Goal: Task Accomplishment & Management: Complete application form

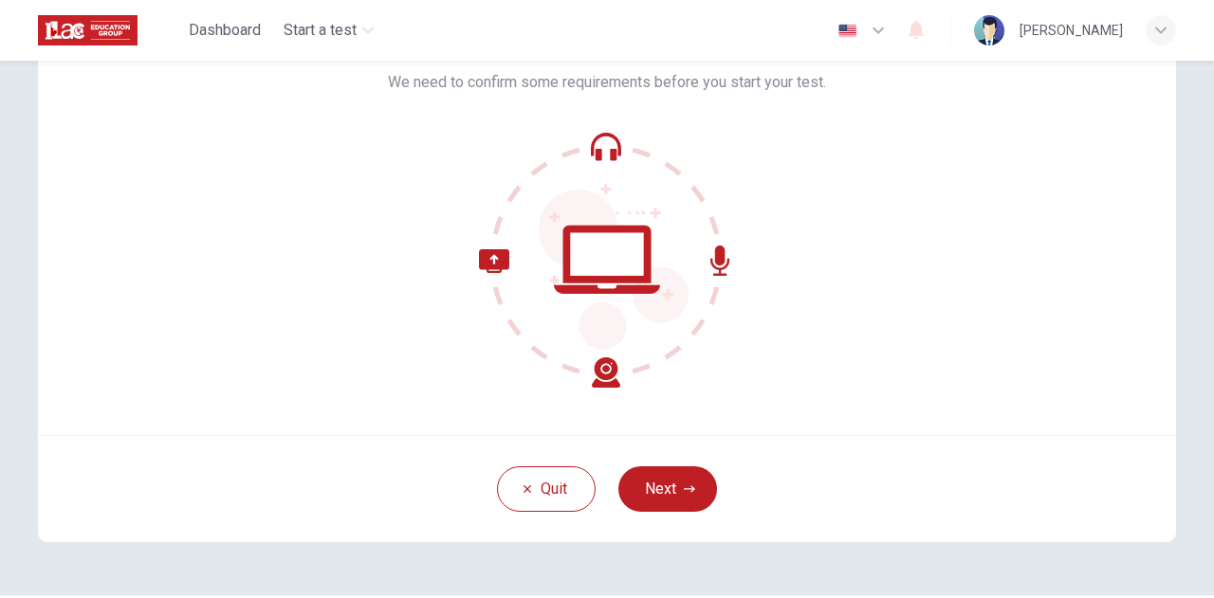
scroll to position [191, 0]
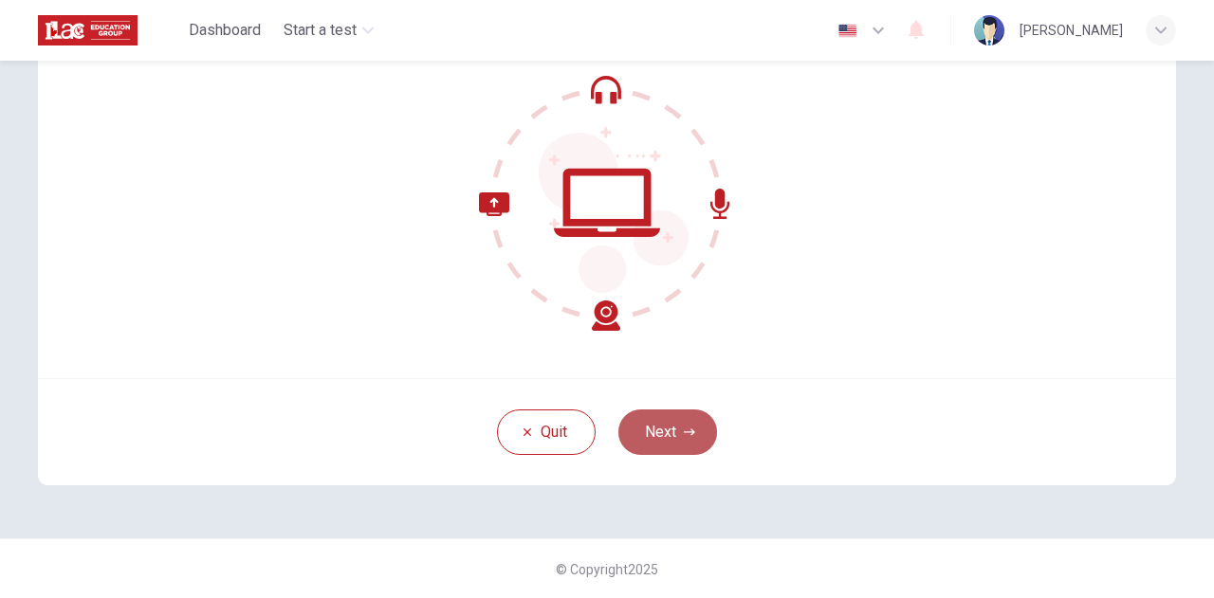
click at [673, 433] on button "Next" at bounding box center [667, 433] width 99 height 46
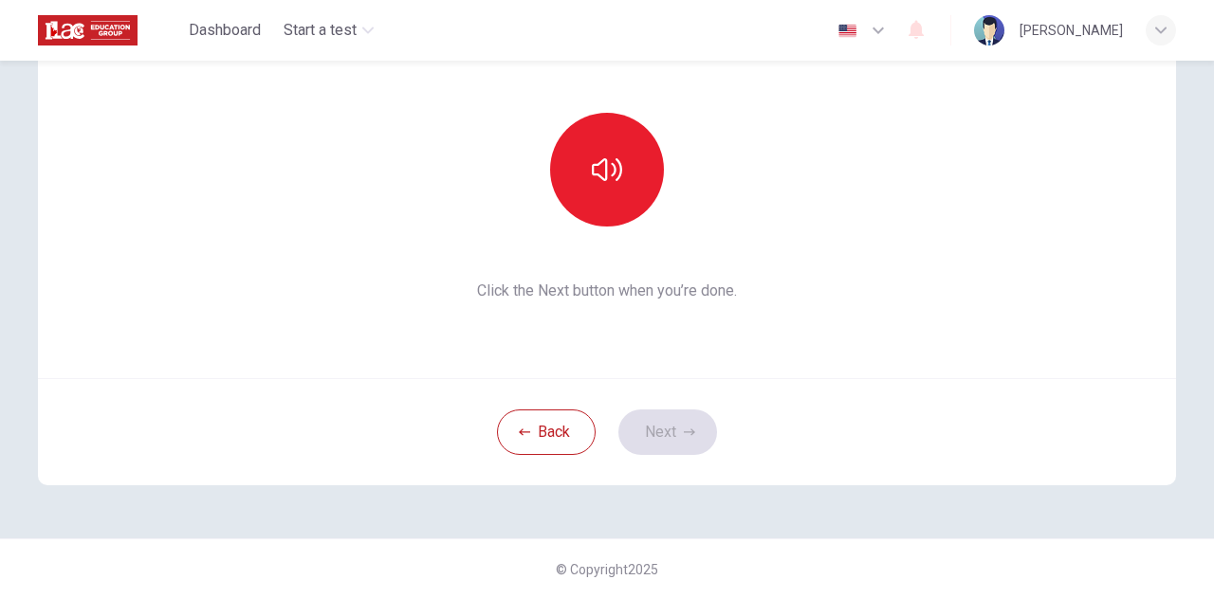
click at [561, 126] on div at bounding box center [607, 170] width 205 height 114
click at [592, 160] on icon "button" at bounding box center [607, 170] width 30 height 30
click at [679, 438] on button "Next" at bounding box center [667, 433] width 99 height 46
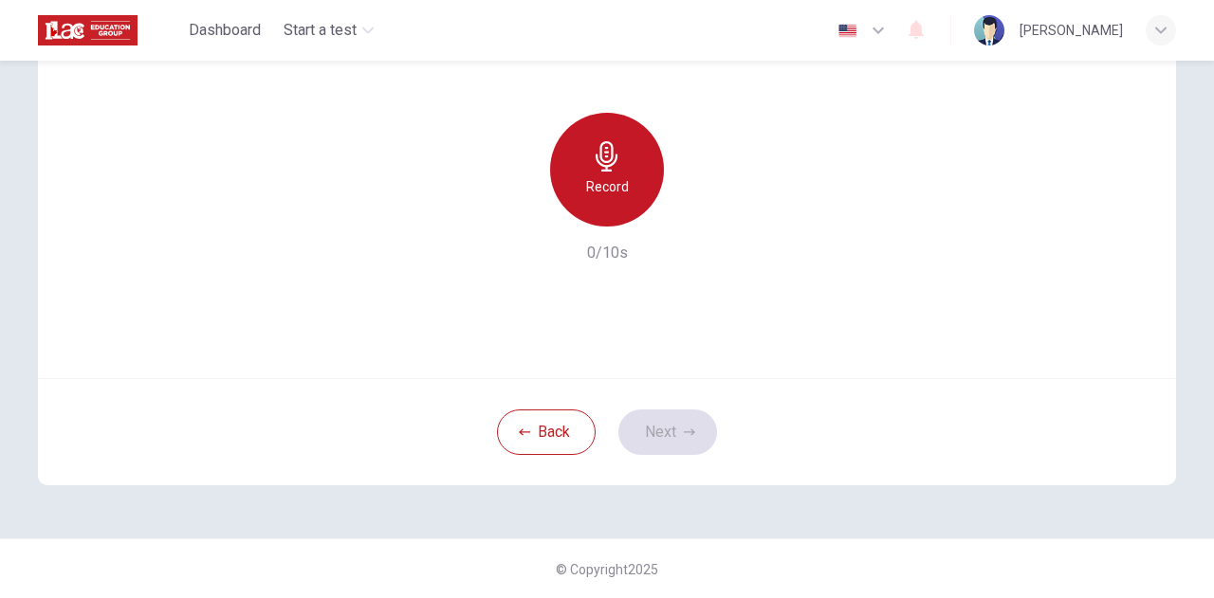
click at [616, 196] on h6 "Record" at bounding box center [607, 186] width 43 height 23
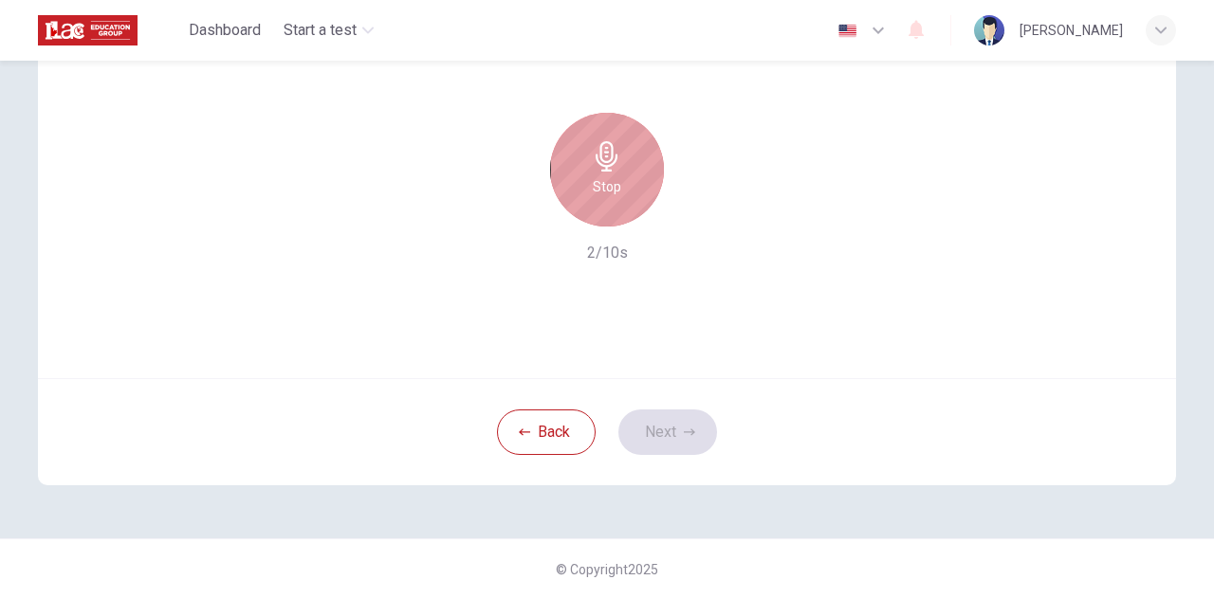
click at [600, 204] on div "Stop" at bounding box center [607, 170] width 114 height 114
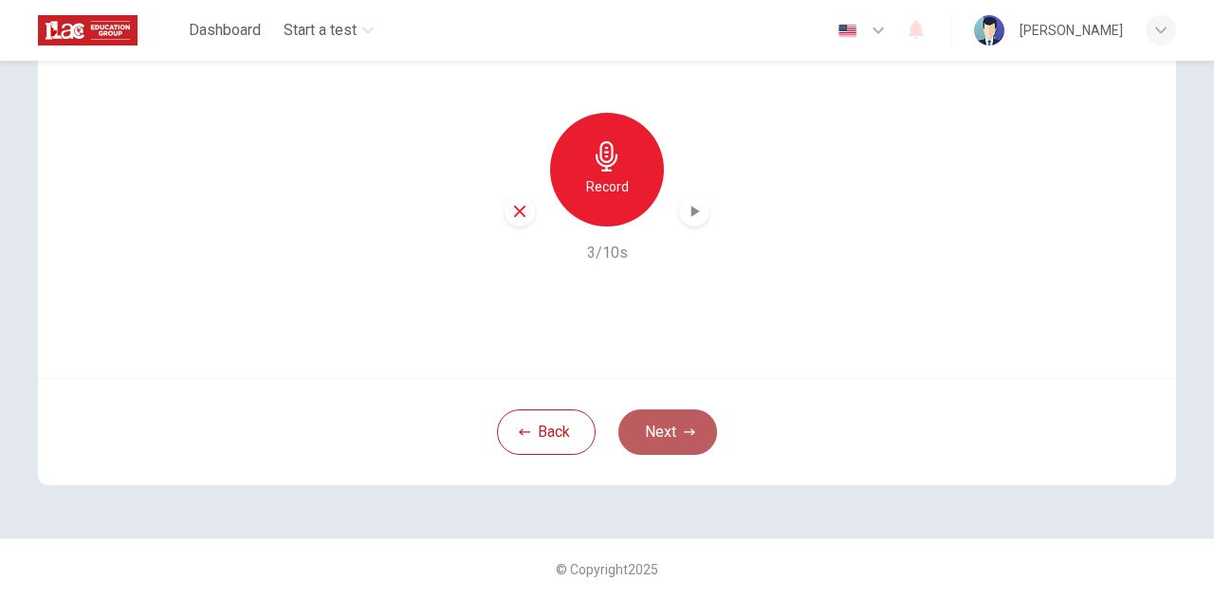
click at [681, 414] on button "Next" at bounding box center [667, 433] width 99 height 46
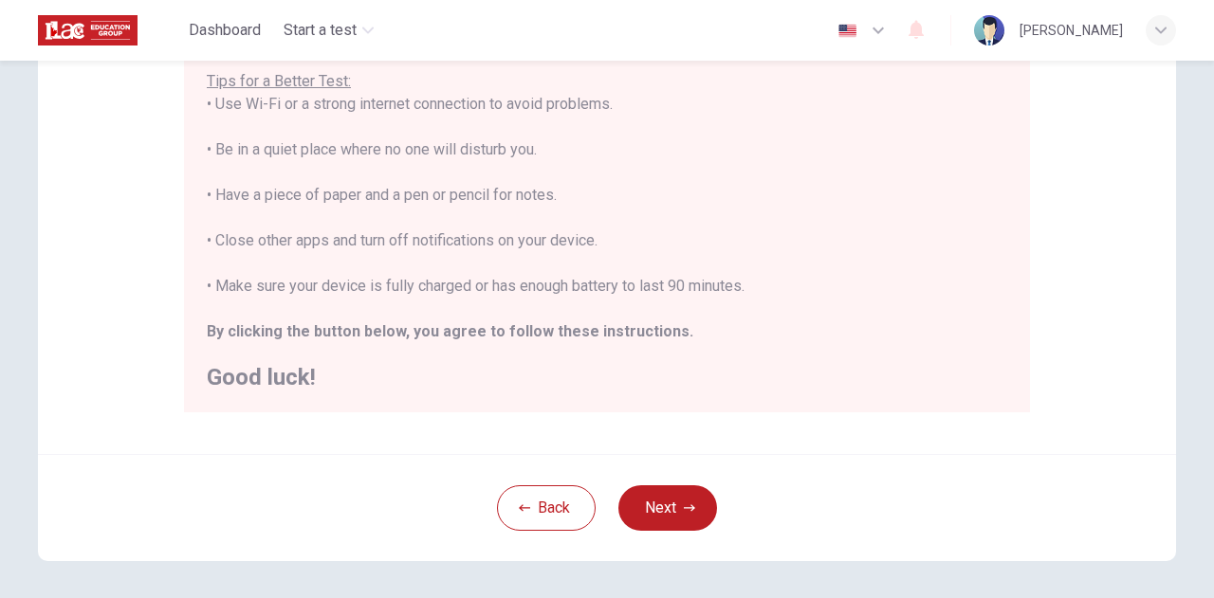
scroll to position [380, 0]
click at [663, 488] on button "Next" at bounding box center [667, 508] width 99 height 46
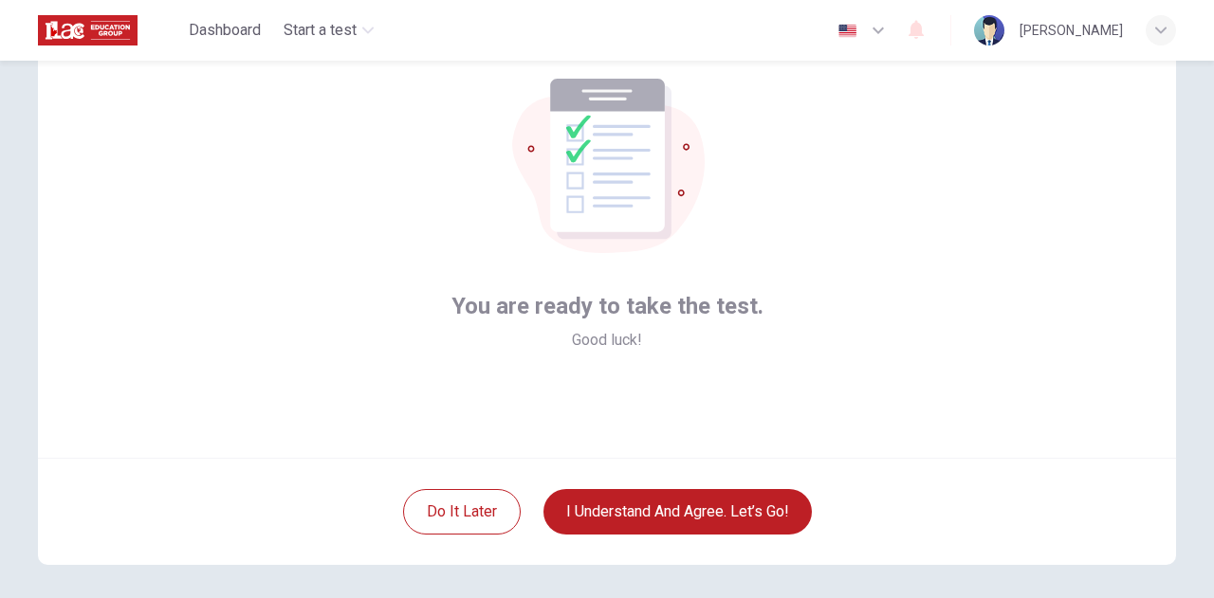
scroll to position [105, 0]
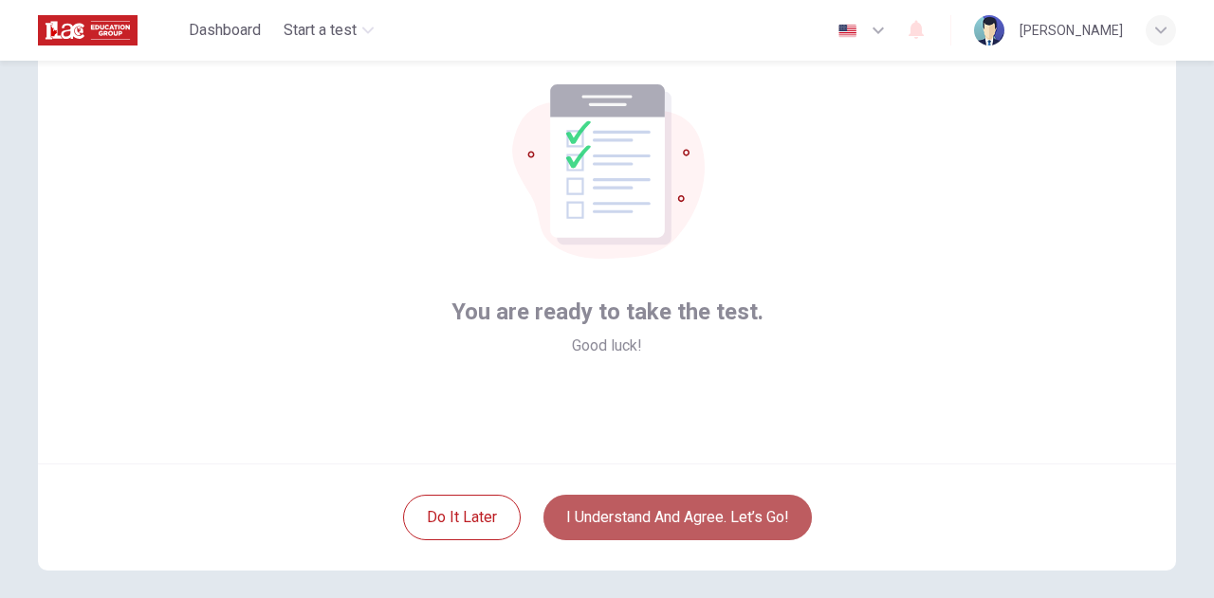
click at [647, 502] on button "I understand and agree. Let’s go!" at bounding box center [677, 518] width 268 height 46
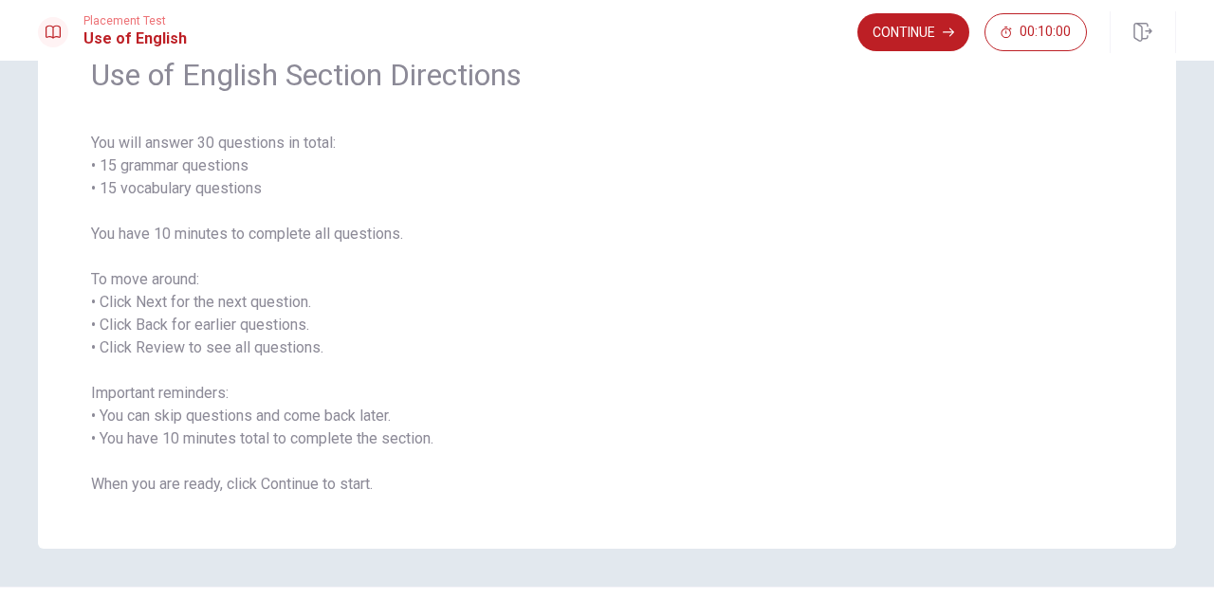
scroll to position [101, 0]
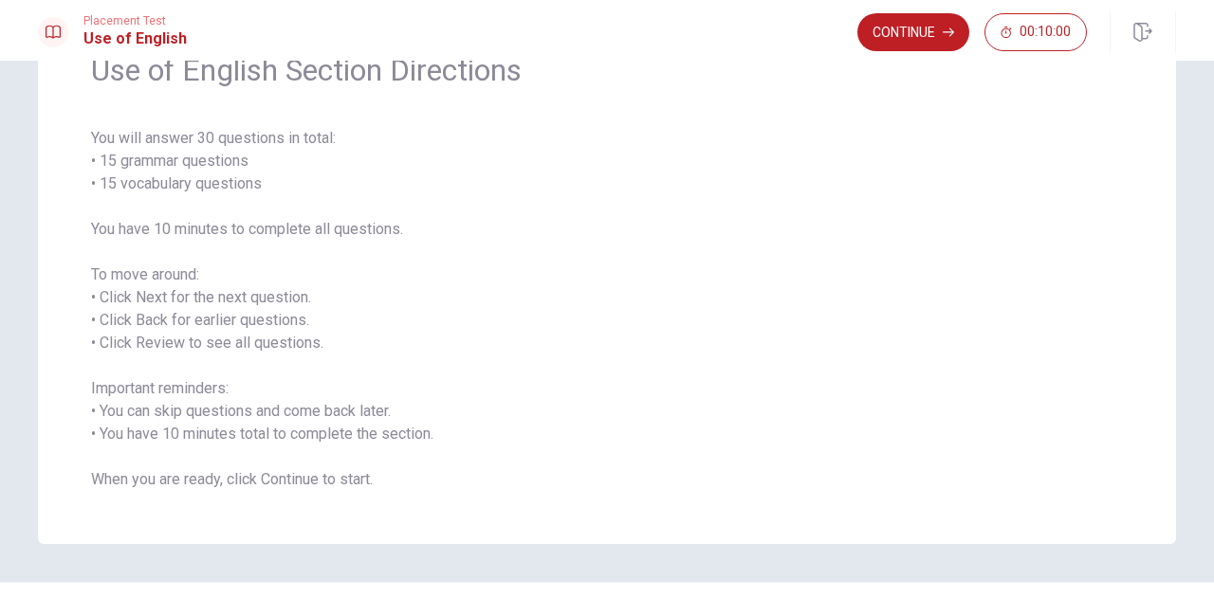
drag, startPoint x: 89, startPoint y: 135, endPoint x: 415, endPoint y: 508, distance: 496.0
click at [415, 508] on div "Use of English Section Directions You will answer 30 questions in total: • 15 g…" at bounding box center [607, 271] width 1138 height 546
click at [376, 490] on span "You will answer 30 questions in total: • 15 grammar questions • 15 vocabulary q…" at bounding box center [607, 309] width 1032 height 364
drag, startPoint x: 374, startPoint y: 486, endPoint x: 159, endPoint y: 363, distance: 246.8
click at [159, 363] on span "You will answer 30 questions in total: • 15 grammar questions • 15 vocabulary q…" at bounding box center [607, 309] width 1032 height 364
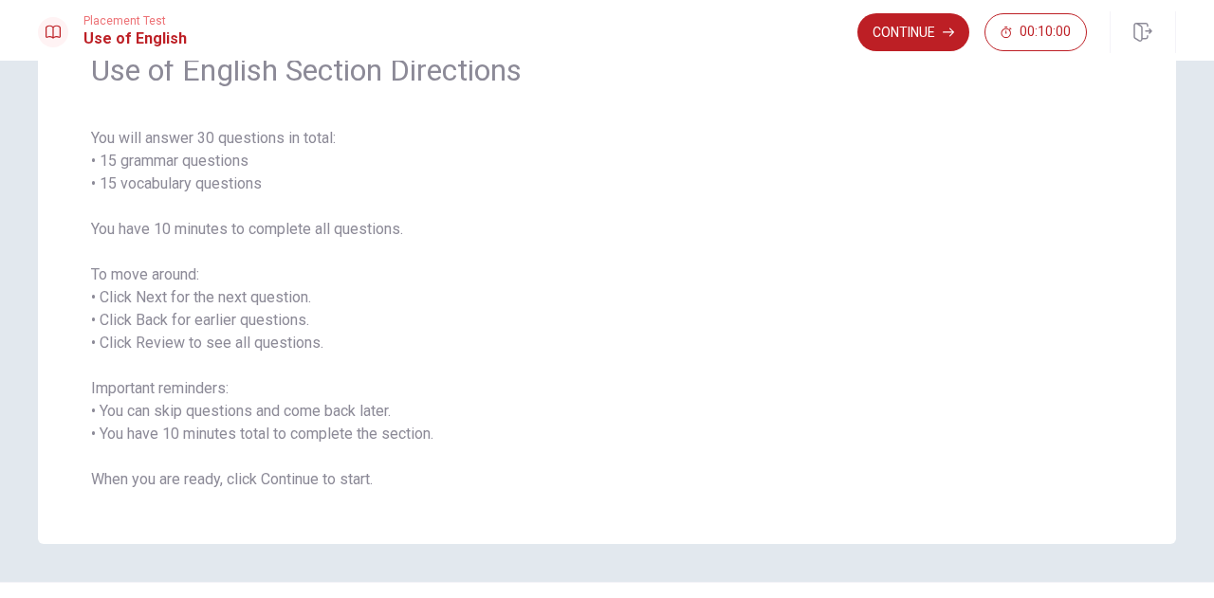
click at [159, 363] on span "You will answer 30 questions in total: • 15 grammar questions • 15 vocabulary q…" at bounding box center [607, 309] width 1032 height 364
click at [150, 394] on span "You will answer 30 questions in total: • 15 grammar questions • 15 vocabulary q…" at bounding box center [607, 309] width 1032 height 364
click at [909, 41] on button "Continue" at bounding box center [913, 32] width 112 height 38
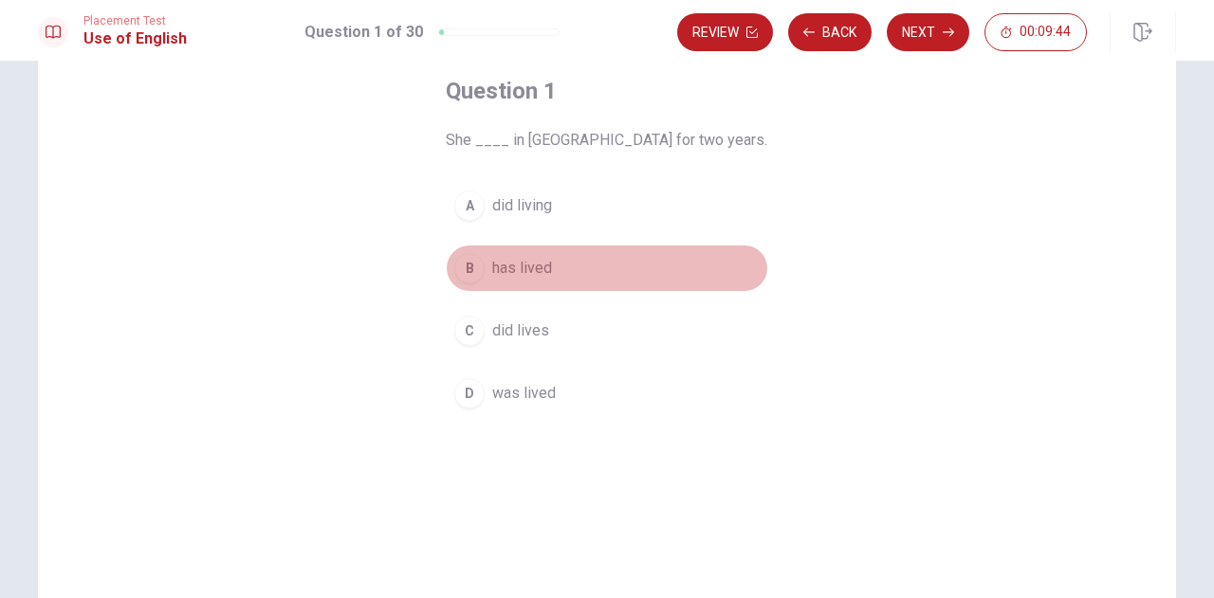
click at [466, 269] on div "B" at bounding box center [469, 268] width 30 height 30
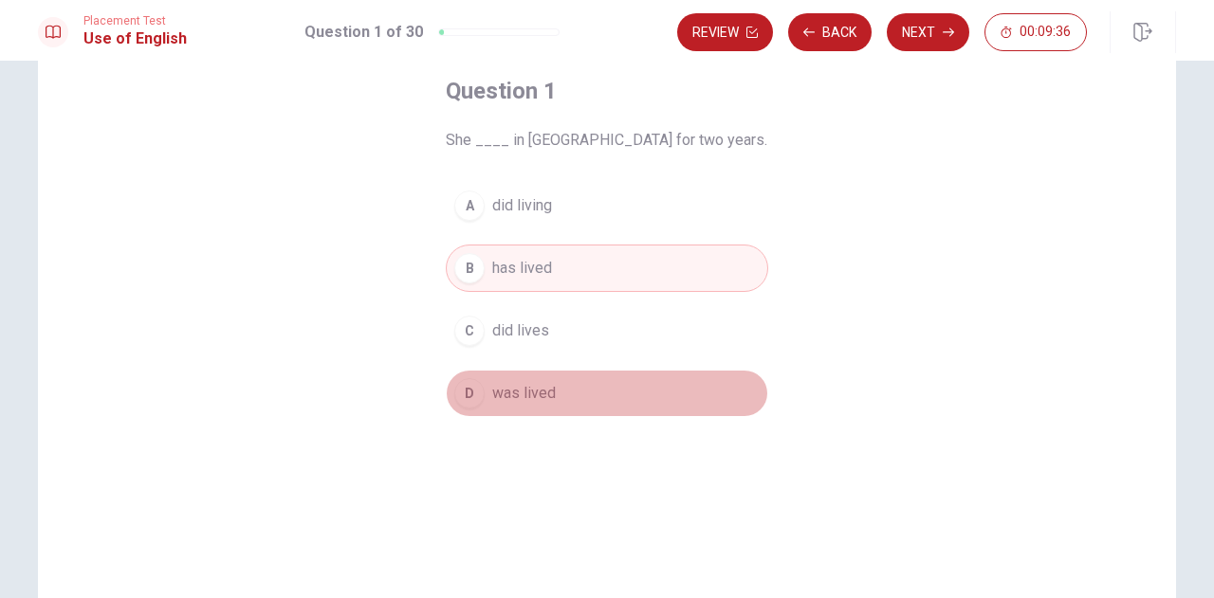
click at [508, 407] on button "D was lived" at bounding box center [607, 393] width 322 height 47
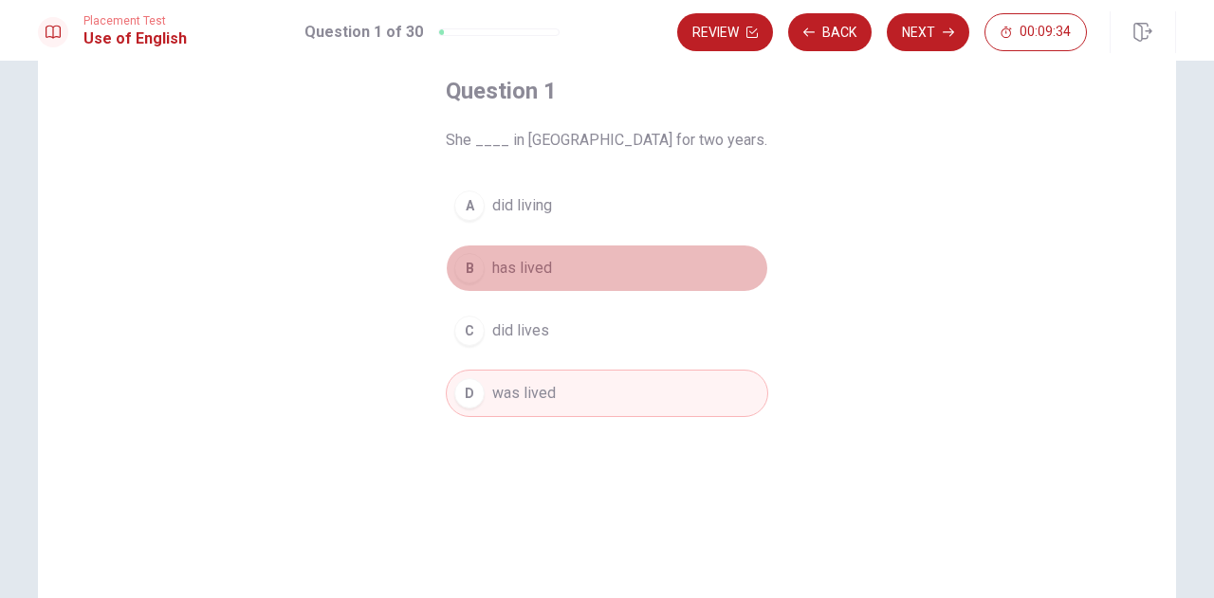
click at [527, 280] on button "B has lived" at bounding box center [607, 268] width 322 height 47
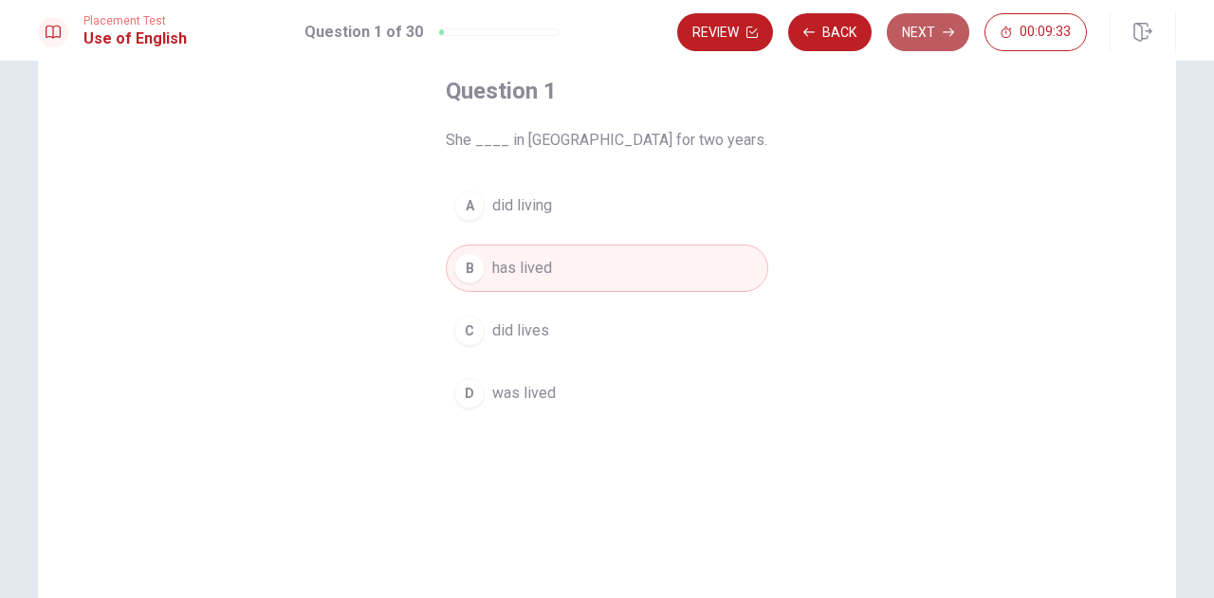
click at [945, 33] on icon "button" at bounding box center [948, 32] width 11 height 11
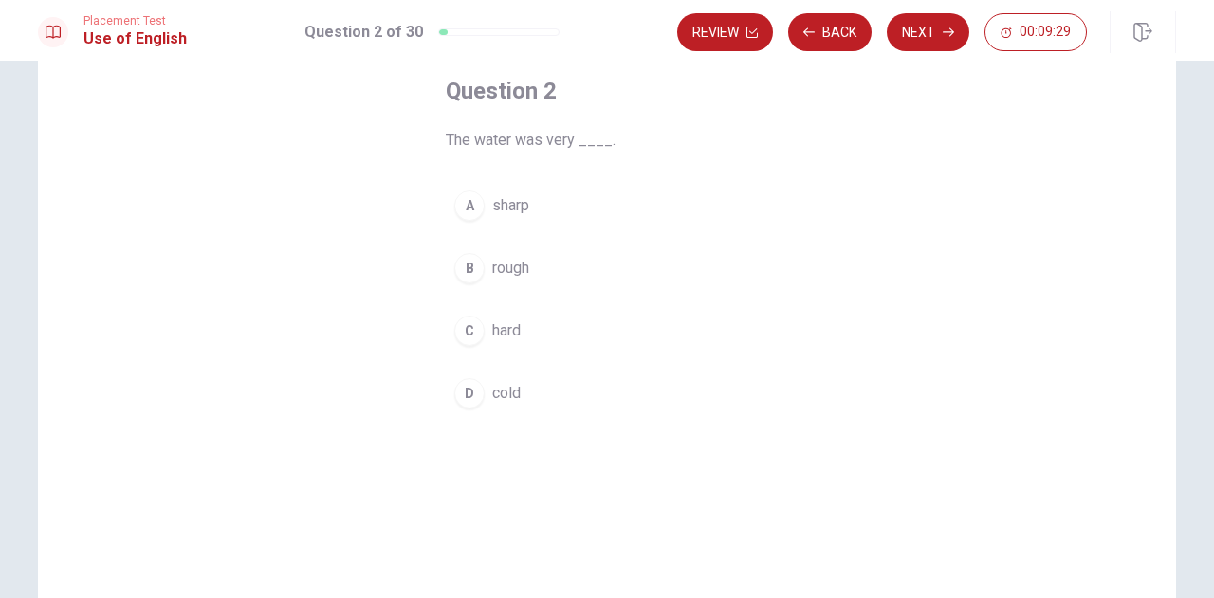
click at [480, 376] on button "D cold" at bounding box center [607, 393] width 322 height 47
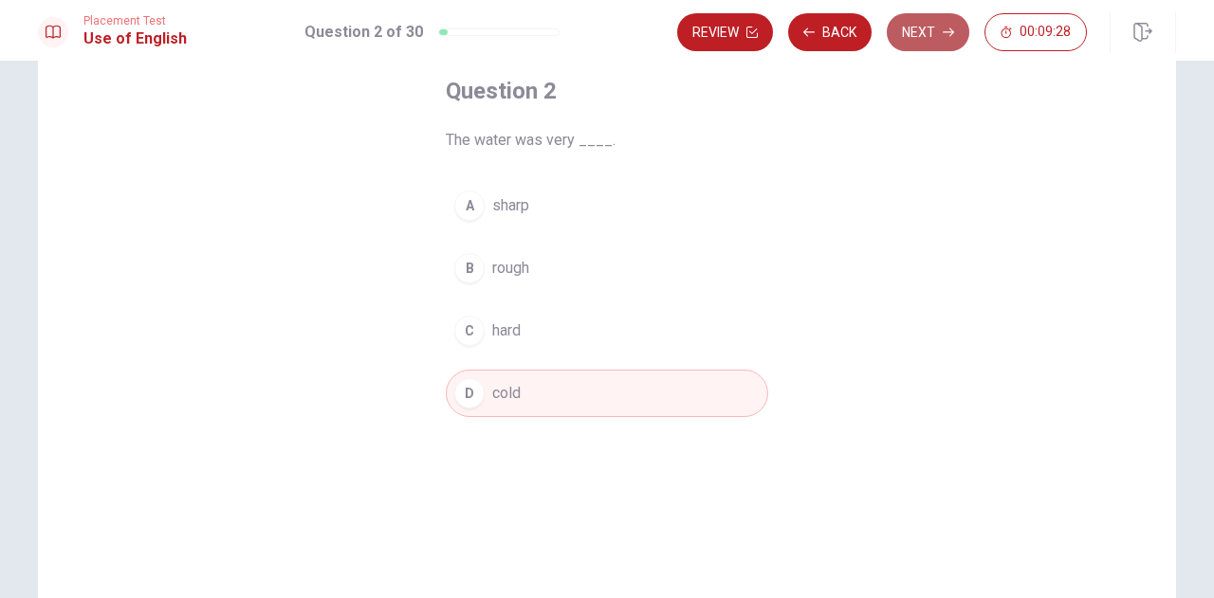
click at [931, 31] on button "Next" at bounding box center [928, 32] width 83 height 38
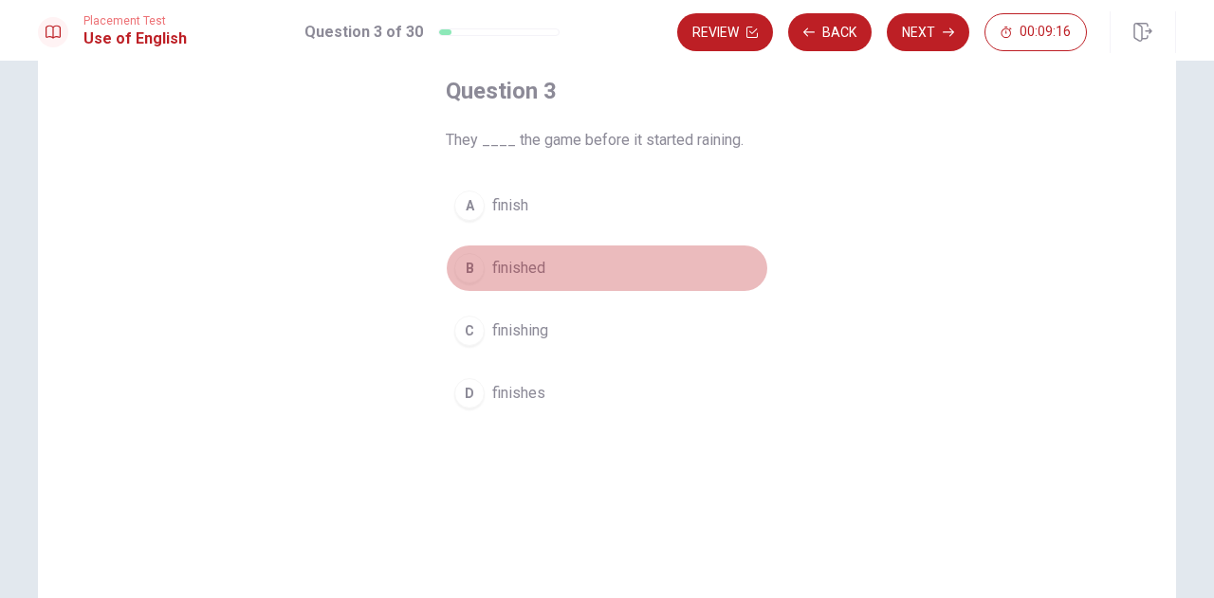
click at [463, 259] on div "B" at bounding box center [469, 268] width 30 height 30
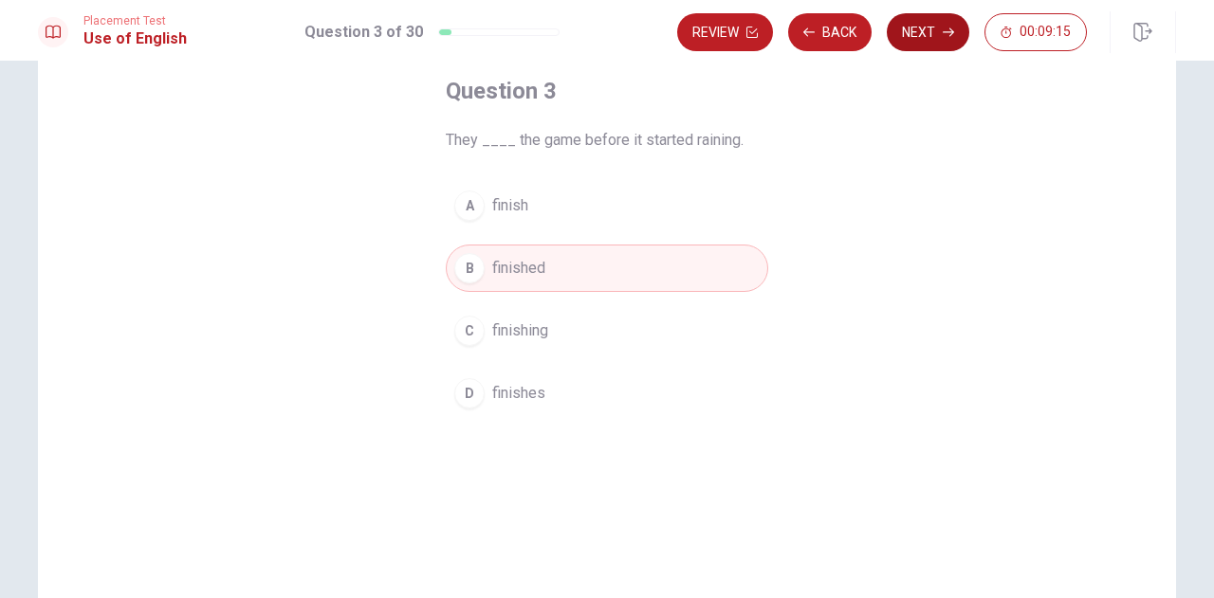
click at [930, 43] on button "Next" at bounding box center [928, 32] width 83 height 38
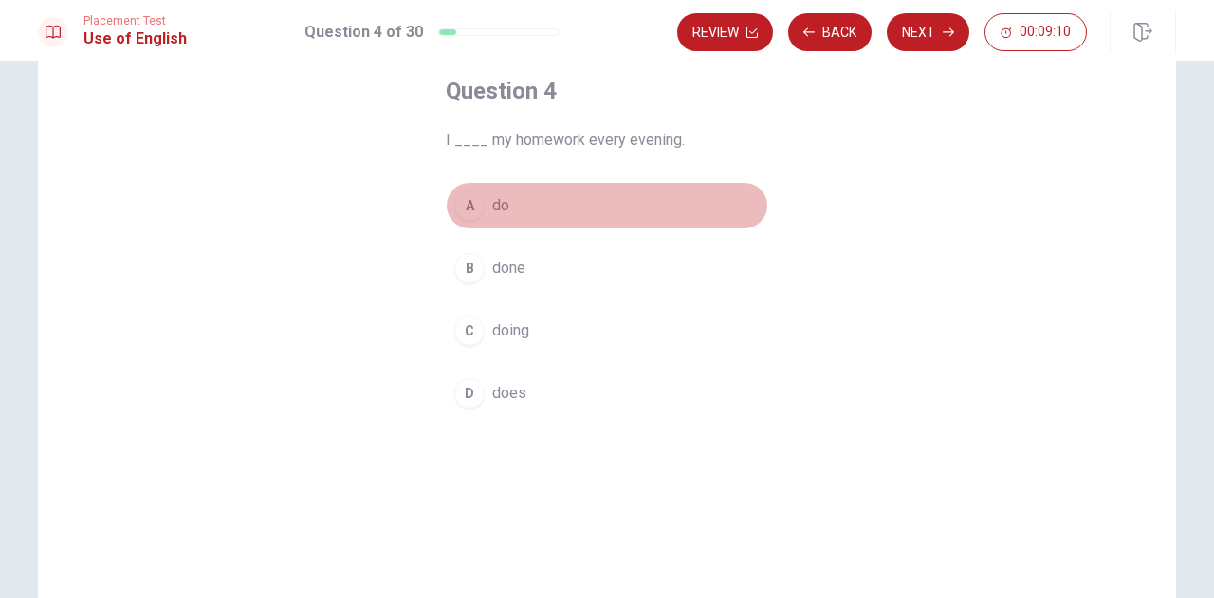
click at [469, 219] on div "A" at bounding box center [469, 206] width 30 height 30
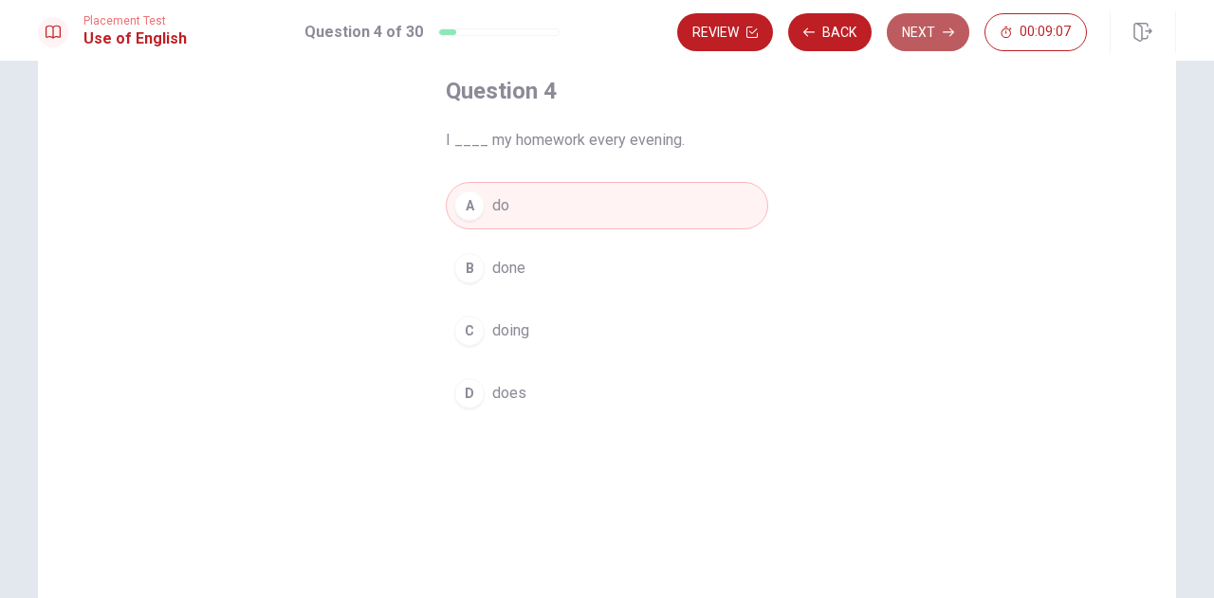
click at [936, 35] on button "Next" at bounding box center [928, 32] width 83 height 38
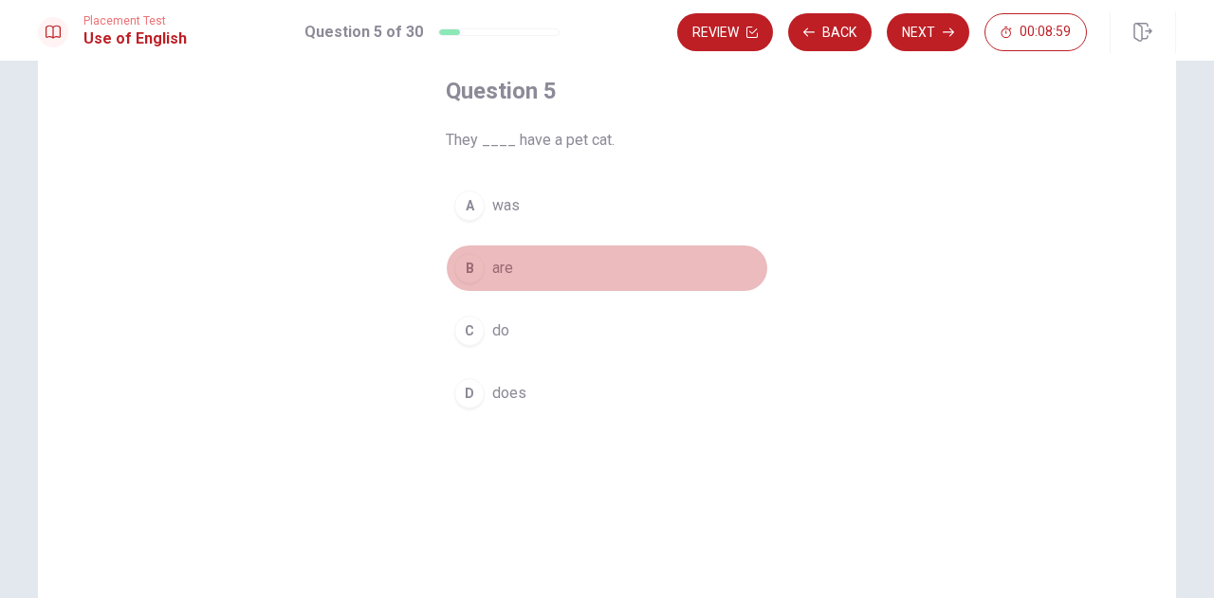
click at [463, 274] on div "B" at bounding box center [469, 268] width 30 height 30
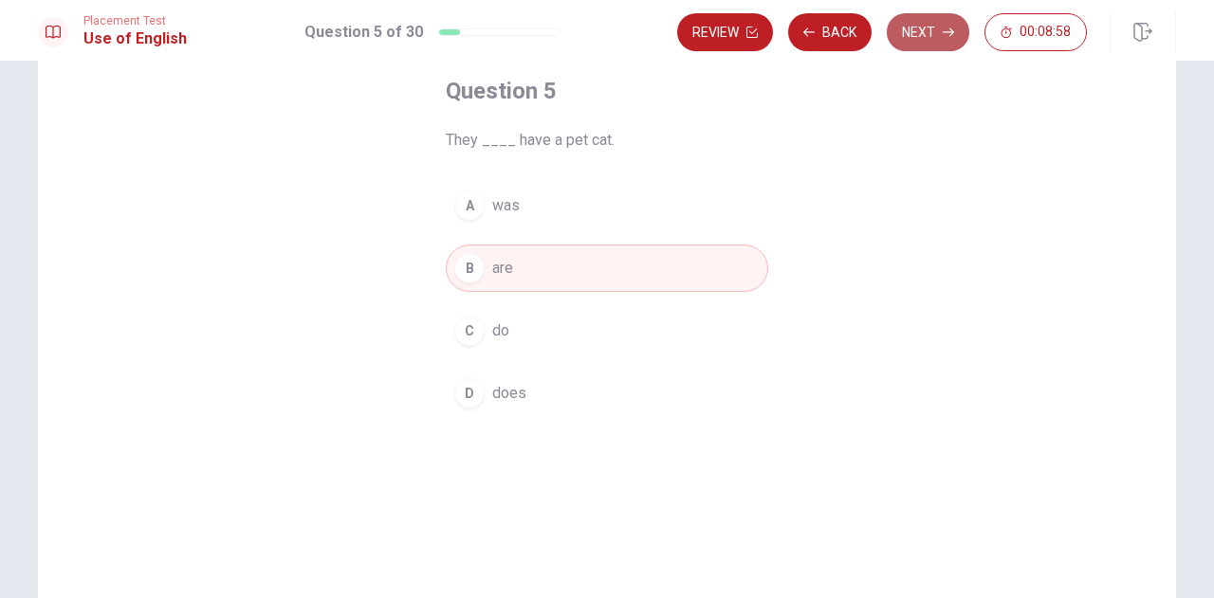
click at [920, 39] on button "Next" at bounding box center [928, 32] width 83 height 38
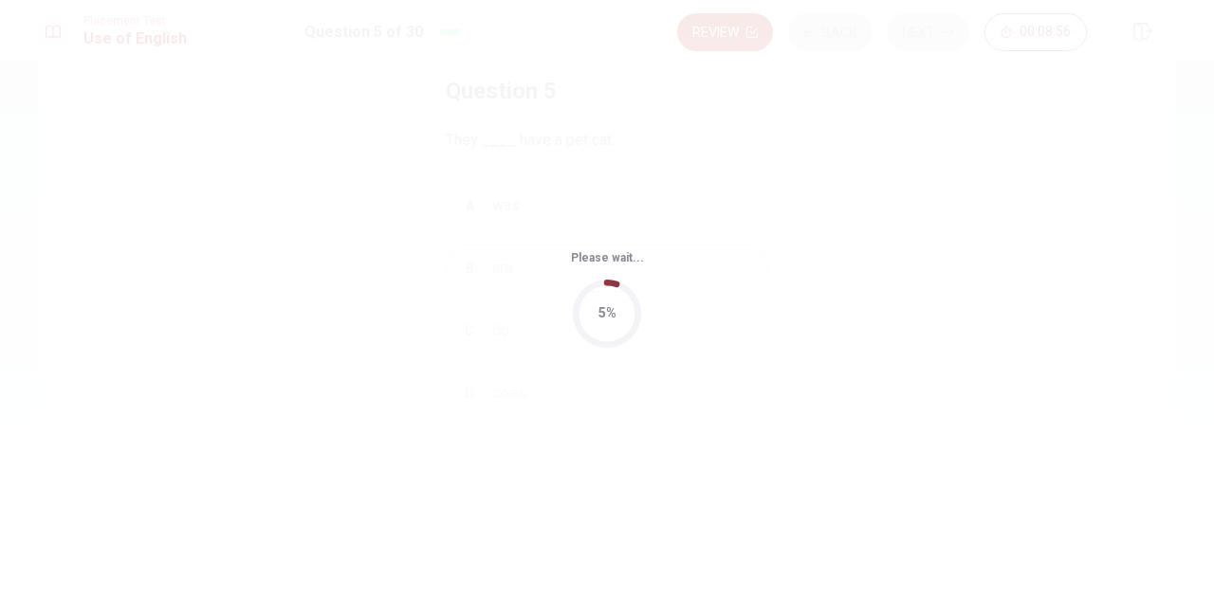
scroll to position [0, 0]
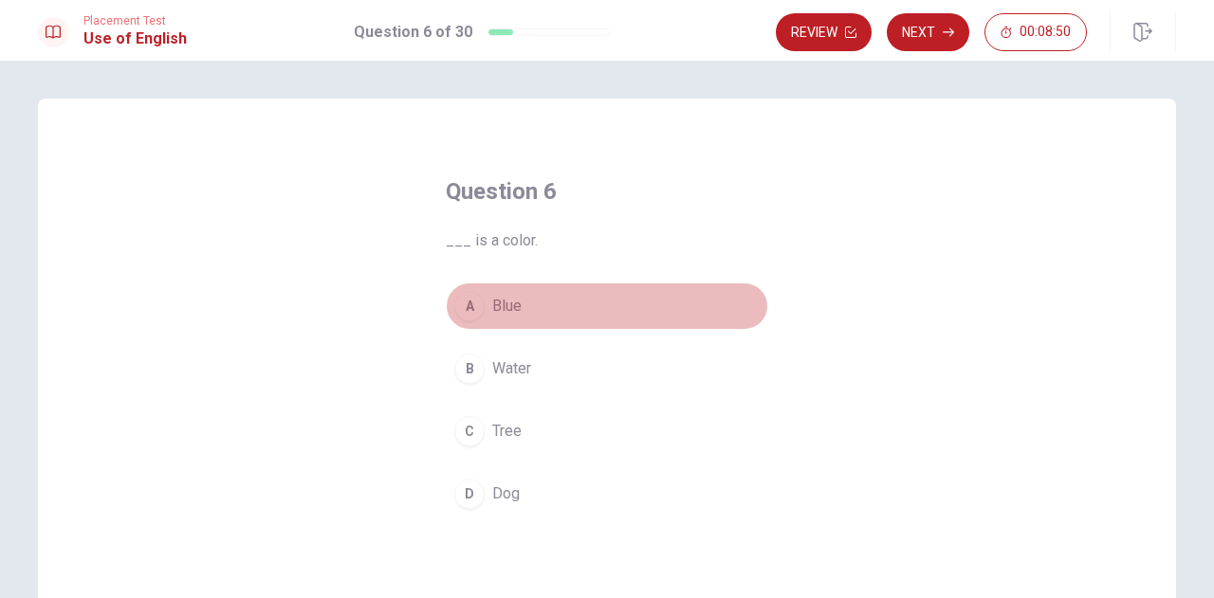
click at [476, 306] on div "A" at bounding box center [469, 306] width 30 height 30
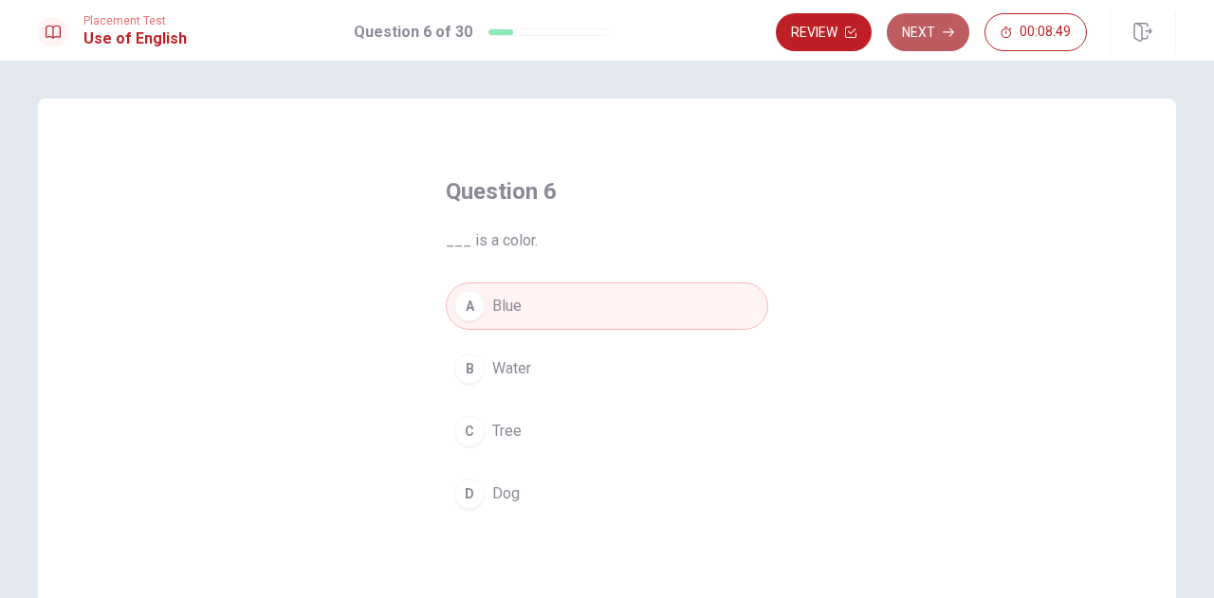
click at [930, 33] on button "Next" at bounding box center [928, 32] width 83 height 38
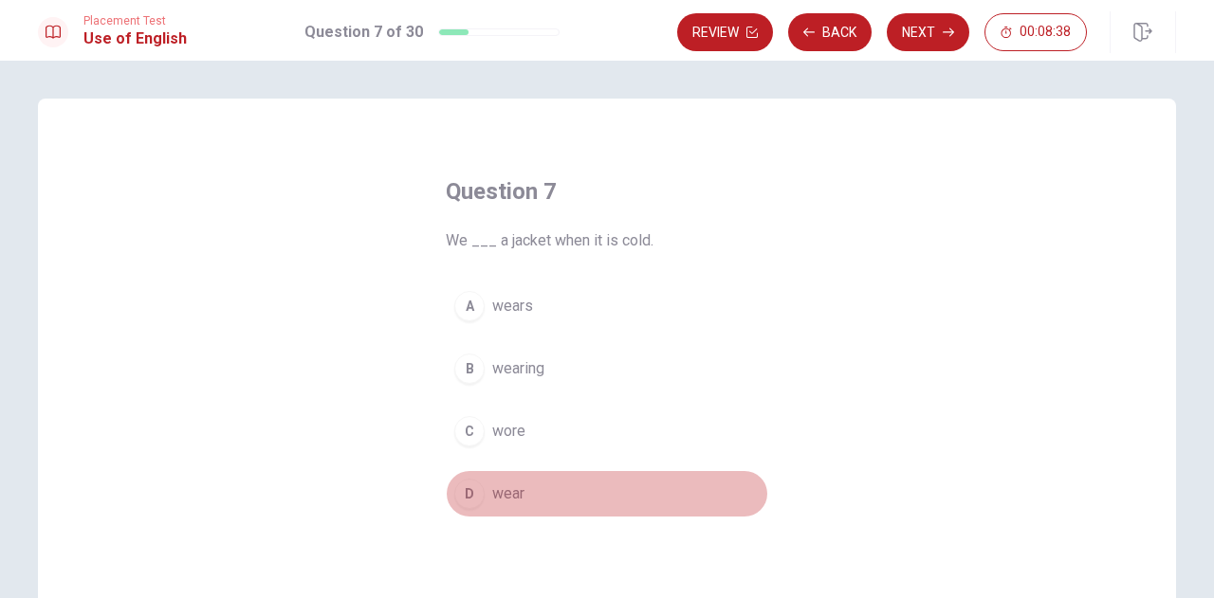
click at [469, 496] on div "D" at bounding box center [469, 494] width 30 height 30
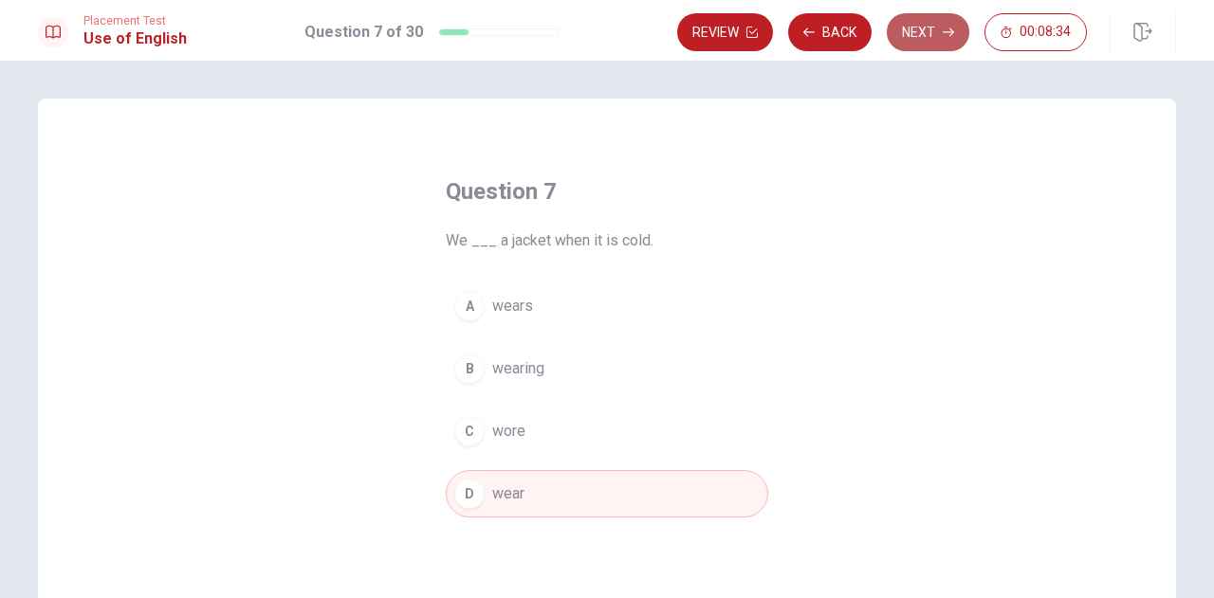
click at [939, 38] on button "Next" at bounding box center [928, 32] width 83 height 38
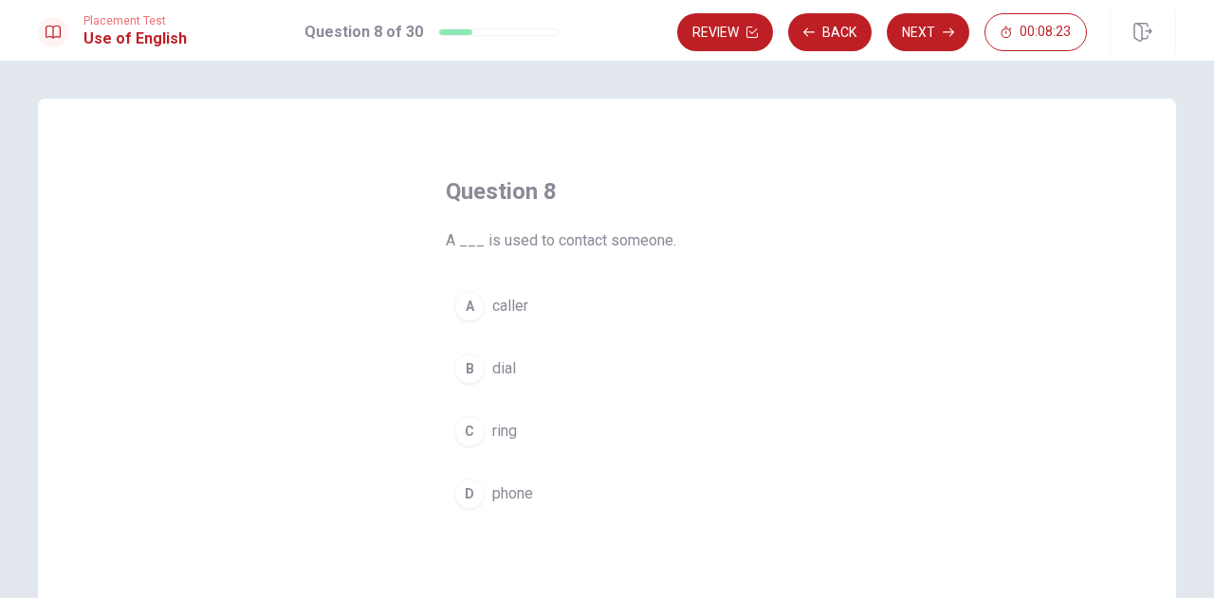
click at [465, 498] on div "D" at bounding box center [469, 494] width 30 height 30
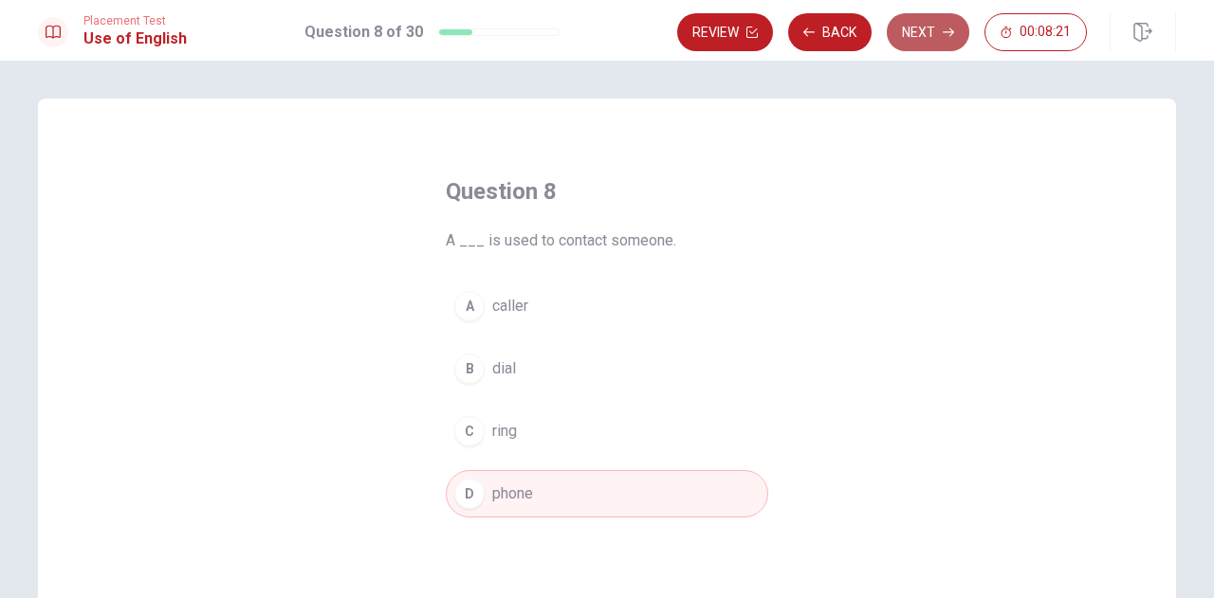
click at [942, 35] on button "Next" at bounding box center [928, 32] width 83 height 38
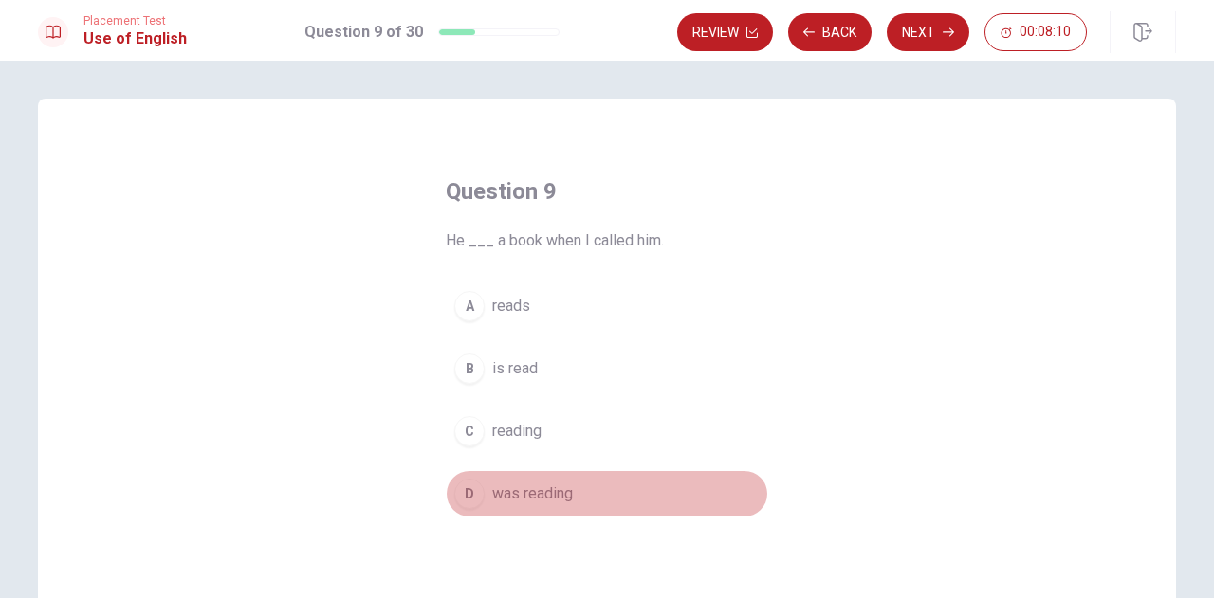
click at [456, 497] on div "D" at bounding box center [469, 494] width 30 height 30
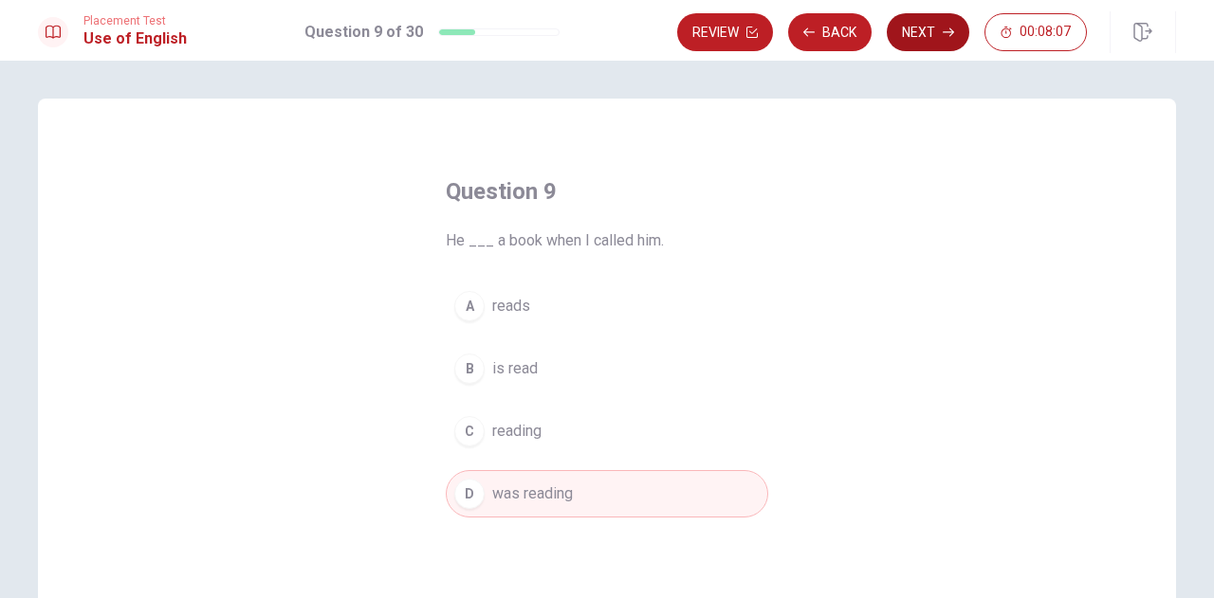
click at [927, 13] on button "Next" at bounding box center [928, 32] width 83 height 38
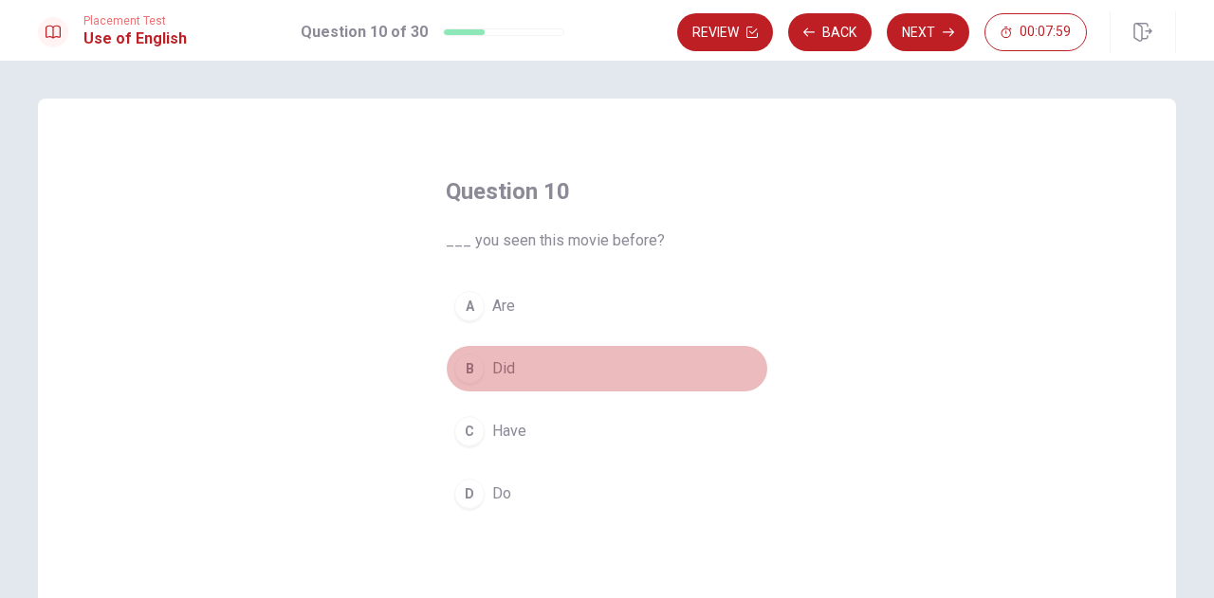
click at [487, 379] on button "B Did" at bounding box center [607, 368] width 322 height 47
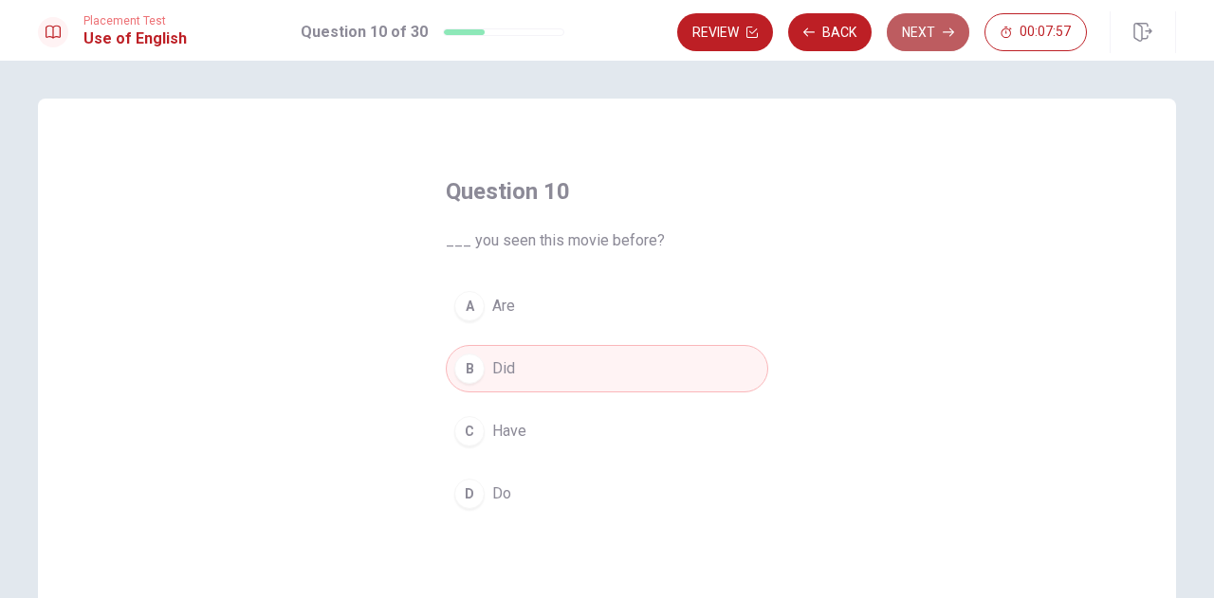
click at [924, 29] on button "Next" at bounding box center [928, 32] width 83 height 38
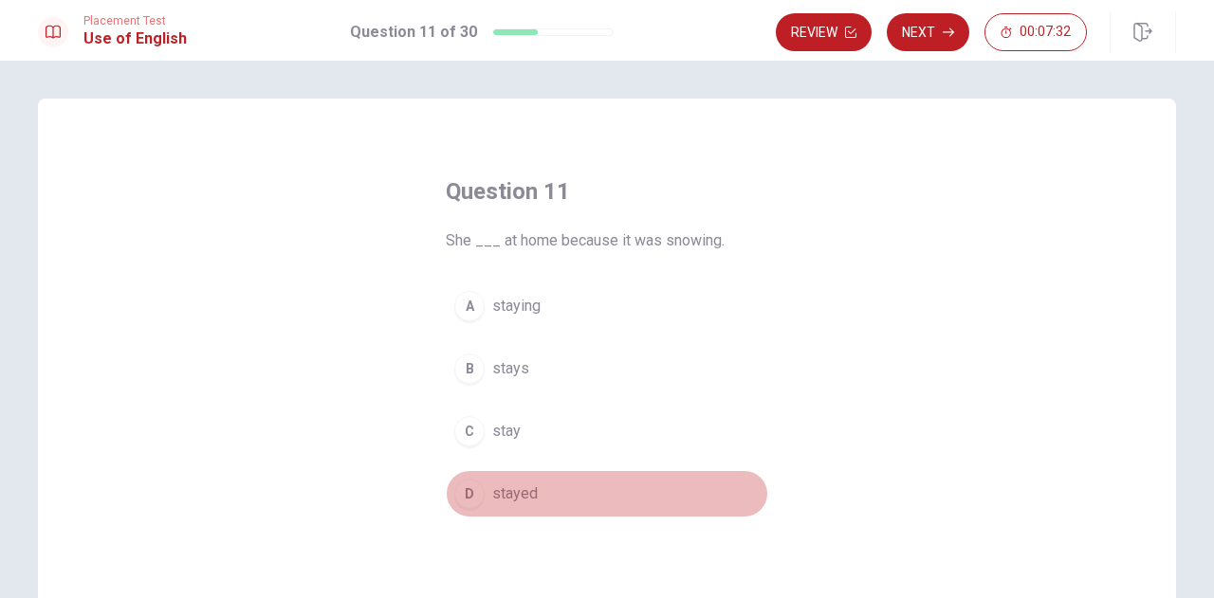
click at [485, 477] on button "D stayed" at bounding box center [607, 493] width 322 height 47
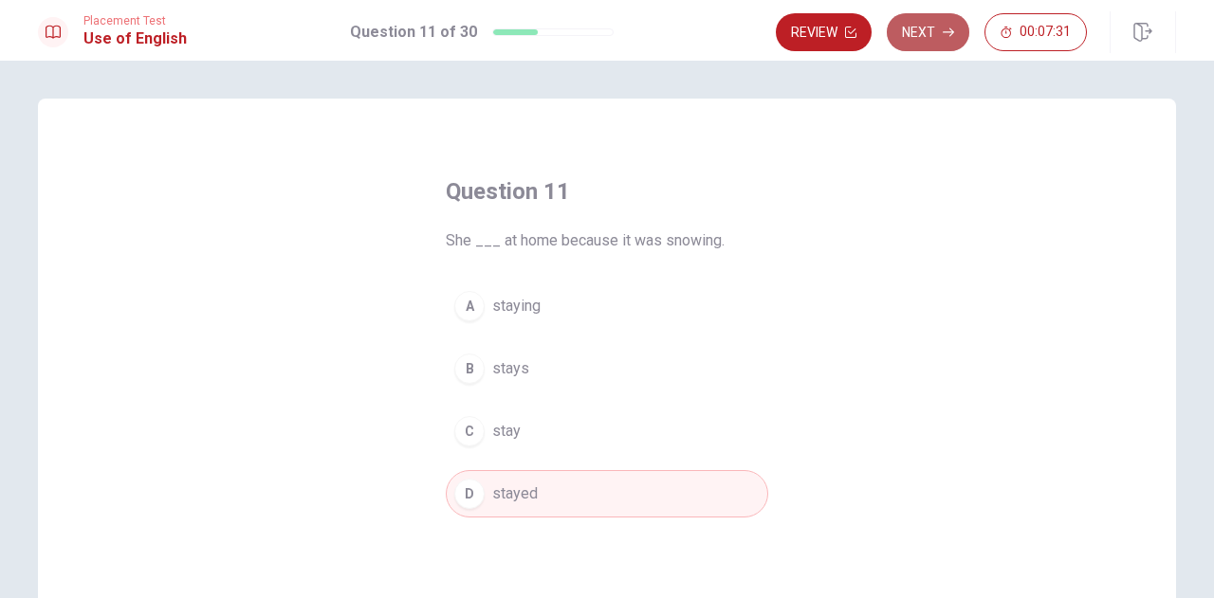
click at [965, 41] on button "Next" at bounding box center [928, 32] width 83 height 38
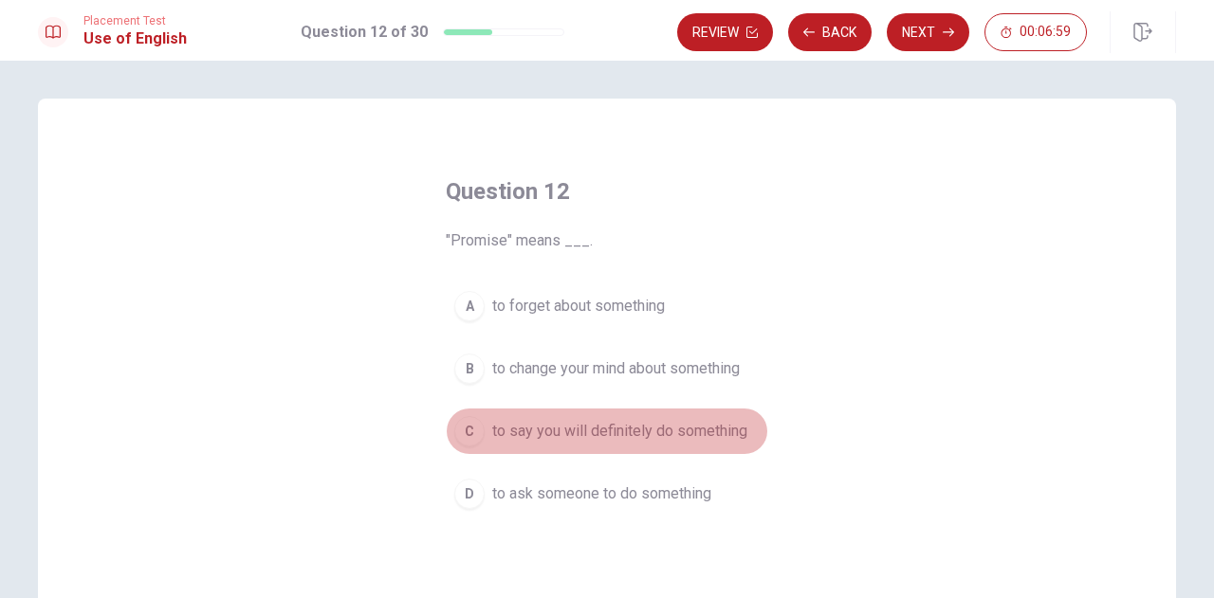
click at [527, 445] on button "C to say you will definitely do something" at bounding box center [607, 431] width 322 height 47
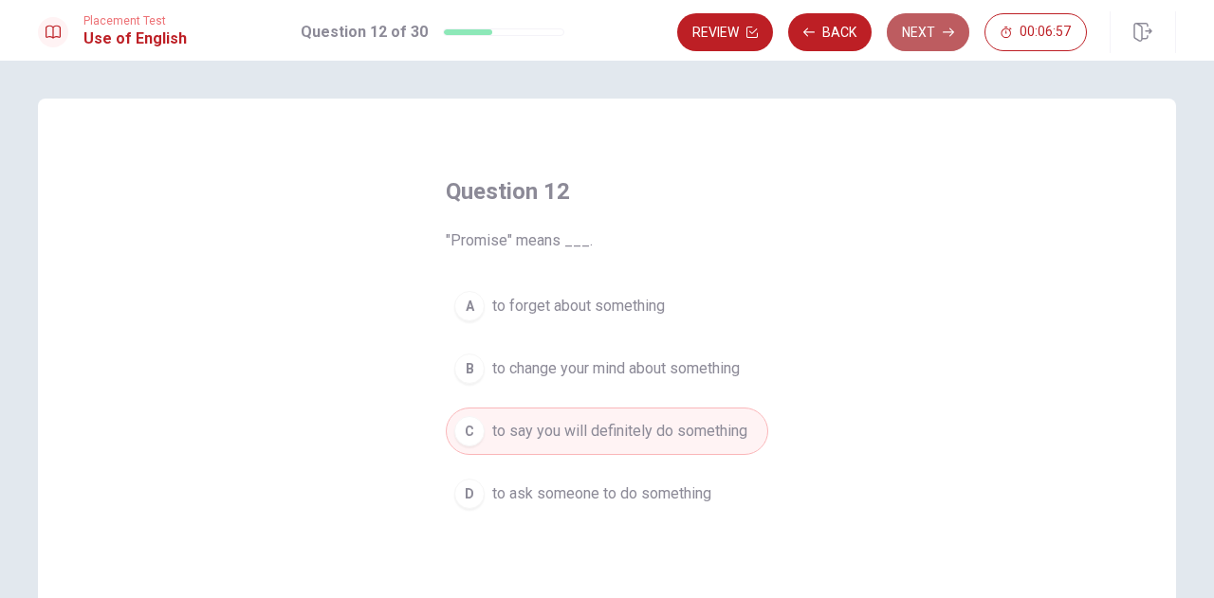
click at [925, 43] on button "Next" at bounding box center [928, 32] width 83 height 38
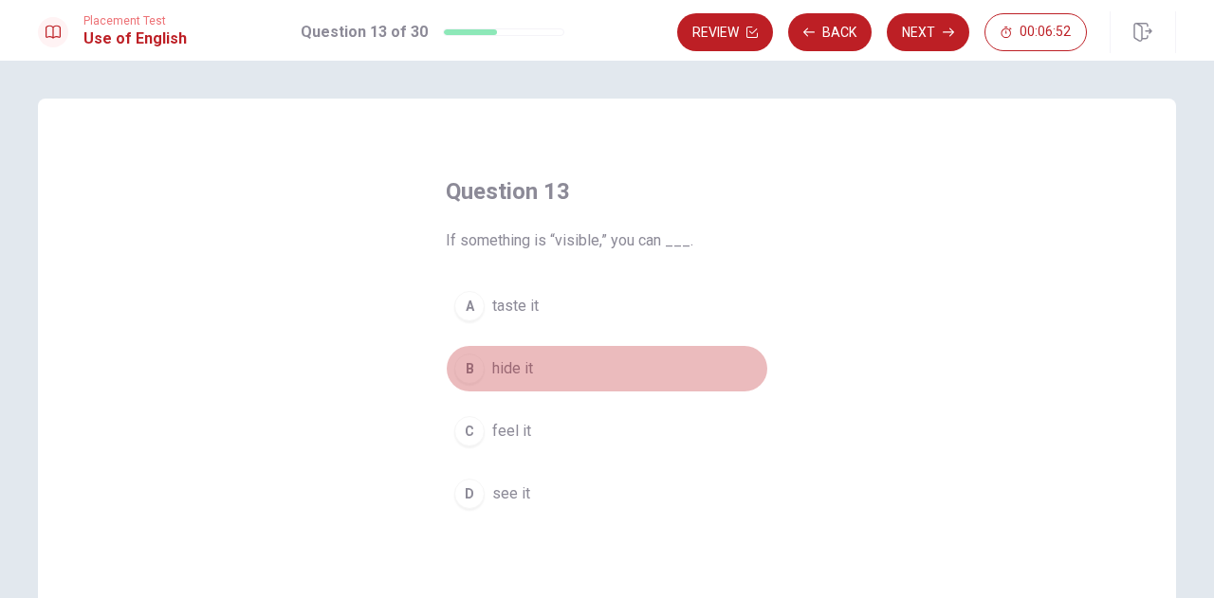
click at [498, 371] on span "hide it" at bounding box center [512, 369] width 41 height 23
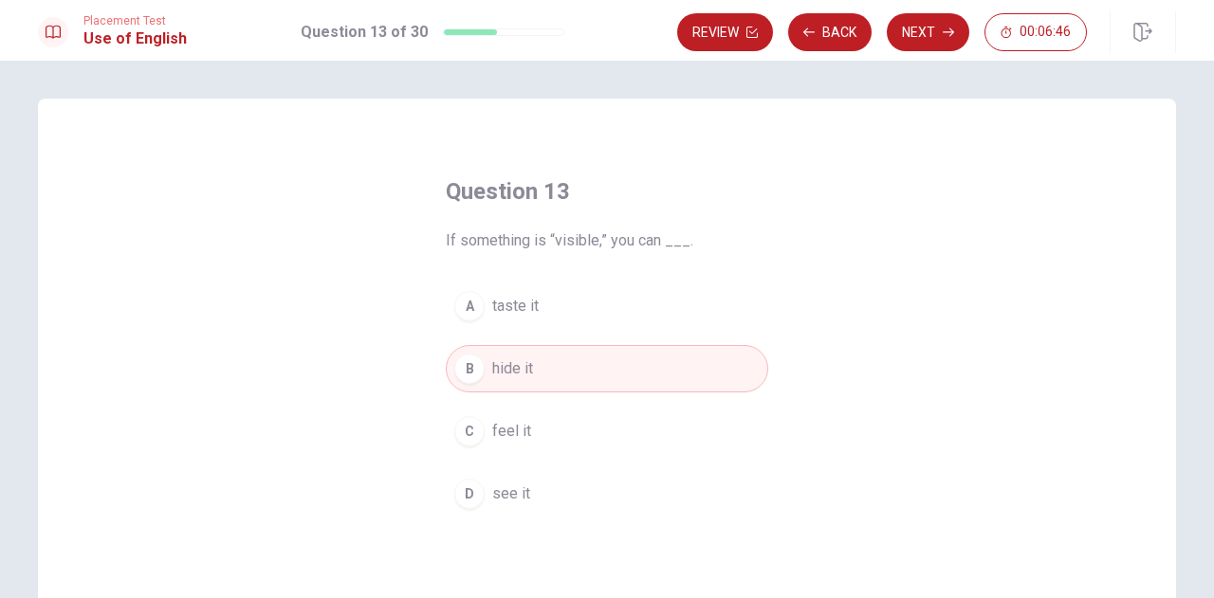
click at [514, 505] on button "D see it" at bounding box center [607, 493] width 322 height 47
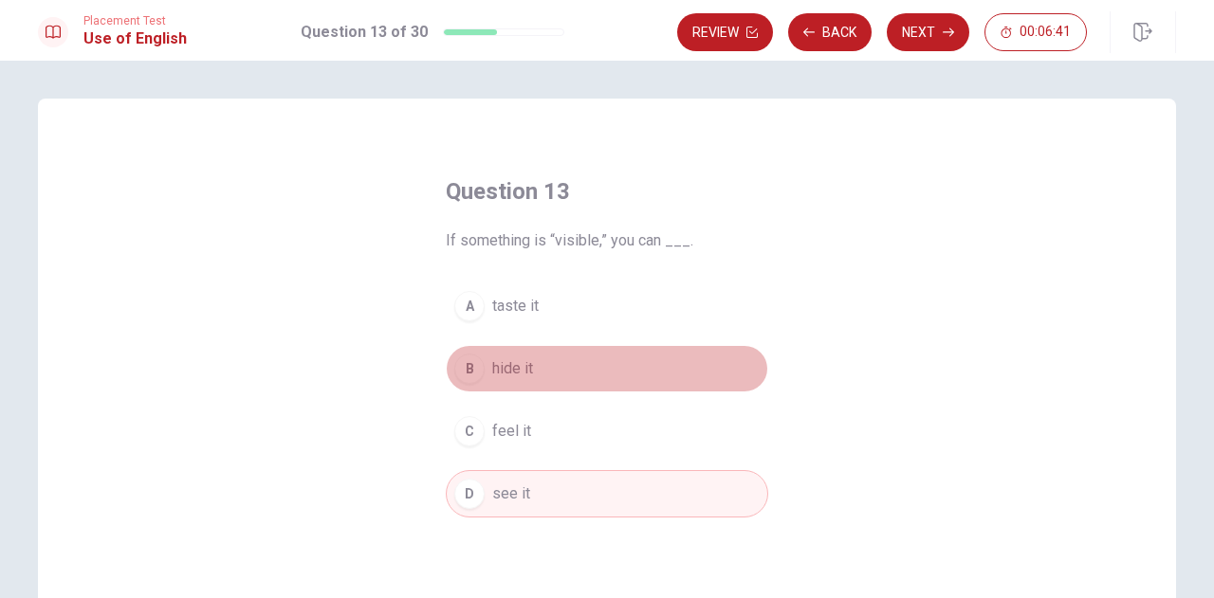
click at [518, 384] on button "B hide it" at bounding box center [607, 368] width 322 height 47
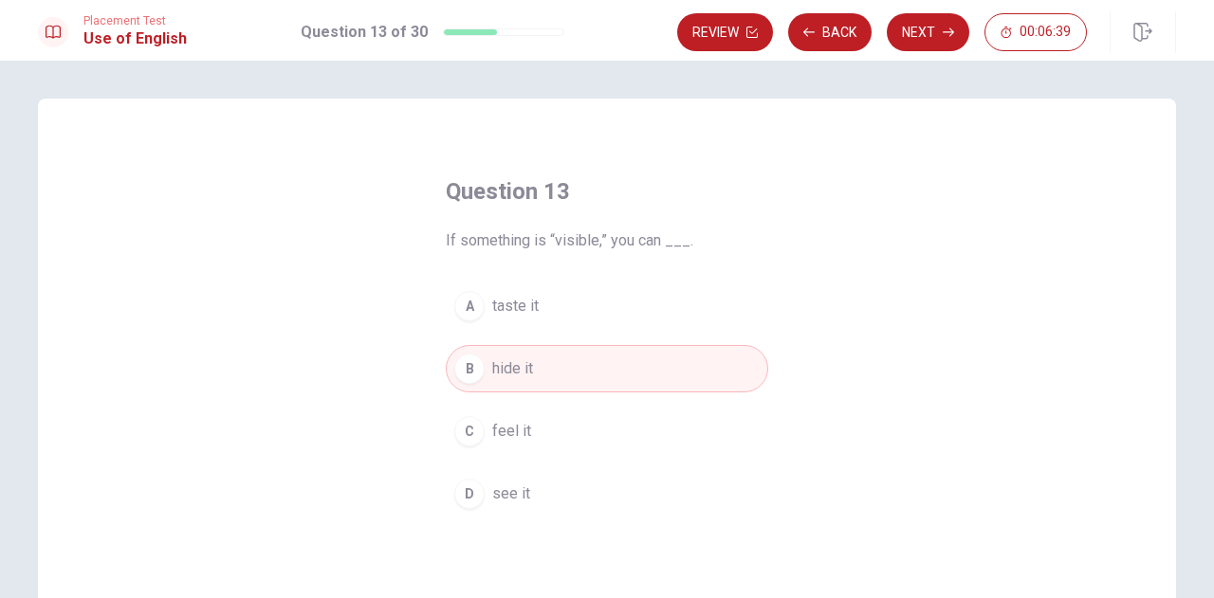
click at [499, 491] on span "see it" at bounding box center [511, 494] width 38 height 23
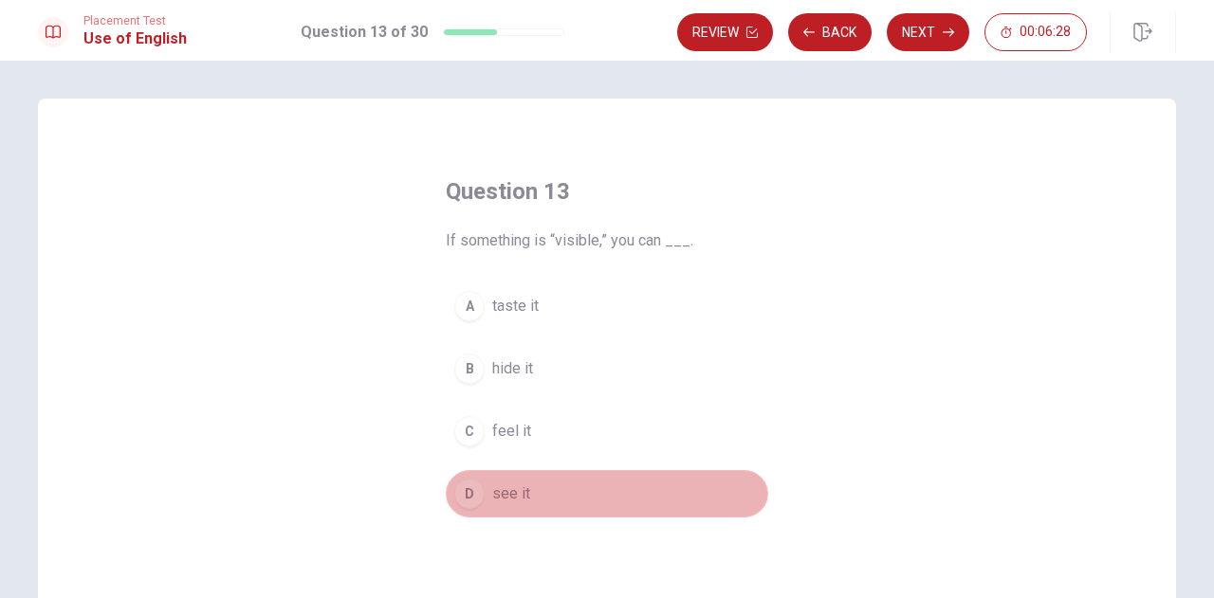
click at [492, 483] on span "see it" at bounding box center [511, 494] width 38 height 23
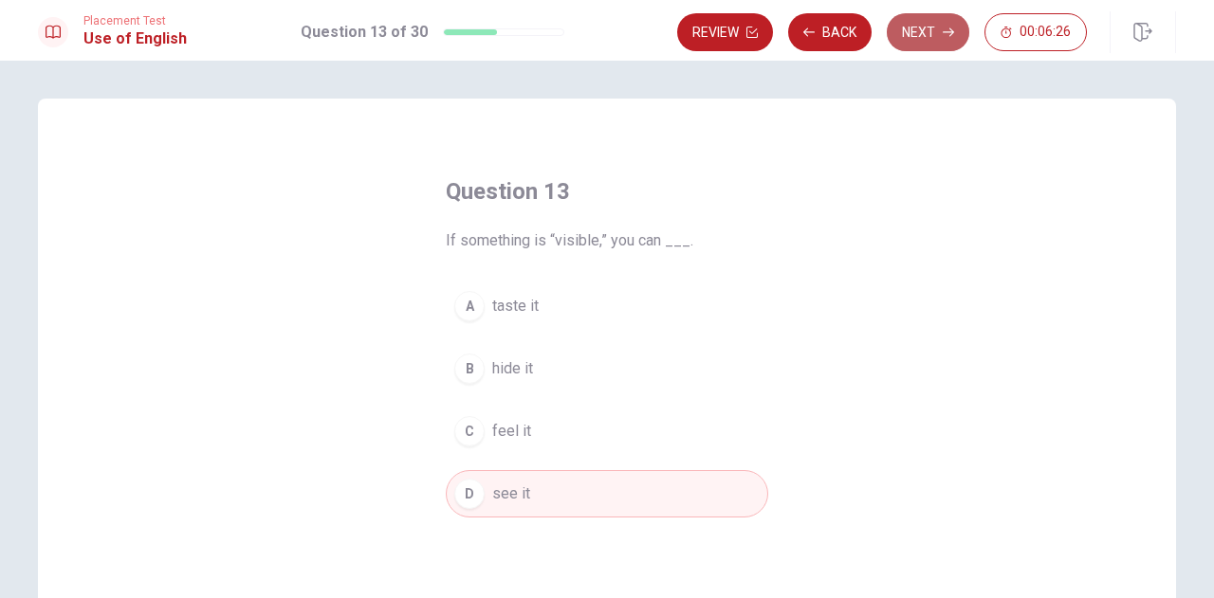
click at [924, 33] on button "Next" at bounding box center [928, 32] width 83 height 38
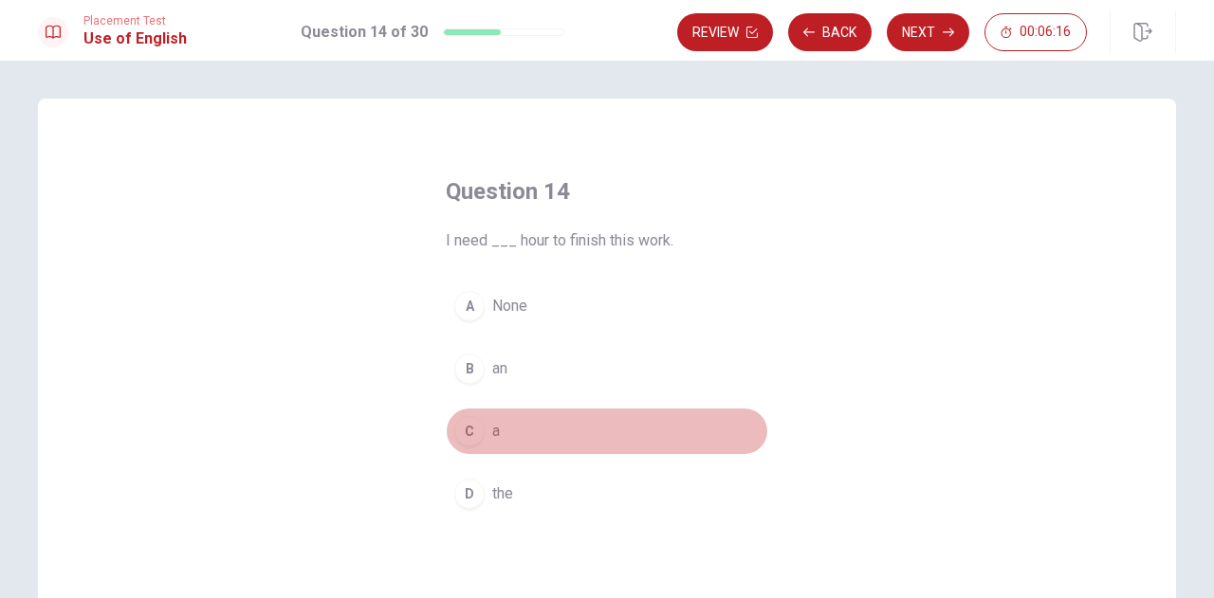
click at [463, 422] on div "C" at bounding box center [469, 431] width 30 height 30
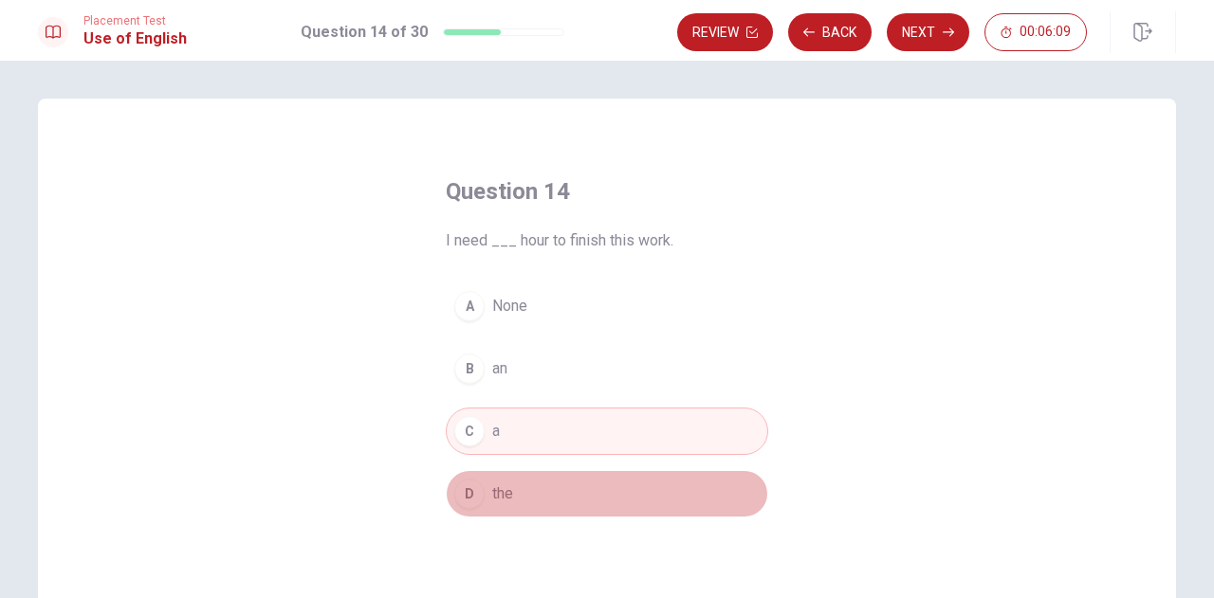
click at [484, 500] on button "D the" at bounding box center [607, 493] width 322 height 47
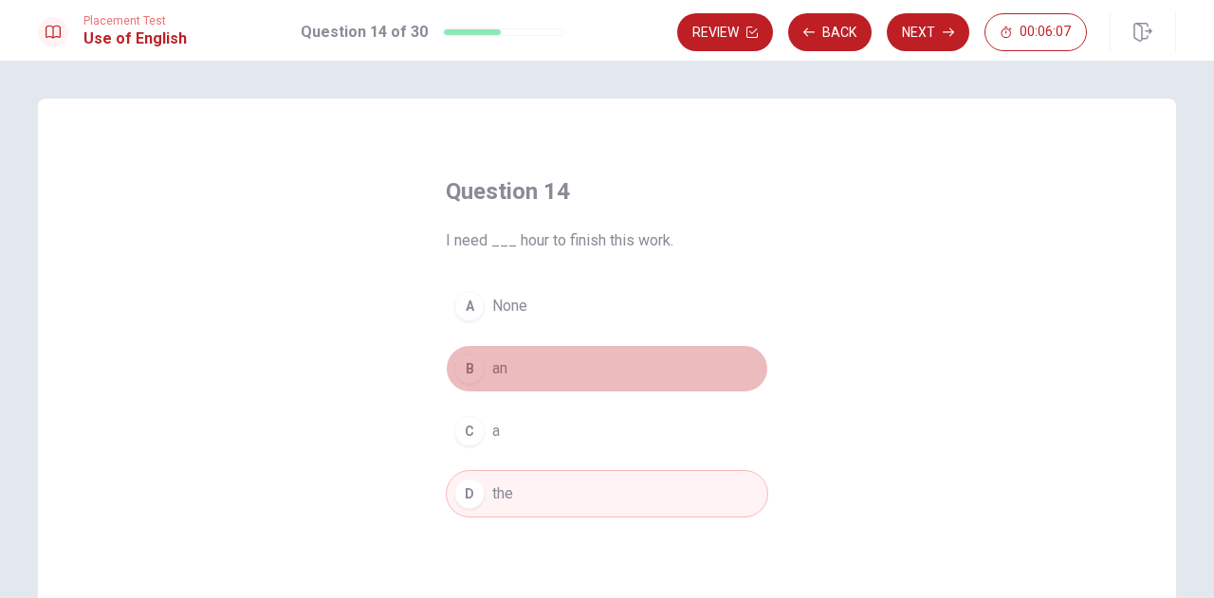
click at [528, 379] on button "B an" at bounding box center [607, 368] width 322 height 47
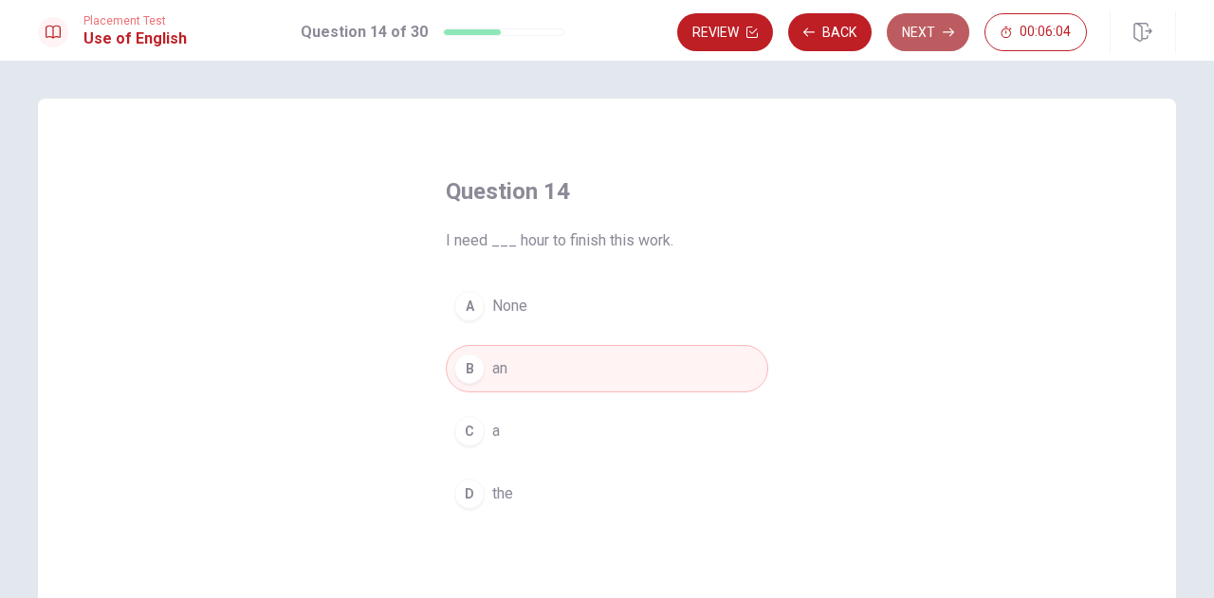
click at [941, 28] on button "Next" at bounding box center [928, 32] width 83 height 38
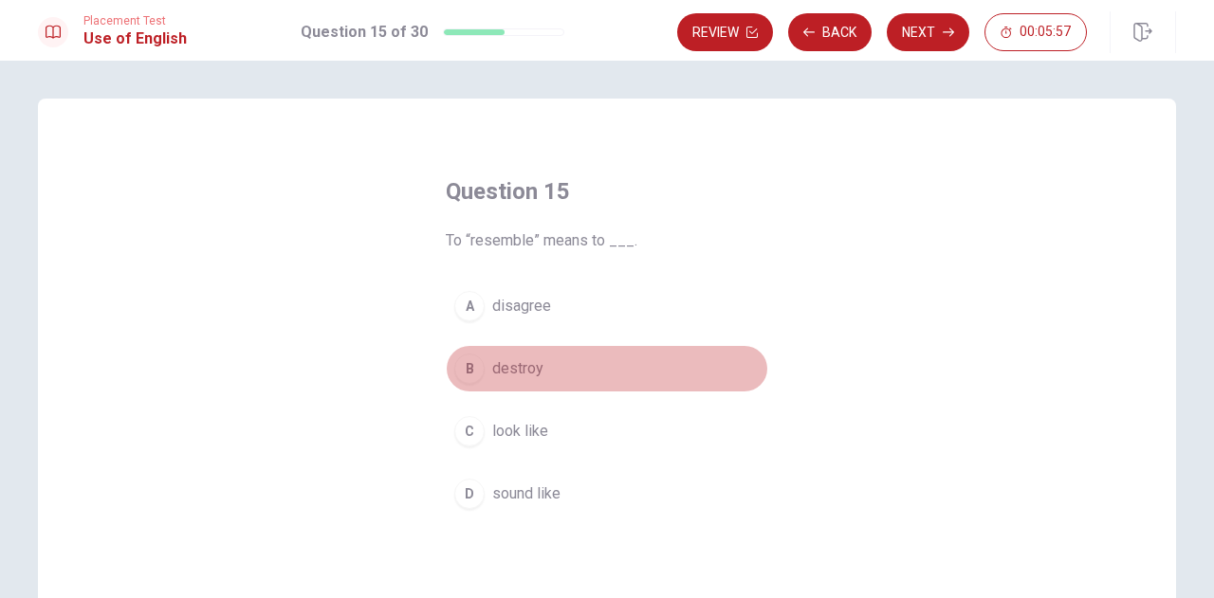
click at [523, 360] on span "destroy" at bounding box center [517, 369] width 51 height 23
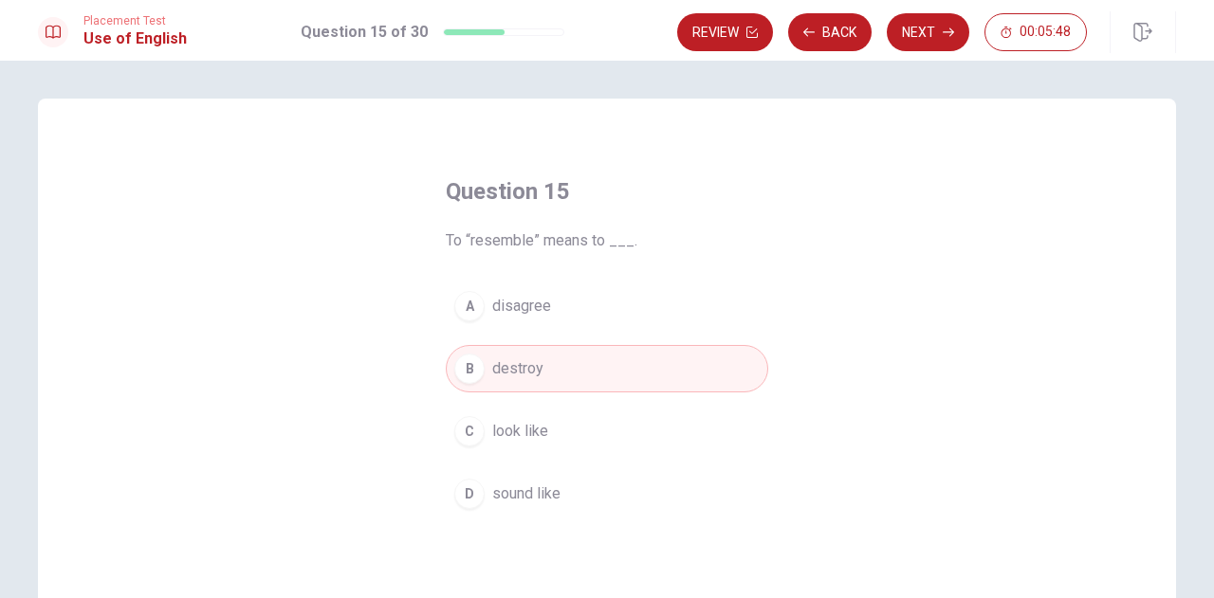
click at [506, 428] on span "look like" at bounding box center [520, 431] width 56 height 23
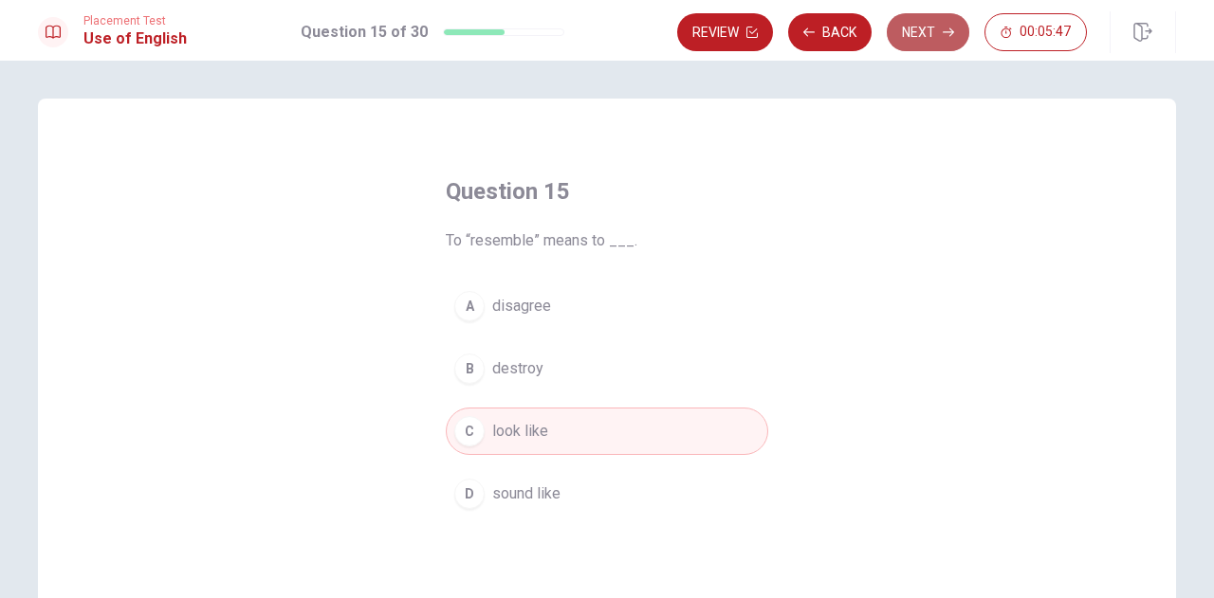
click at [927, 39] on button "Next" at bounding box center [928, 32] width 83 height 38
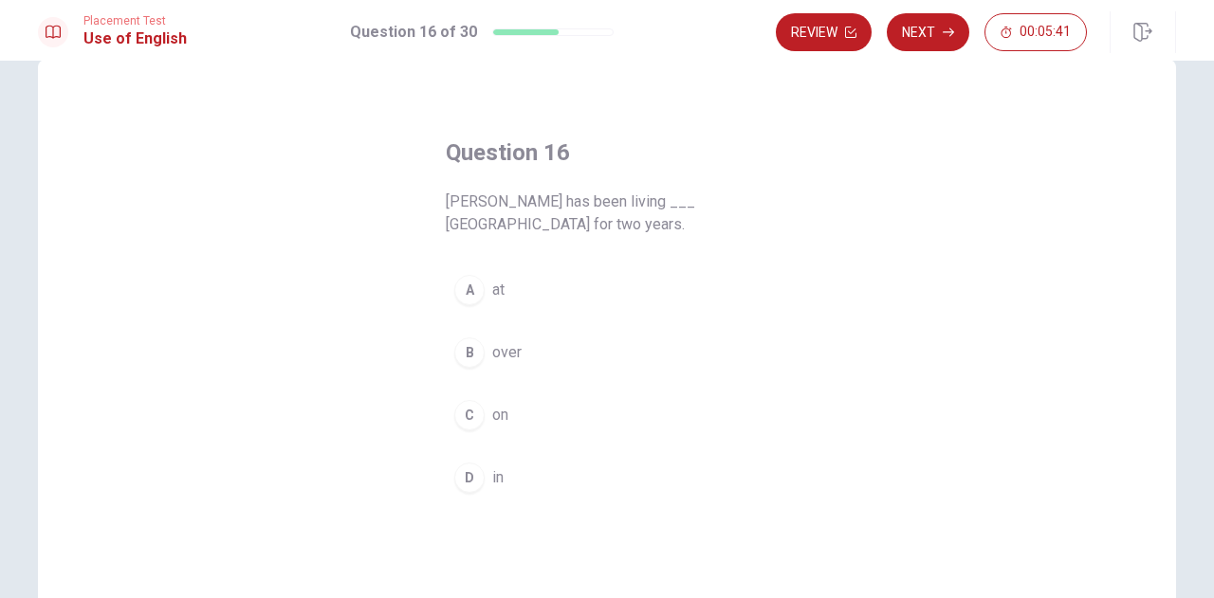
scroll to position [47, 0]
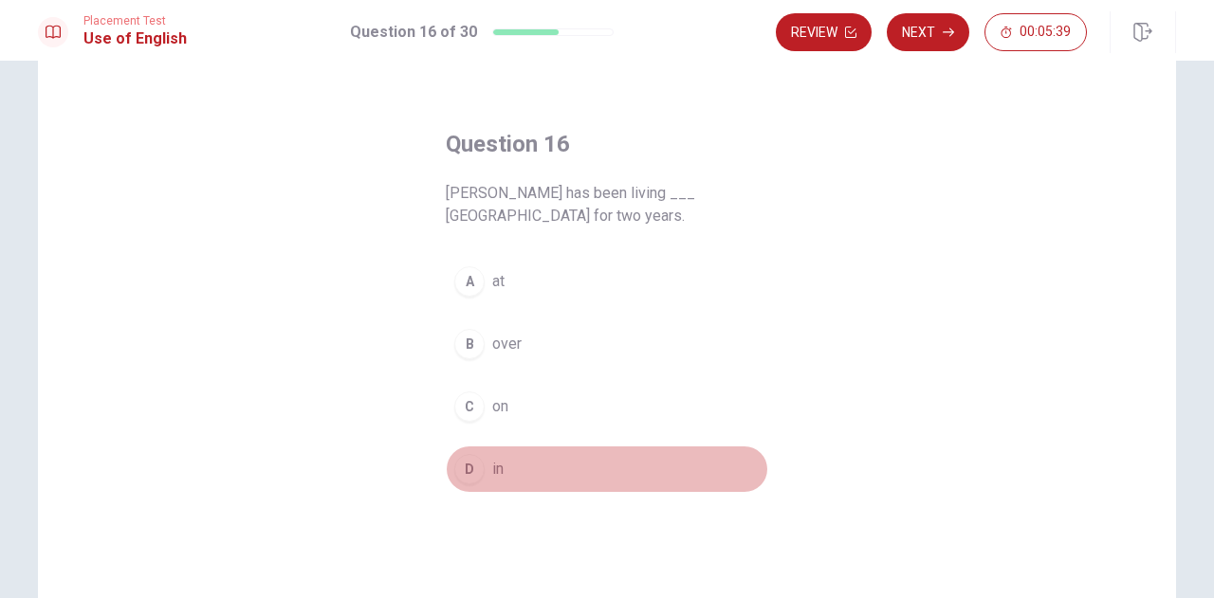
click at [480, 456] on button "D in" at bounding box center [607, 469] width 322 height 47
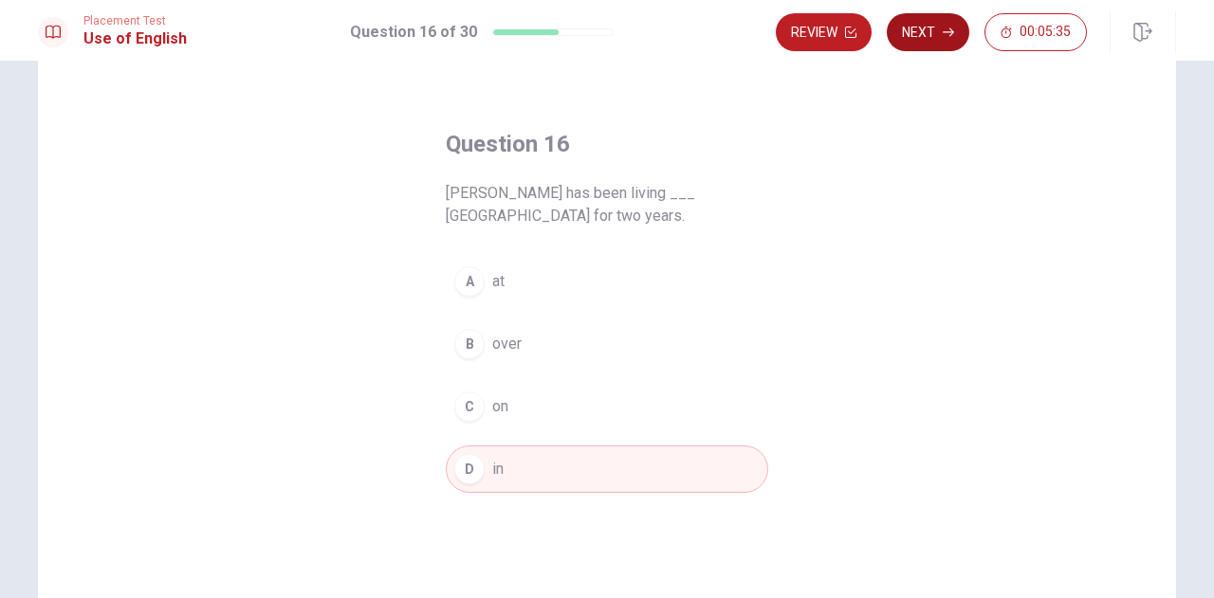
click at [962, 34] on button "Next" at bounding box center [928, 32] width 83 height 38
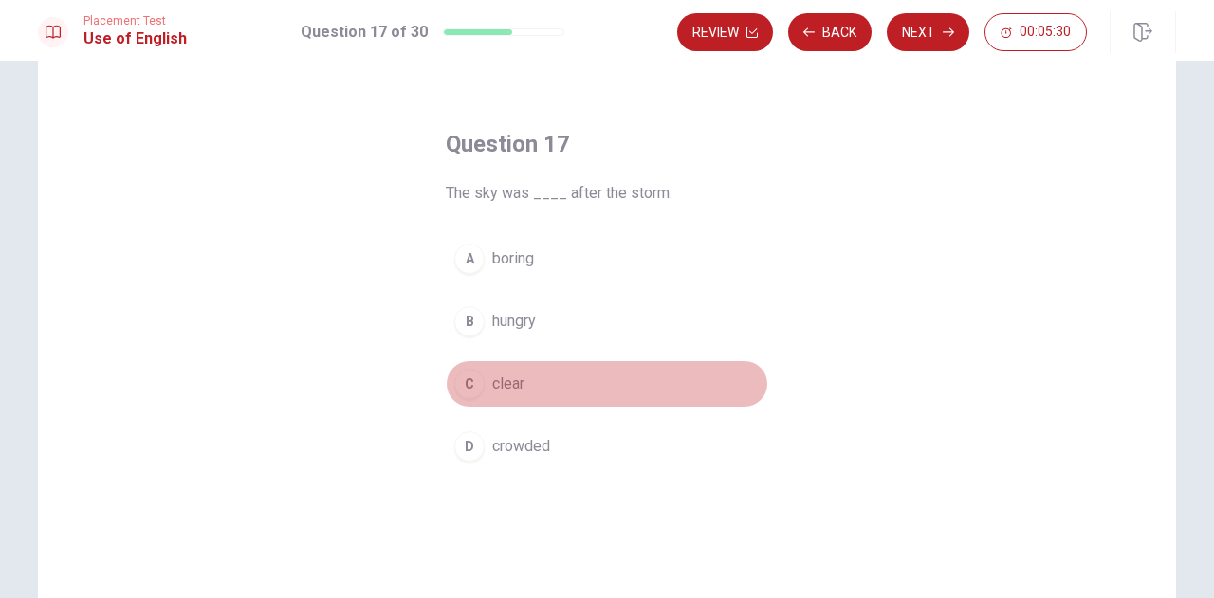
click at [508, 390] on span "clear" at bounding box center [508, 384] width 32 height 23
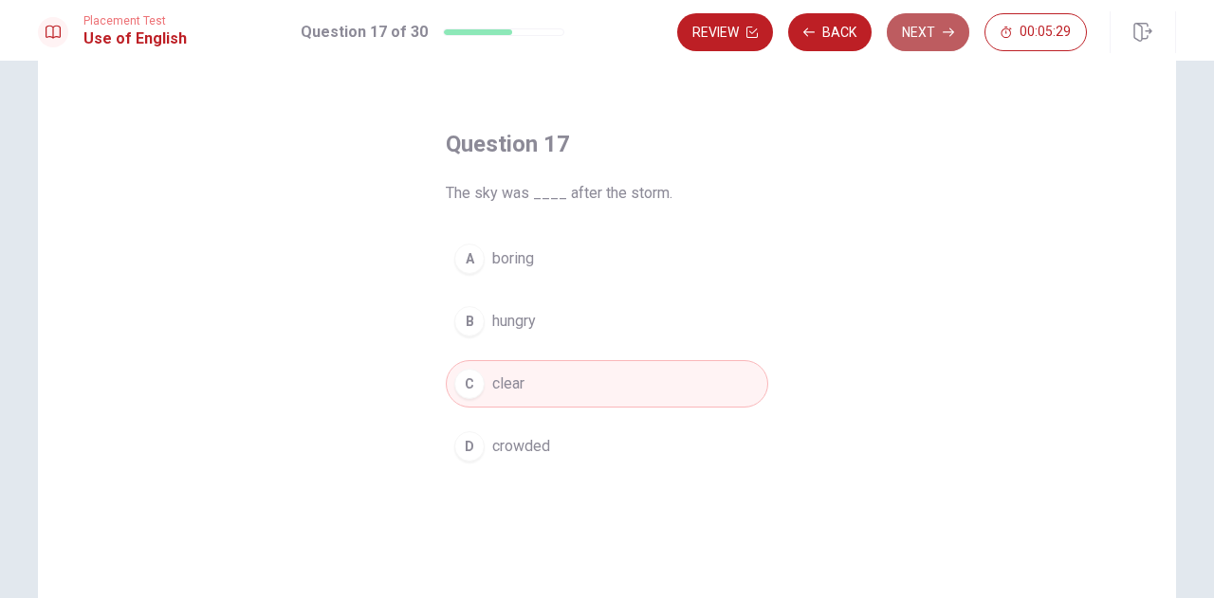
click at [918, 33] on button "Next" at bounding box center [928, 32] width 83 height 38
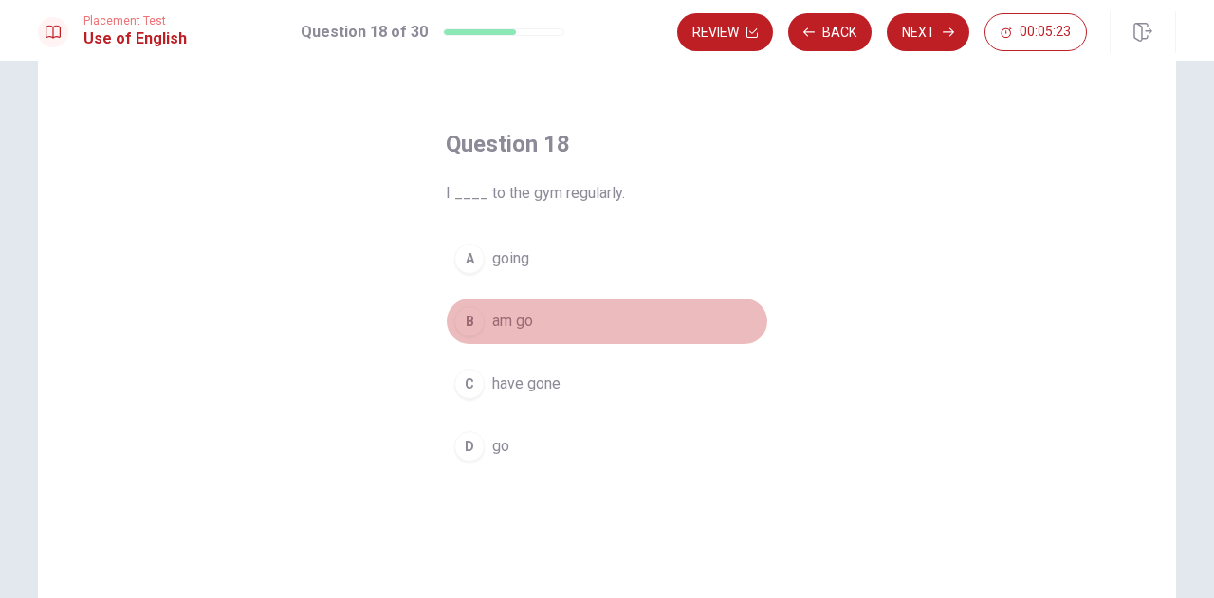
click at [457, 329] on div "B" at bounding box center [469, 321] width 30 height 30
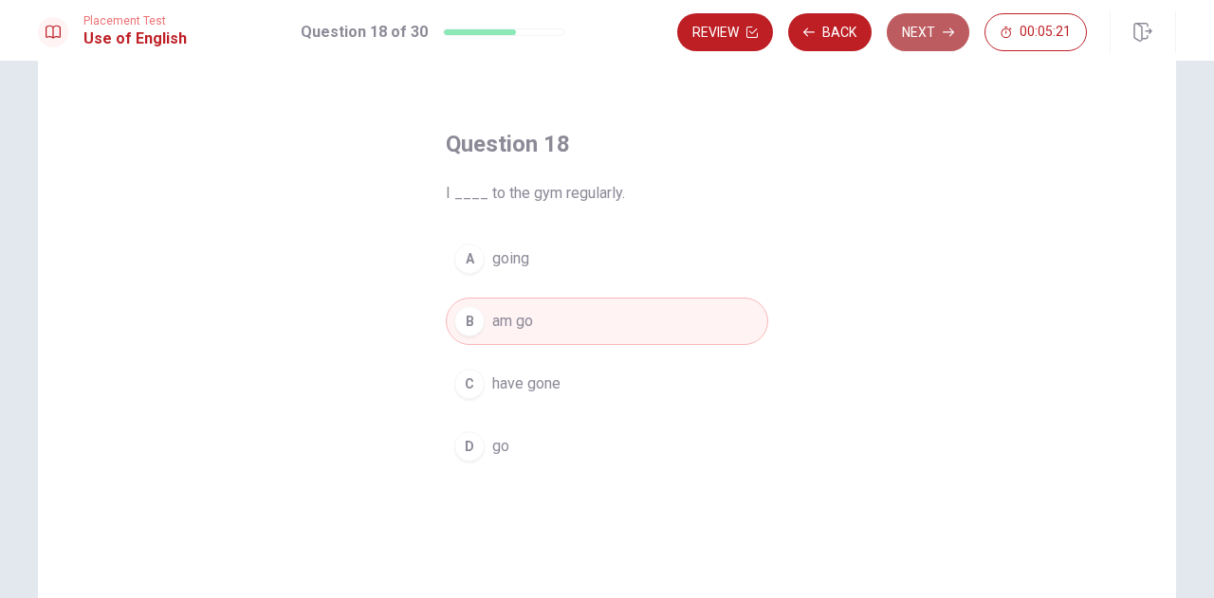
click at [918, 30] on button "Next" at bounding box center [928, 32] width 83 height 38
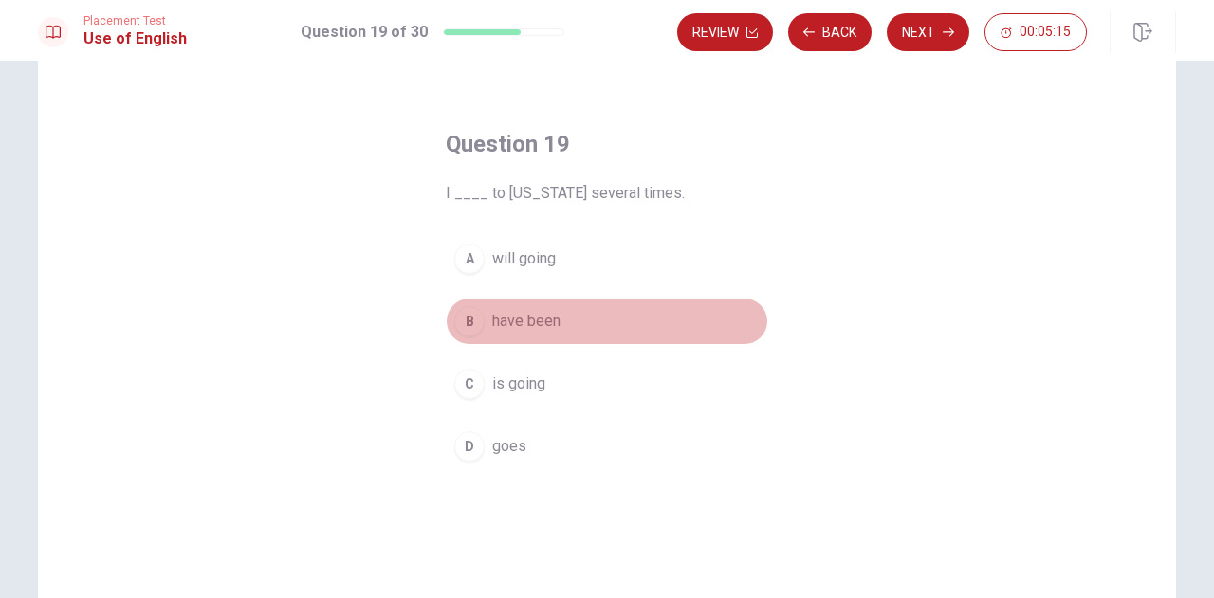
click at [467, 325] on div "B" at bounding box center [469, 321] width 30 height 30
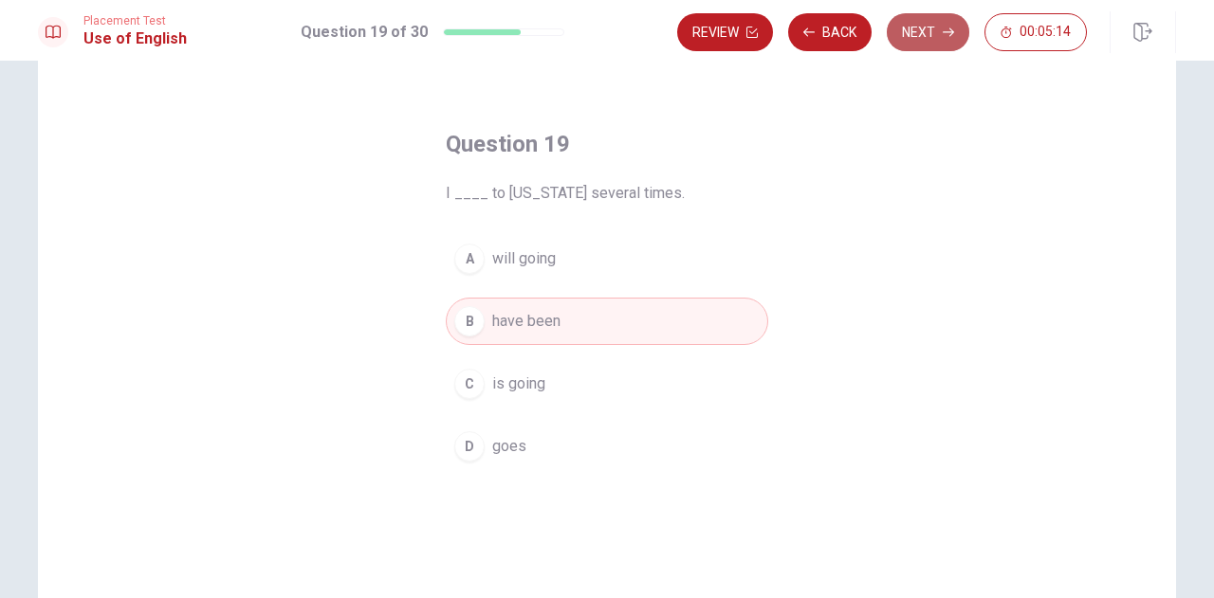
click at [910, 35] on button "Next" at bounding box center [928, 32] width 83 height 38
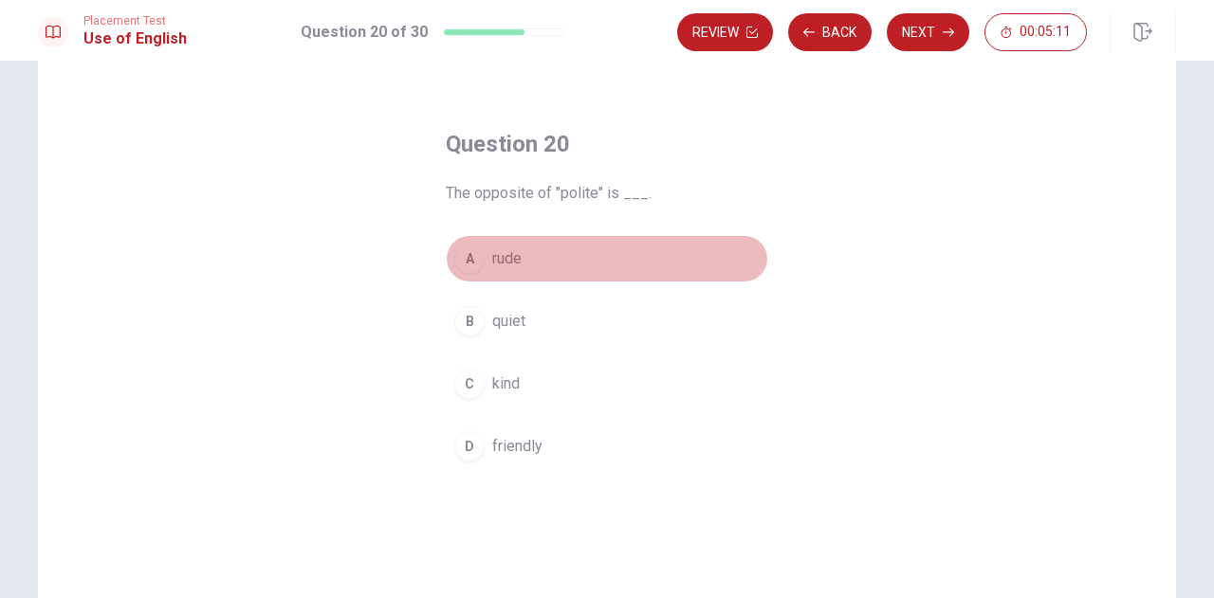
click at [492, 252] on span "rude" at bounding box center [506, 259] width 29 height 23
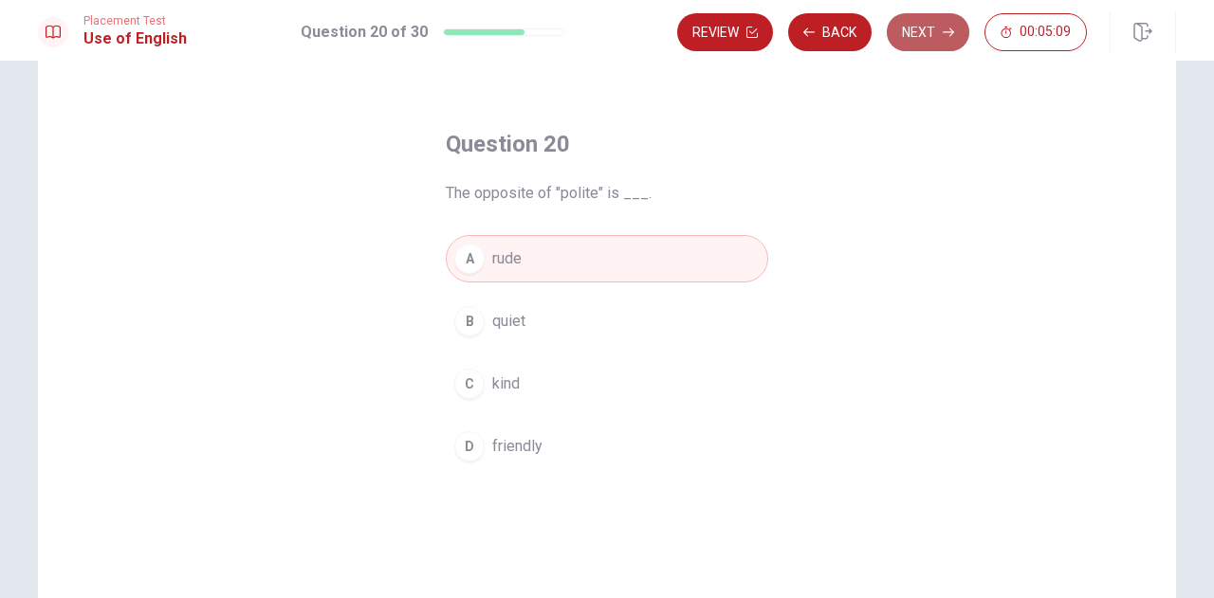
click at [912, 38] on button "Next" at bounding box center [928, 32] width 83 height 38
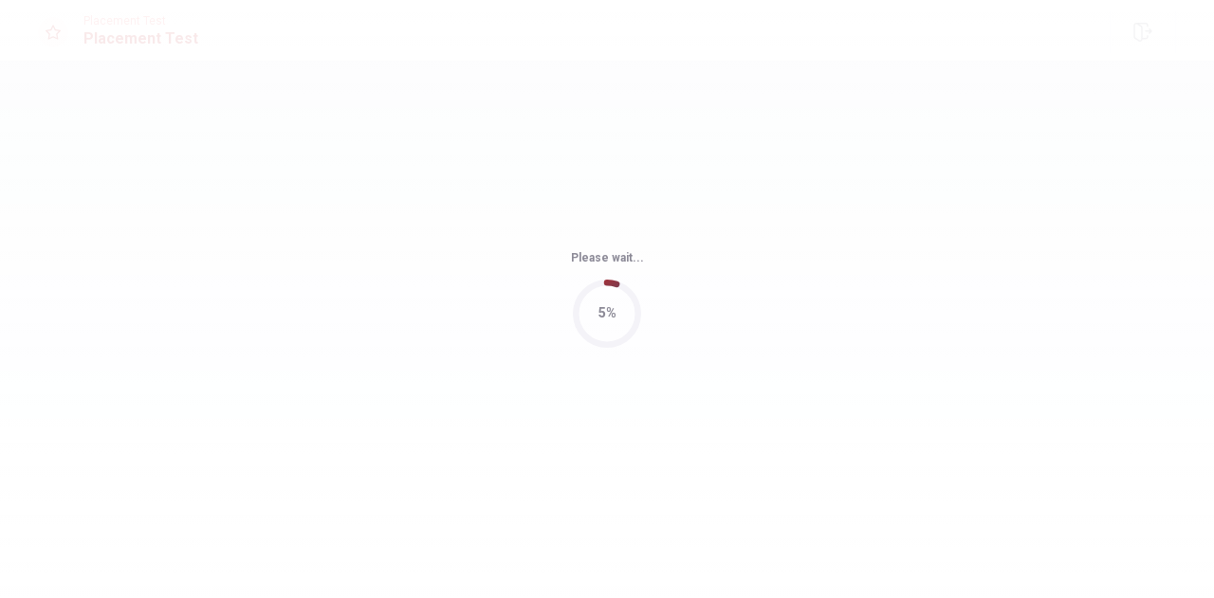
scroll to position [0, 0]
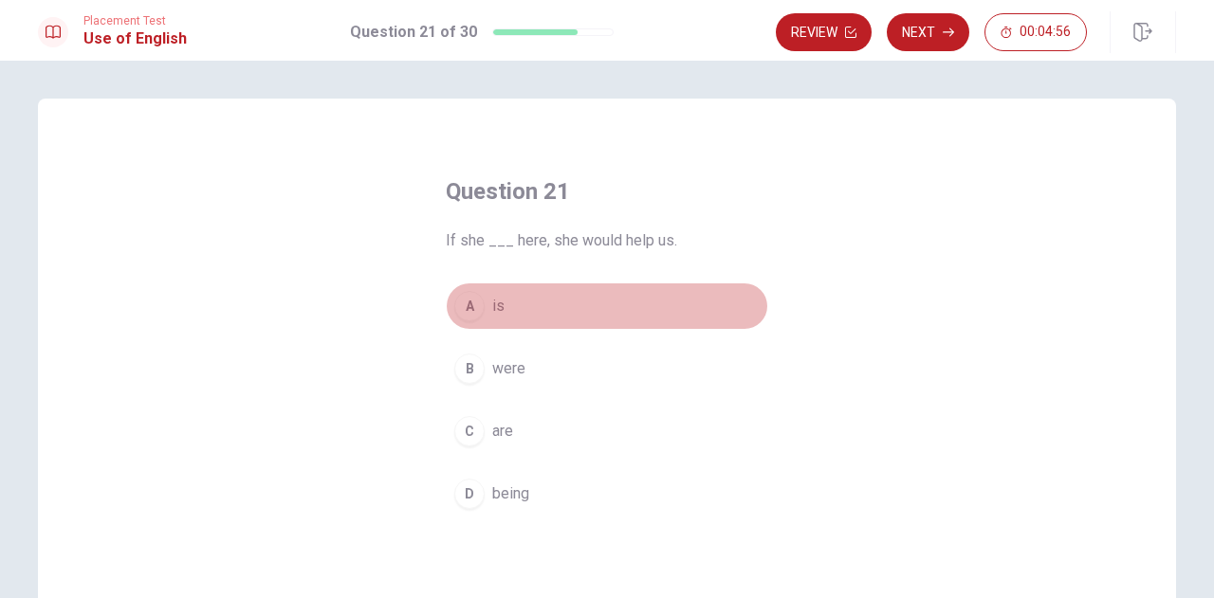
click at [472, 309] on div "A" at bounding box center [469, 306] width 30 height 30
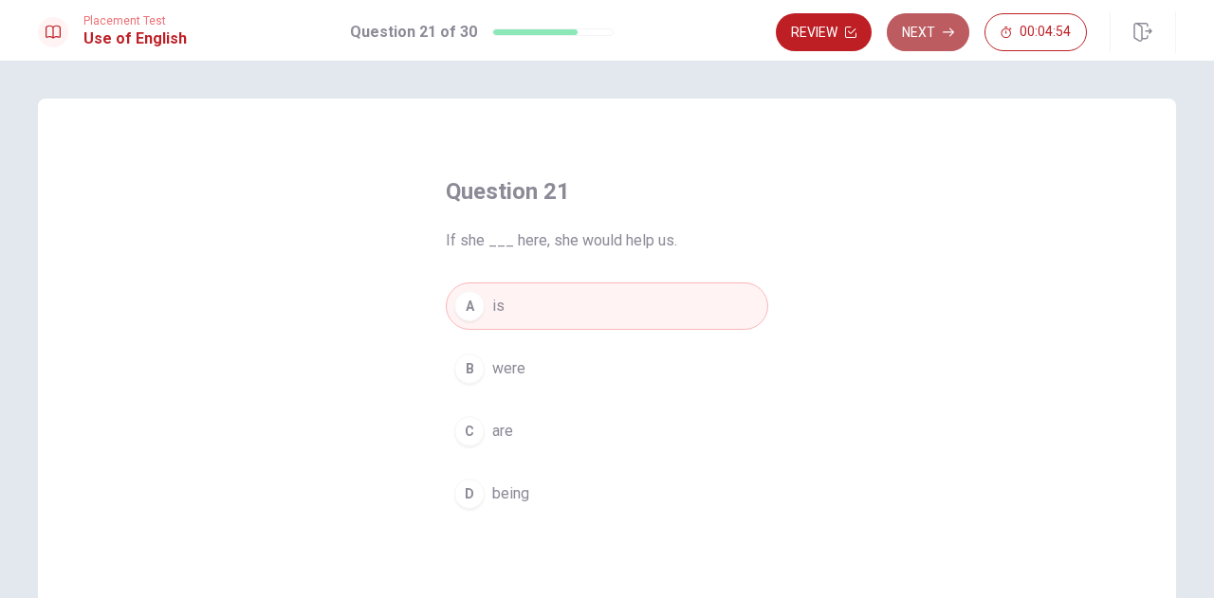
click at [933, 26] on button "Next" at bounding box center [928, 32] width 83 height 38
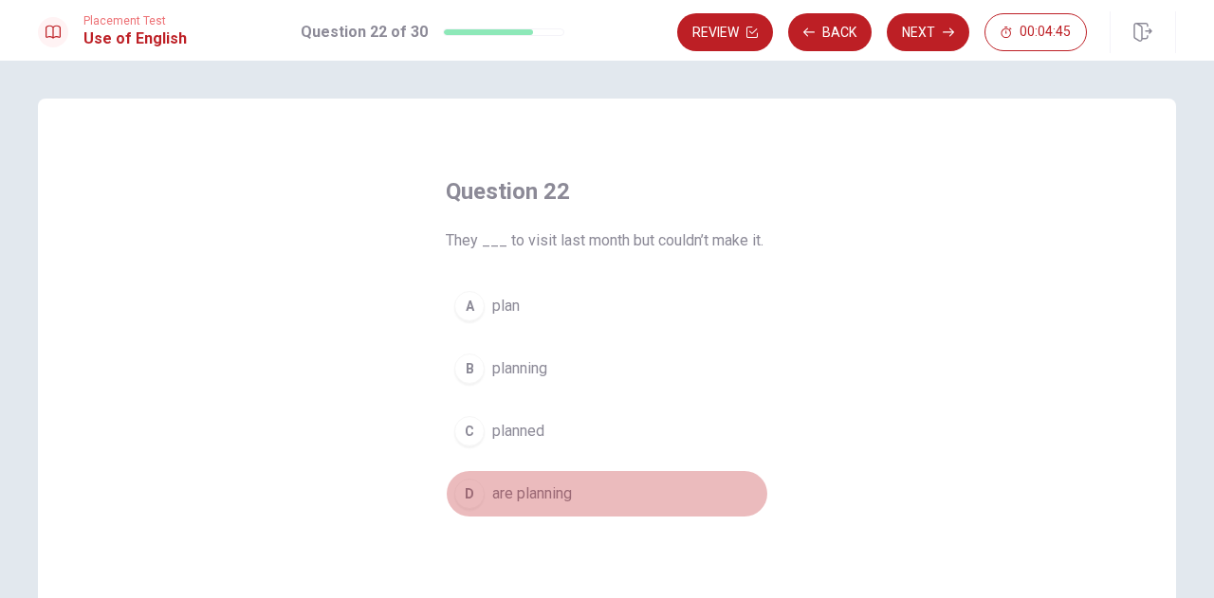
click at [459, 493] on div "D" at bounding box center [469, 494] width 30 height 30
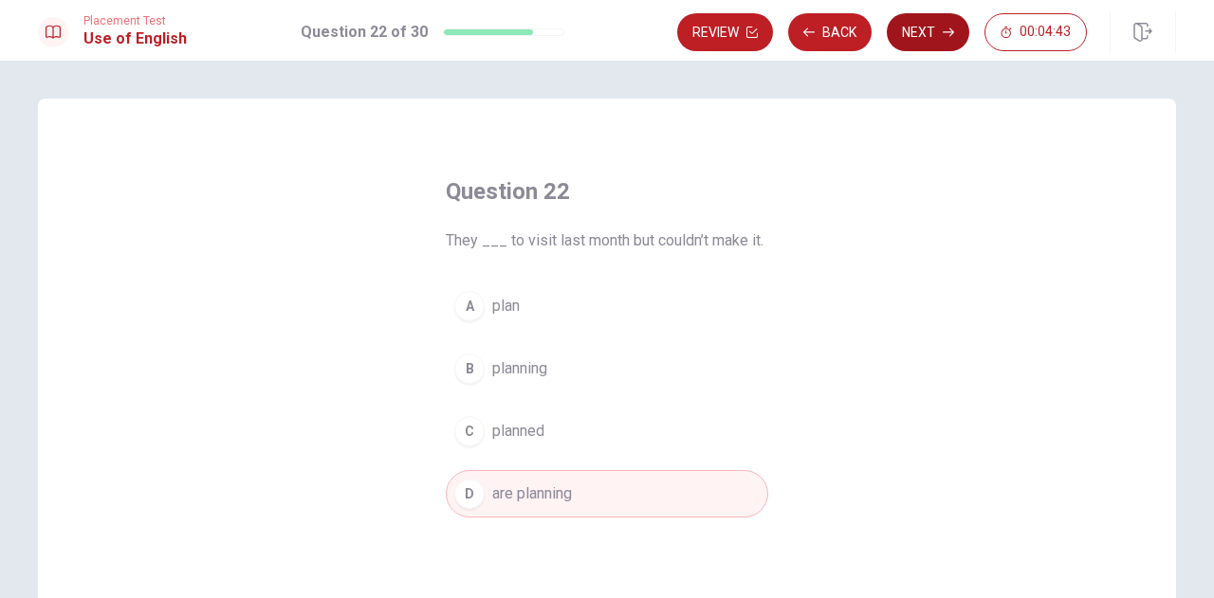
click at [912, 38] on button "Next" at bounding box center [928, 32] width 83 height 38
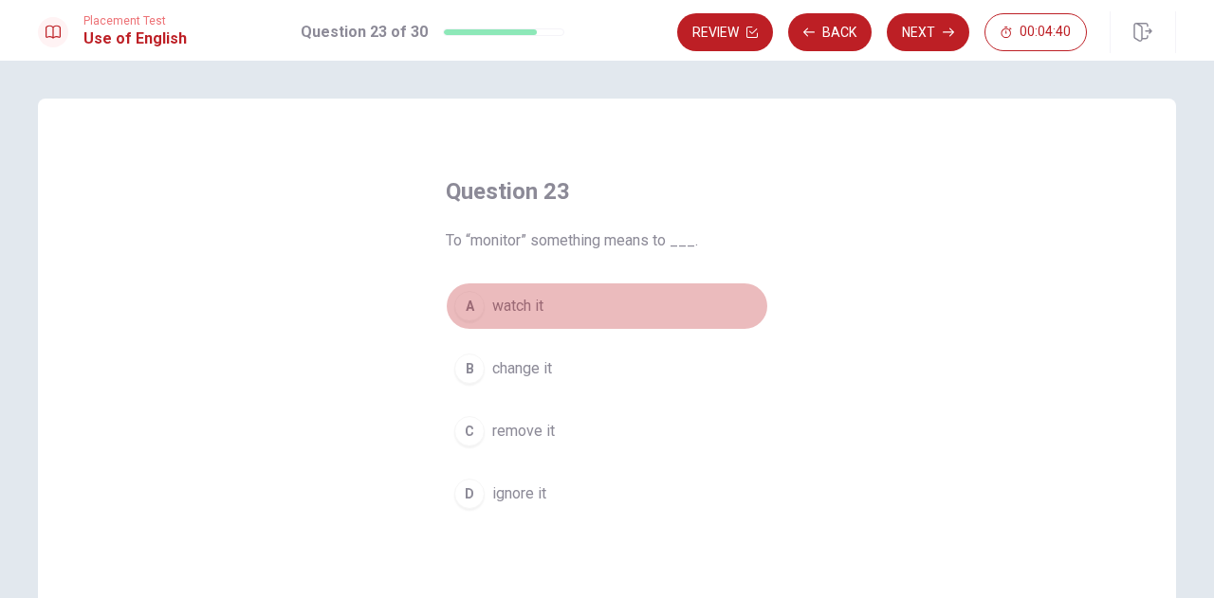
click at [515, 303] on span "watch it" at bounding box center [517, 306] width 51 height 23
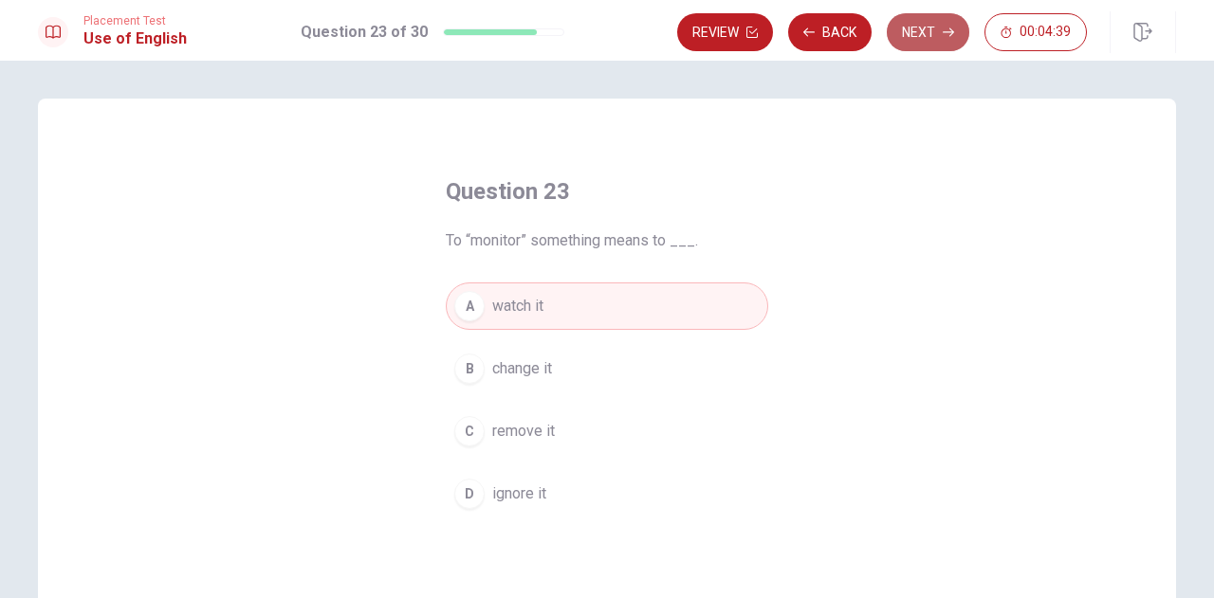
click at [930, 29] on button "Next" at bounding box center [928, 32] width 83 height 38
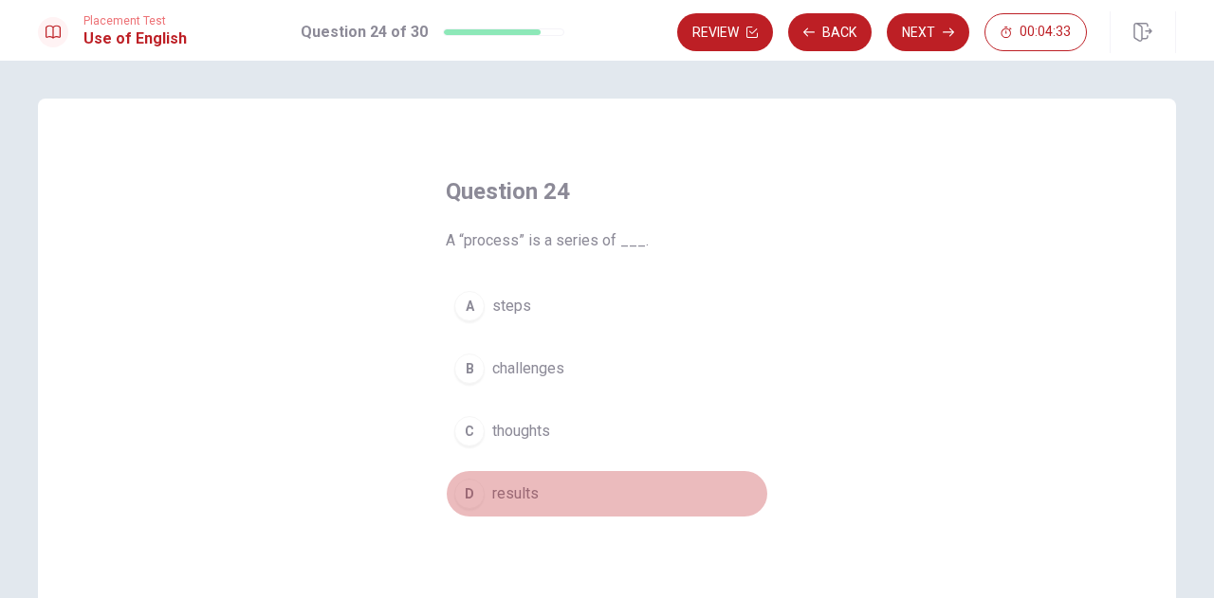
click at [495, 483] on span "results" at bounding box center [515, 494] width 46 height 23
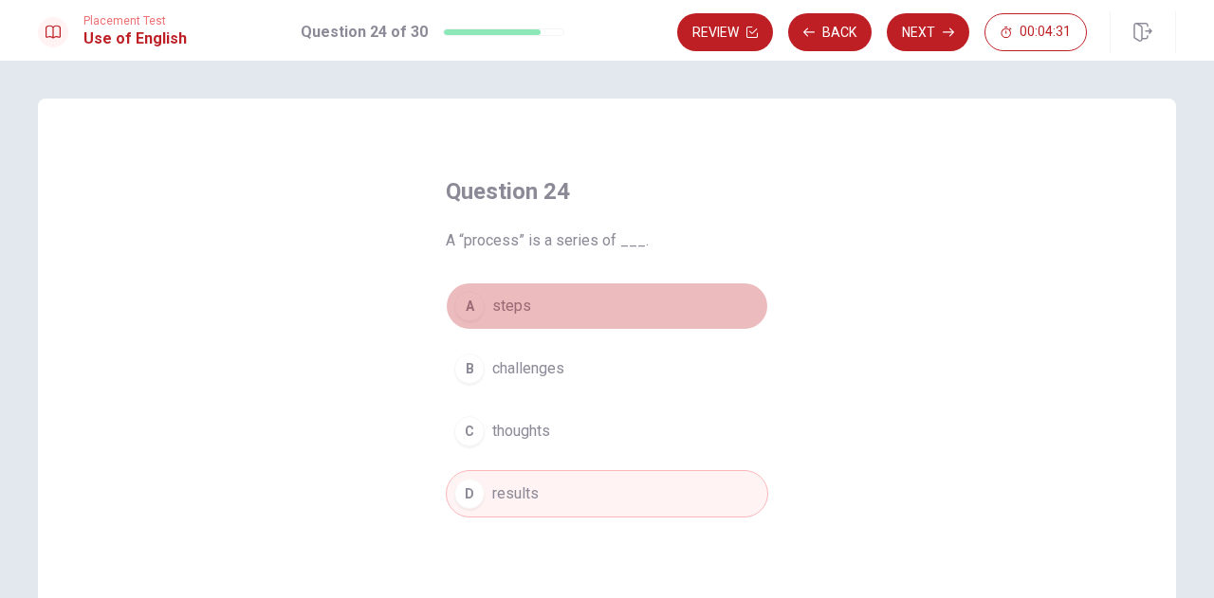
click at [472, 307] on div "A" at bounding box center [469, 306] width 30 height 30
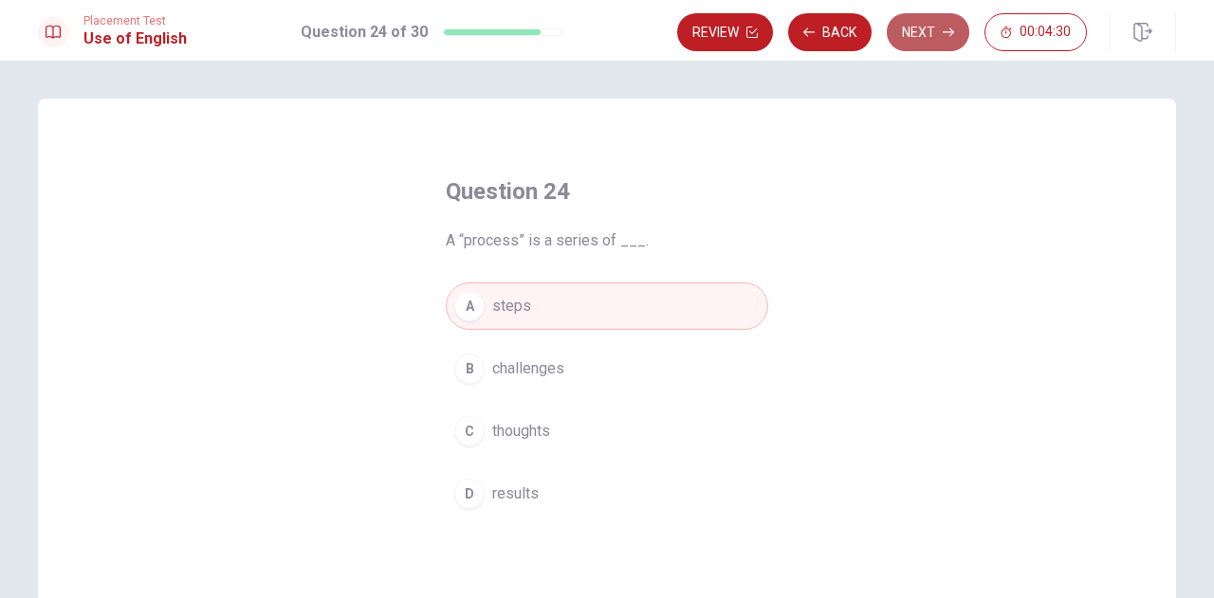
click at [962, 41] on button "Next" at bounding box center [928, 32] width 83 height 38
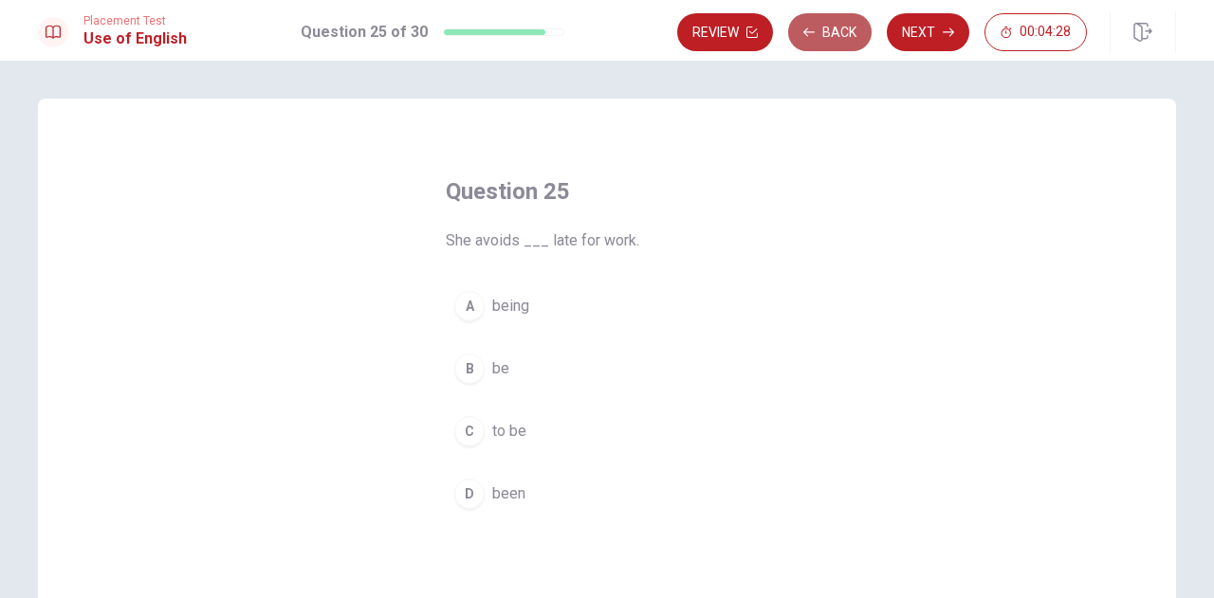
click at [812, 50] on button "Back" at bounding box center [829, 32] width 83 height 38
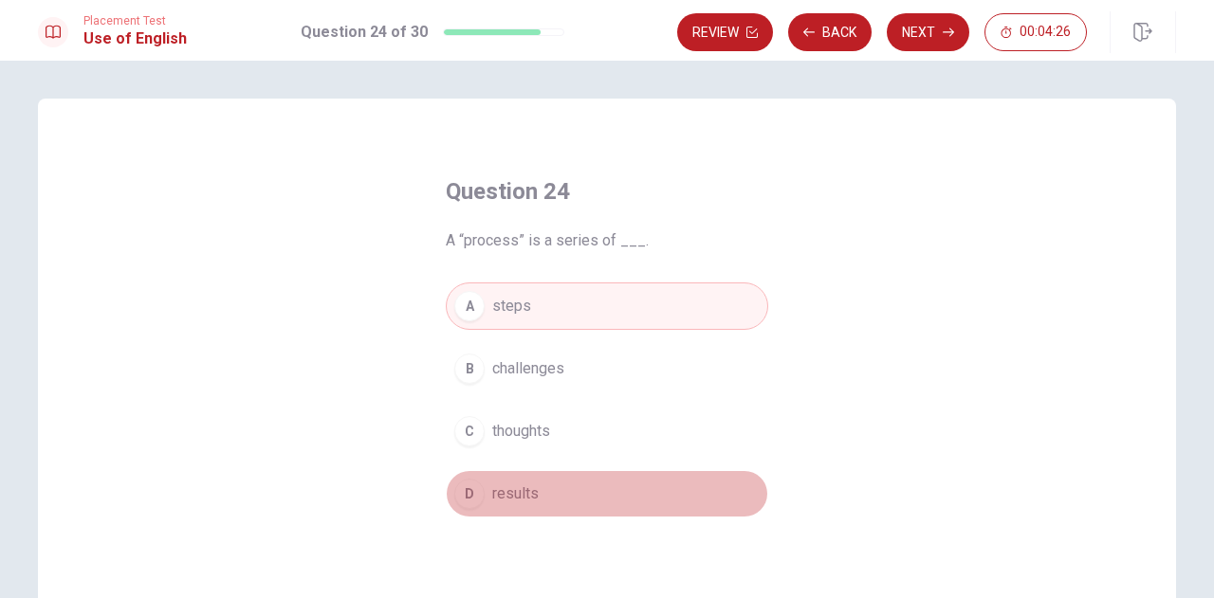
click at [529, 483] on span "results" at bounding box center [515, 494] width 46 height 23
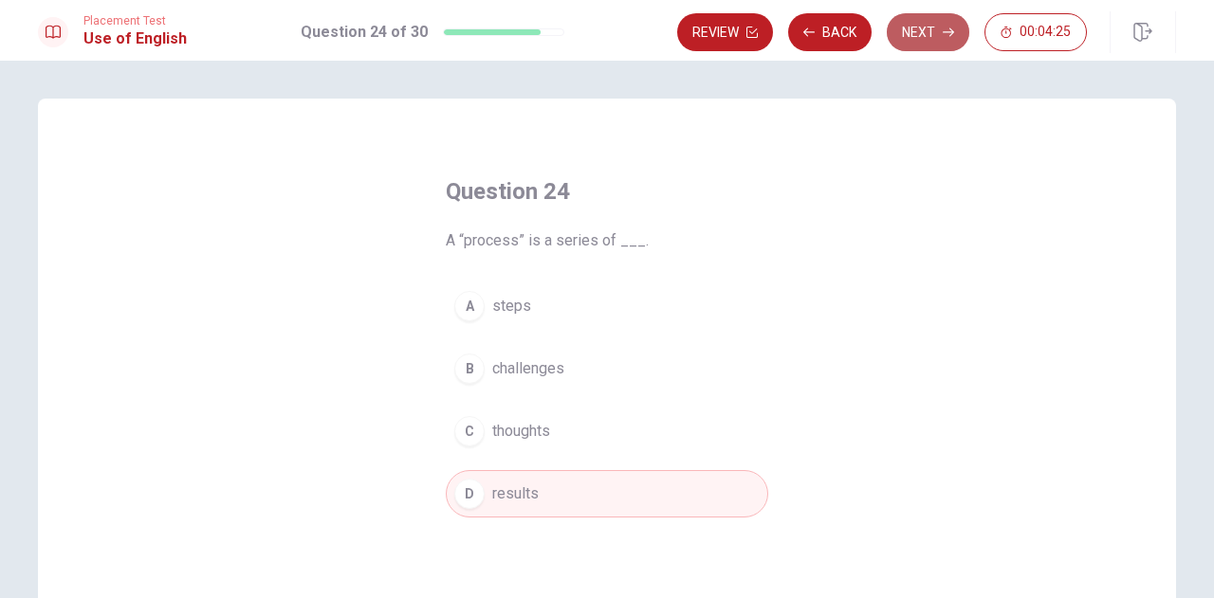
click at [935, 45] on button "Next" at bounding box center [928, 32] width 83 height 38
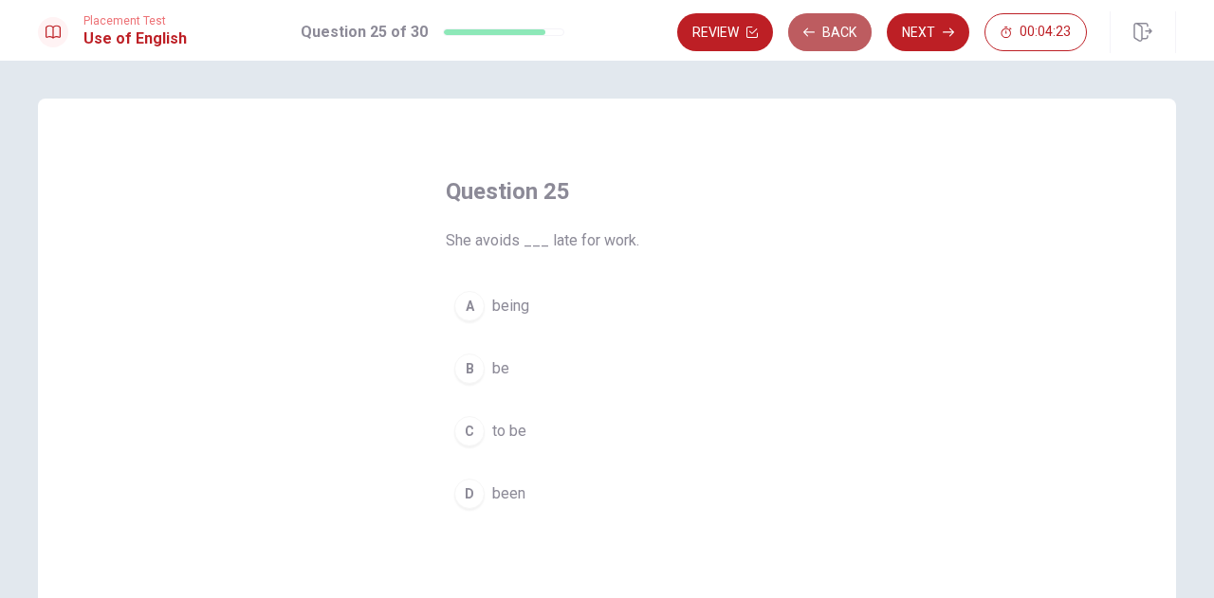
click at [861, 29] on button "Back" at bounding box center [829, 32] width 83 height 38
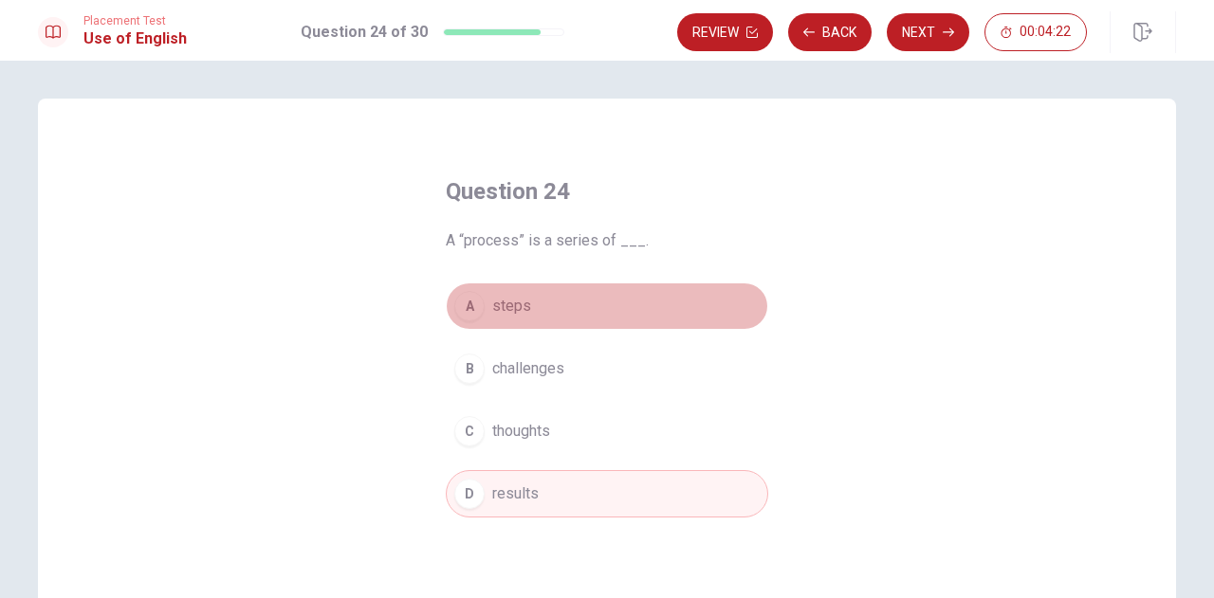
click at [518, 312] on span "steps" at bounding box center [511, 306] width 39 height 23
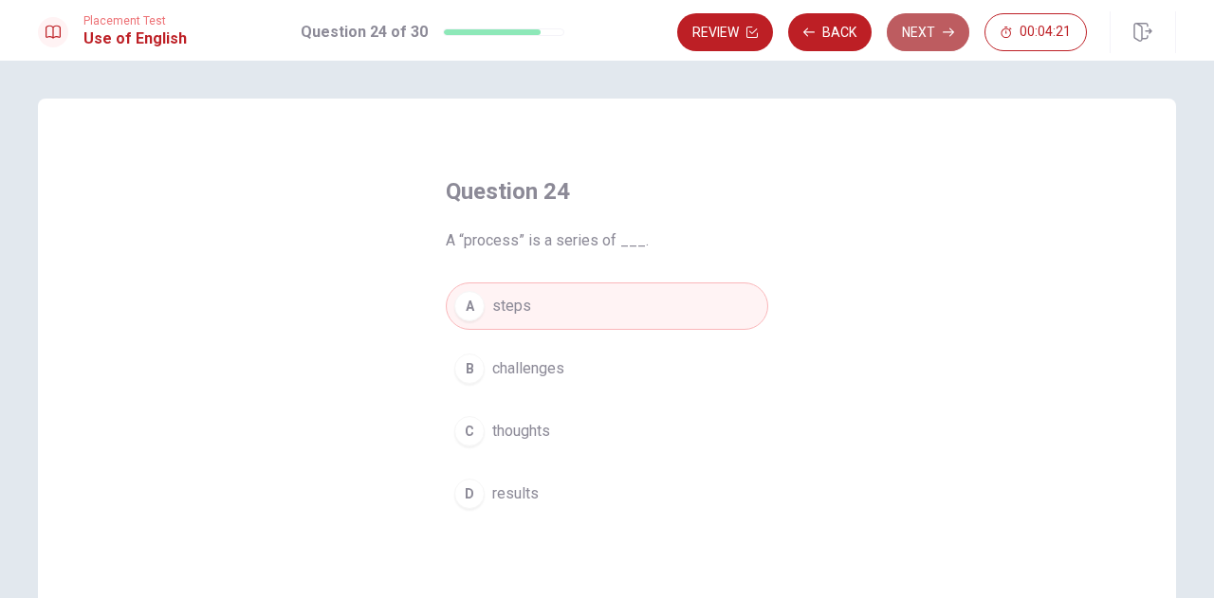
click at [933, 34] on button "Next" at bounding box center [928, 32] width 83 height 38
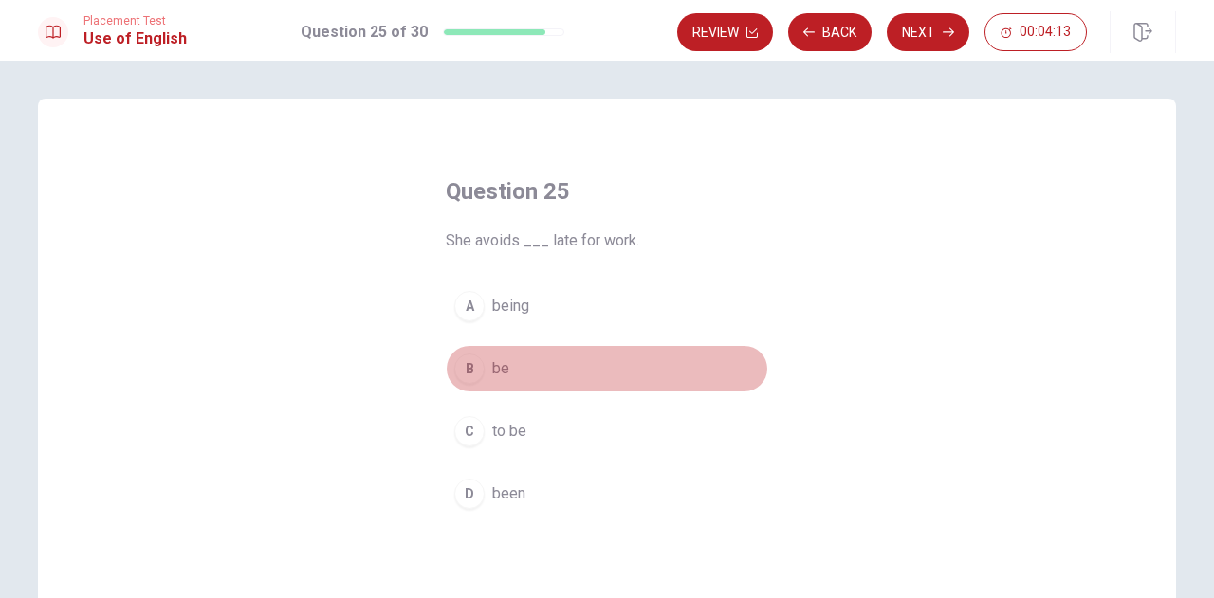
click at [492, 362] on span "be" at bounding box center [500, 369] width 17 height 23
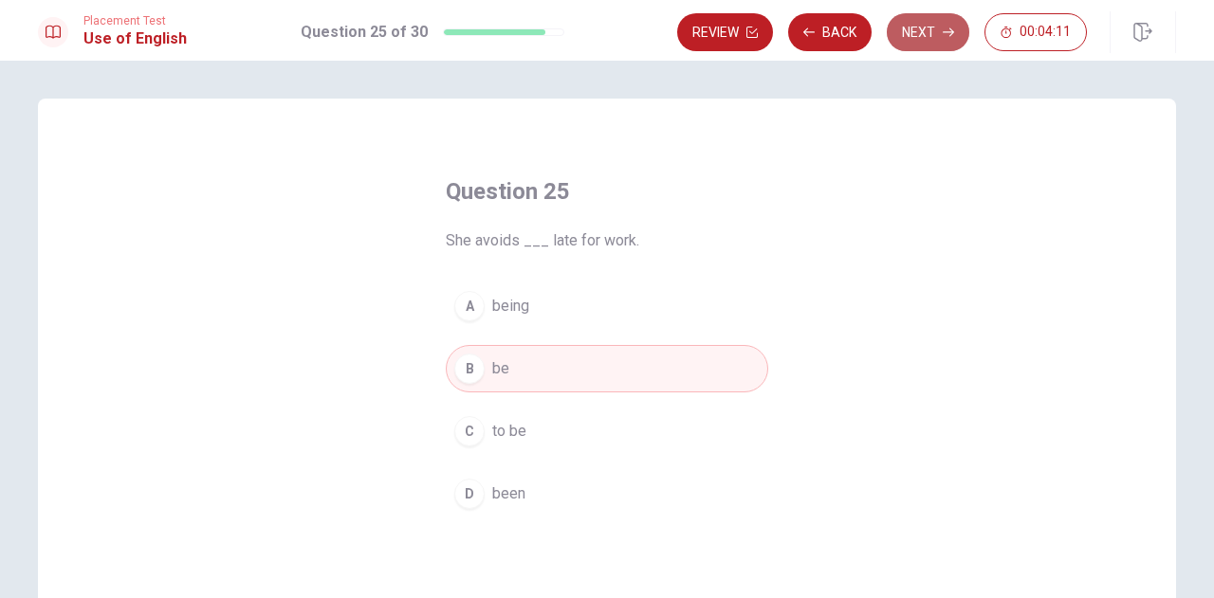
click at [928, 41] on button "Next" at bounding box center [928, 32] width 83 height 38
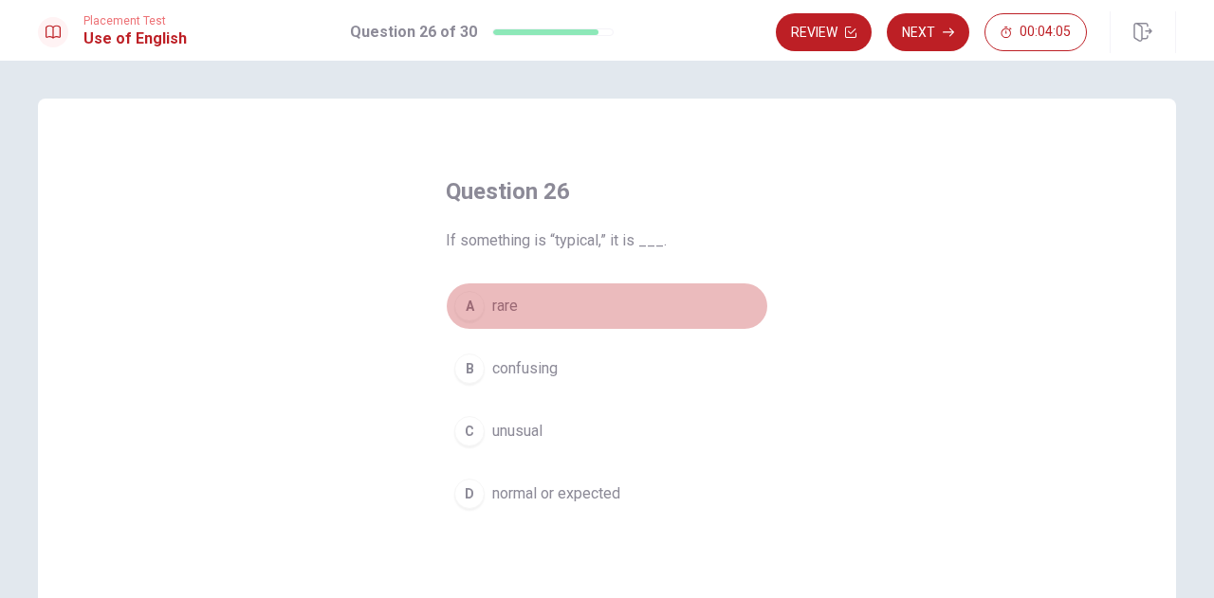
click at [492, 321] on button "A rare" at bounding box center [607, 306] width 322 height 47
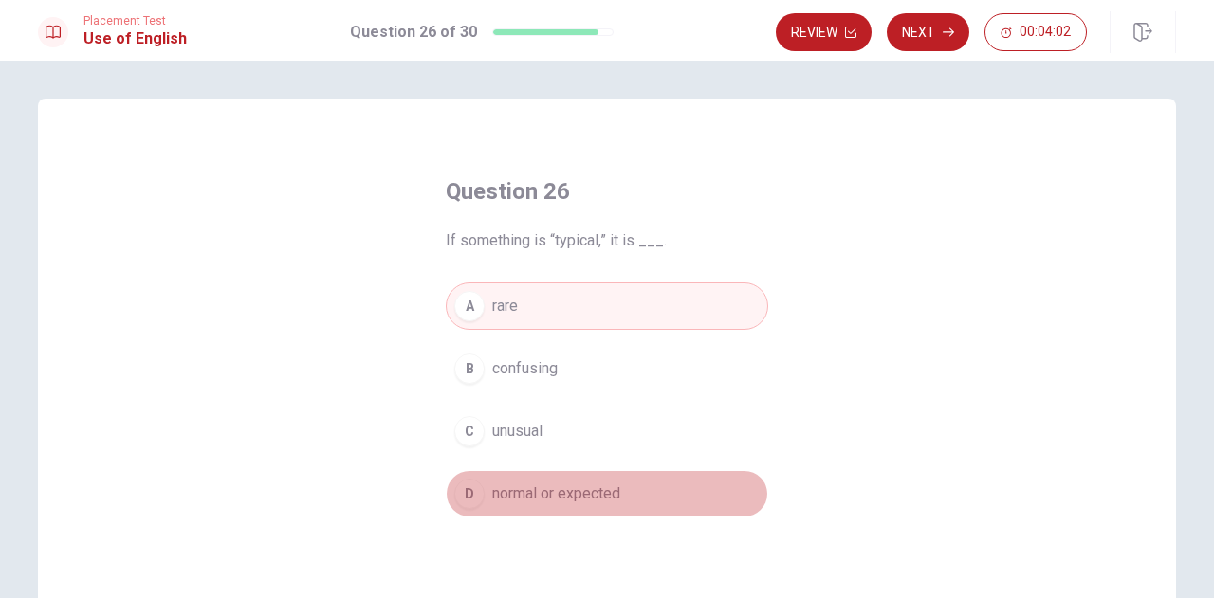
click at [472, 498] on div "D" at bounding box center [469, 494] width 30 height 30
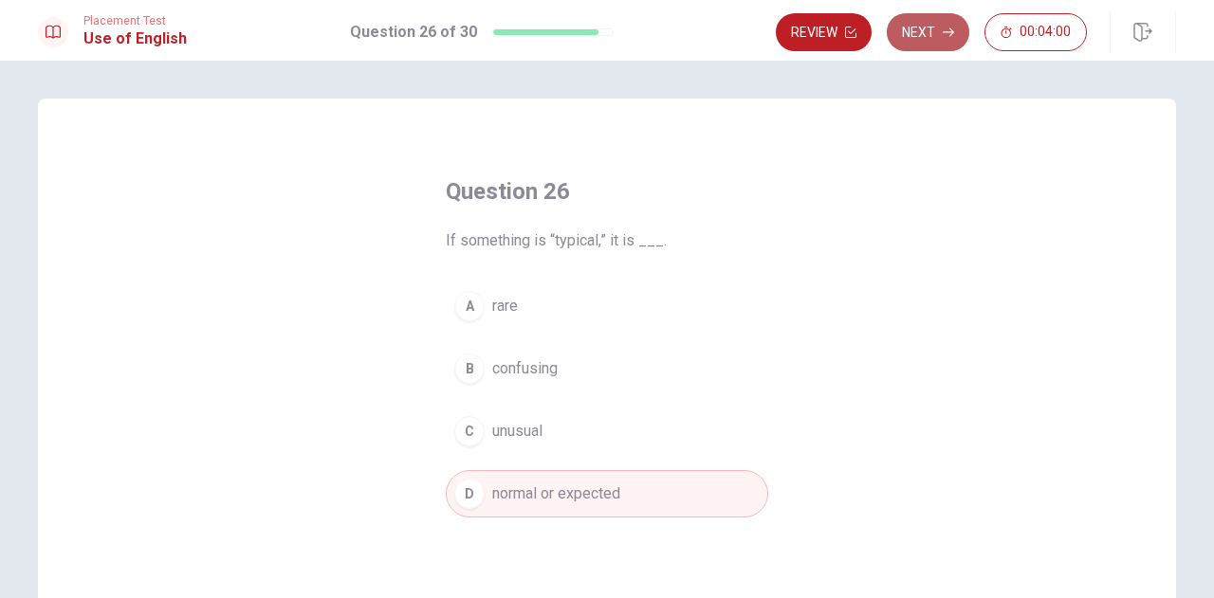
click at [916, 31] on button "Next" at bounding box center [928, 32] width 83 height 38
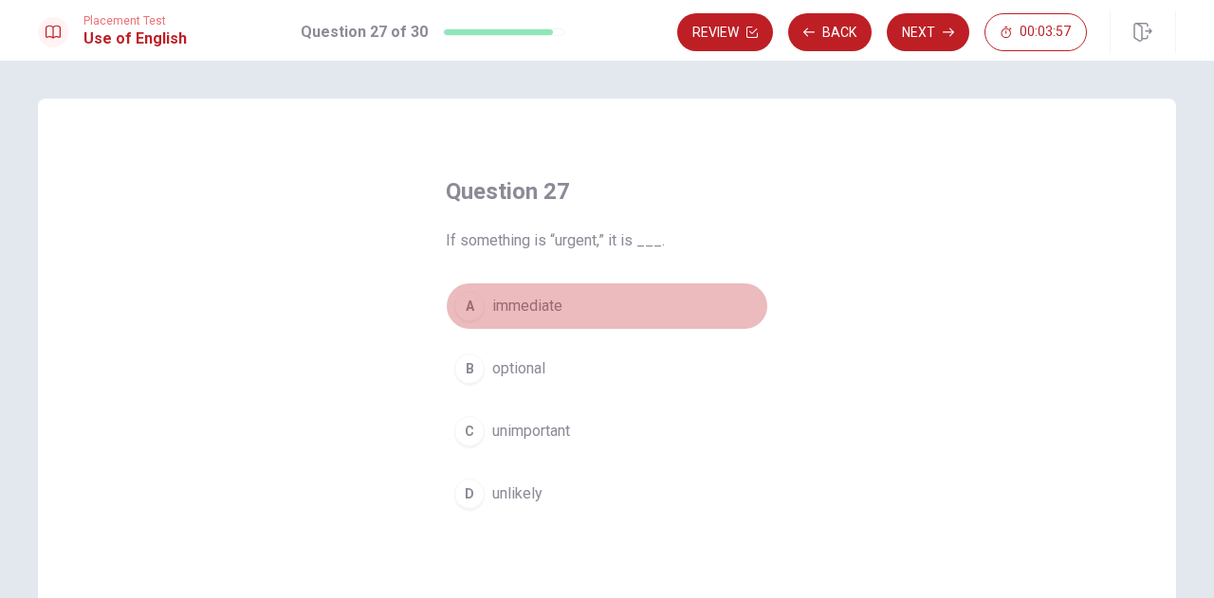
click at [541, 320] on button "A immediate" at bounding box center [607, 306] width 322 height 47
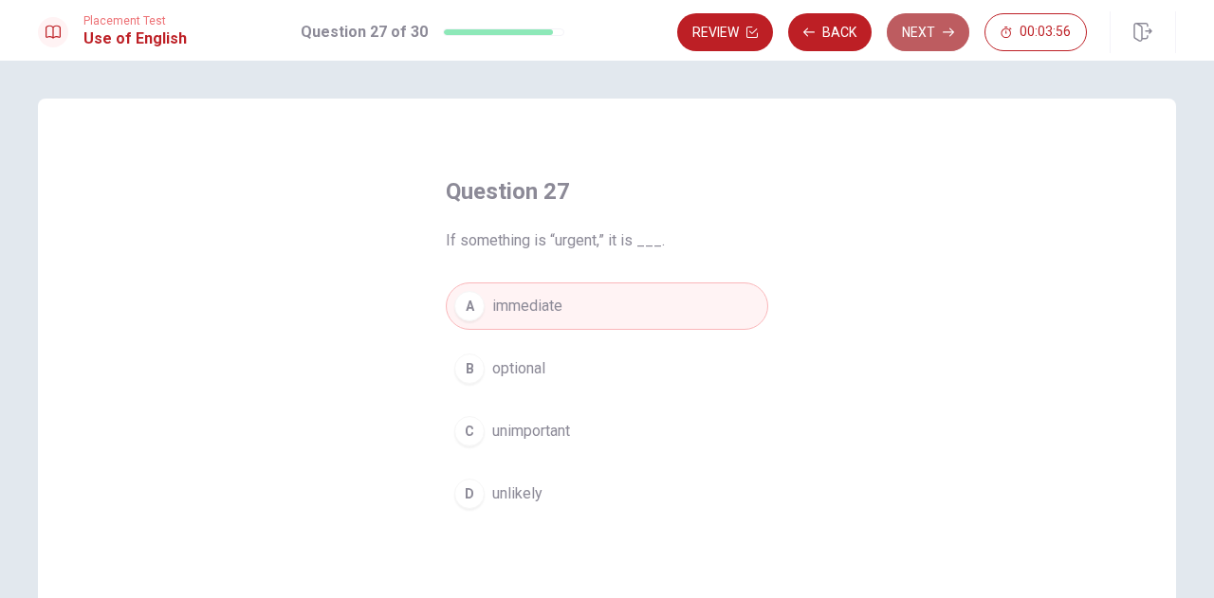
click at [931, 39] on button "Next" at bounding box center [928, 32] width 83 height 38
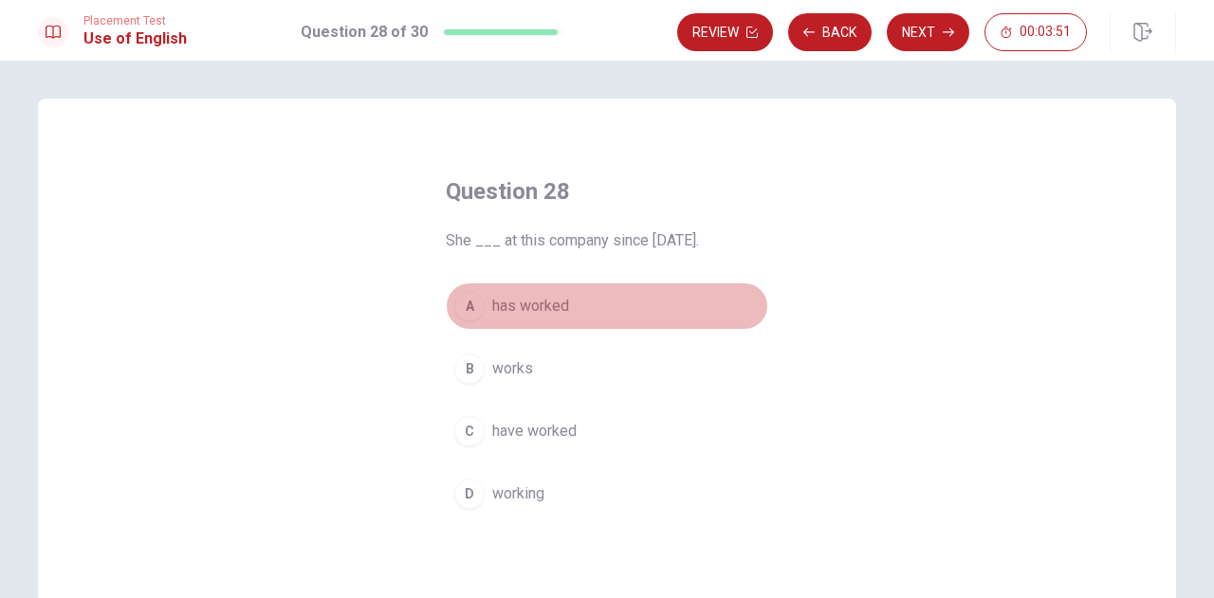
click at [520, 311] on span "has worked" at bounding box center [530, 306] width 77 height 23
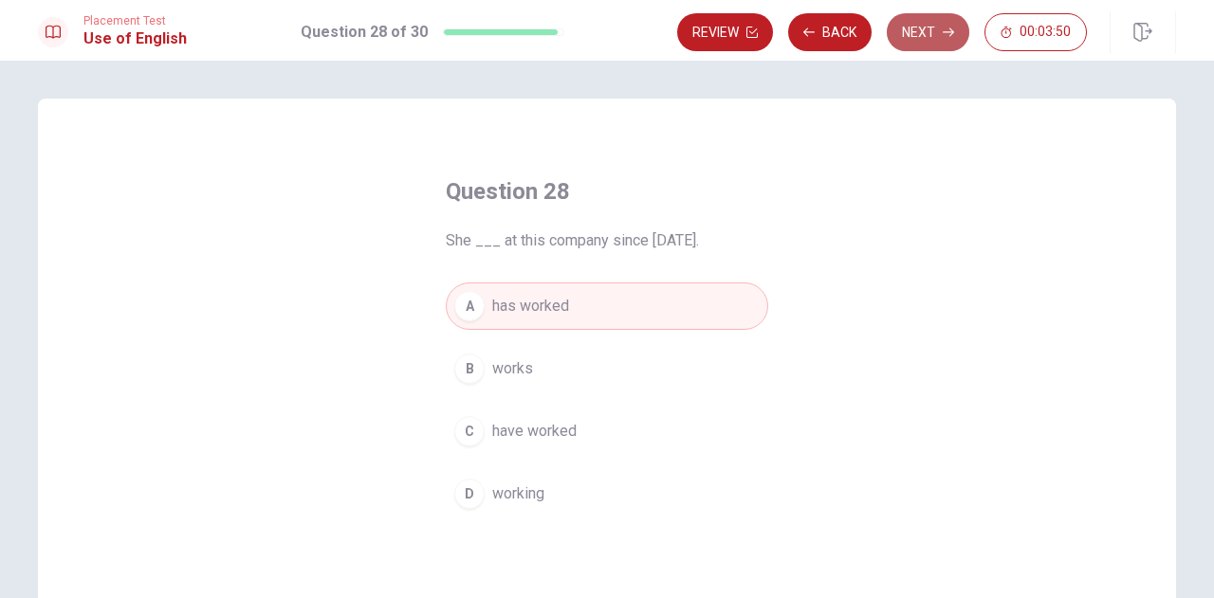
click at [927, 35] on button "Next" at bounding box center [928, 32] width 83 height 38
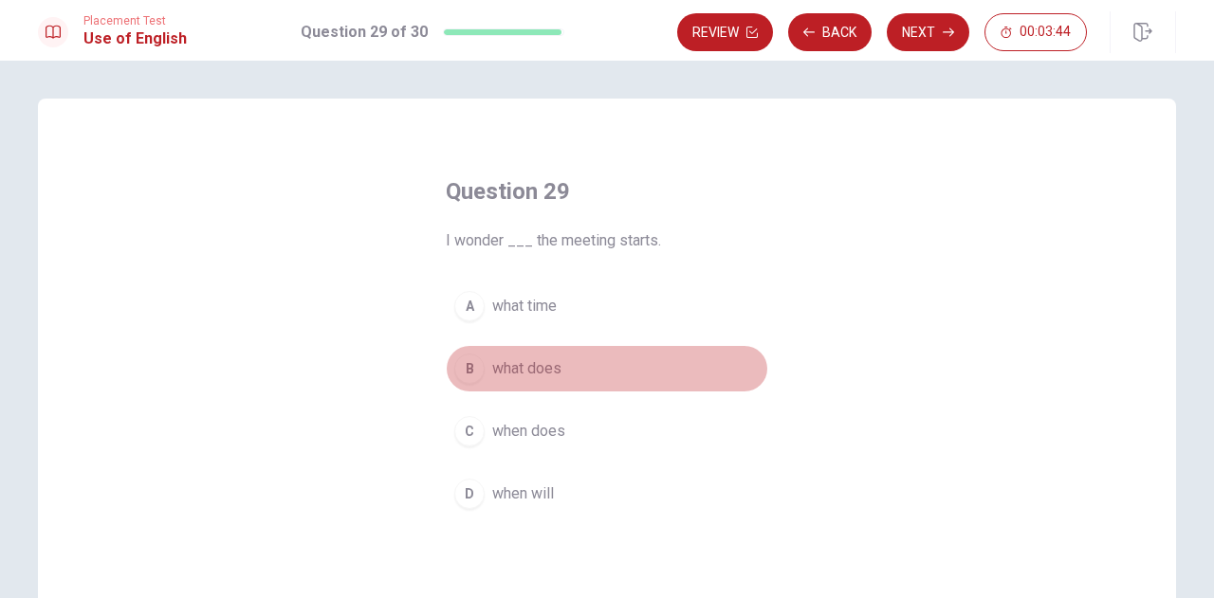
click at [473, 375] on div "B" at bounding box center [469, 369] width 30 height 30
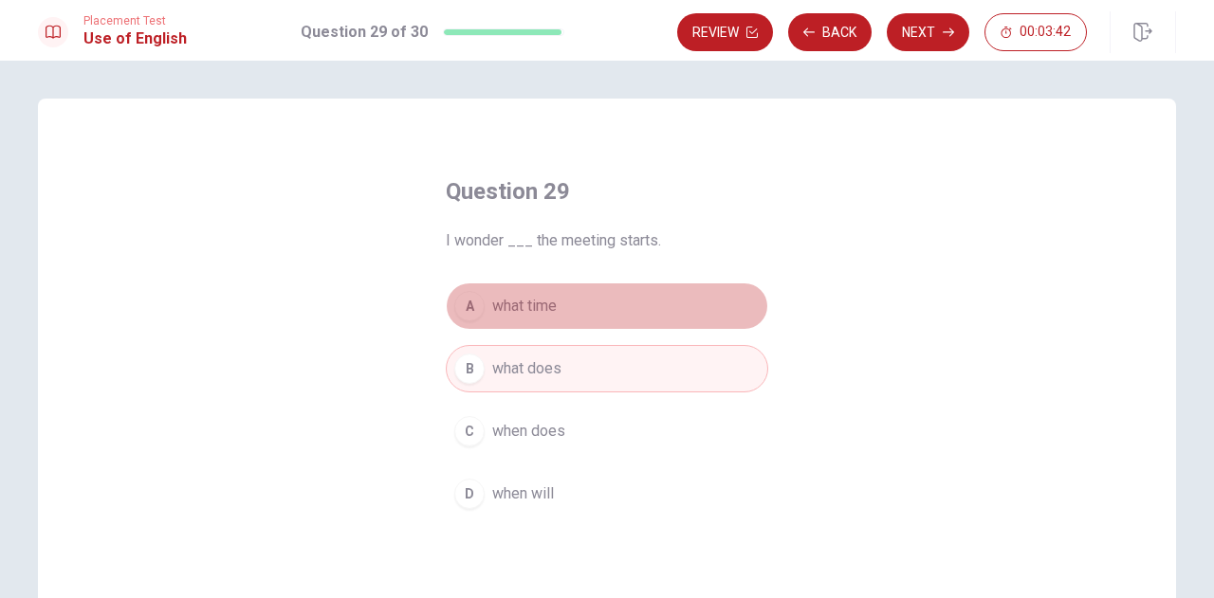
click at [505, 300] on span "what time" at bounding box center [524, 306] width 64 height 23
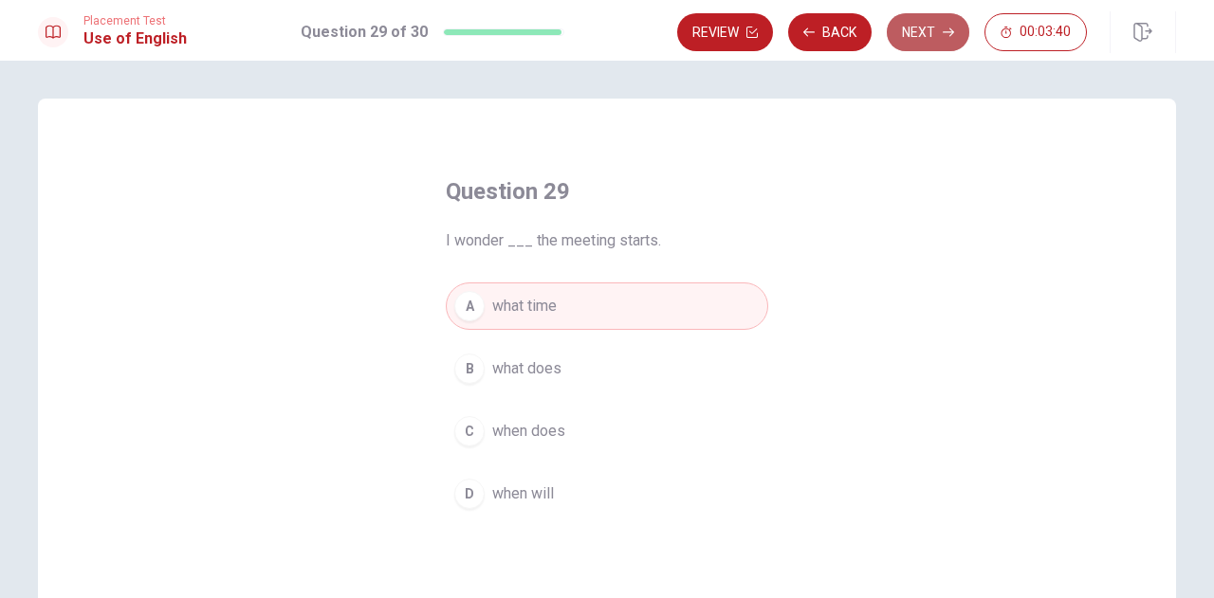
click at [918, 31] on button "Next" at bounding box center [928, 32] width 83 height 38
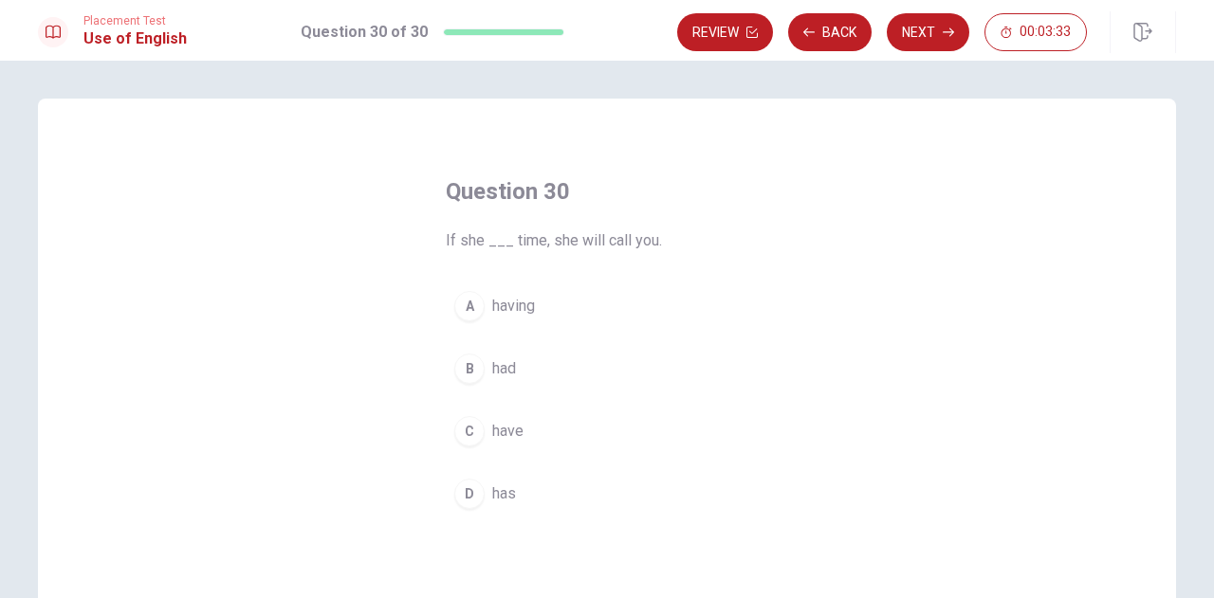
click at [450, 376] on button "B had" at bounding box center [607, 368] width 322 height 47
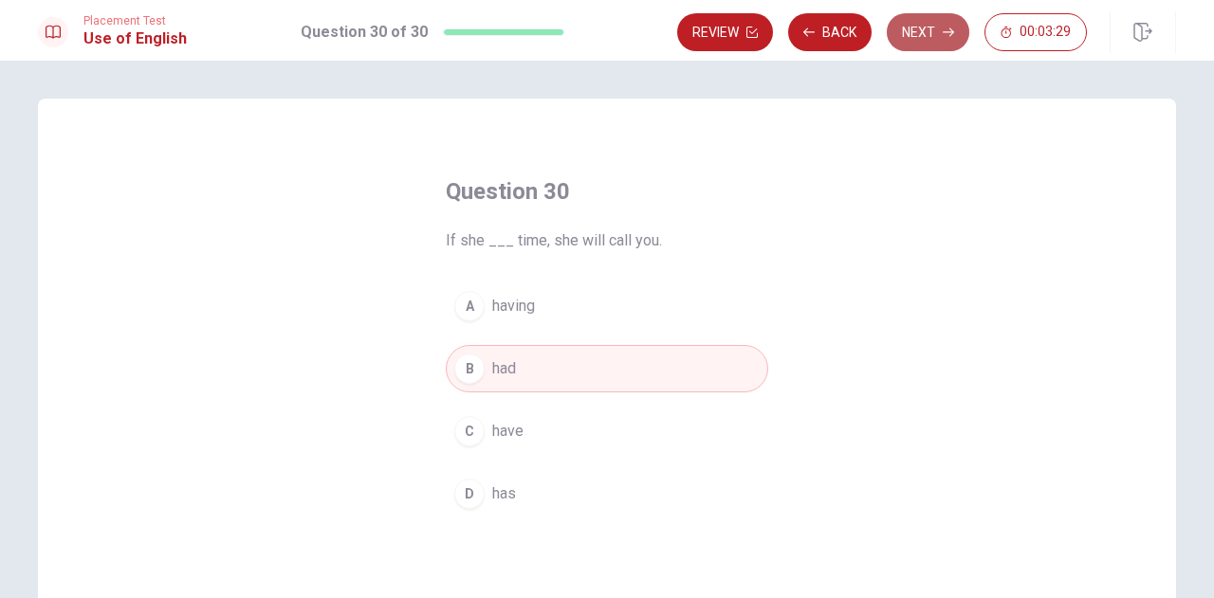
click at [941, 29] on button "Next" at bounding box center [928, 32] width 83 height 38
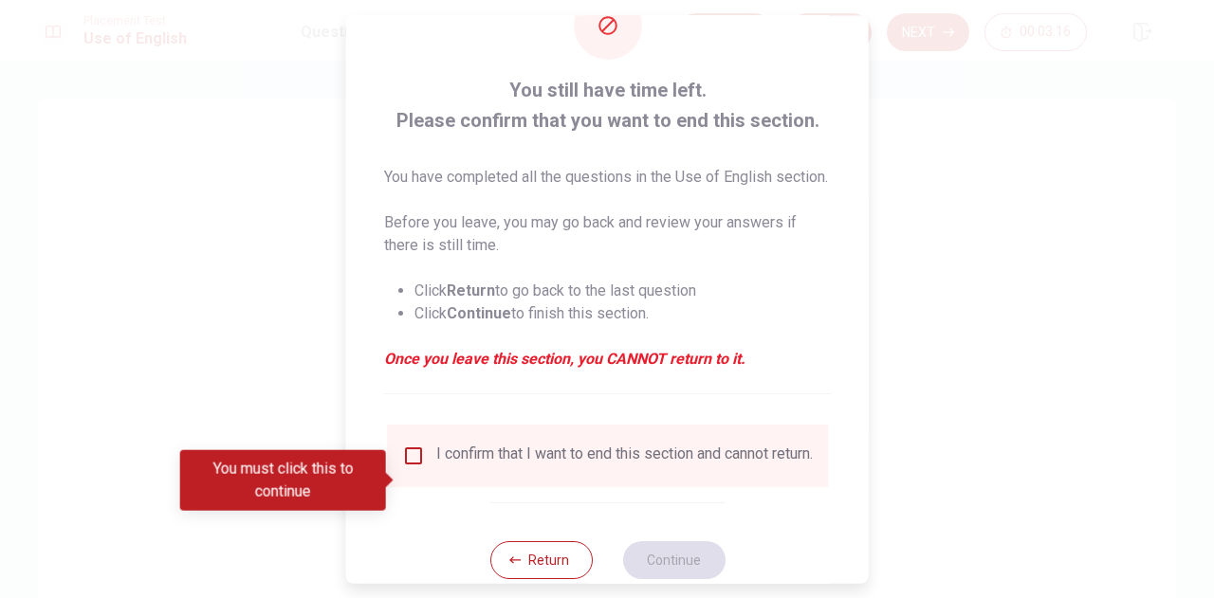
scroll to position [64, 0]
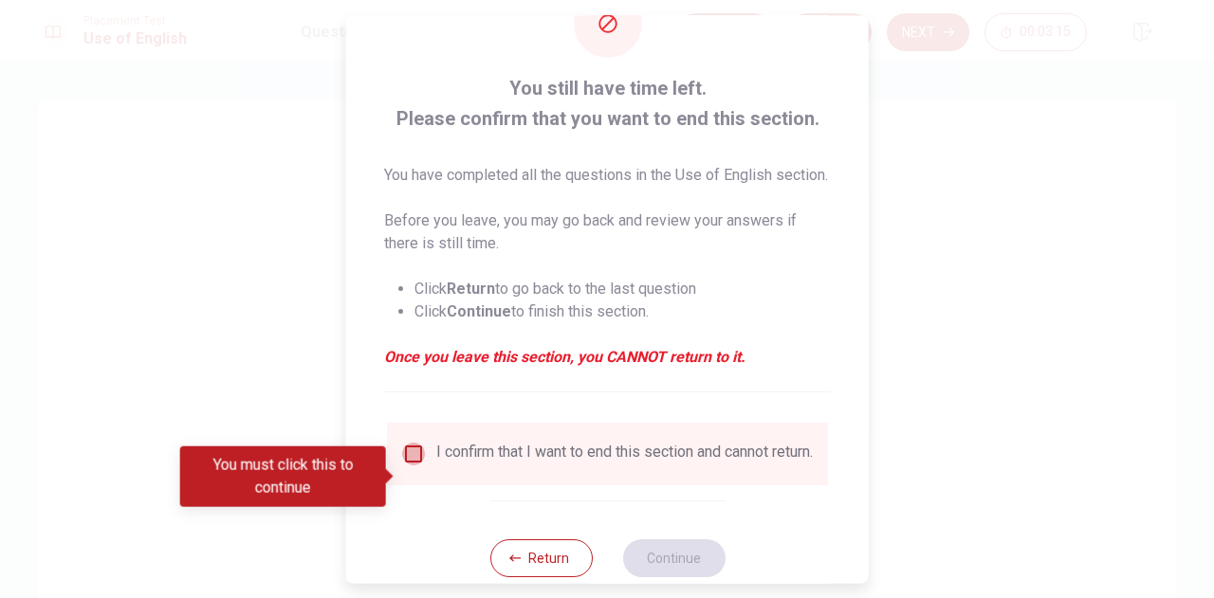
click at [407, 466] on input "You must click this to continue" at bounding box center [413, 454] width 23 height 23
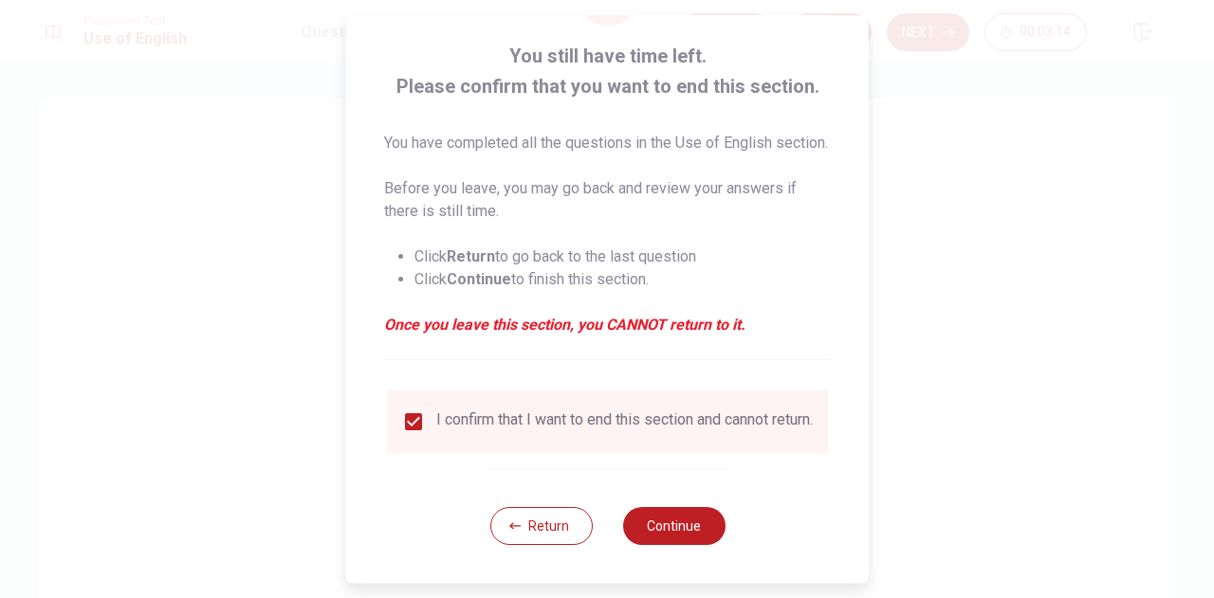
scroll to position [128, 0]
click at [649, 521] on button "Continue" at bounding box center [673, 526] width 102 height 38
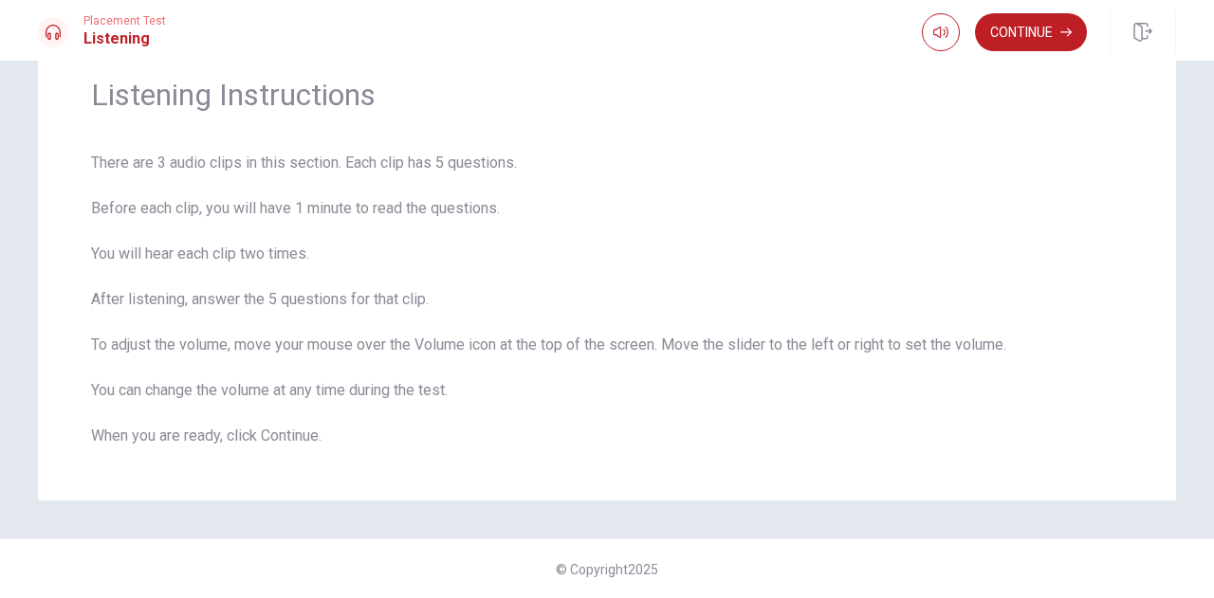
scroll to position [0, 0]
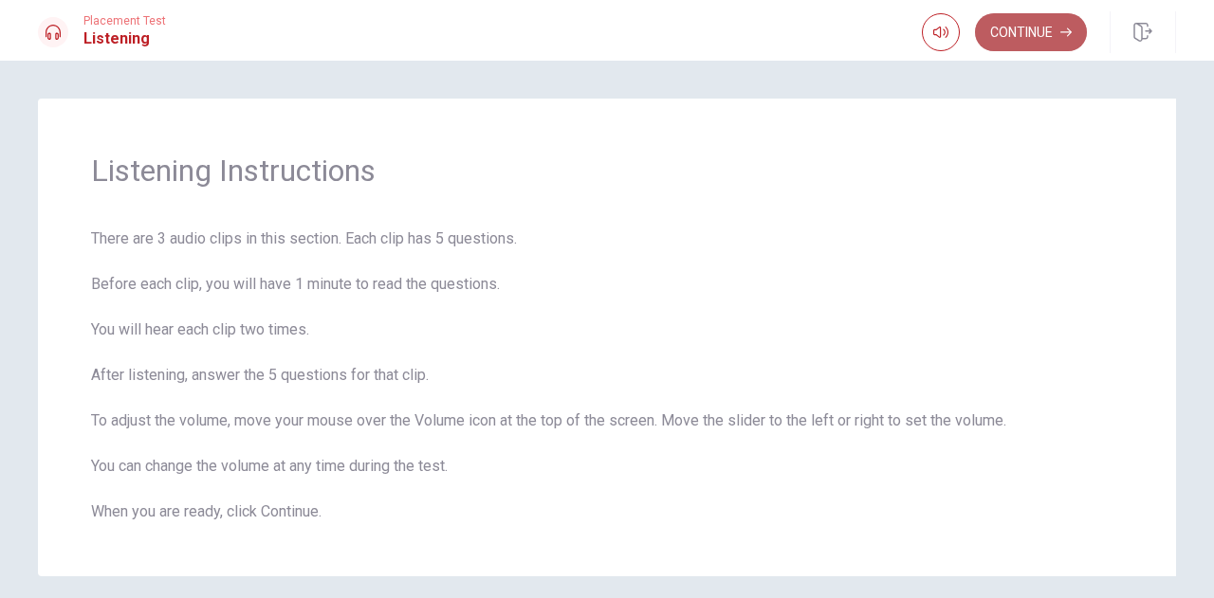
click at [1058, 49] on button "Continue" at bounding box center [1031, 32] width 112 height 38
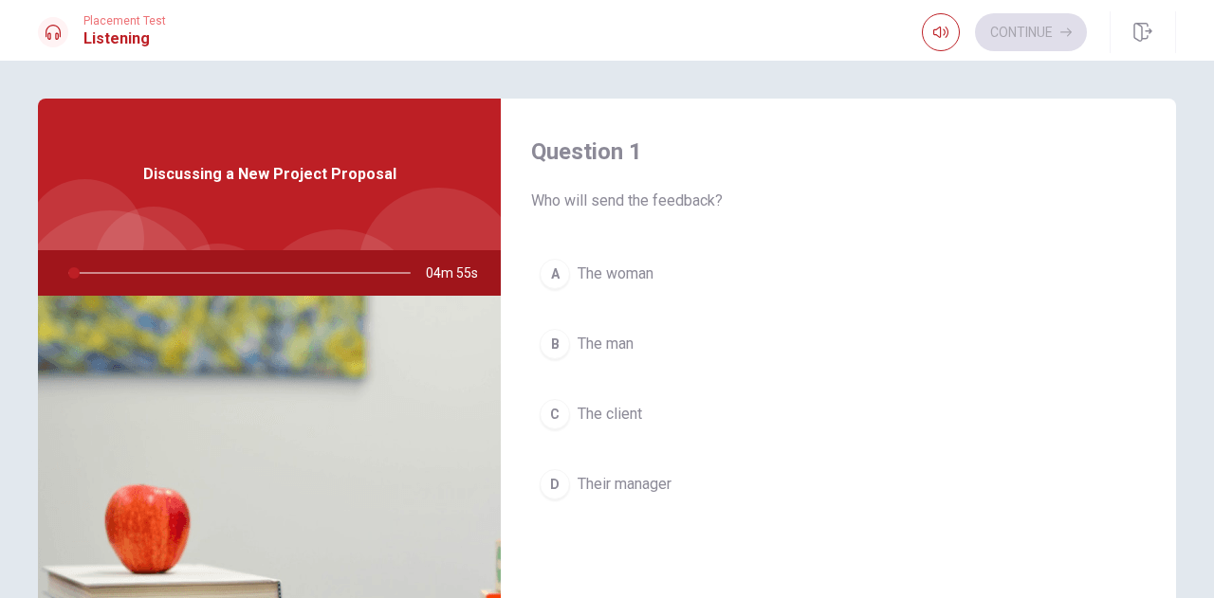
drag, startPoint x: 70, startPoint y: 276, endPoint x: 22, endPoint y: 285, distance: 49.3
click at [22, 285] on div "Question 1 Who will send the feedback? A The woman B The man C The client D The…" at bounding box center [607, 428] width 1199 height 659
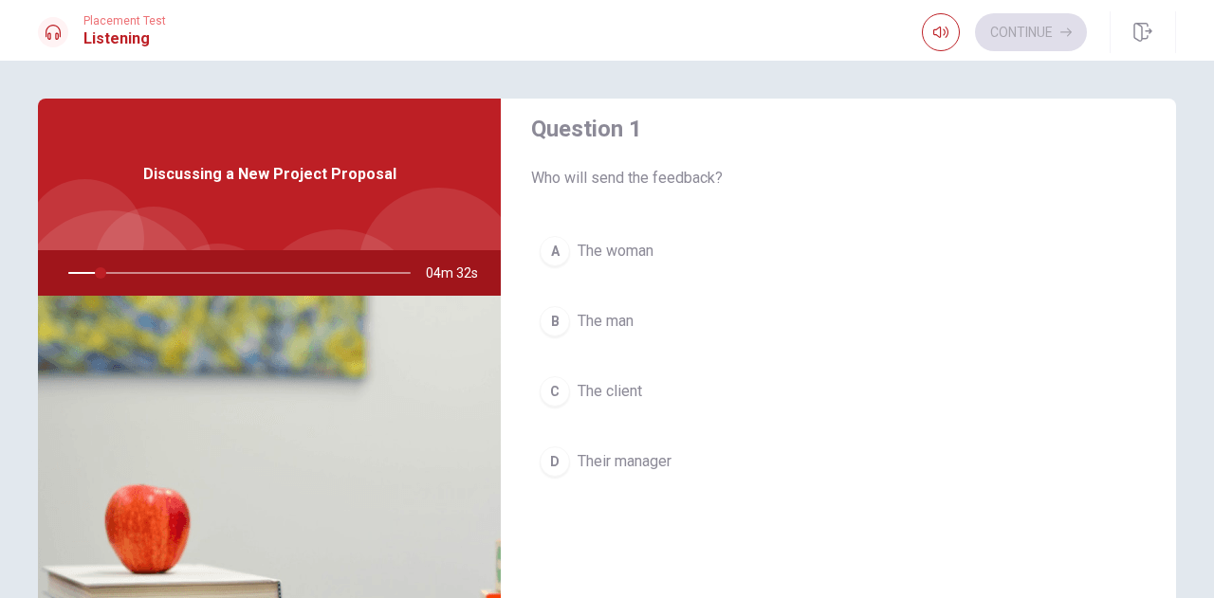
drag, startPoint x: 93, startPoint y: 271, endPoint x: 0, endPoint y: 277, distance: 93.1
click at [0, 277] on div "Question 1 Who will send the feedback? A The woman B The man C The client D The…" at bounding box center [607, 330] width 1214 height 538
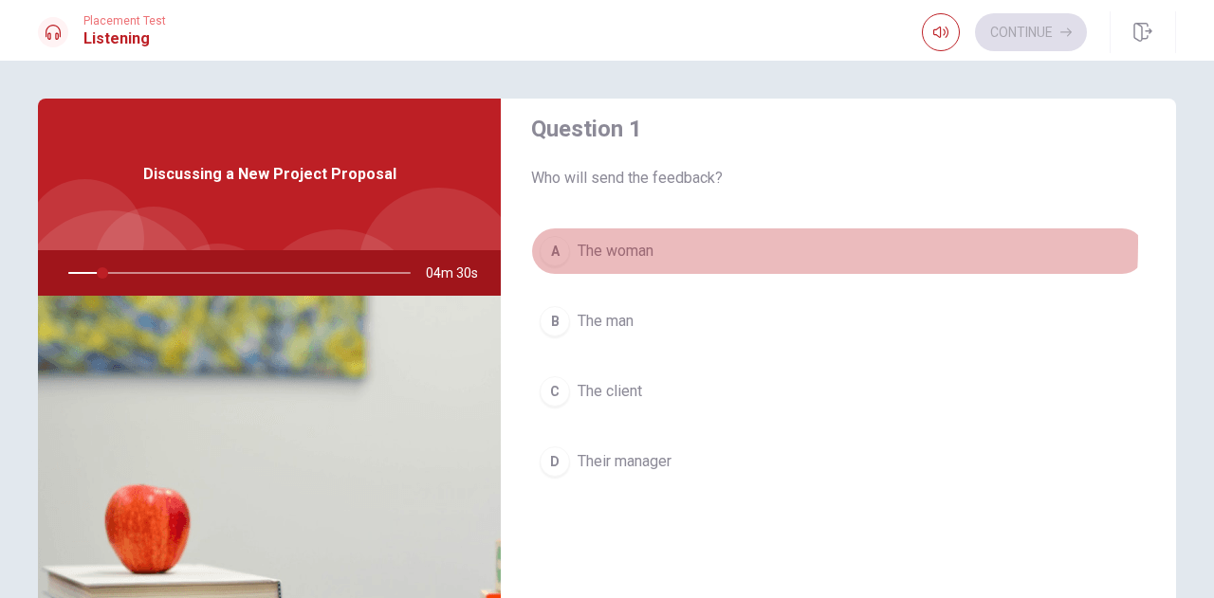
click at [588, 243] on span "The woman" at bounding box center [616, 251] width 76 height 23
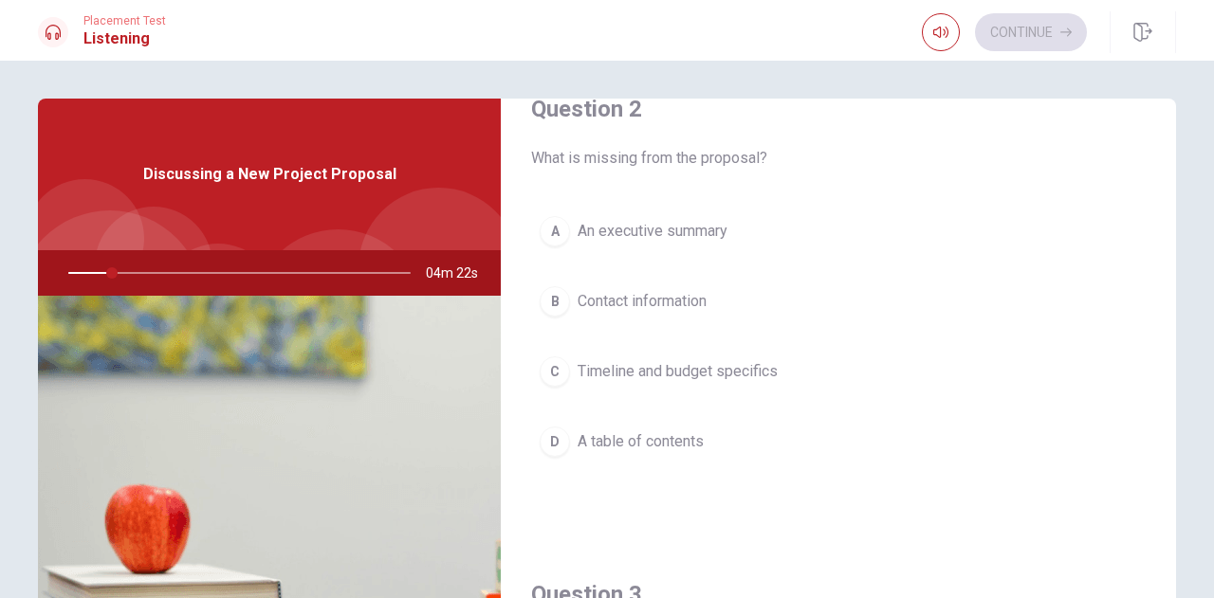
scroll to position [533, 0]
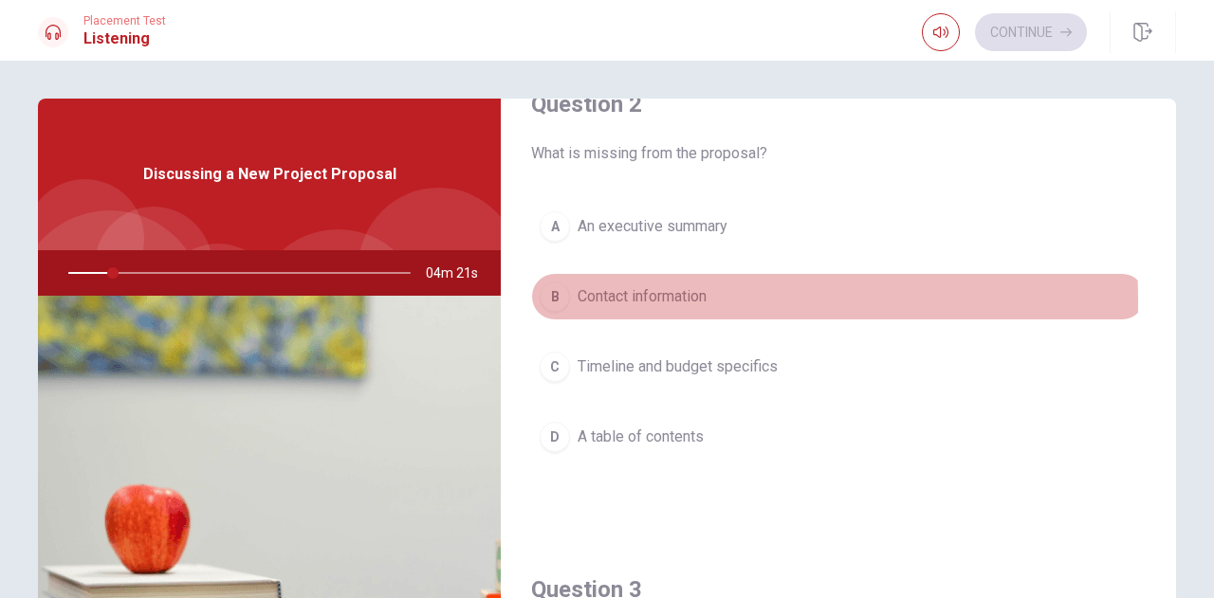
click at [564, 298] on button "B Contact information" at bounding box center [838, 296] width 615 height 47
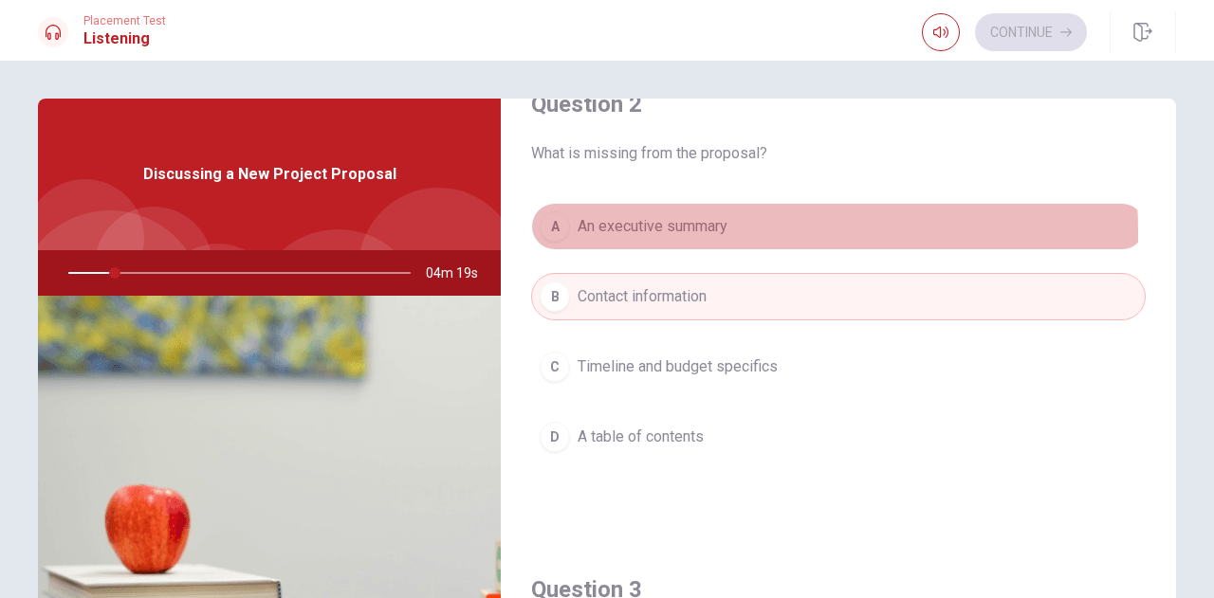
click at [586, 230] on span "An executive summary" at bounding box center [653, 226] width 150 height 23
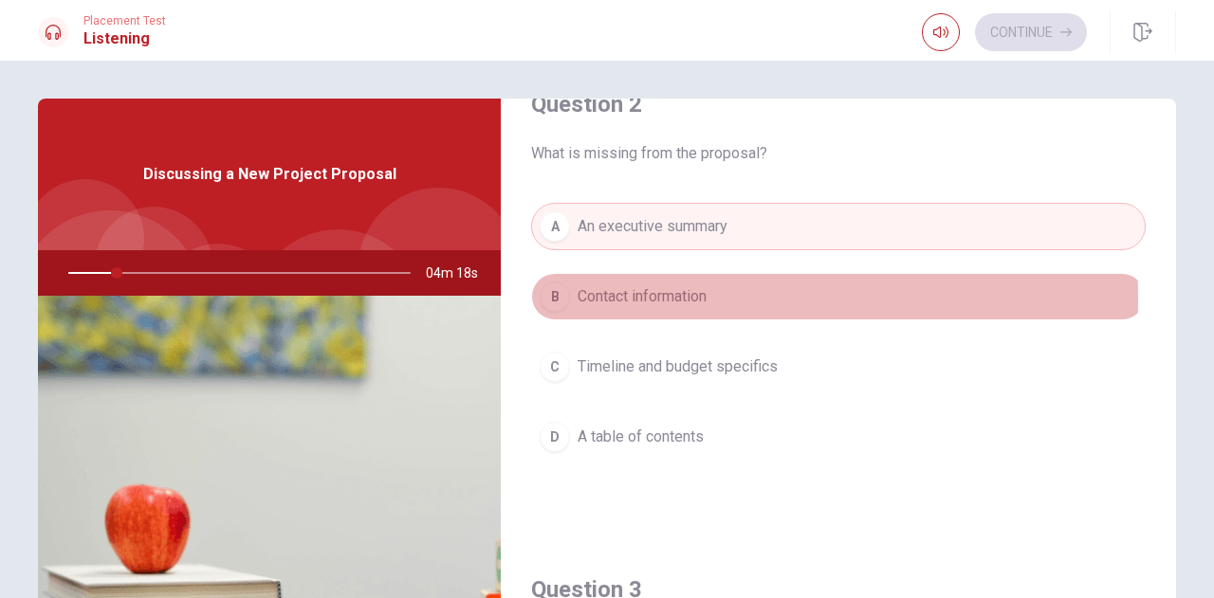
click at [578, 295] on span "Contact information" at bounding box center [642, 296] width 129 height 23
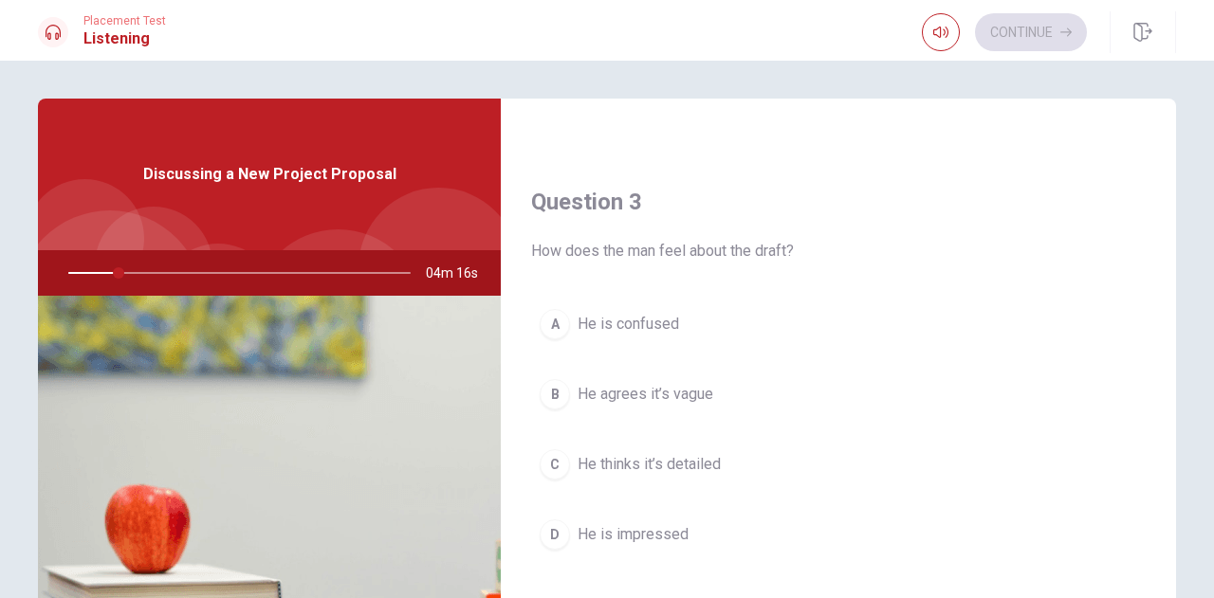
scroll to position [928, 0]
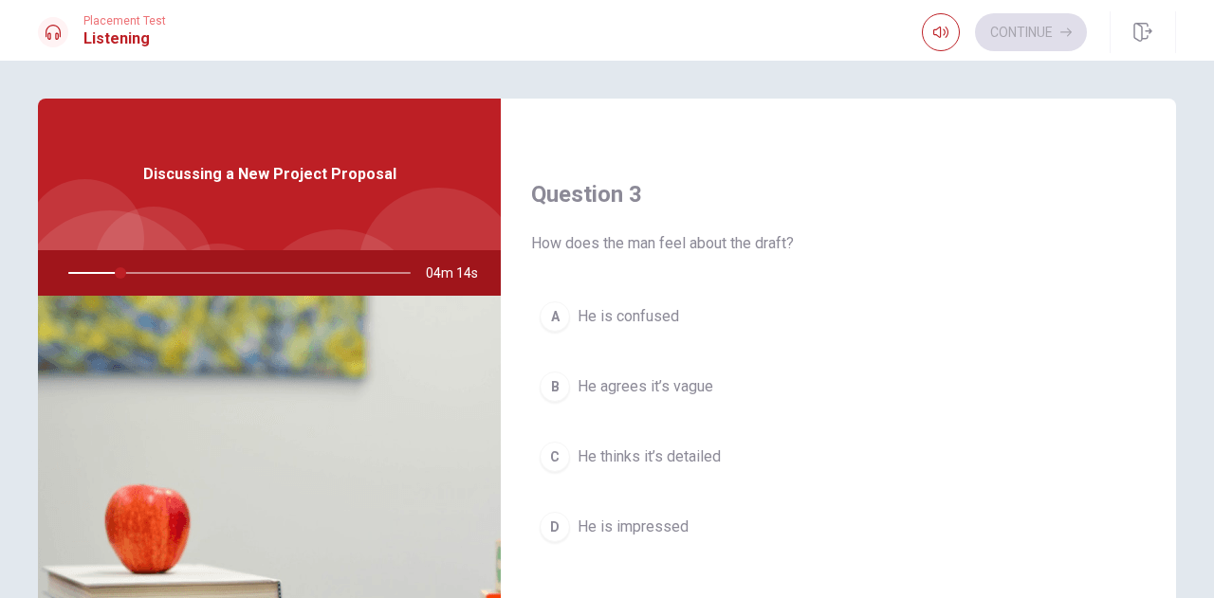
click at [164, 274] on div at bounding box center [236, 273] width 380 height 46
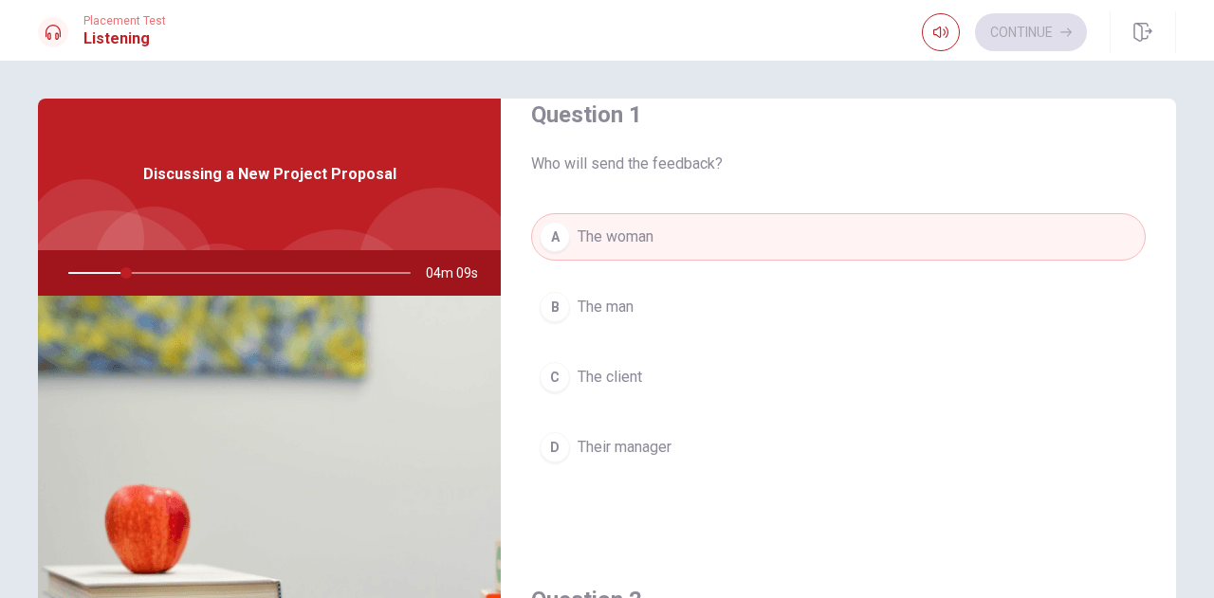
scroll to position [0, 0]
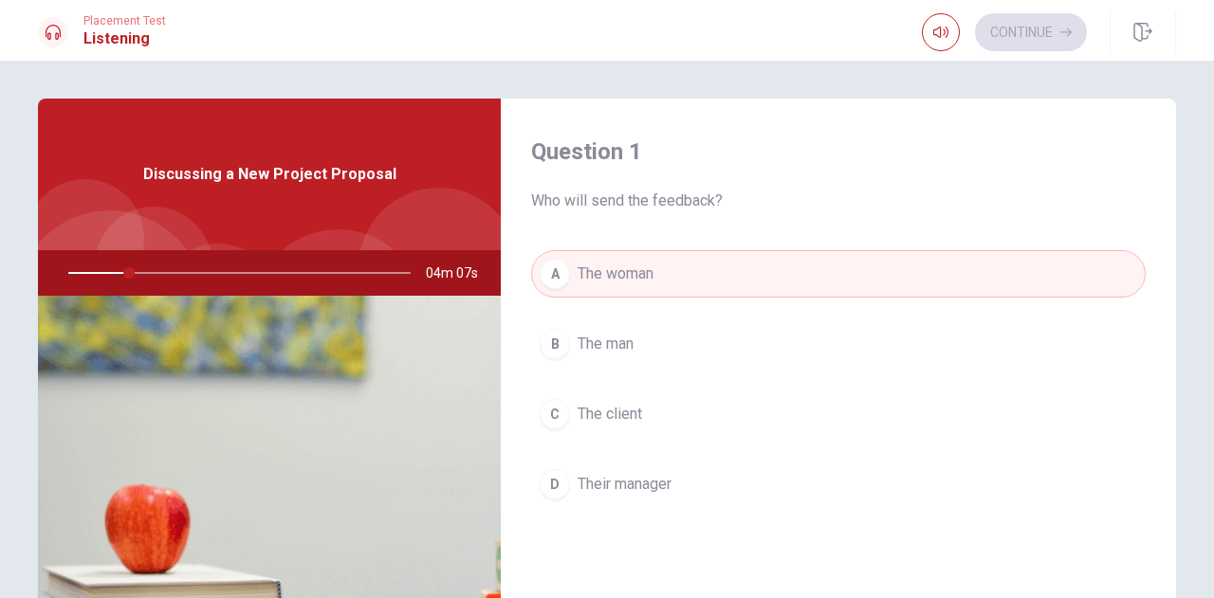
click at [379, 270] on div at bounding box center [236, 273] width 380 height 46
click at [288, 366] on img at bounding box center [269, 527] width 463 height 462
click at [534, 103] on div "Question 1 Who will send the feedback? A The woman B The man C The client D The…" at bounding box center [838, 342] width 675 height 486
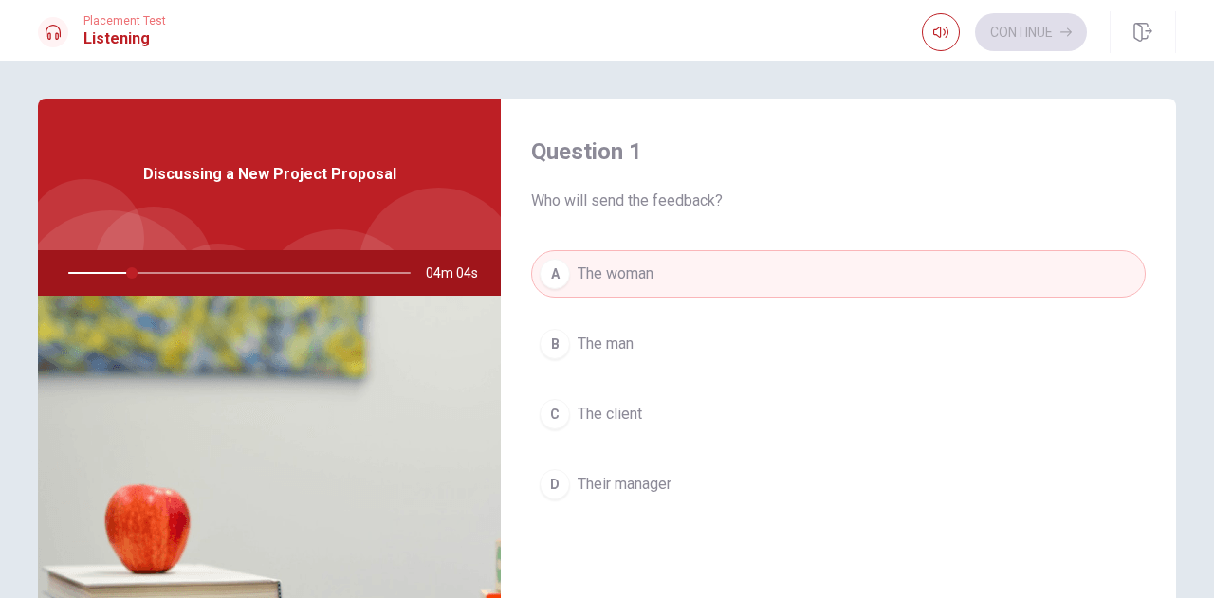
click at [190, 219] on div "Discussing a New Project Proposal" at bounding box center [269, 175] width 463 height 152
drag, startPoint x: 618, startPoint y: 299, endPoint x: 617, endPoint y: 286, distance: 12.4
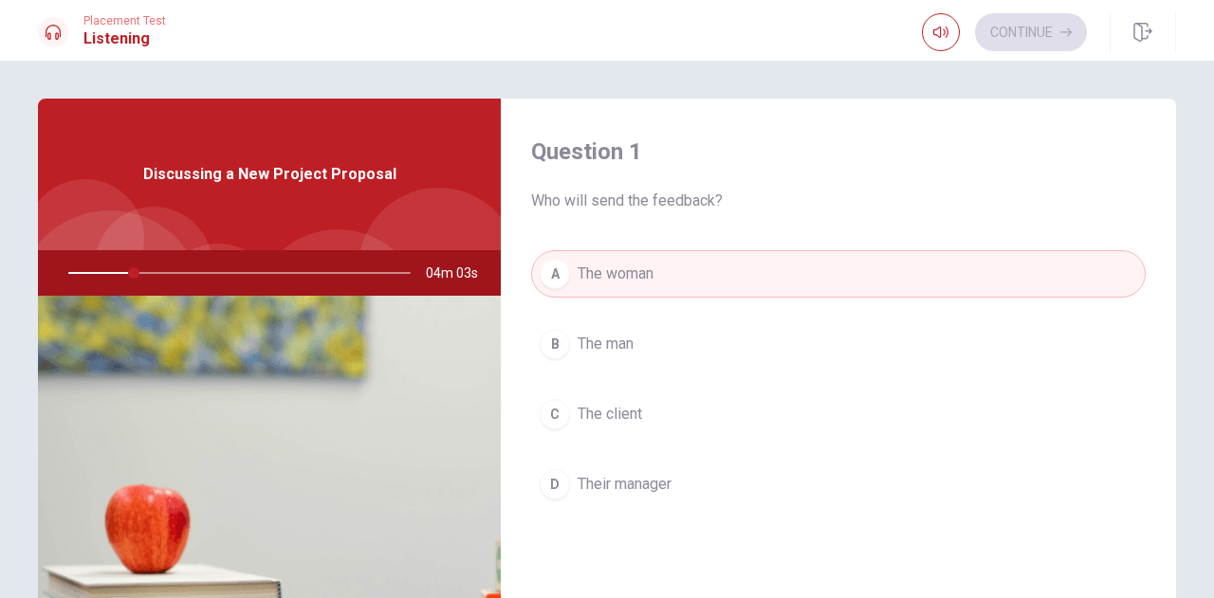
click at [617, 286] on div "A The woman B The man C The client D Their manager" at bounding box center [838, 398] width 615 height 296
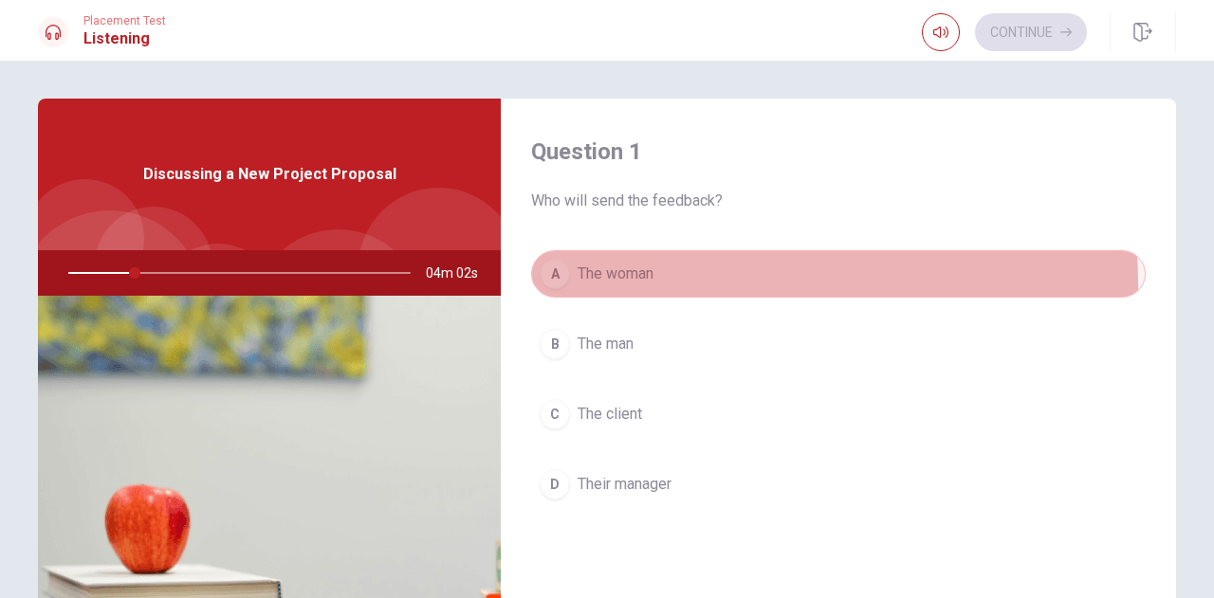
click at [617, 286] on button "A The woman" at bounding box center [838, 273] width 615 height 47
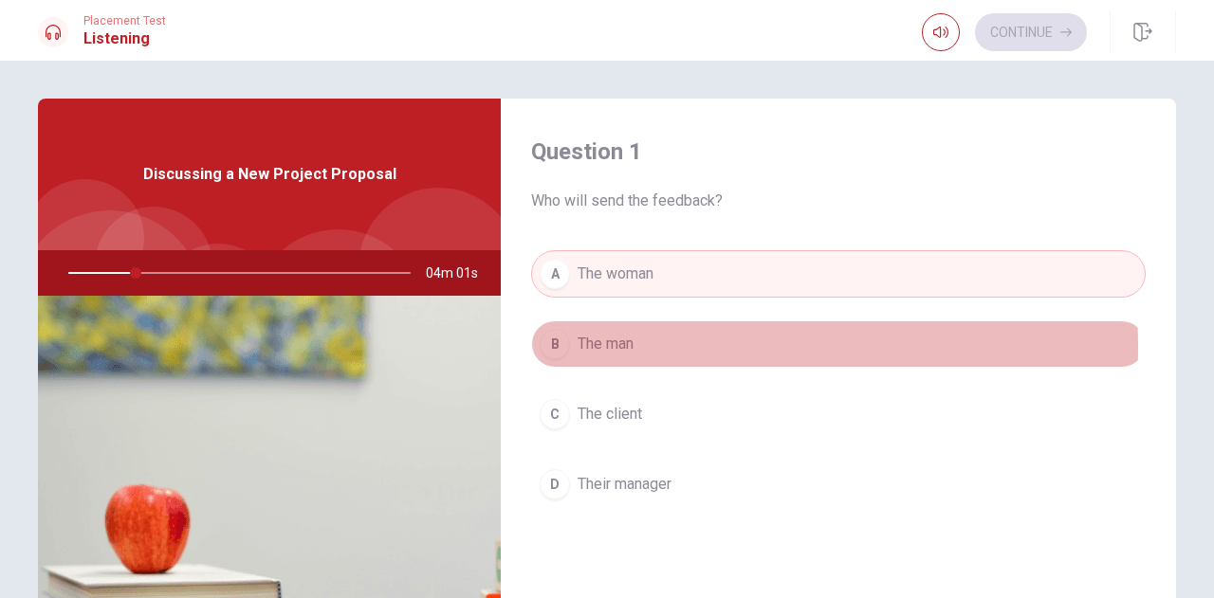
click at [610, 346] on span "The man" at bounding box center [606, 344] width 56 height 23
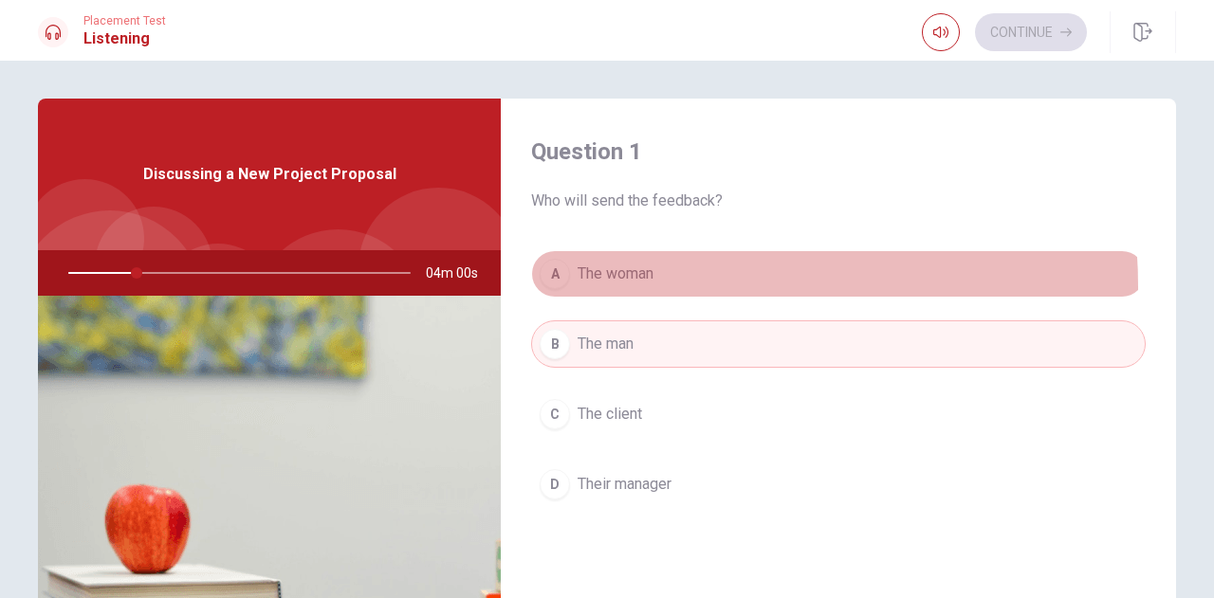
click at [618, 287] on button "A The woman" at bounding box center [838, 273] width 615 height 47
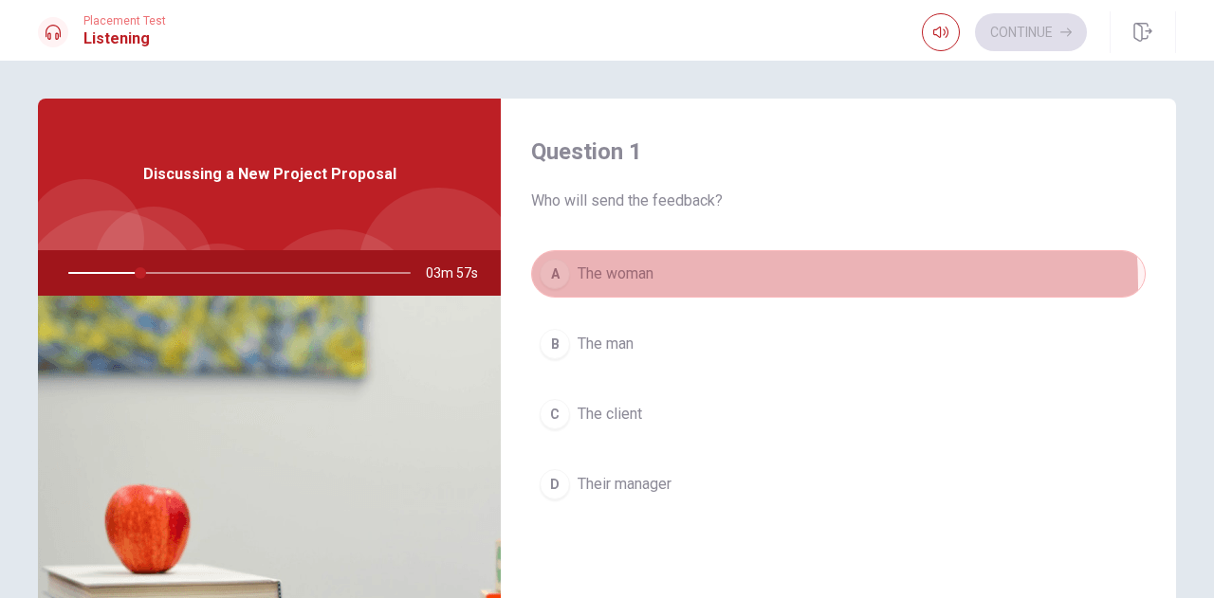
click at [618, 287] on button "A The woman" at bounding box center [838, 273] width 615 height 47
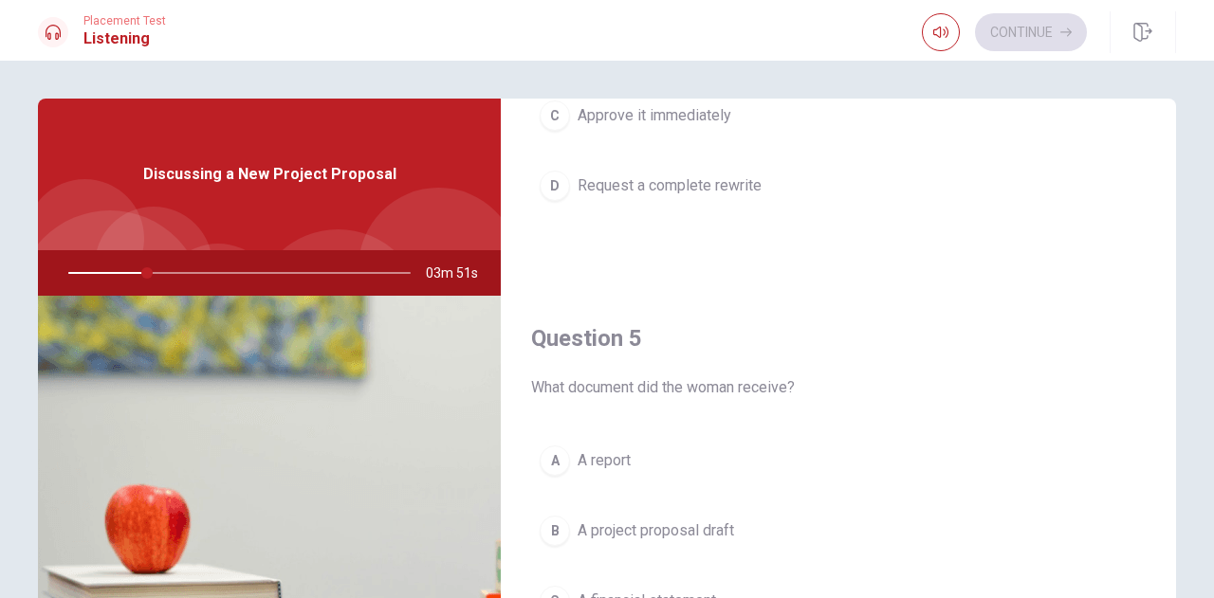
scroll to position [258, 0]
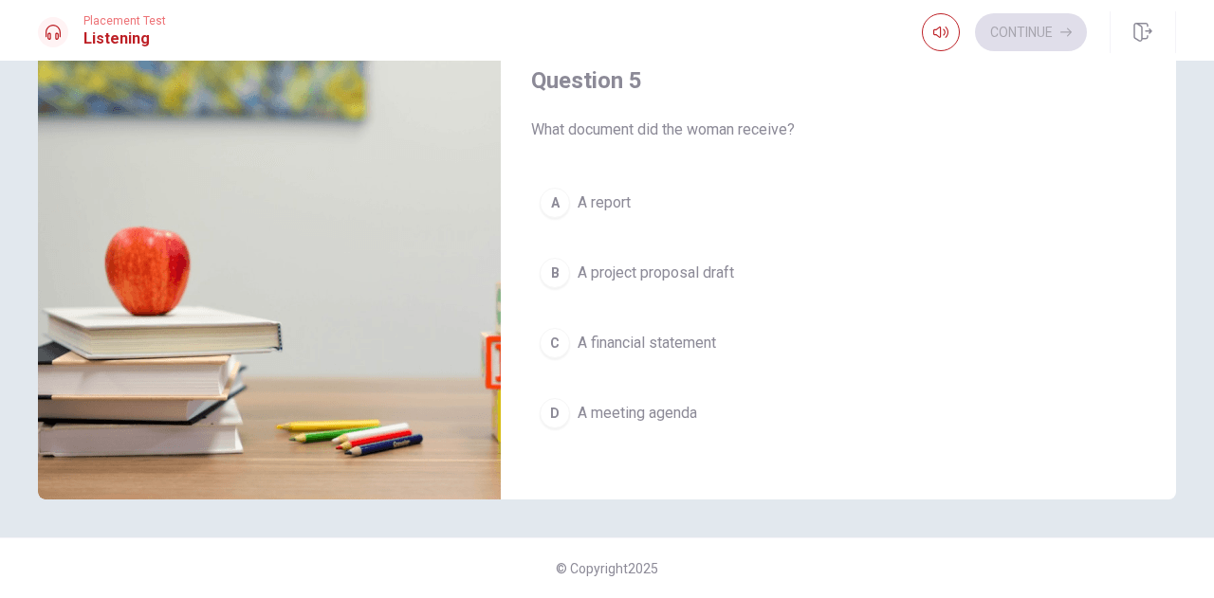
drag, startPoint x: 609, startPoint y: 355, endPoint x: 612, endPoint y: 338, distance: 17.3
click at [612, 338] on div "A A report B A project proposal draft C A financial statement D A meeting agenda" at bounding box center [838, 327] width 615 height 296
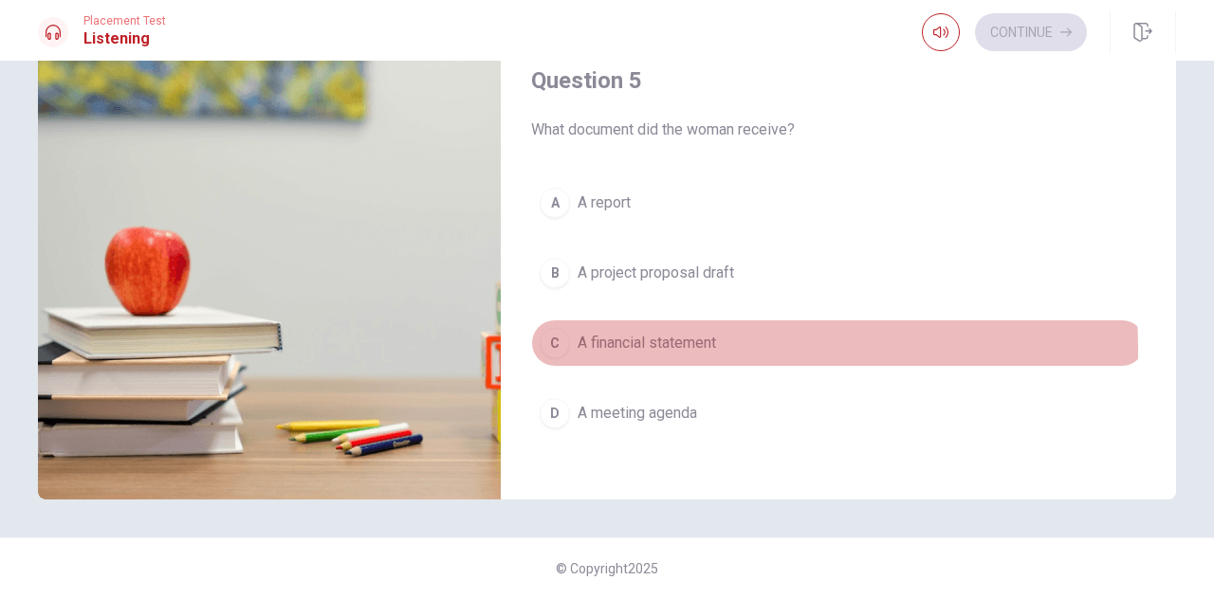
click at [612, 338] on span "A financial statement" at bounding box center [647, 343] width 138 height 23
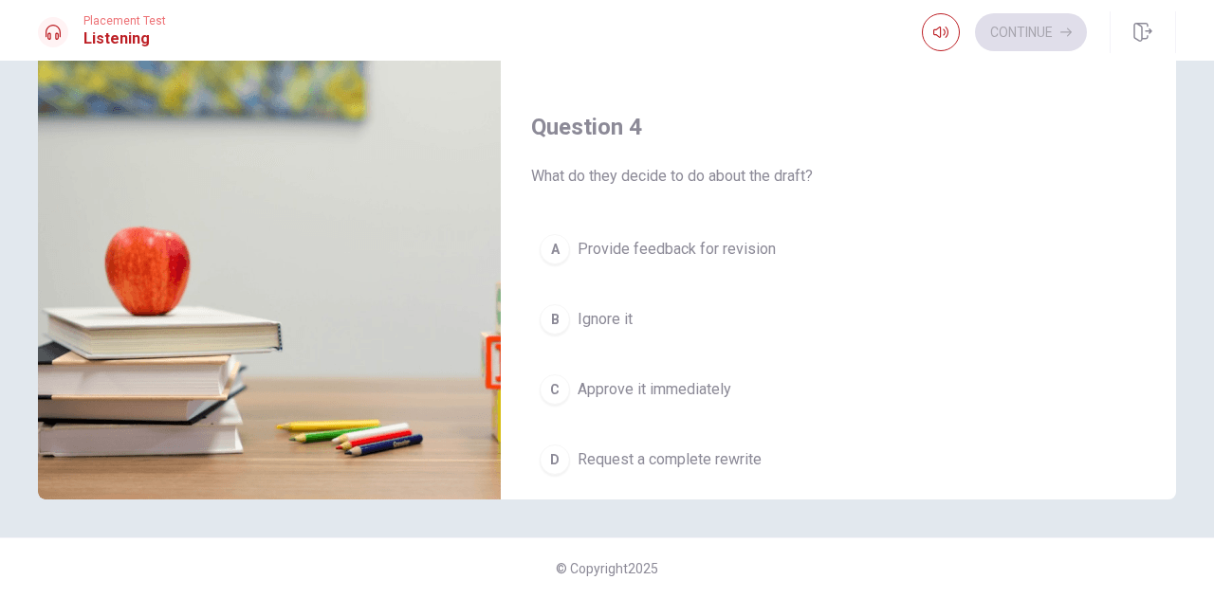
scroll to position [1222, 0]
click at [612, 338] on div "A Provide feedback for revision B Ignore it C Approve it immediately D Request …" at bounding box center [838, 375] width 615 height 296
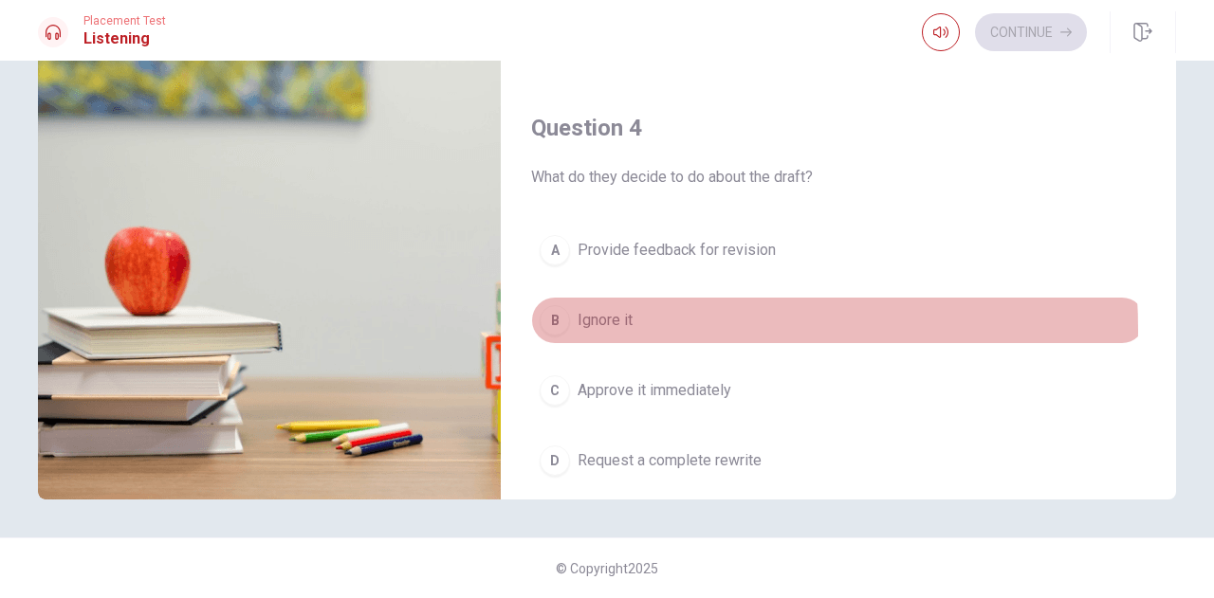
click at [609, 321] on span "Ignore it" at bounding box center [605, 320] width 55 height 23
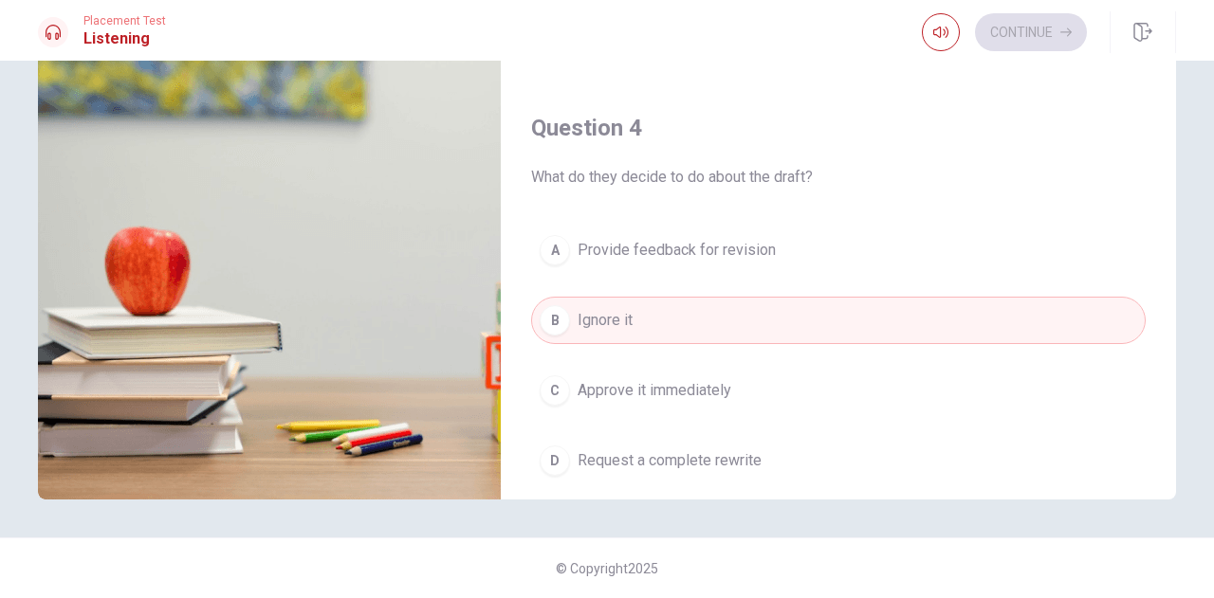
click at [632, 252] on span "Provide feedback for revision" at bounding box center [677, 250] width 198 height 23
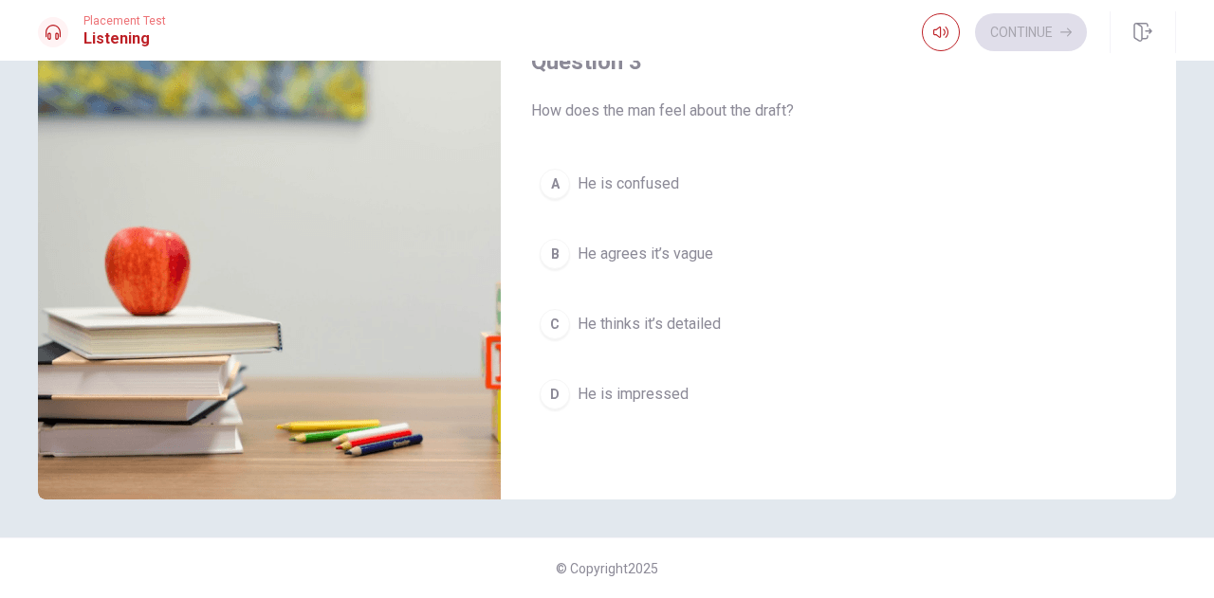
click at [632, 252] on span "He agrees it’s vague" at bounding box center [646, 254] width 136 height 23
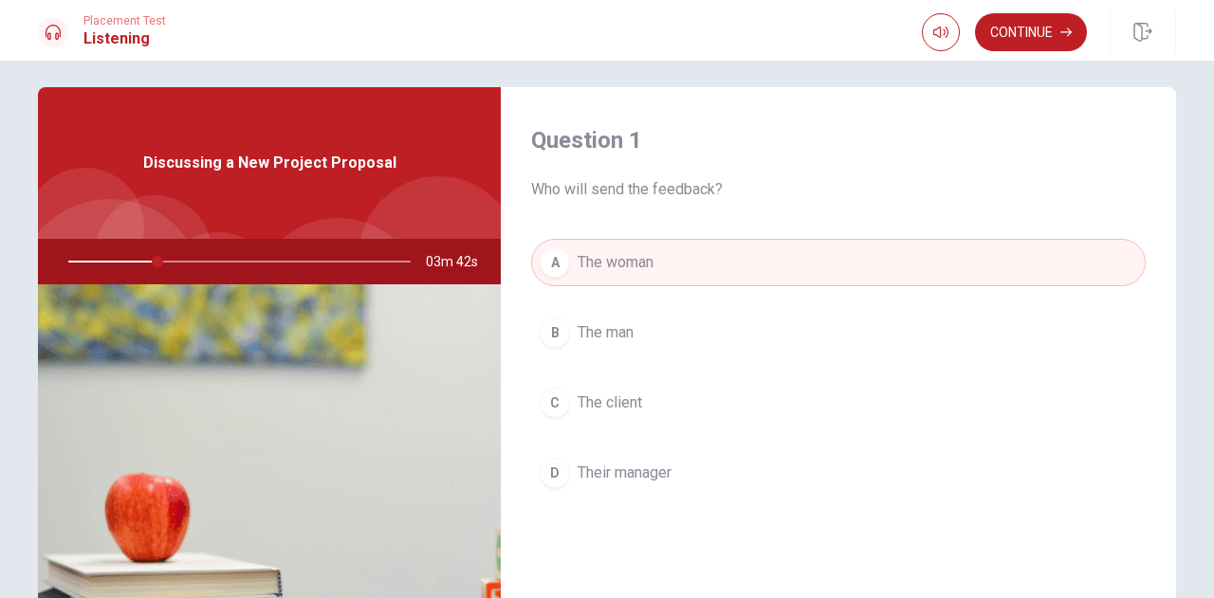
scroll to position [10, 0]
type input "27"
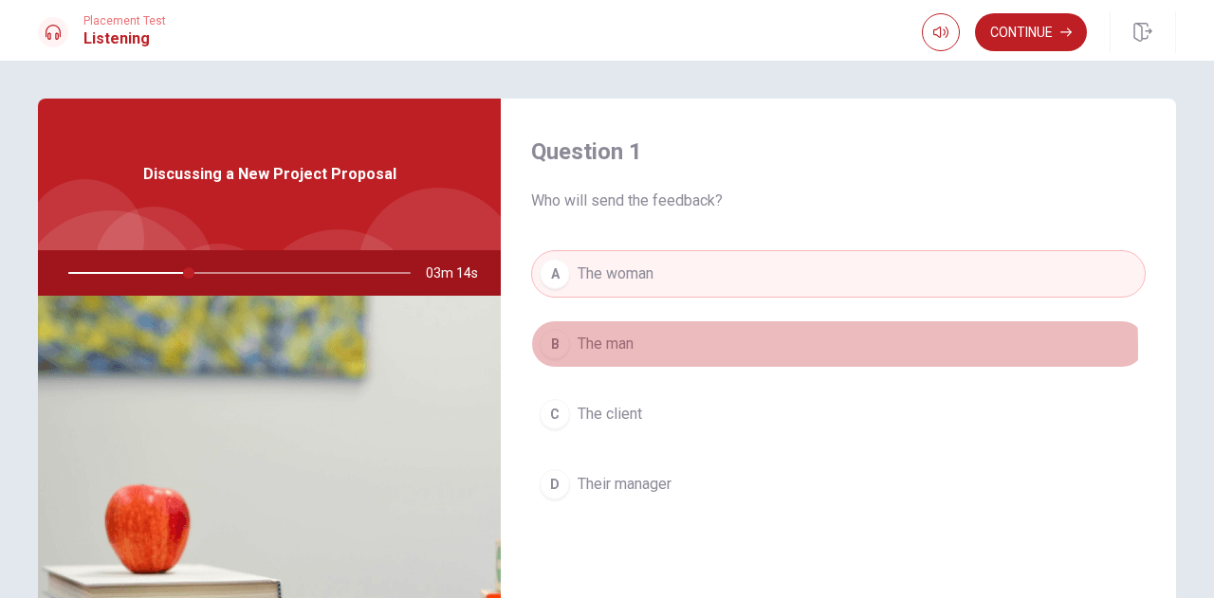
click at [595, 348] on span "The man" at bounding box center [606, 344] width 56 height 23
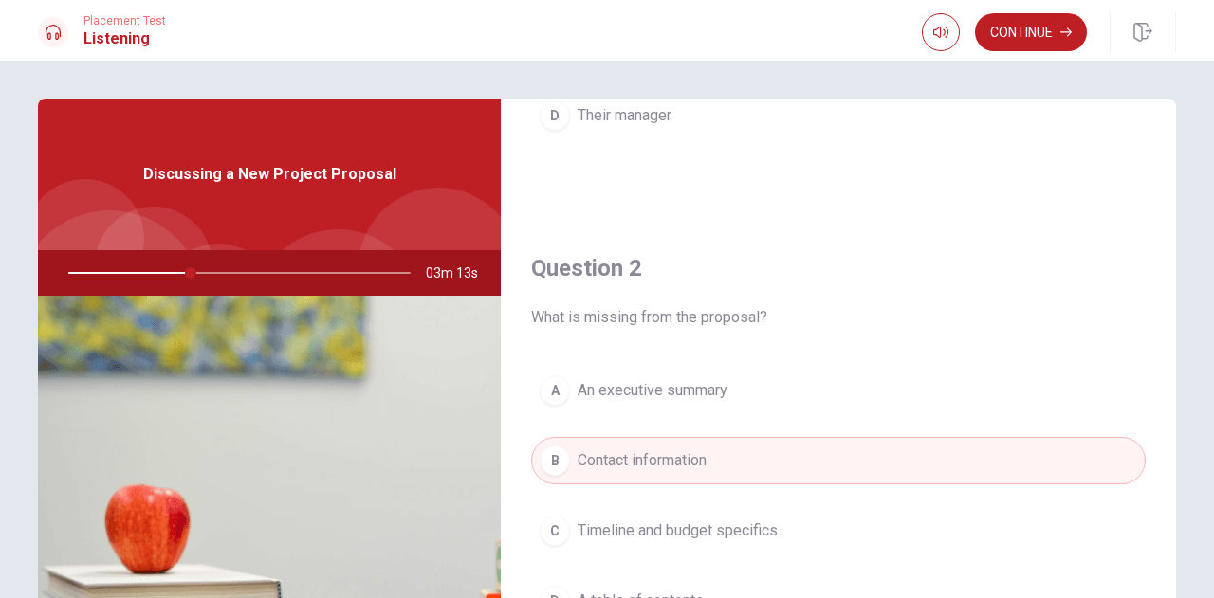
scroll to position [429, 0]
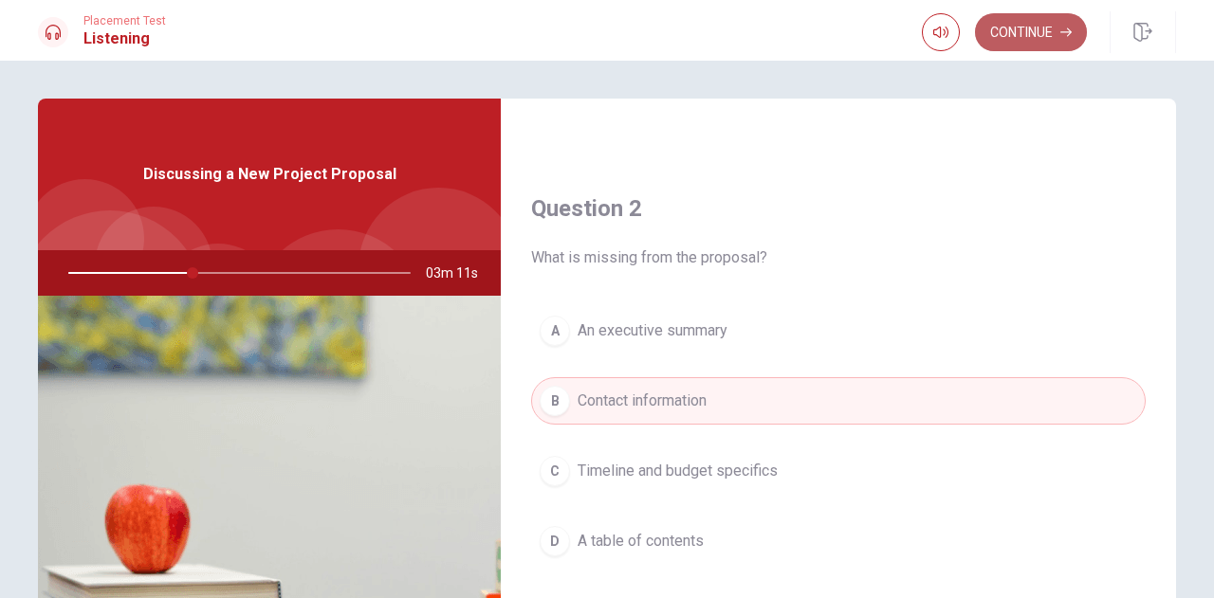
click at [1004, 31] on button "Continue" at bounding box center [1031, 32] width 112 height 38
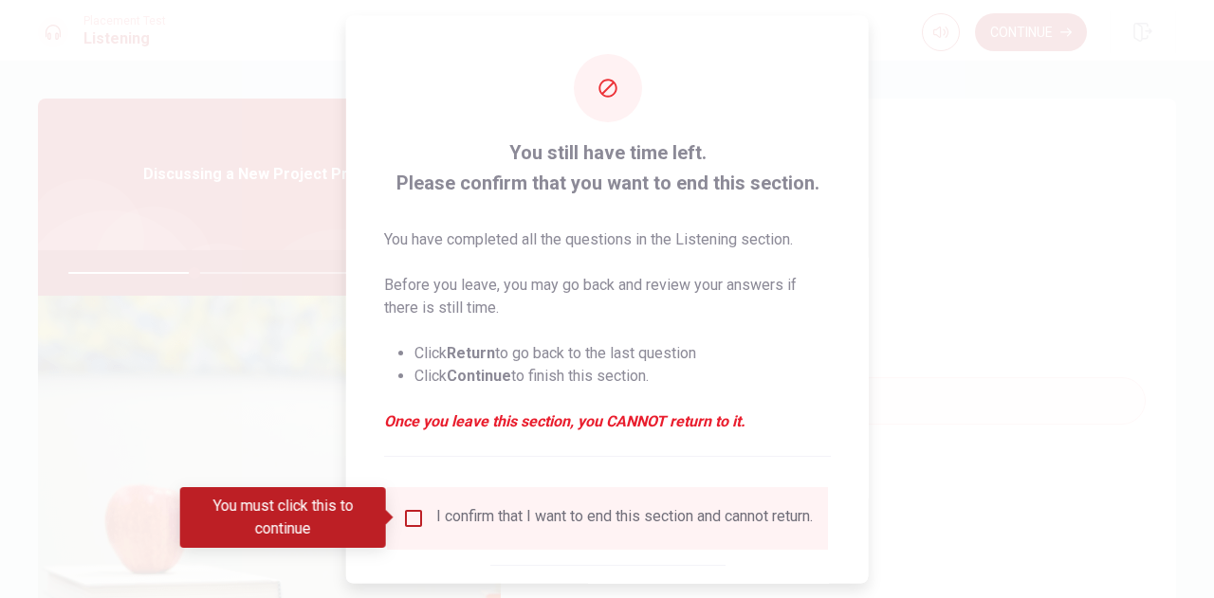
click at [466, 520] on div "I confirm that I want to end this section and cannot return." at bounding box center [624, 517] width 376 height 23
click at [408, 517] on input "You must click this to continue" at bounding box center [413, 517] width 23 height 23
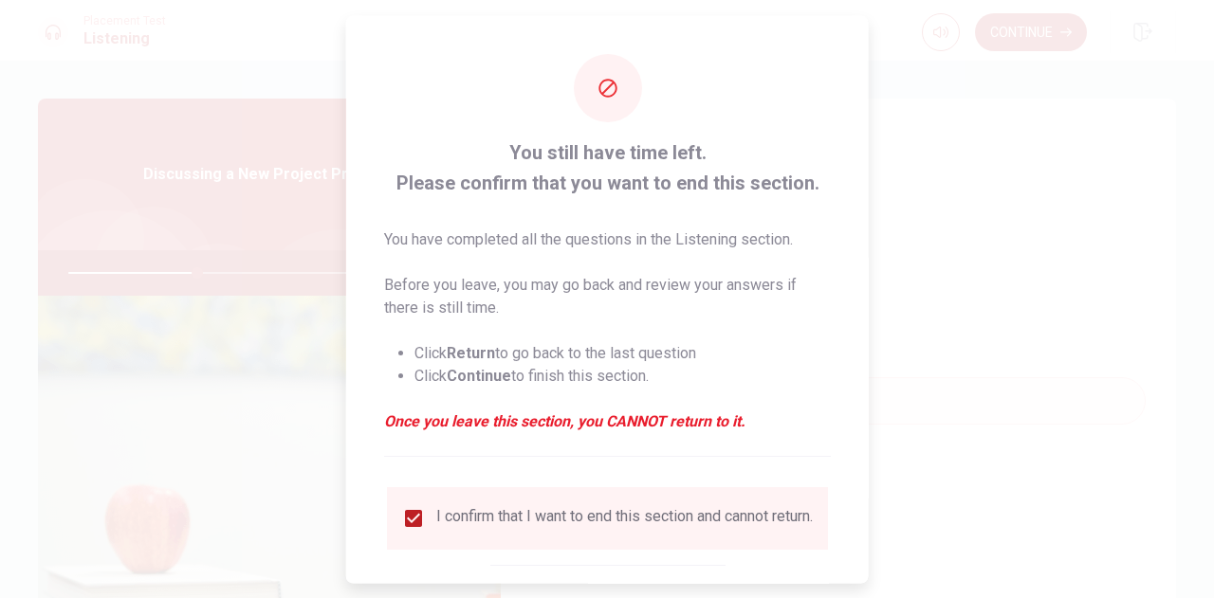
scroll to position [108, 0]
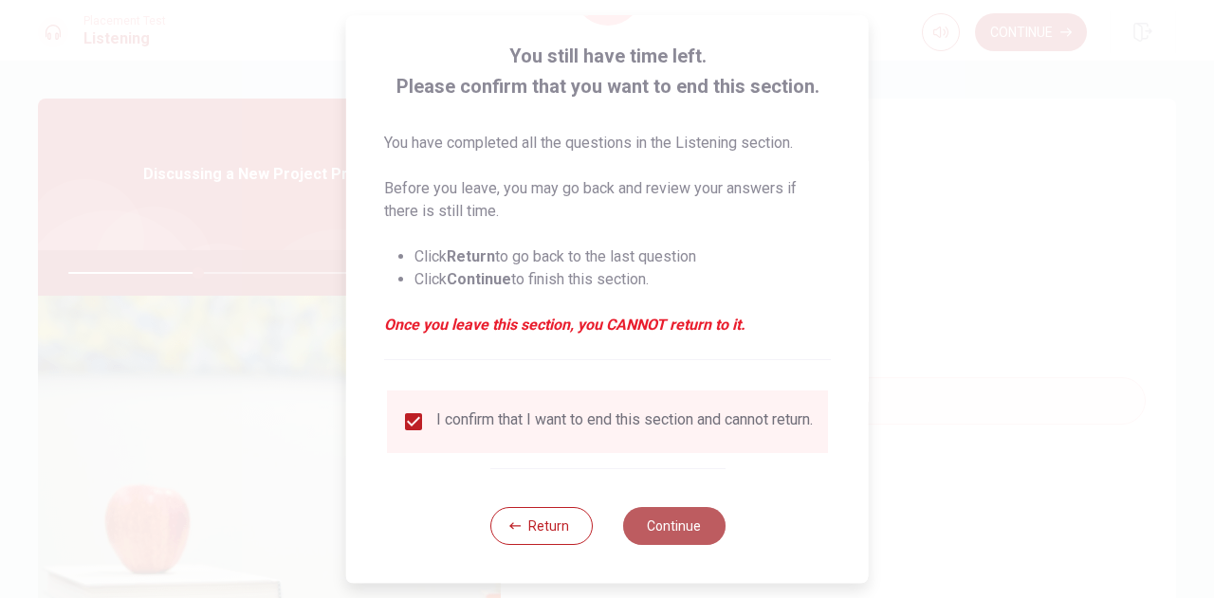
click at [703, 523] on button "Continue" at bounding box center [673, 526] width 102 height 38
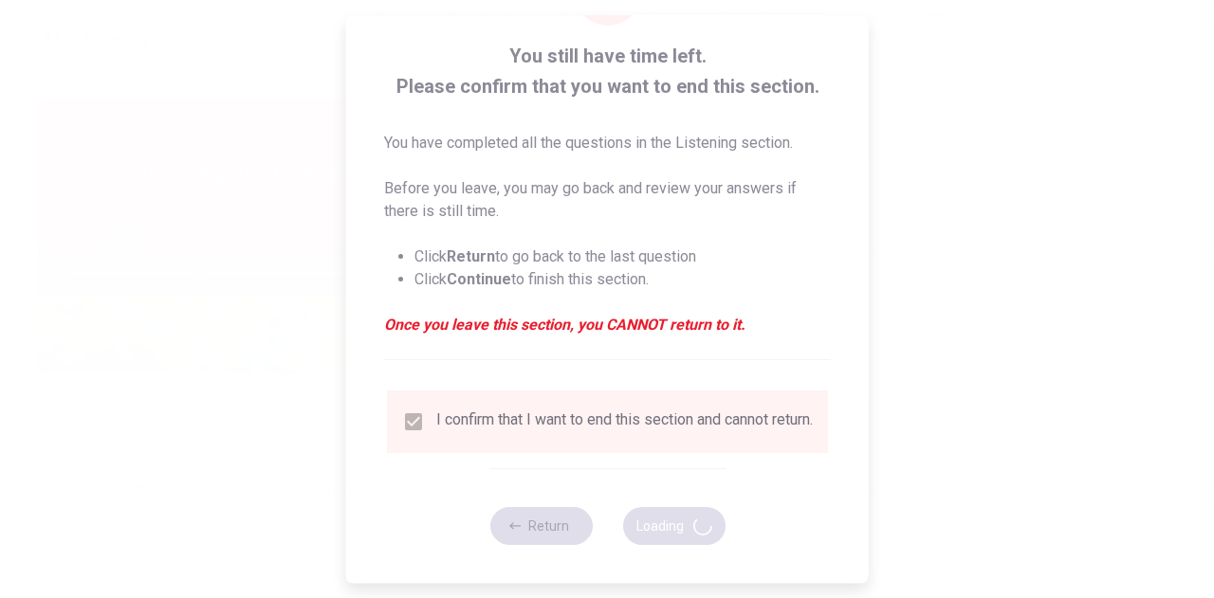
type input "39"
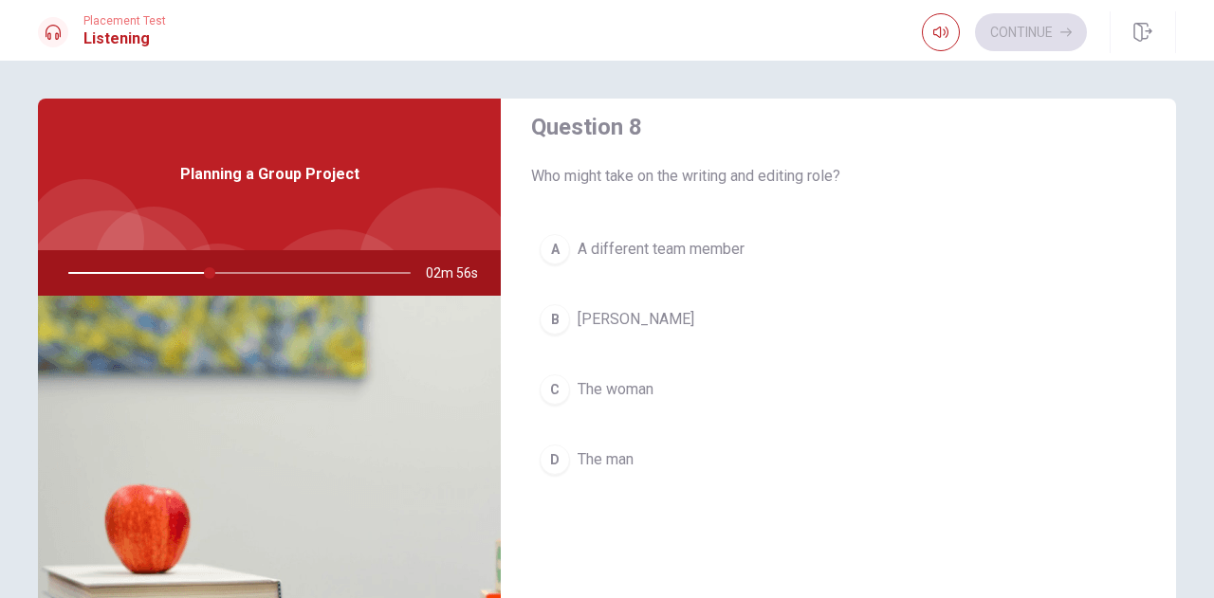
scroll to position [995, 0]
click at [607, 329] on button "B [PERSON_NAME]" at bounding box center [838, 320] width 615 height 47
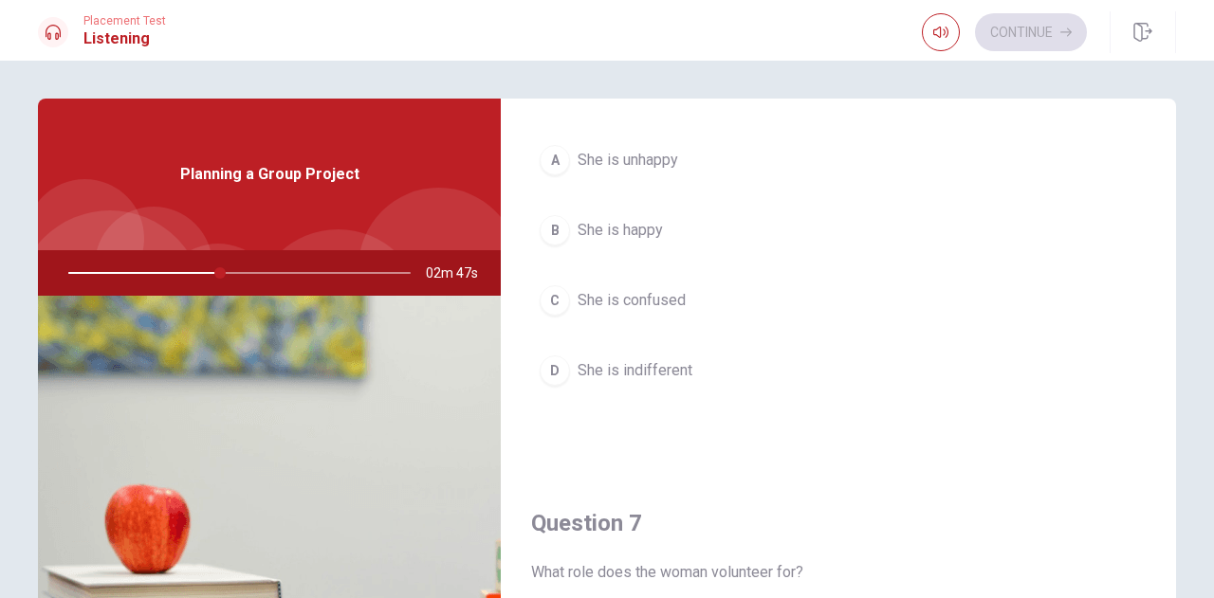
scroll to position [127, 0]
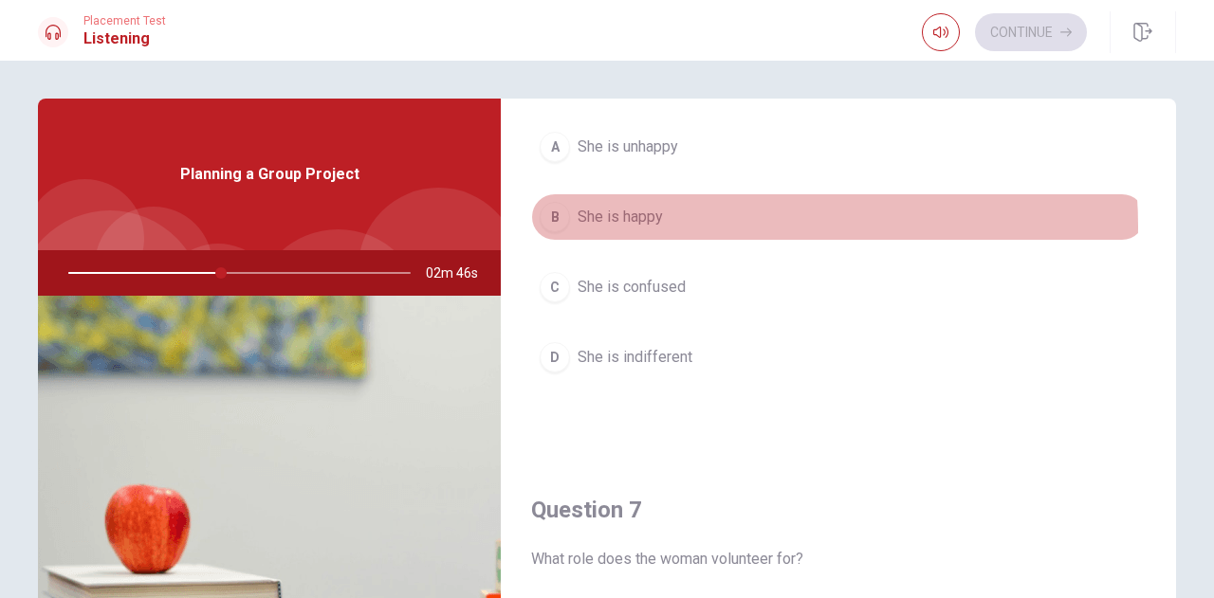
click at [702, 226] on button "B She is happy" at bounding box center [838, 216] width 615 height 47
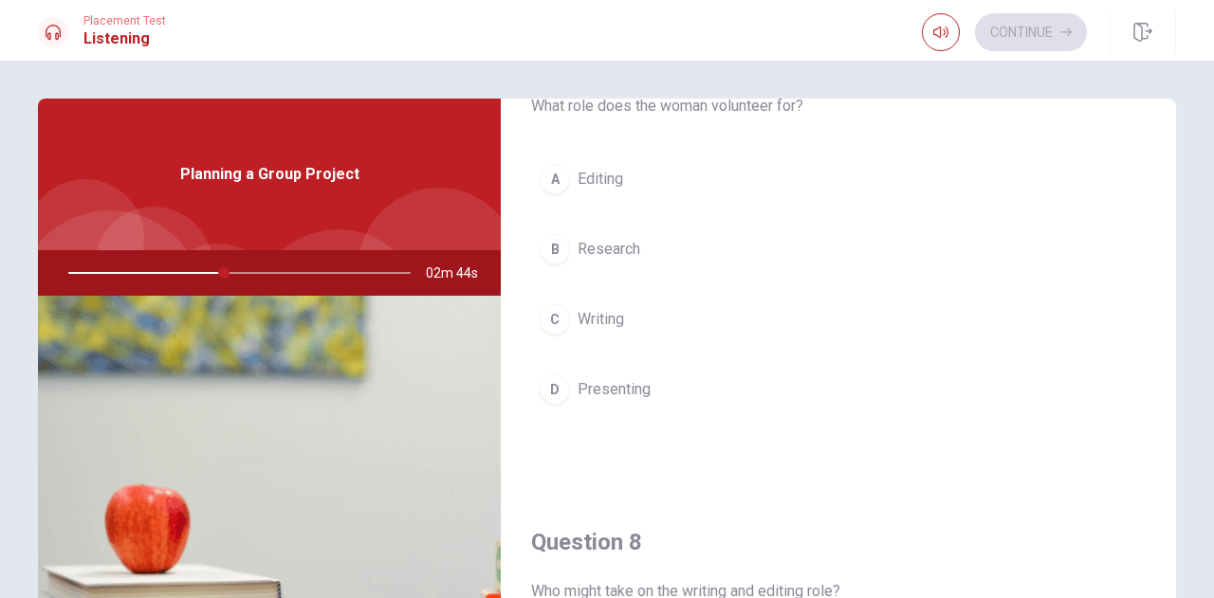
scroll to position [581, 0]
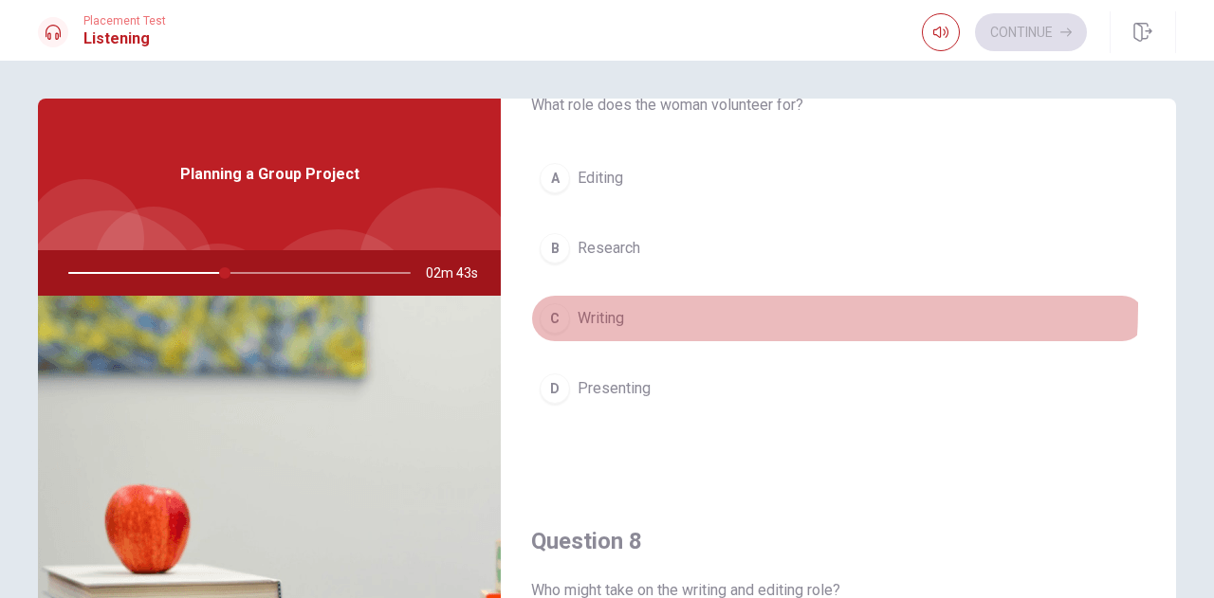
click at [660, 302] on button "C Writing" at bounding box center [838, 318] width 615 height 47
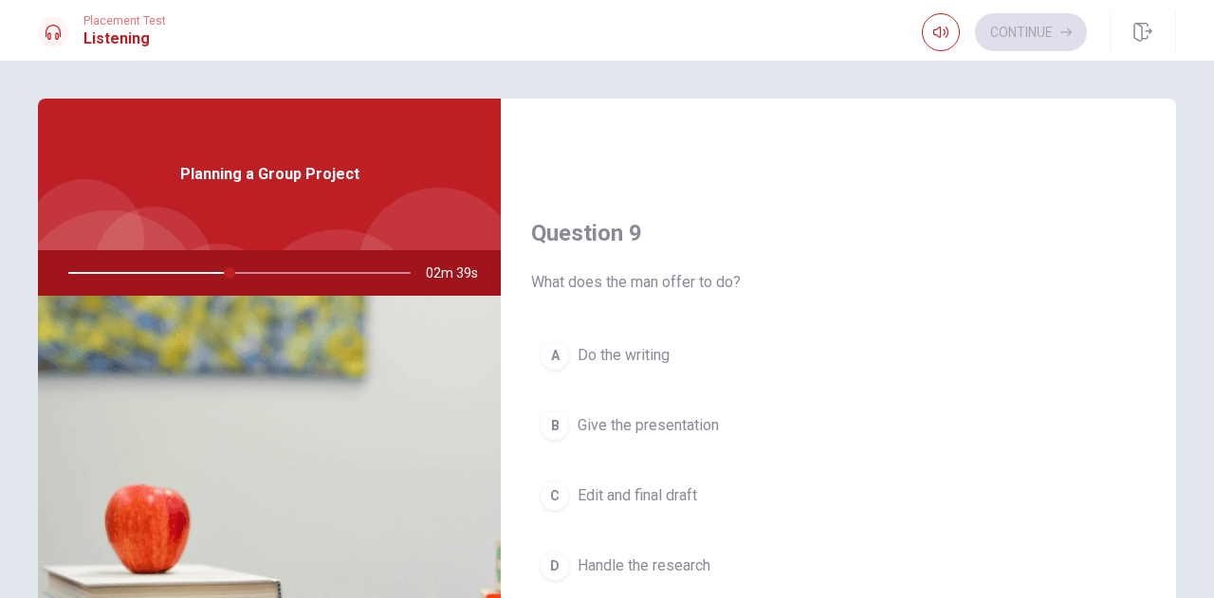
scroll to position [1394, 0]
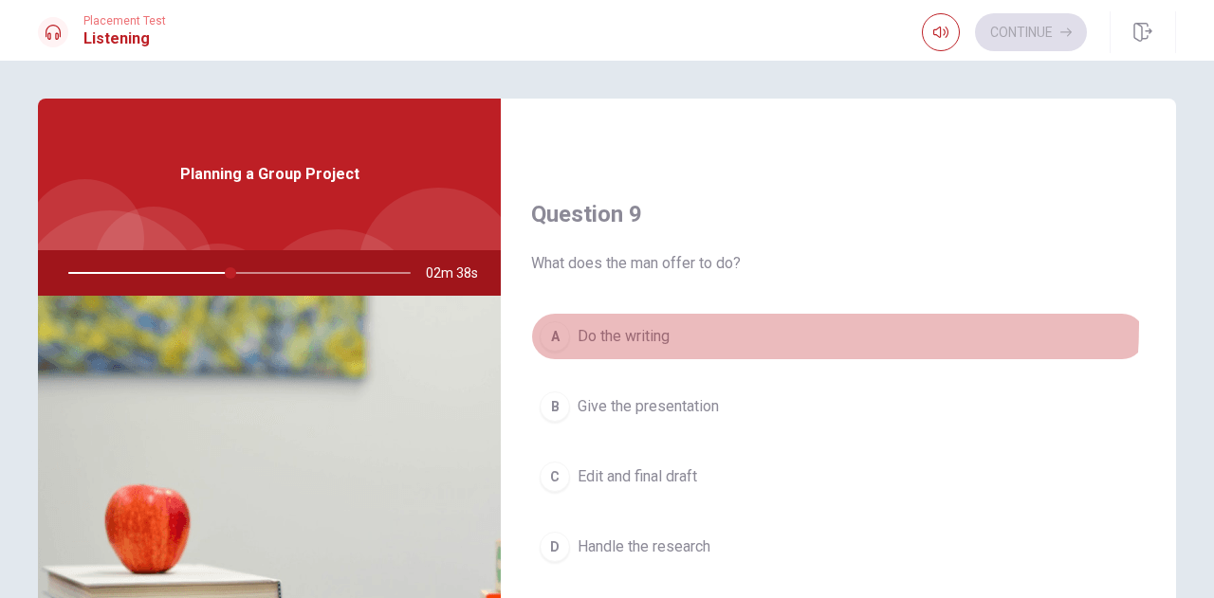
click at [656, 316] on button "A Do the writing" at bounding box center [838, 336] width 615 height 47
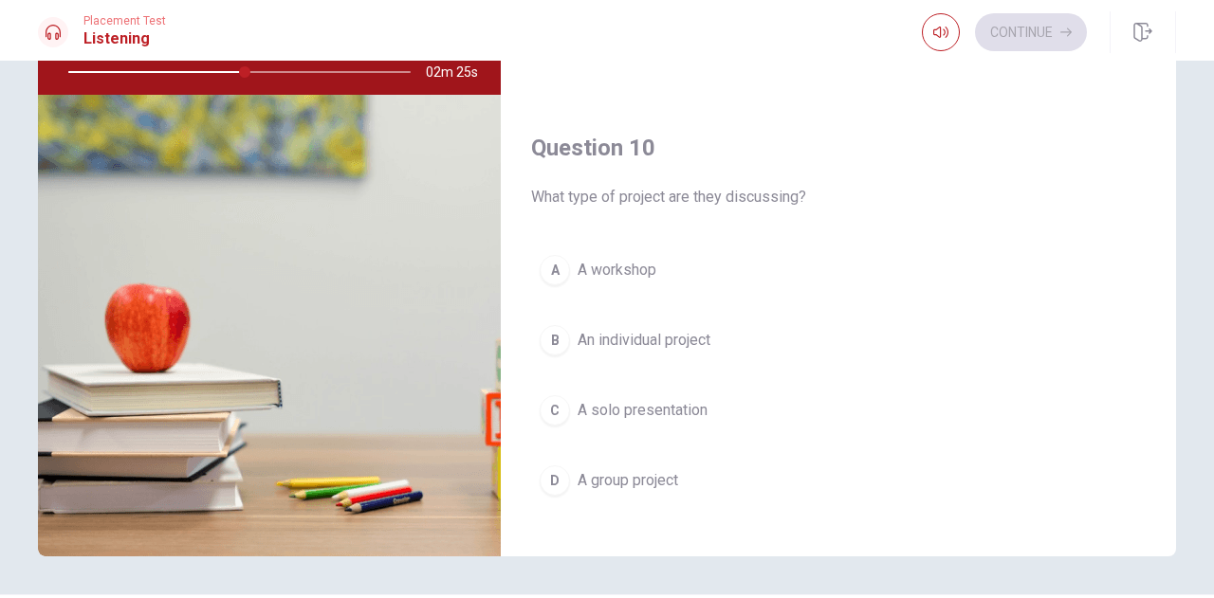
scroll to position [1744, 0]
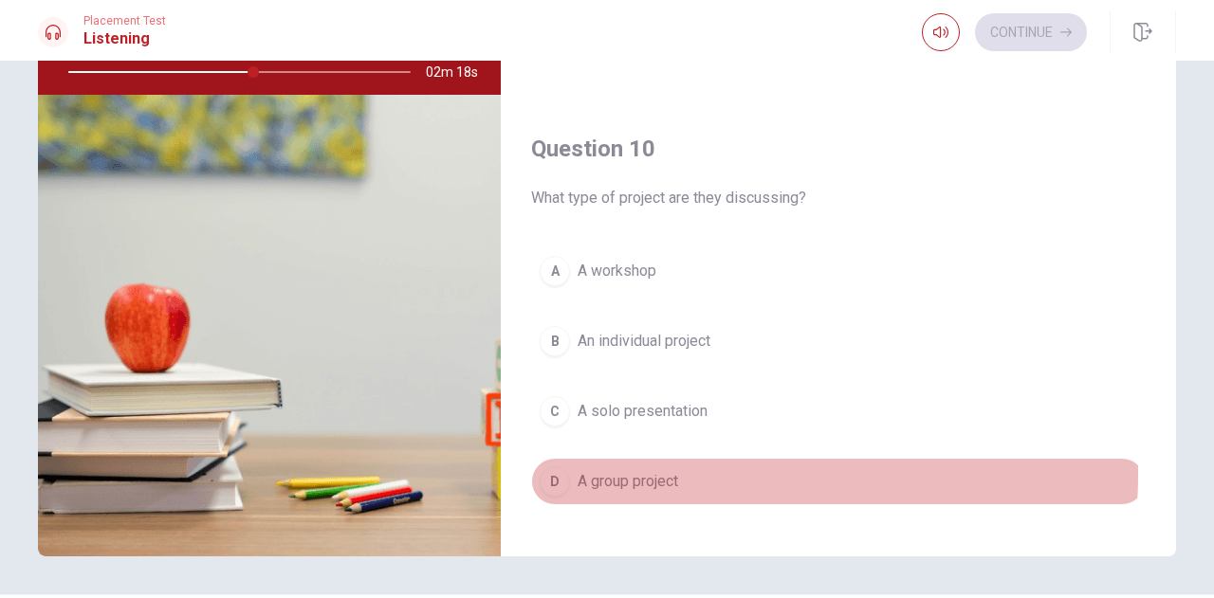
click at [646, 470] on span "A group project" at bounding box center [628, 481] width 101 height 23
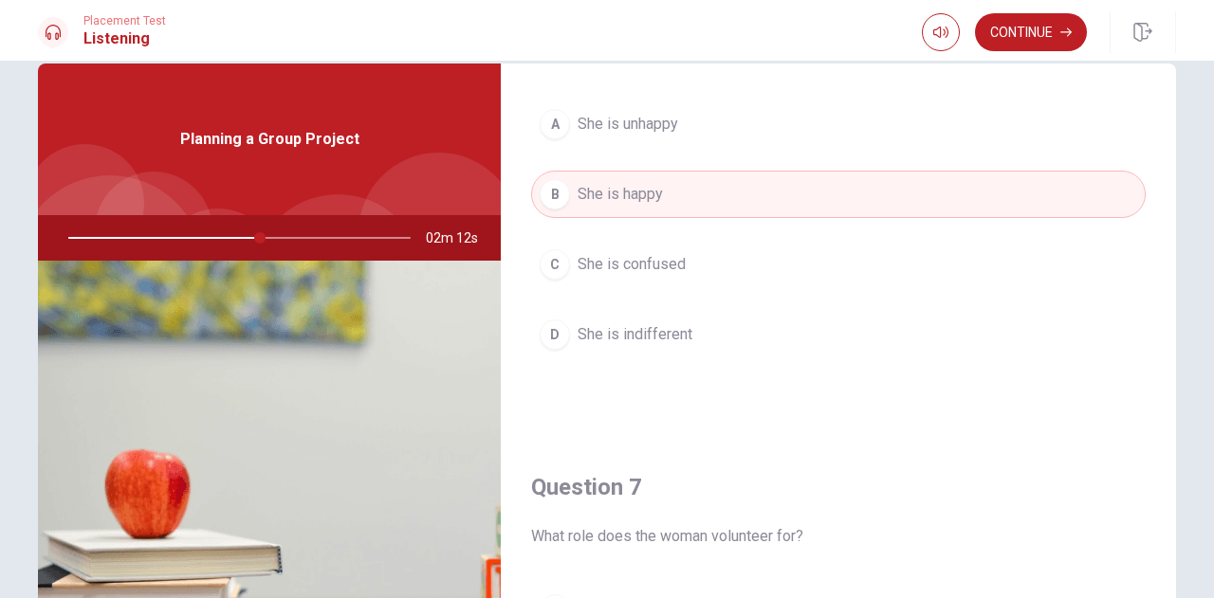
scroll to position [37, 0]
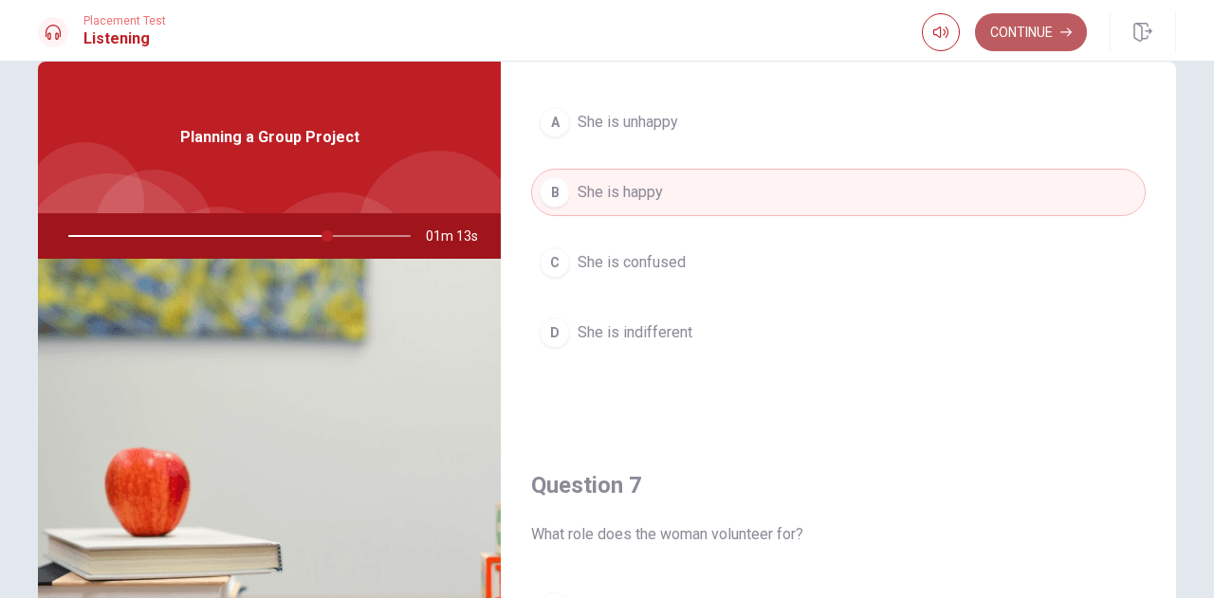
click at [1043, 42] on button "Continue" at bounding box center [1031, 32] width 112 height 38
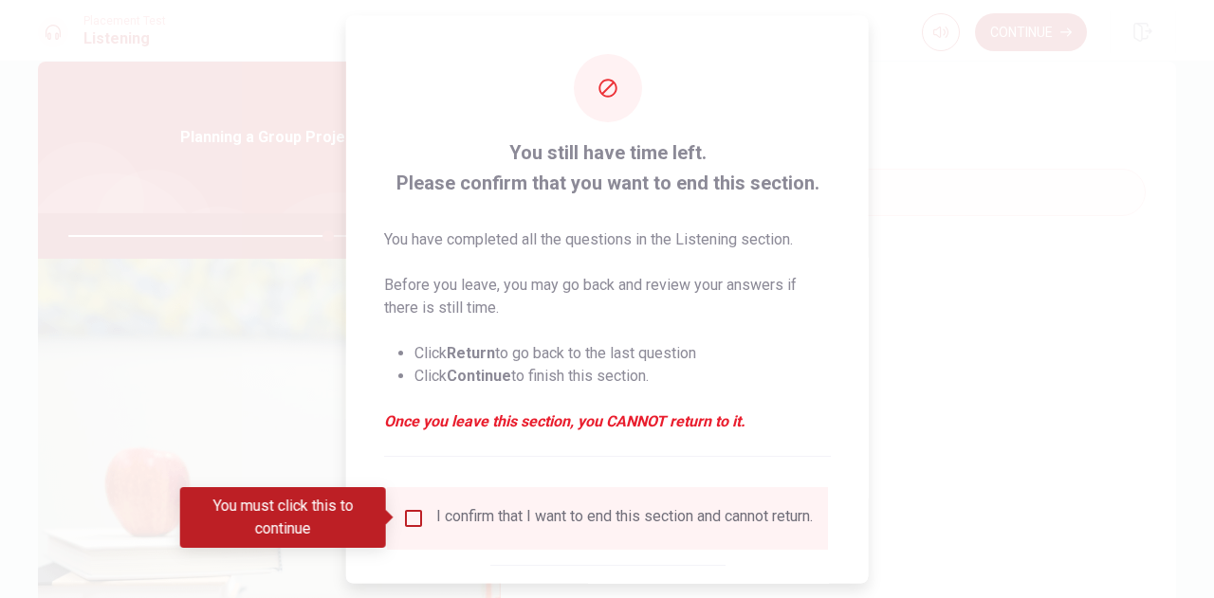
click at [402, 514] on input "You must click this to continue" at bounding box center [413, 517] width 23 height 23
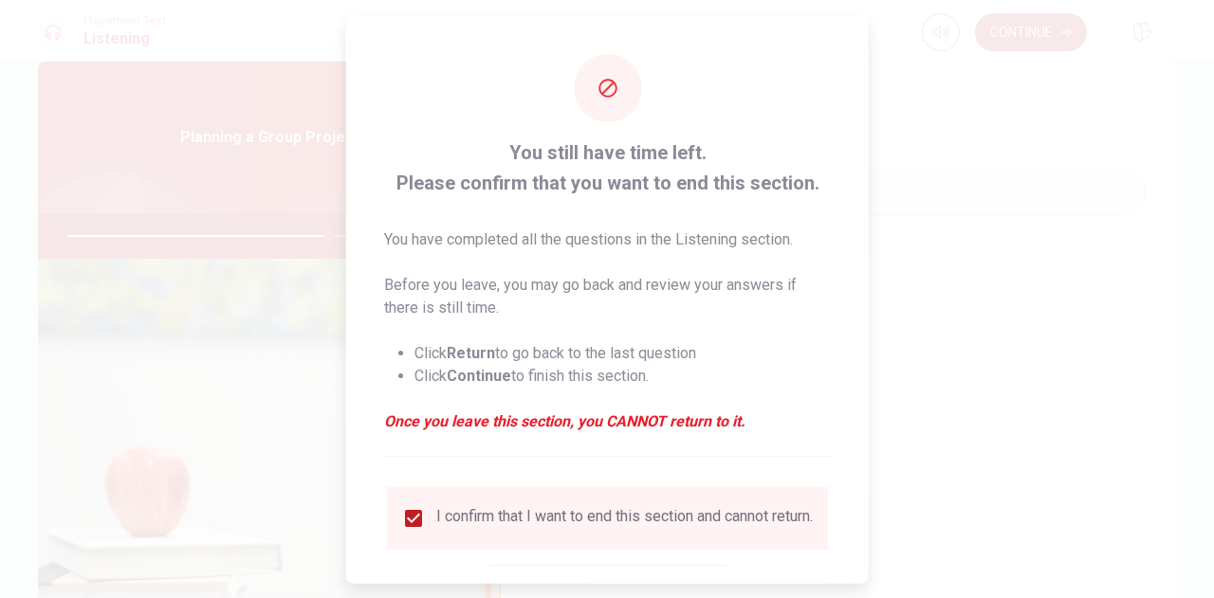
scroll to position [108, 0]
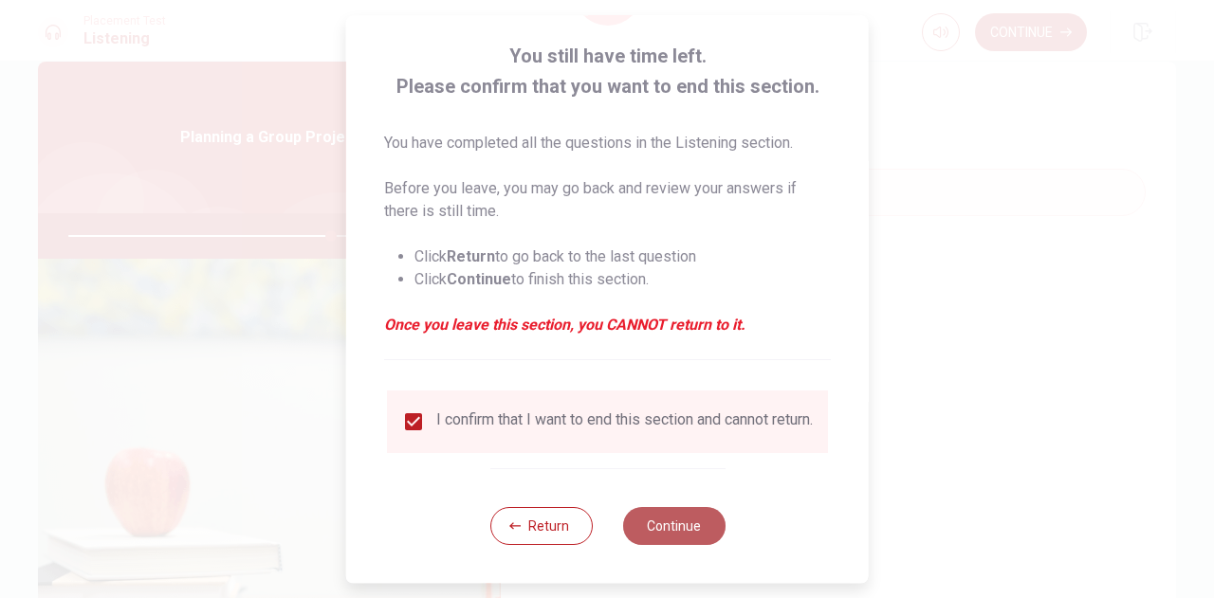
click at [711, 535] on button "Continue" at bounding box center [673, 526] width 102 height 38
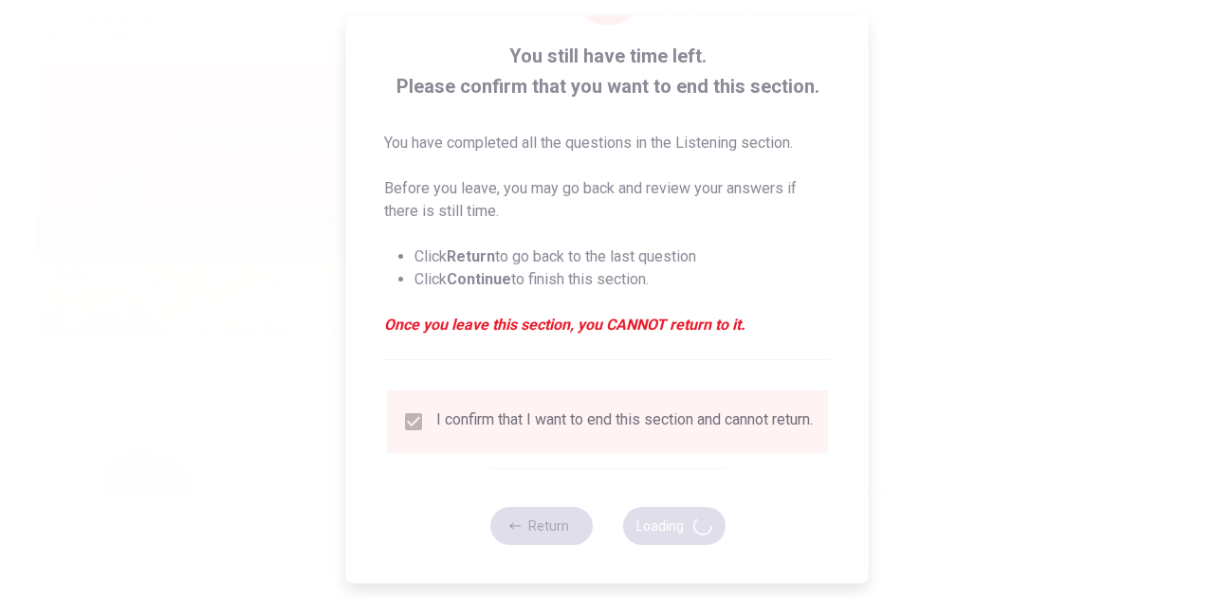
type input "77"
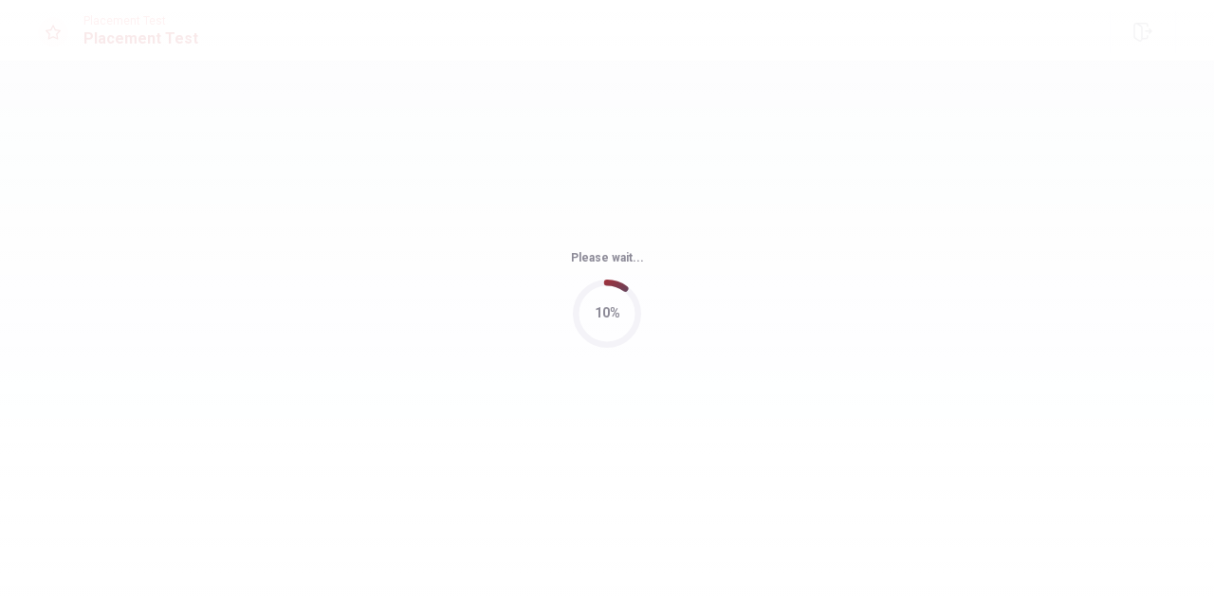
scroll to position [0, 0]
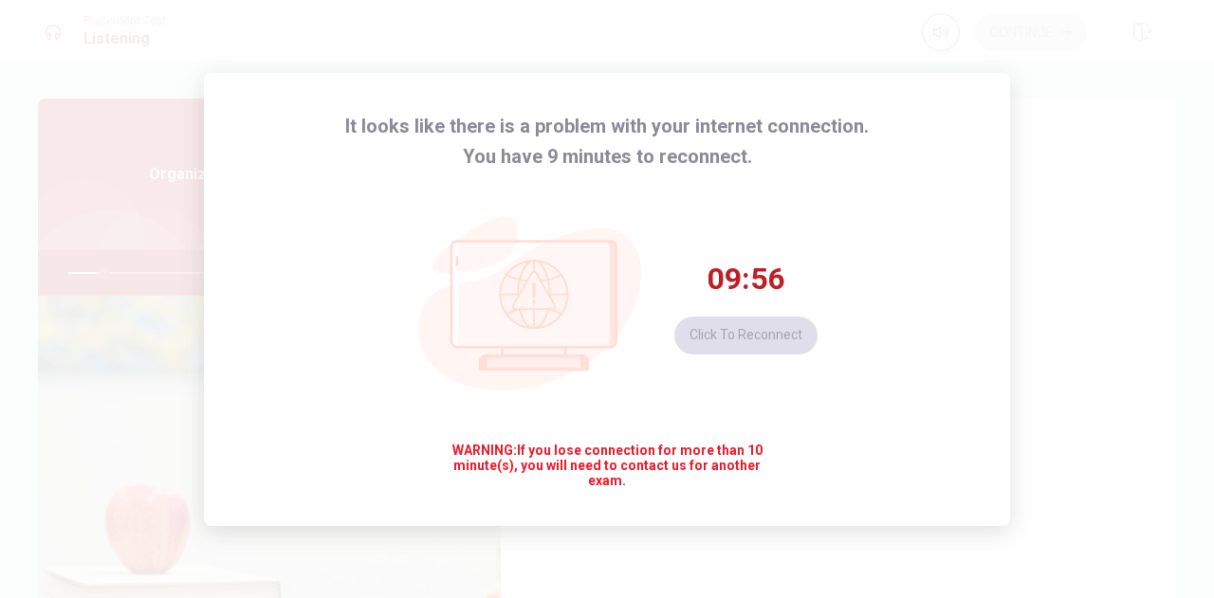
click at [1042, 437] on div "It looks like there is a problem with your internet connection. You have 9 minu…" at bounding box center [607, 299] width 1214 height 598
click at [721, 464] on span "WARNING: If you lose connection for more than 10 minute(s), you will need to co…" at bounding box center [607, 466] width 328 height 46
click at [764, 335] on button "Click to reconnect" at bounding box center [745, 336] width 143 height 38
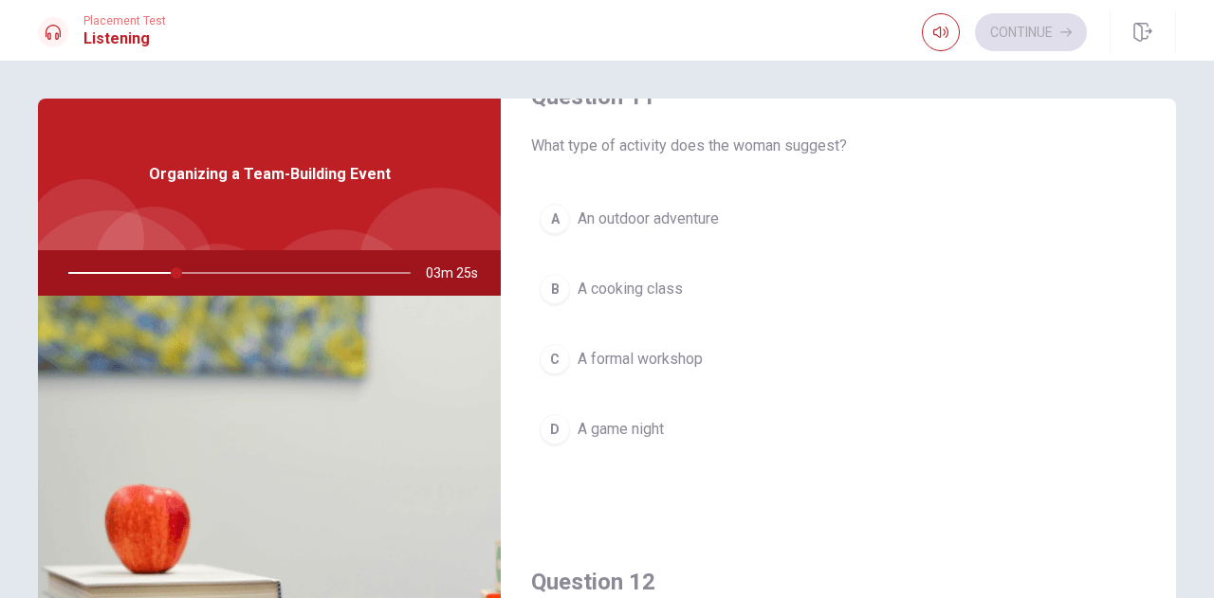
scroll to position [56, 0]
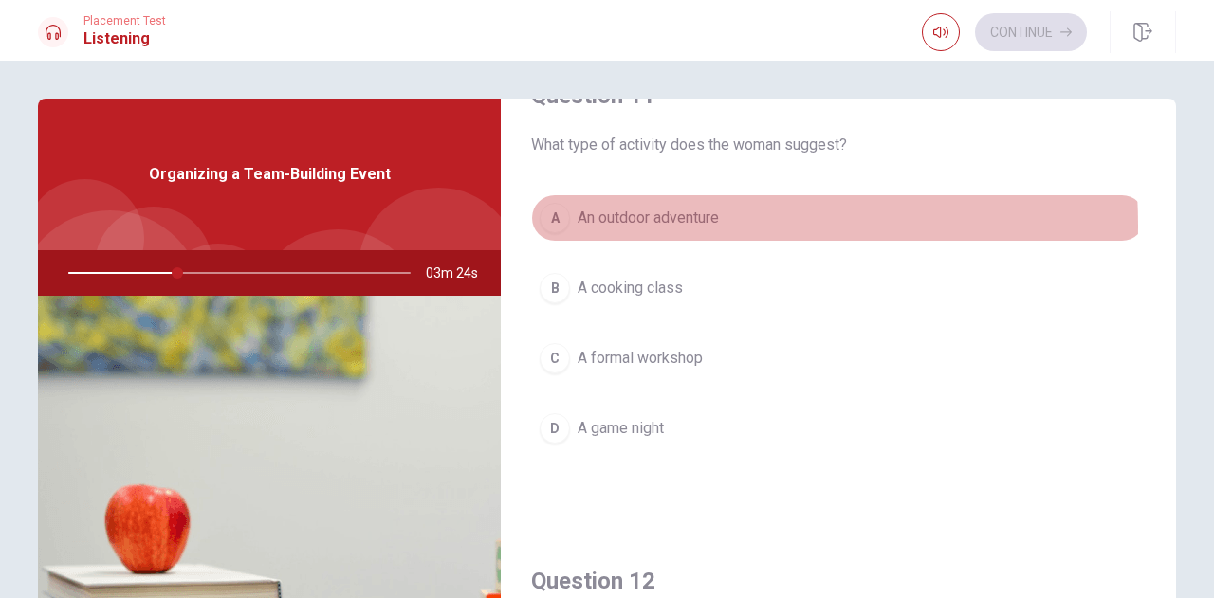
click at [613, 225] on span "An outdoor adventure" at bounding box center [648, 218] width 141 height 23
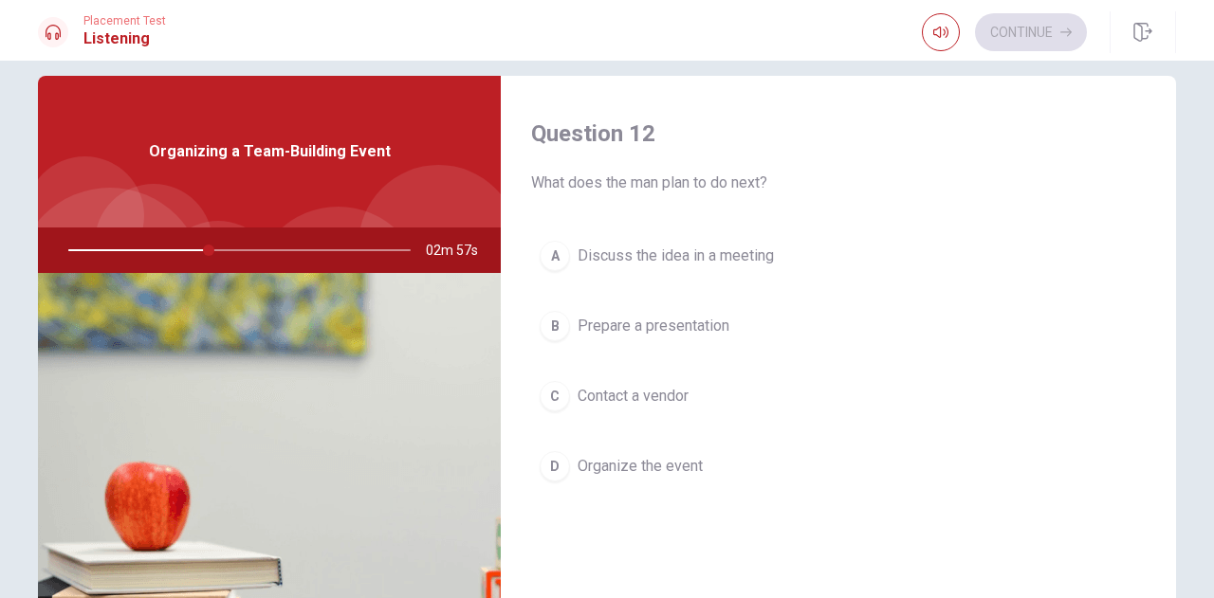
scroll to position [25, 0]
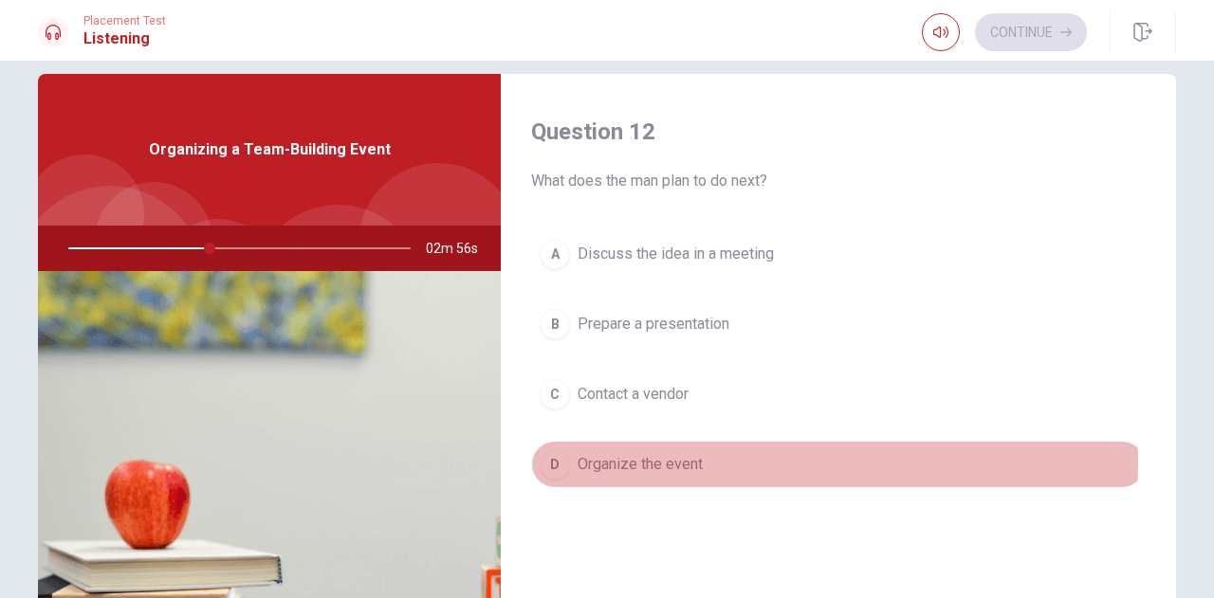
click at [618, 458] on span "Organize the event" at bounding box center [640, 464] width 125 height 23
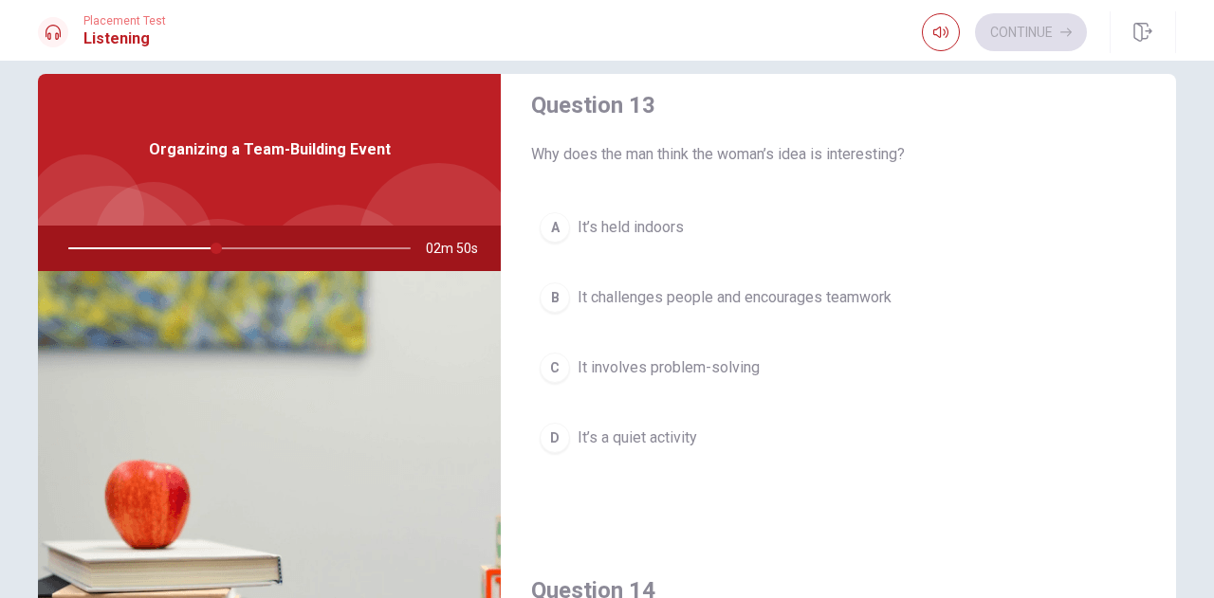
scroll to position [994, 0]
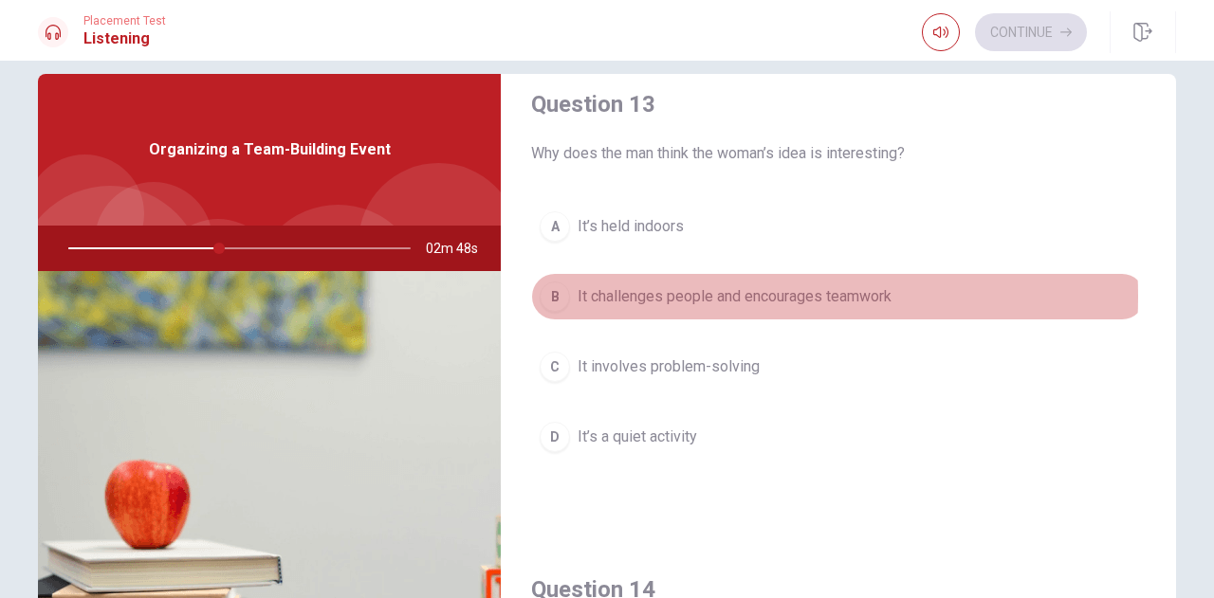
click at [707, 291] on span "It challenges people and encourages teamwork" at bounding box center [735, 296] width 314 height 23
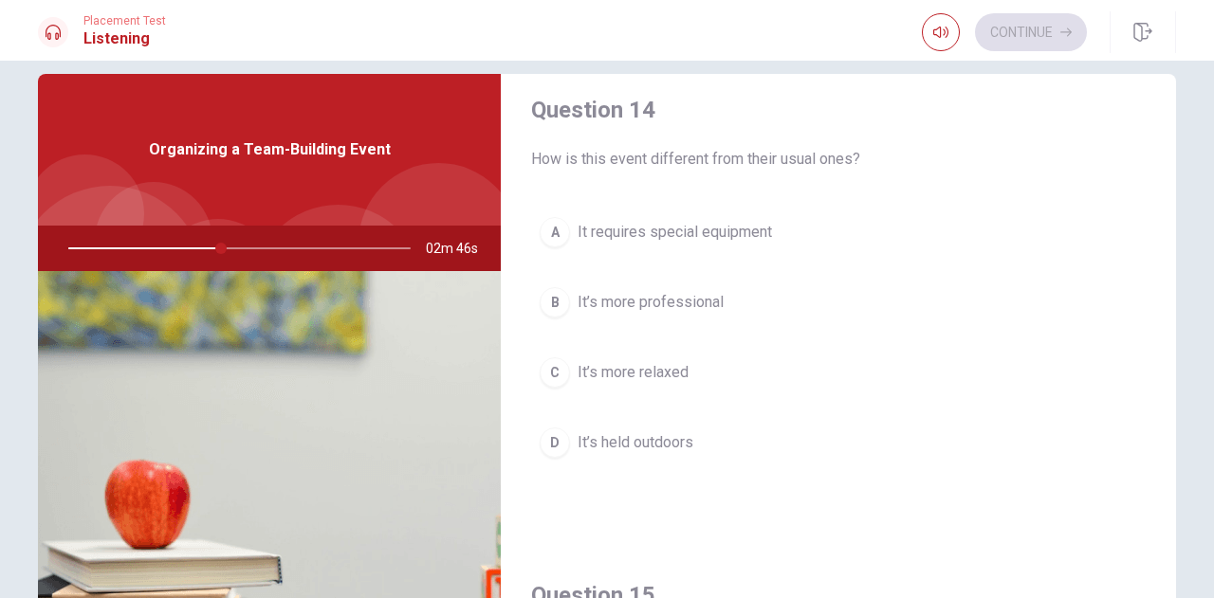
scroll to position [1475, 0]
click at [598, 303] on span "It’s more professional" at bounding box center [651, 301] width 146 height 23
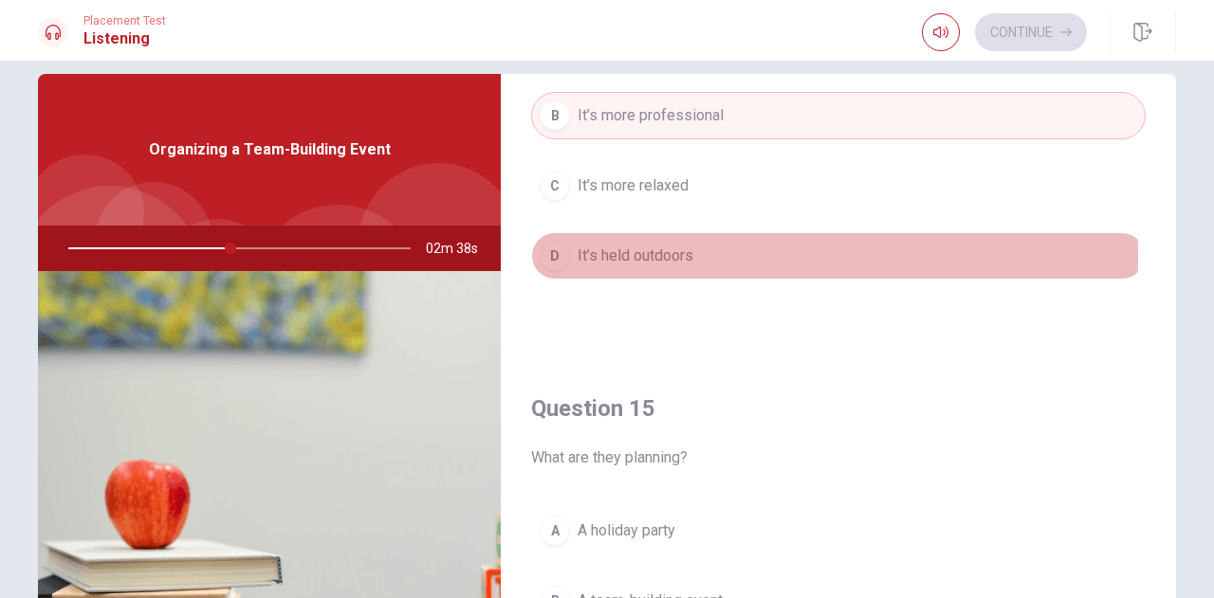
click at [611, 248] on span "It’s held outdoors" at bounding box center [636, 256] width 116 height 23
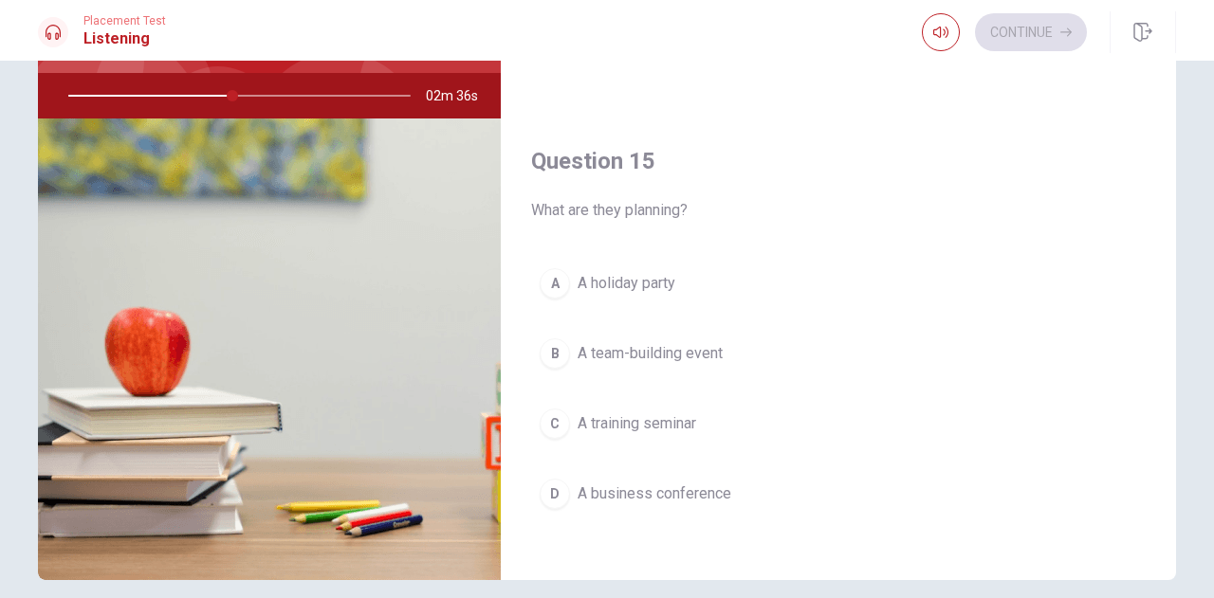
scroll to position [178, 0]
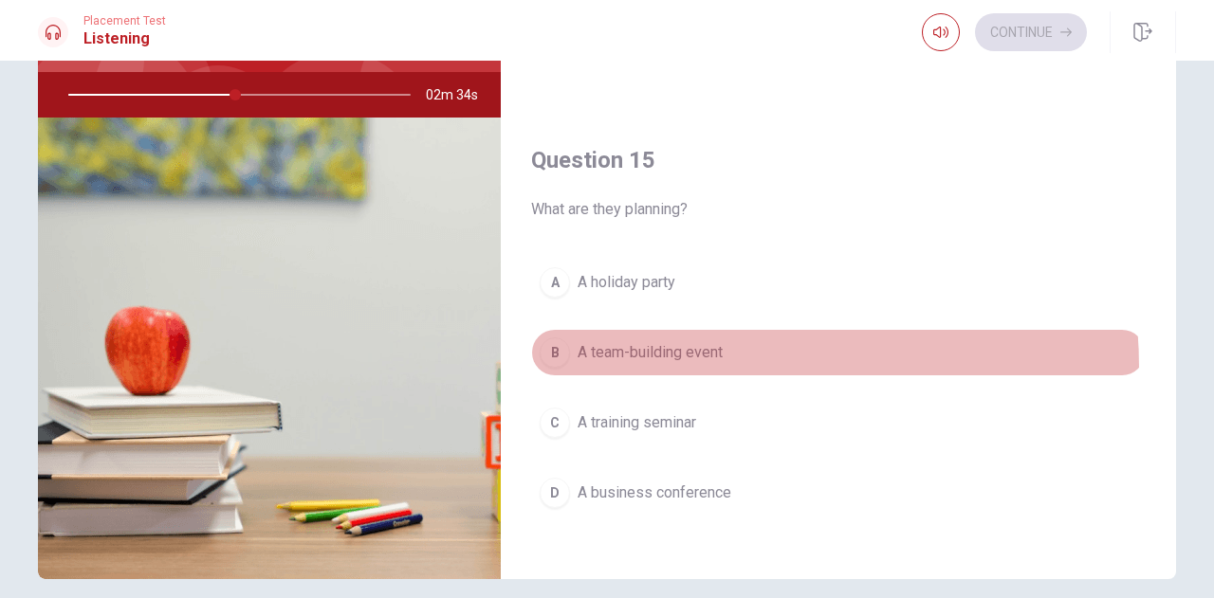
click at [677, 357] on button "B A team-building event" at bounding box center [838, 352] width 615 height 47
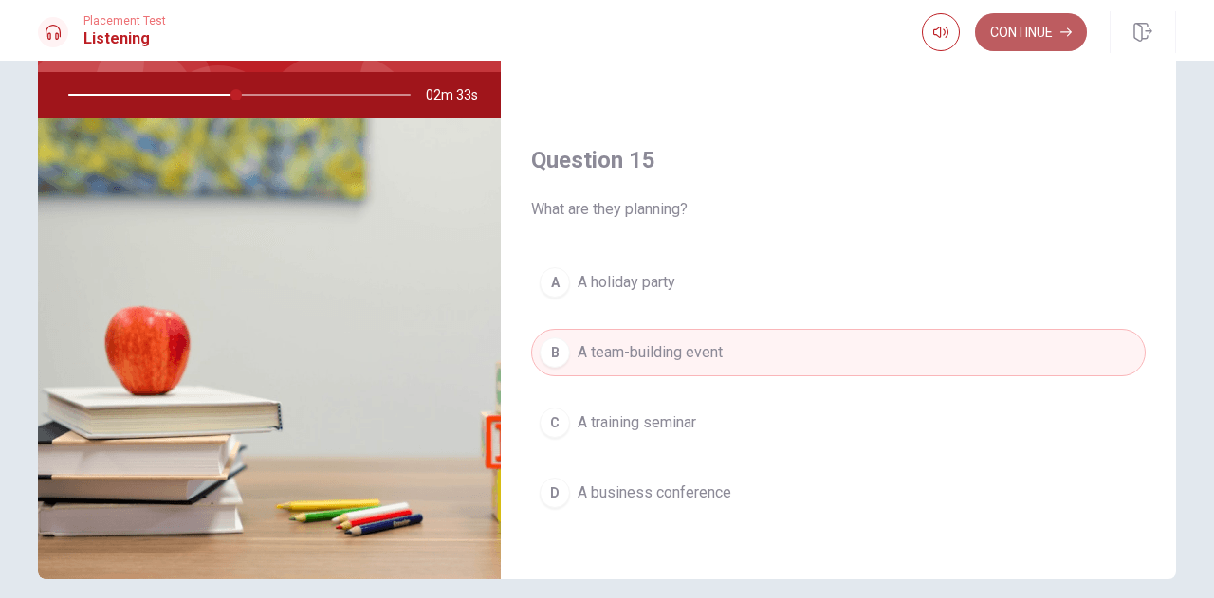
click at [1000, 44] on button "Continue" at bounding box center [1031, 32] width 112 height 38
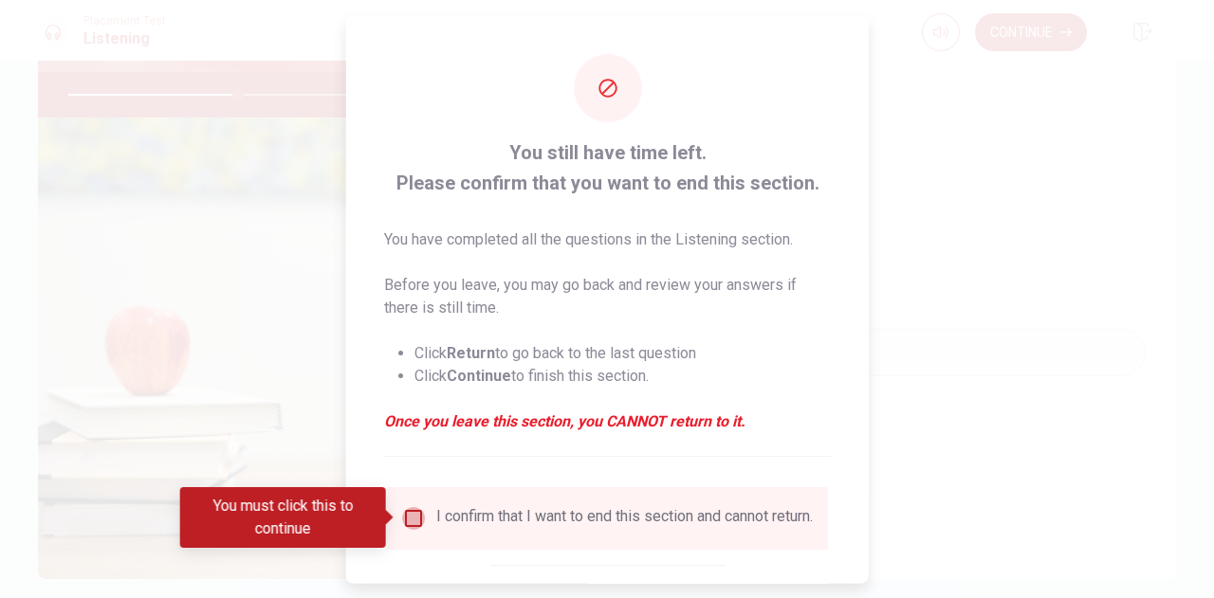
click at [406, 521] on input "You must click this to continue" at bounding box center [413, 517] width 23 height 23
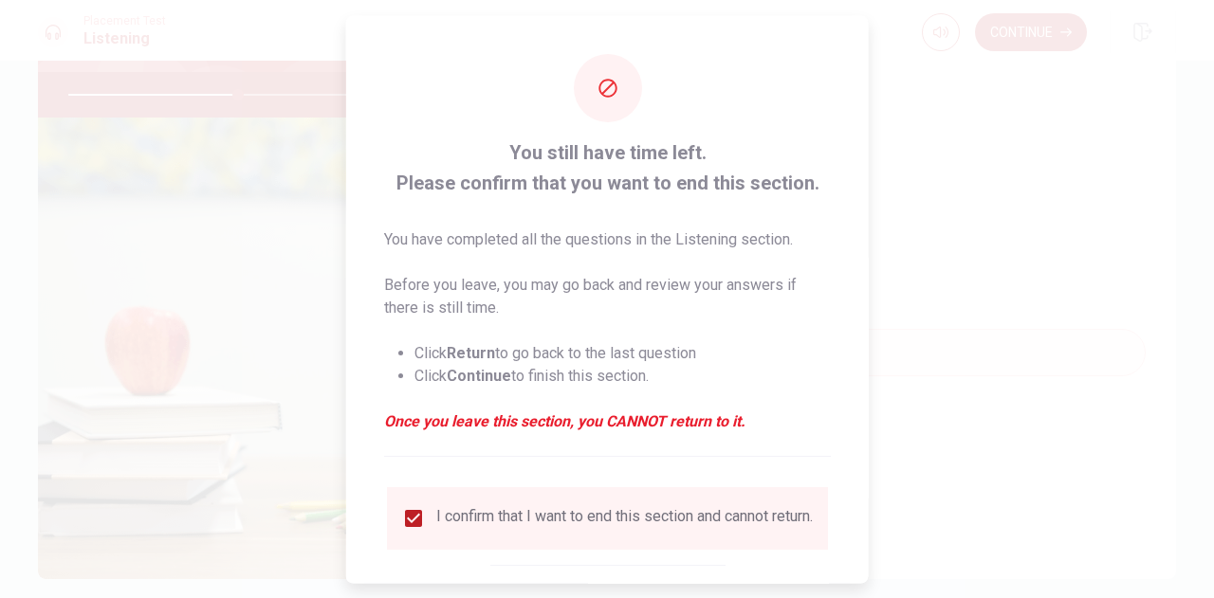
scroll to position [108, 0]
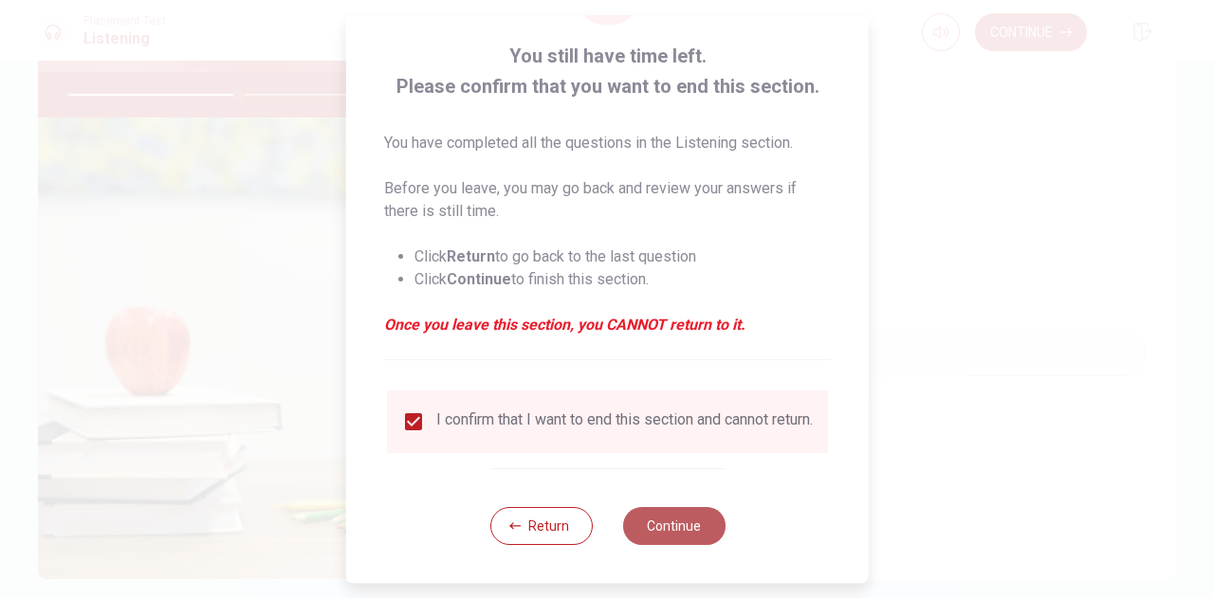
click at [670, 523] on button "Continue" at bounding box center [673, 526] width 102 height 38
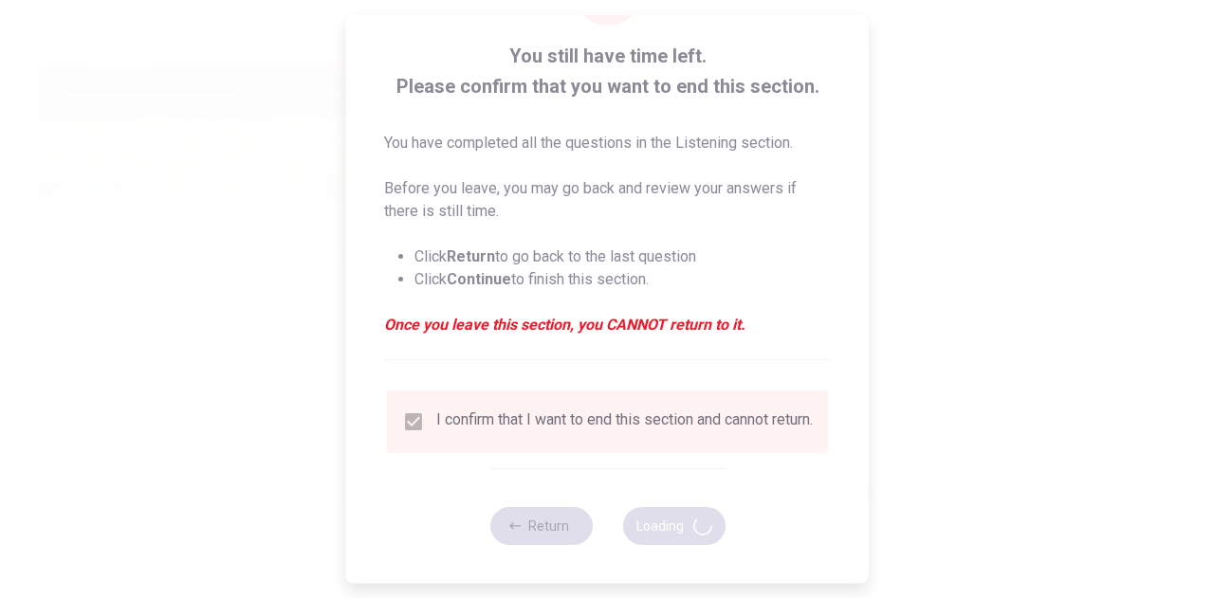
type input "51"
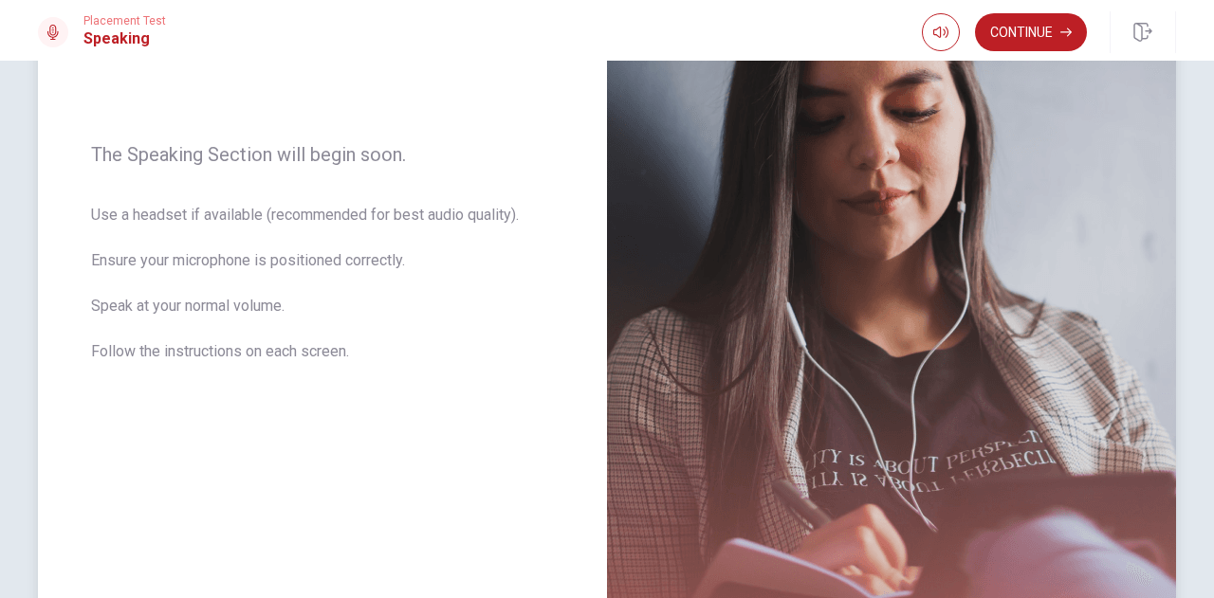
scroll to position [425, 0]
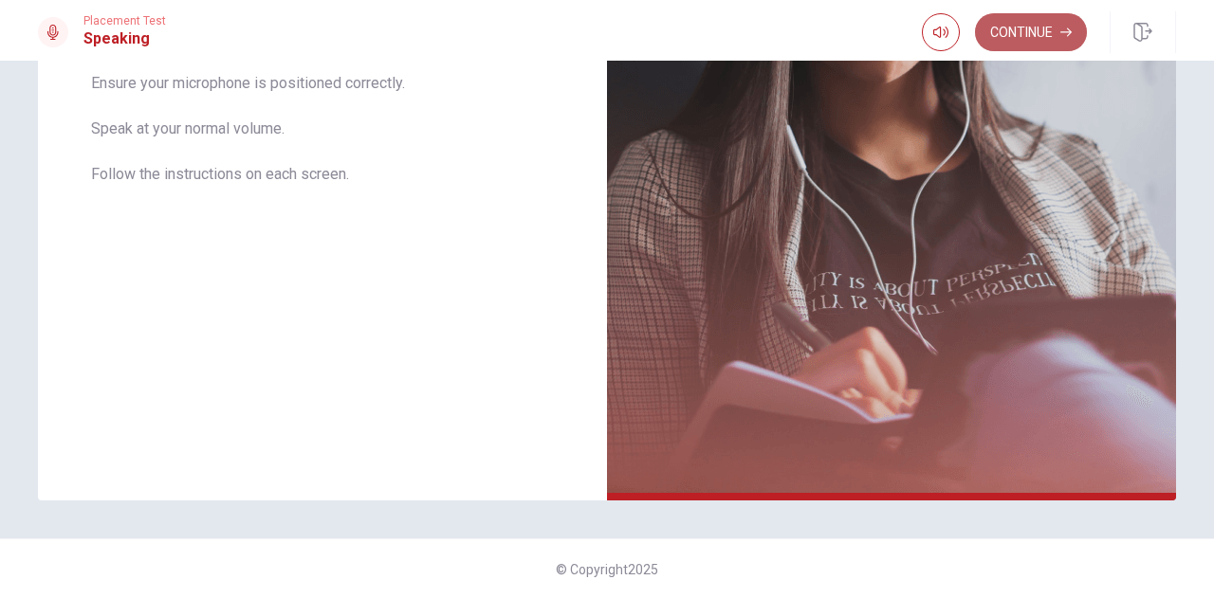
click at [1057, 26] on button "Continue" at bounding box center [1031, 32] width 112 height 38
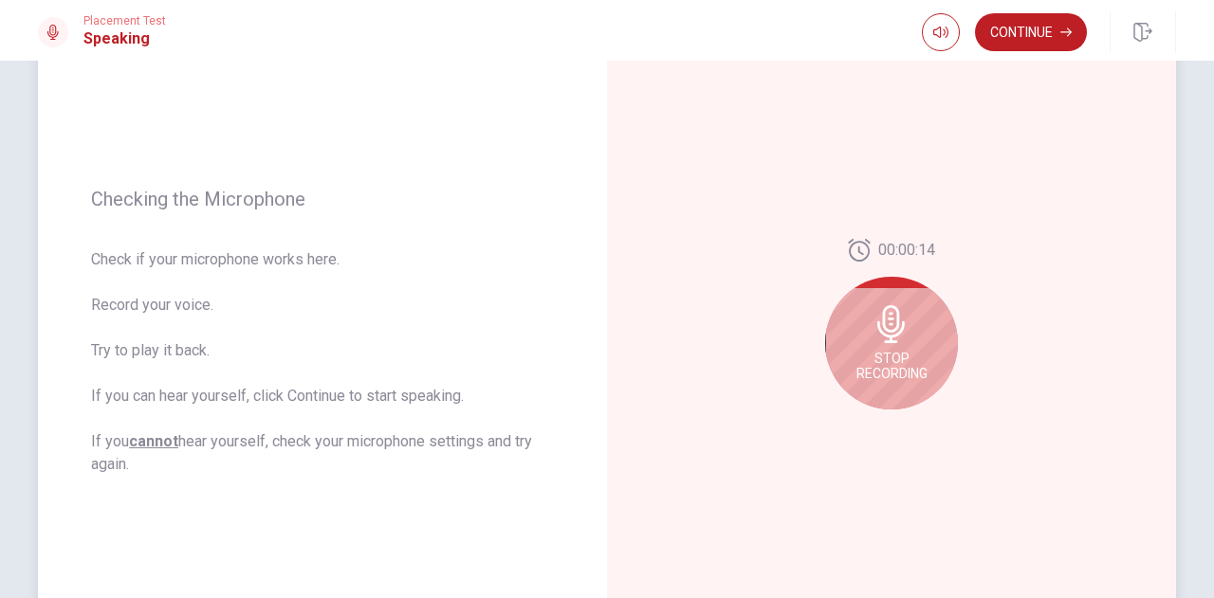
scroll to position [180, 0]
click at [888, 340] on icon at bounding box center [891, 324] width 28 height 38
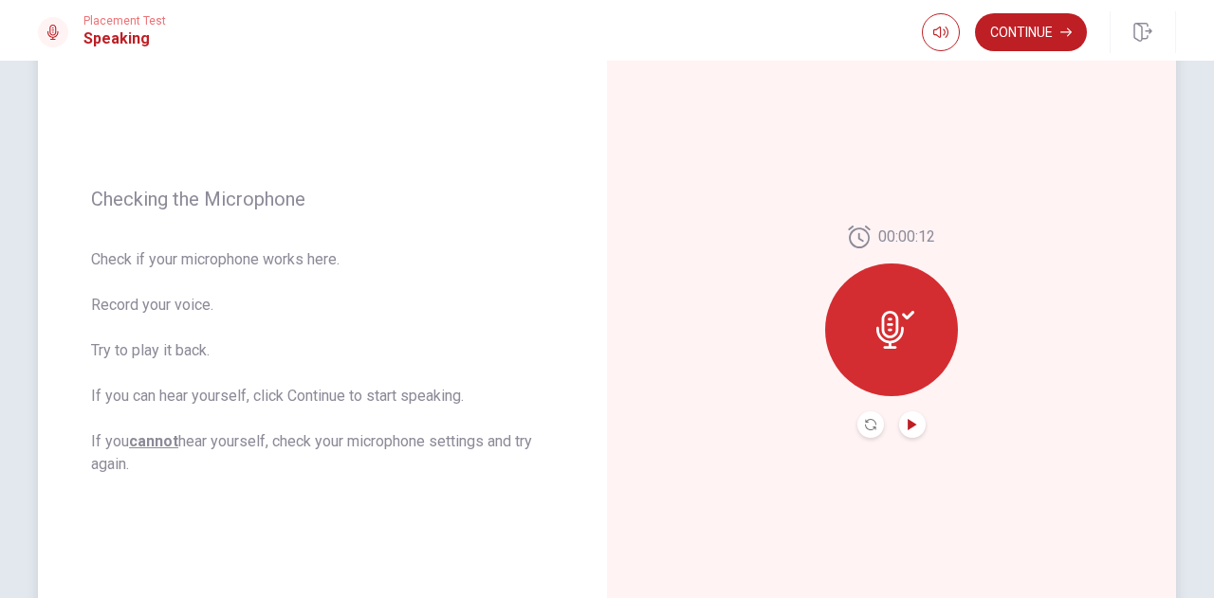
click at [908, 419] on icon "Play Audio" at bounding box center [912, 424] width 9 height 11
click at [908, 419] on icon "Pause Audio" at bounding box center [912, 424] width 9 height 11
click at [870, 331] on div at bounding box center [891, 330] width 133 height 133
click at [865, 429] on icon "Record Again" at bounding box center [870, 424] width 11 height 11
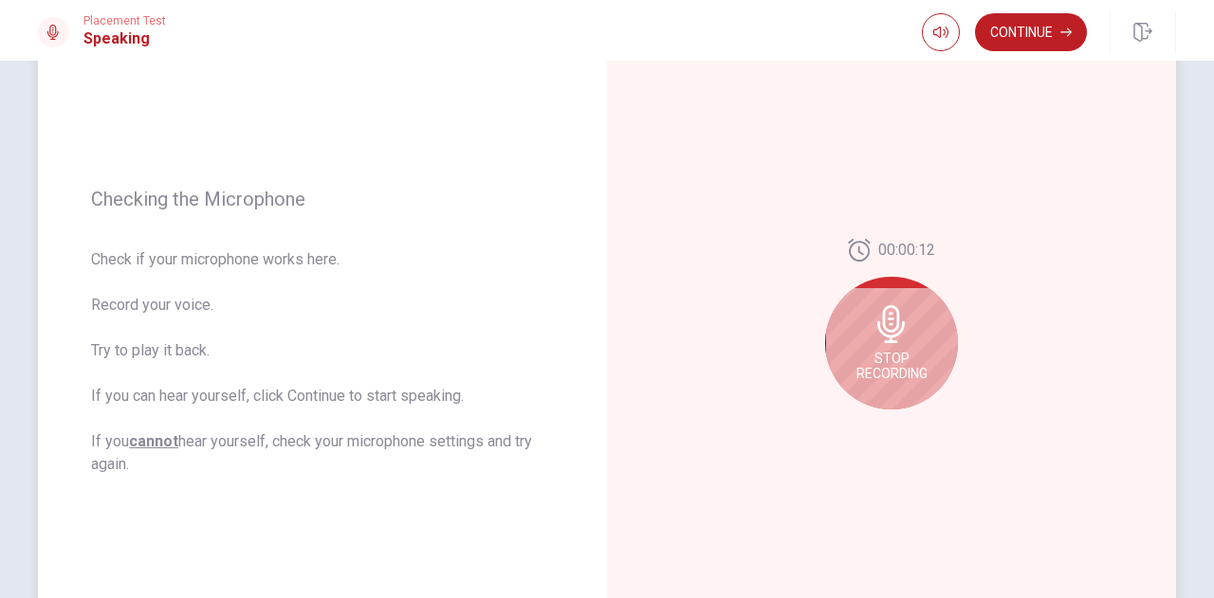
click at [897, 345] on div "Stop Recording" at bounding box center [891, 343] width 133 height 133
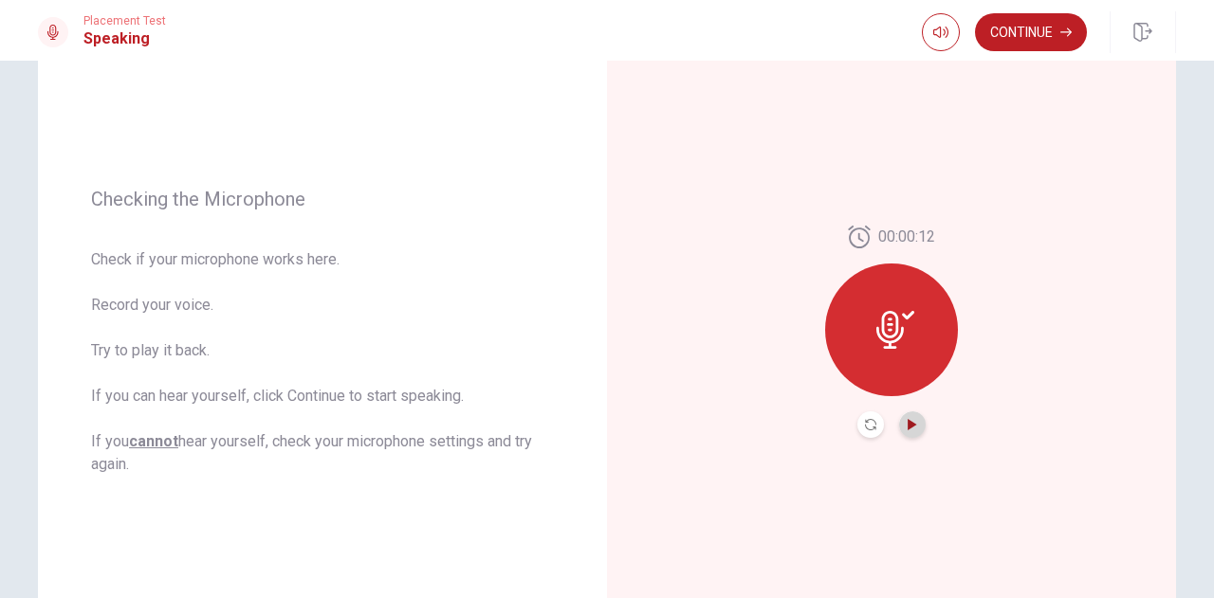
click at [908, 423] on icon "Play Audio" at bounding box center [912, 424] width 9 height 11
click at [1026, 37] on button "Continue" at bounding box center [1031, 32] width 112 height 38
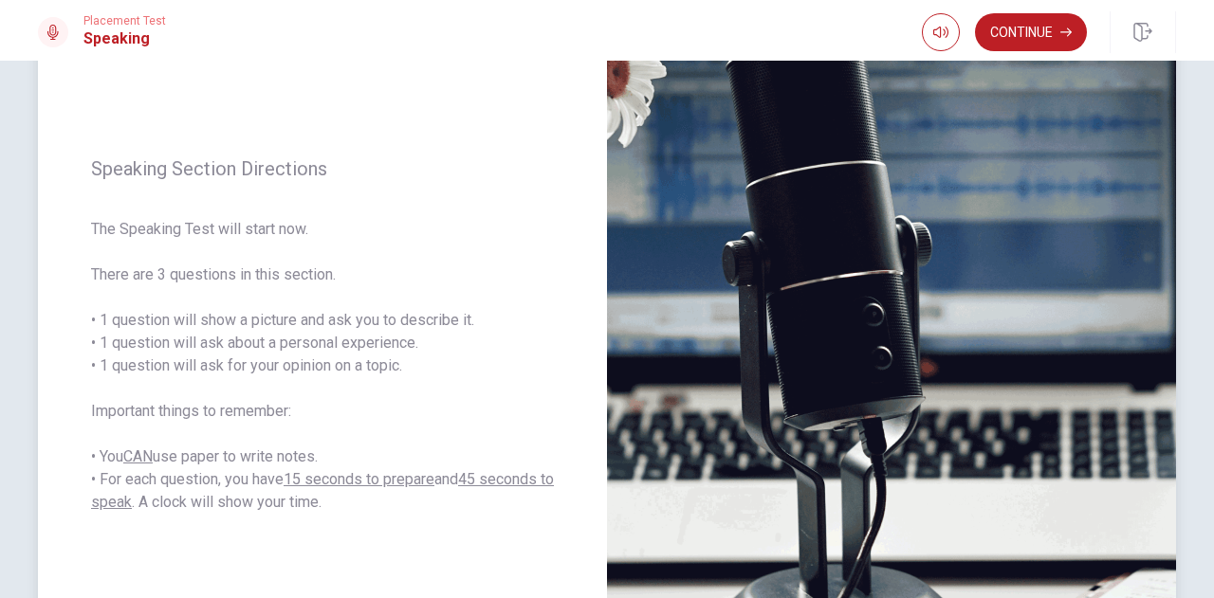
scroll to position [163, 0]
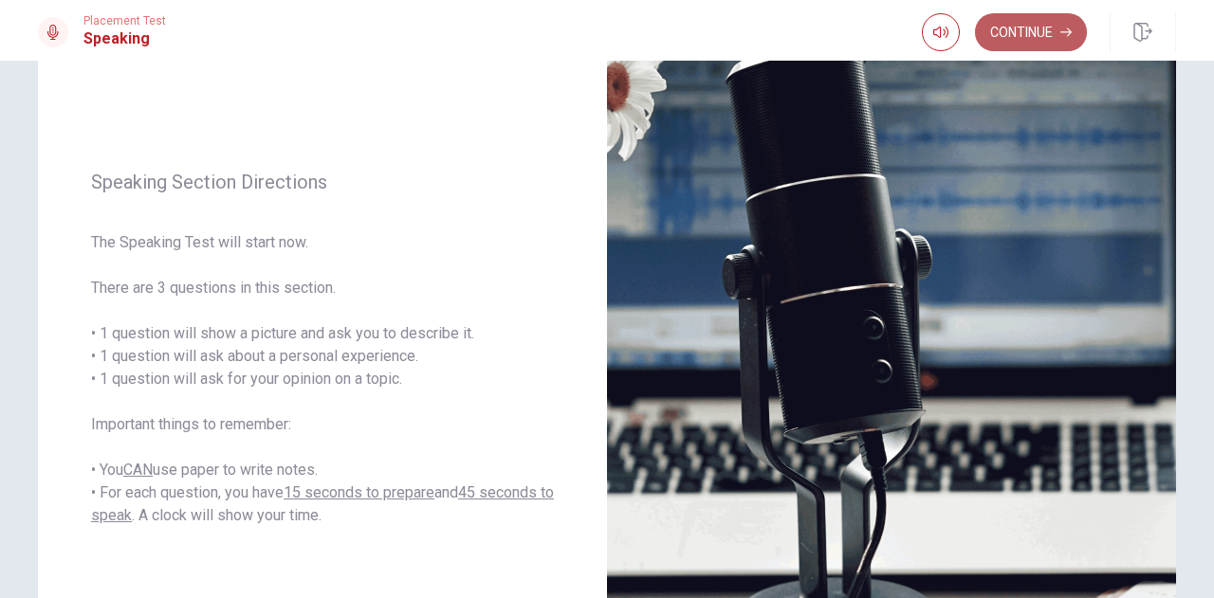
click at [1007, 35] on button "Continue" at bounding box center [1031, 32] width 112 height 38
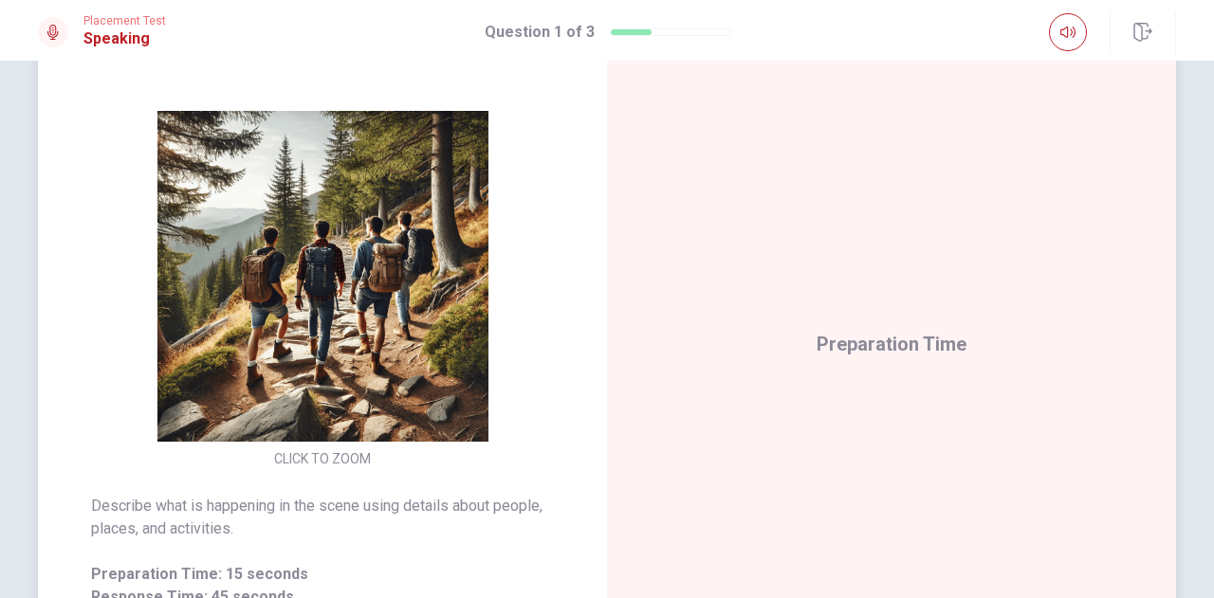
scroll to position [169, 0]
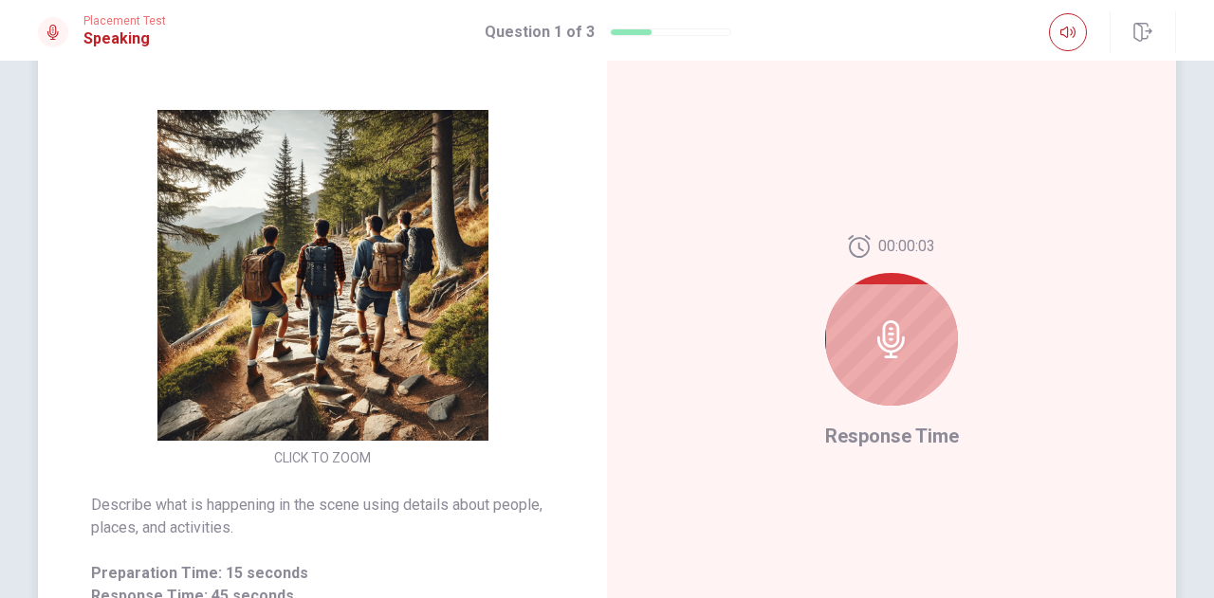
click at [889, 364] on div at bounding box center [891, 339] width 133 height 133
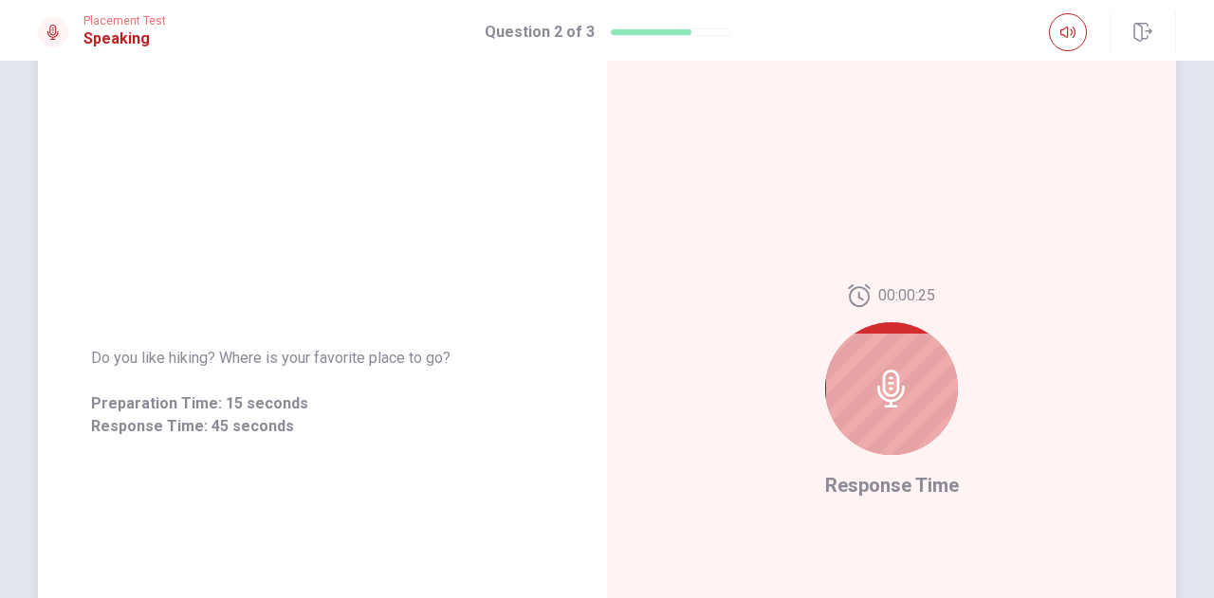
scroll to position [126, 0]
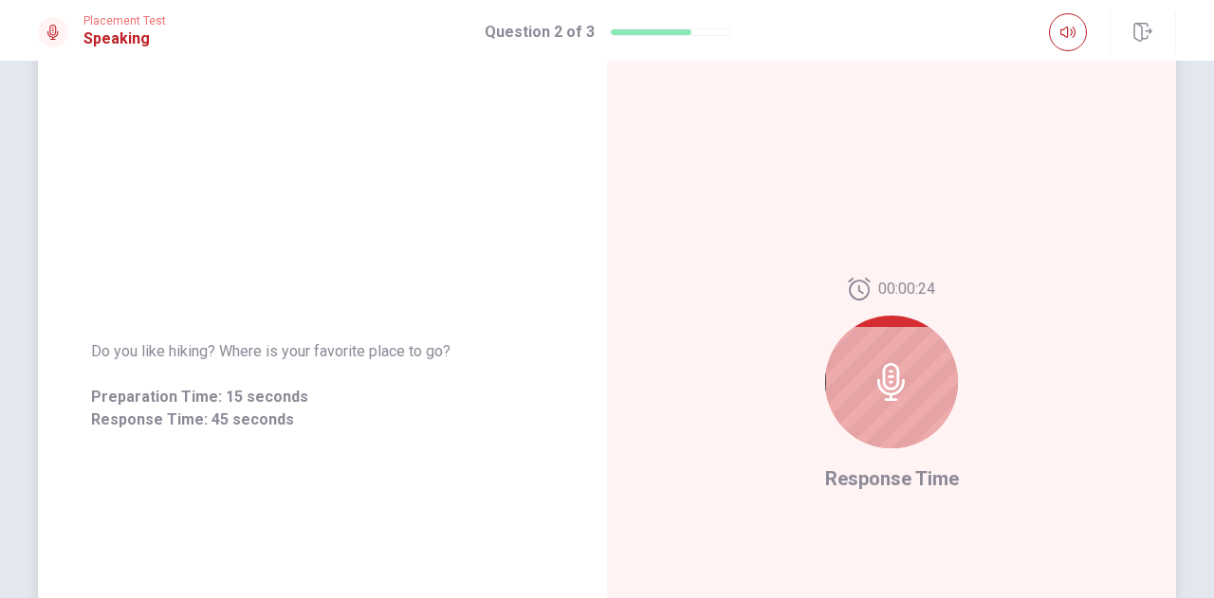
click at [881, 380] on icon at bounding box center [891, 382] width 38 height 38
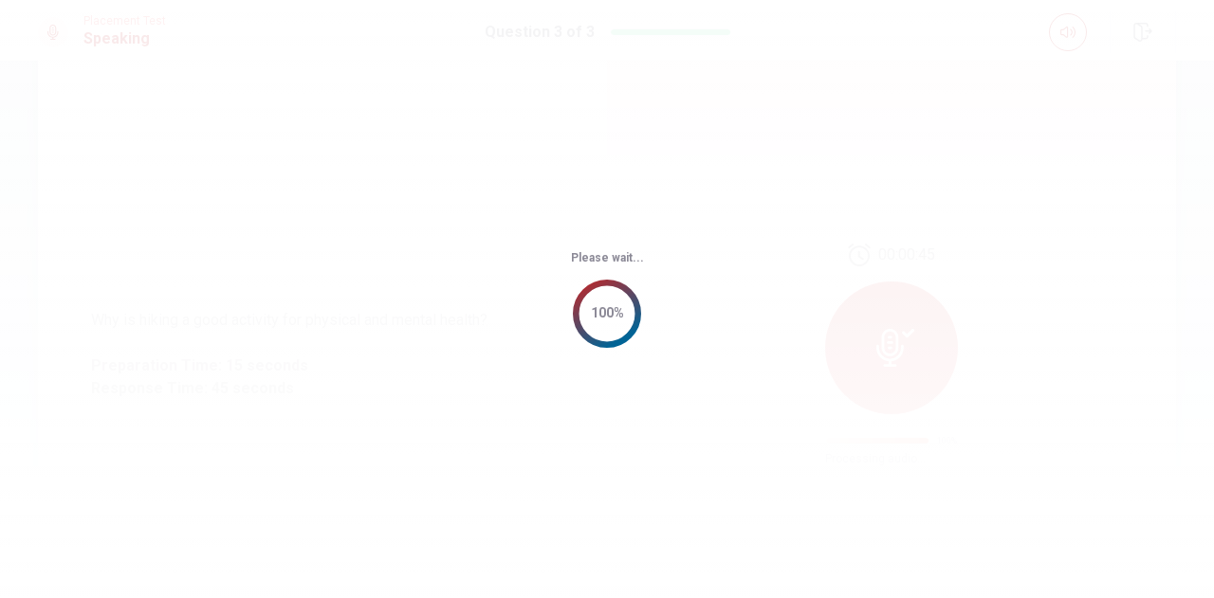
scroll to position [0, 0]
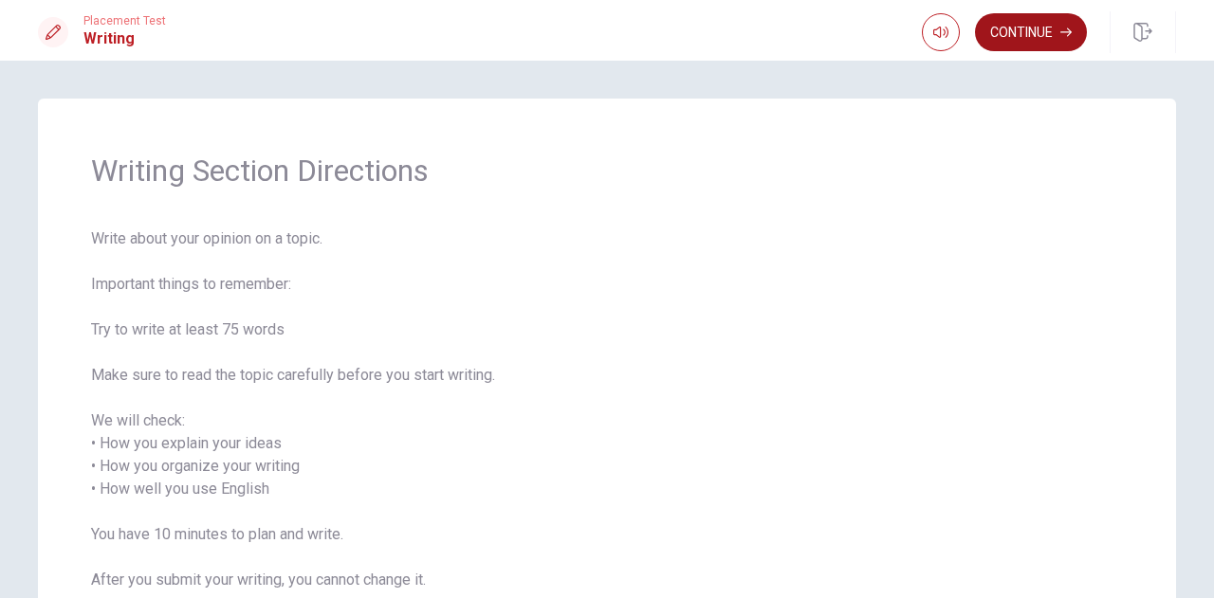
click at [1066, 29] on icon "button" at bounding box center [1065, 32] width 11 height 11
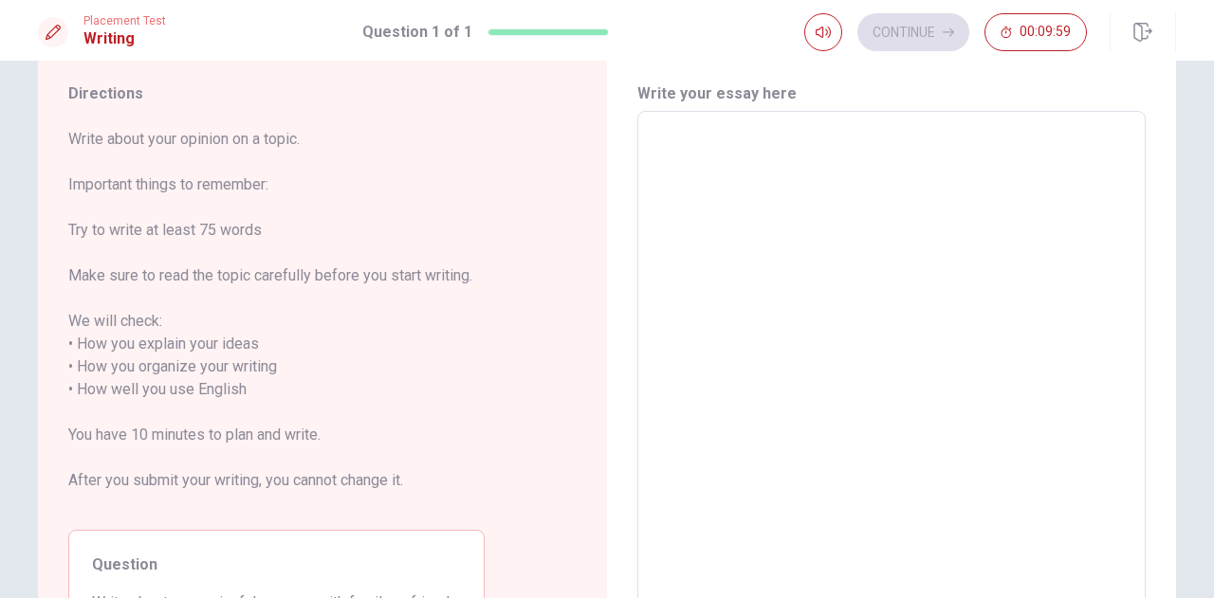
scroll to position [56, 0]
click at [753, 361] on textarea at bounding box center [892, 377] width 482 height 504
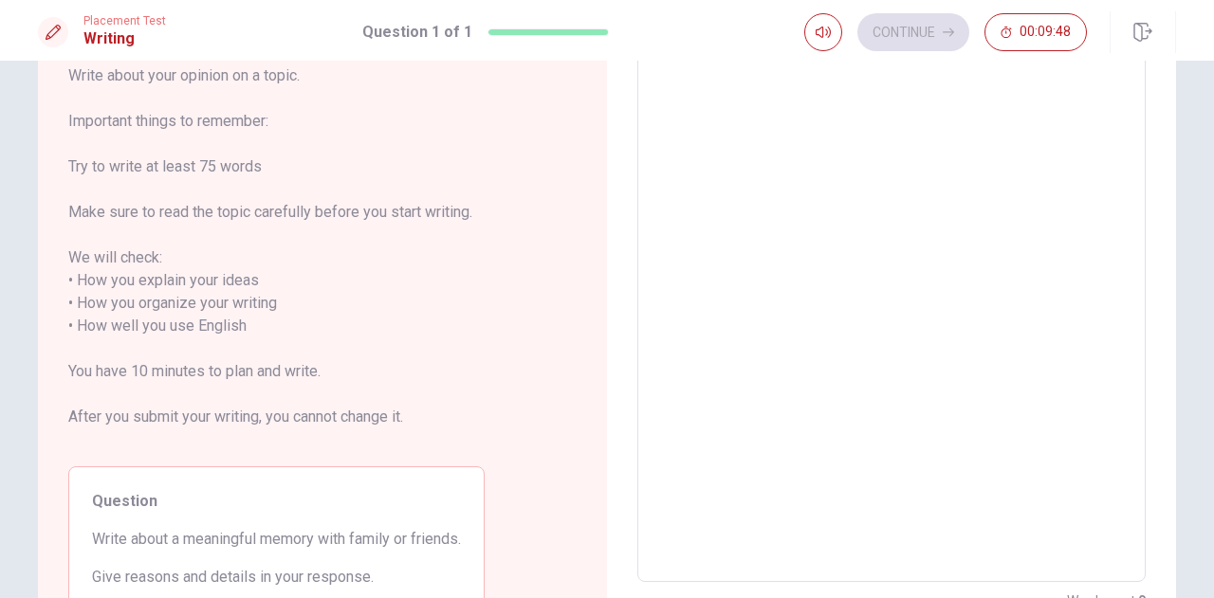
scroll to position [119, 0]
type textarea "B"
type textarea "x"
type textarea "Be"
type textarea "x"
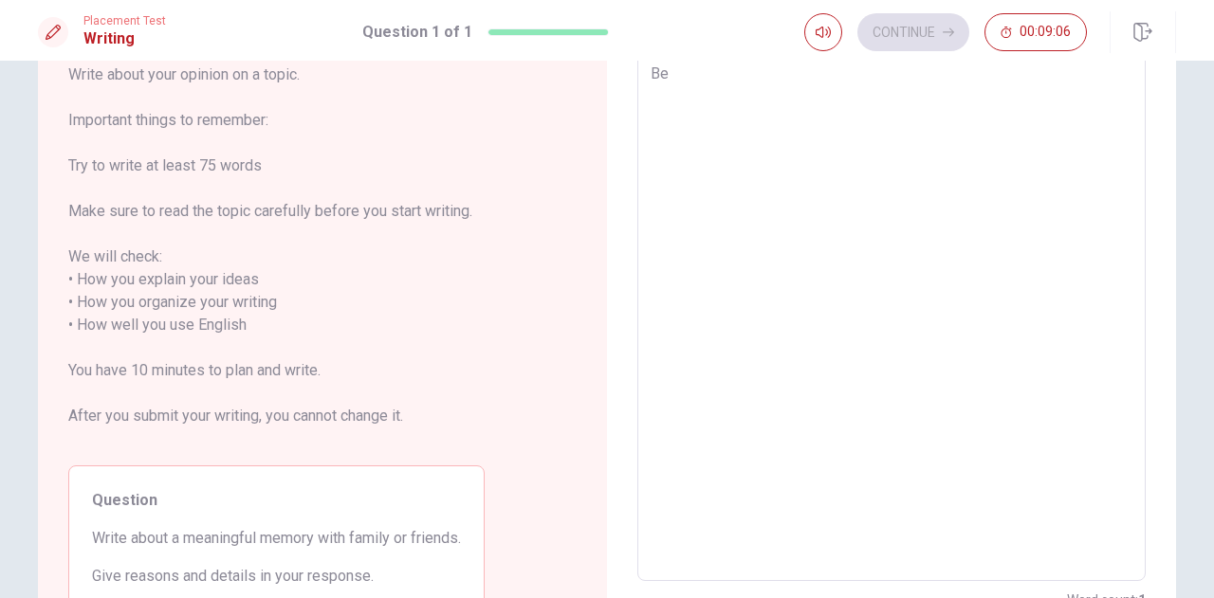
type textarea "Bef"
type textarea "x"
type textarea "Befo"
type textarea "x"
type textarea "Befor"
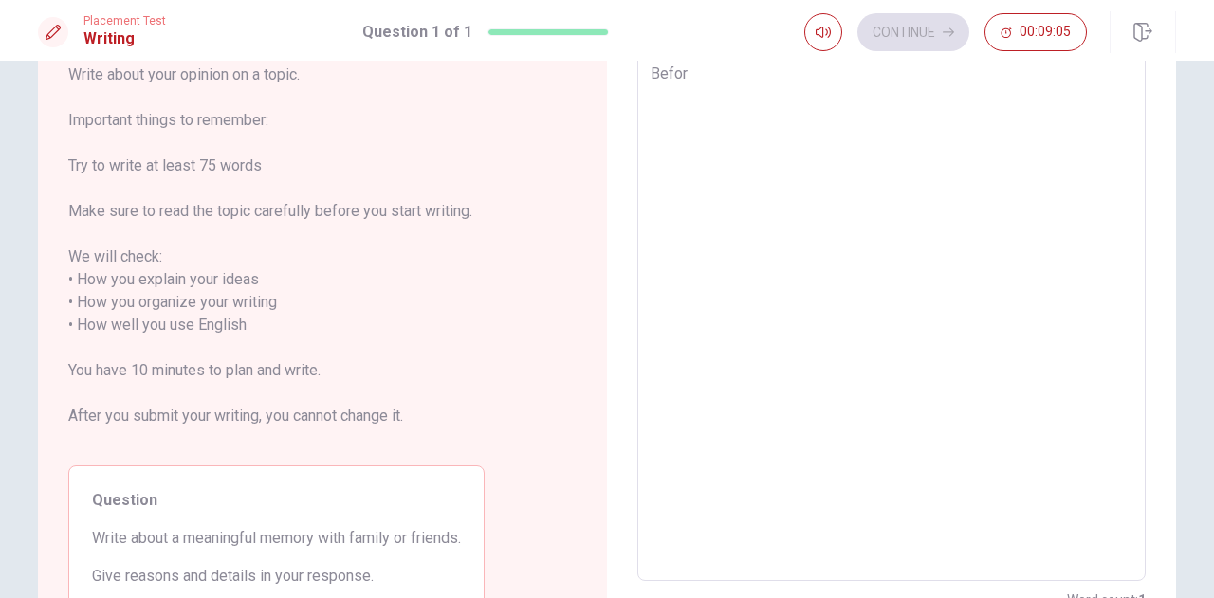
type textarea "x"
type textarea "Before"
type textarea "x"
type textarea "Before"
type textarea "x"
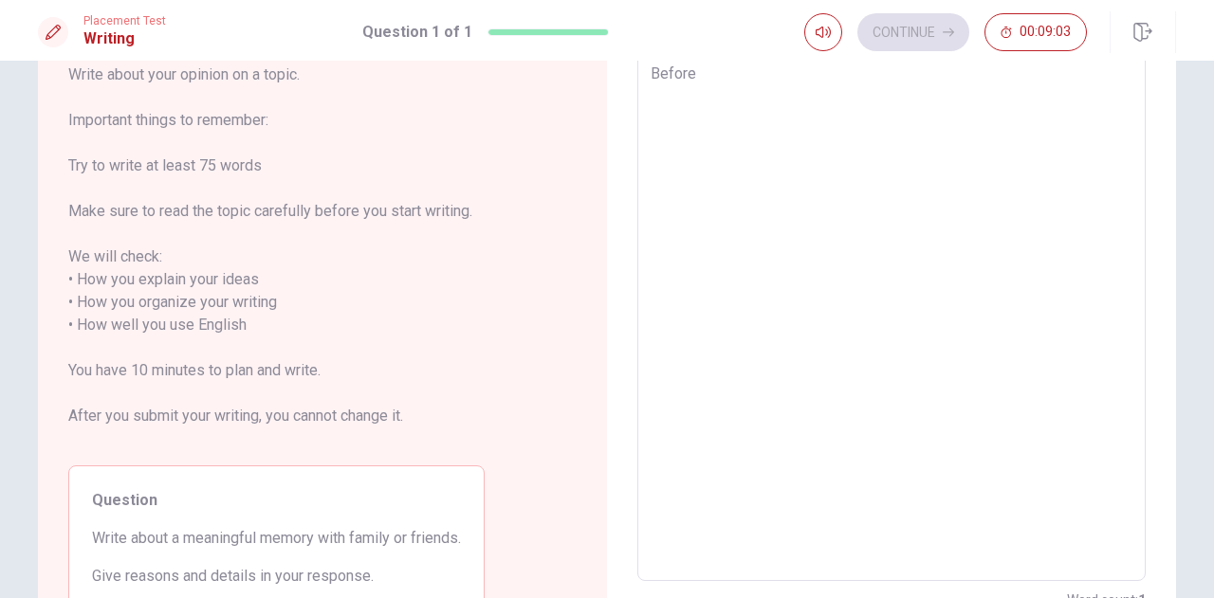
type textarea "Before i"
type textarea "x"
type textarea "Before"
type textarea "x"
type textarea "Before I"
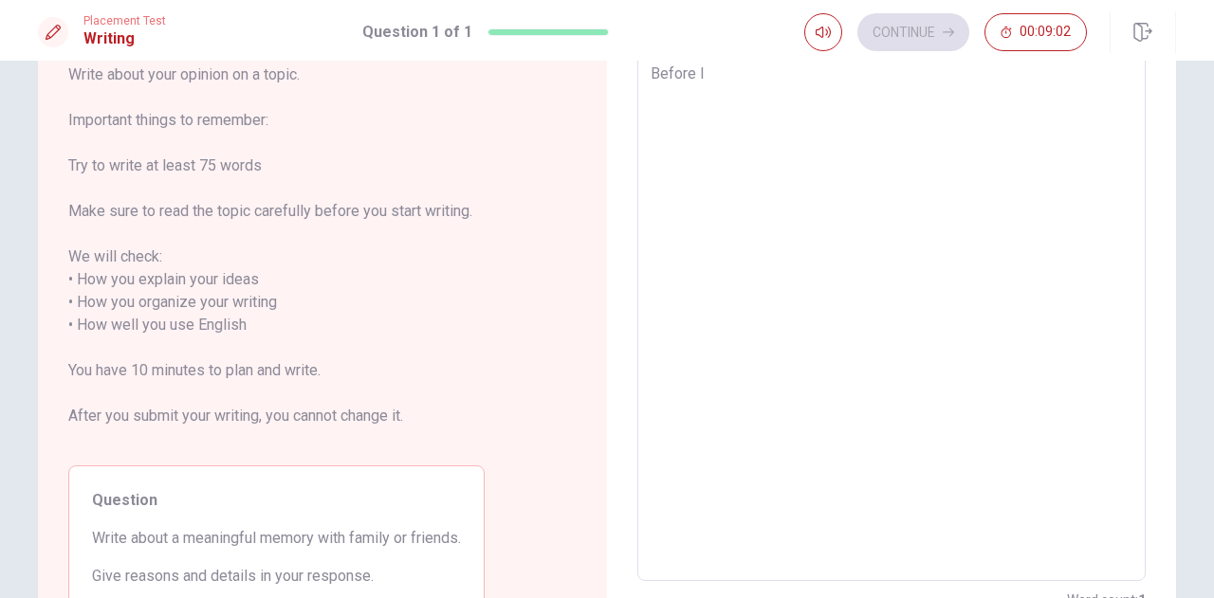
type textarea "x"
type textarea "Before I"
type textarea "x"
type textarea "Before I g"
type textarea "x"
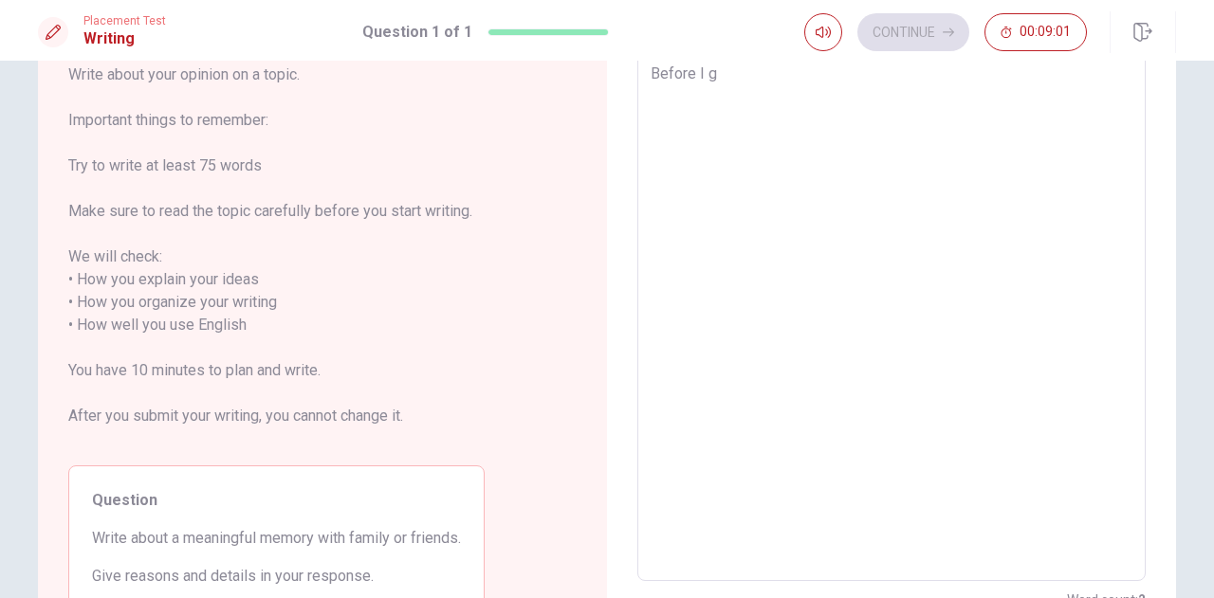
type textarea "Before I go"
type textarea "x"
type textarea "Before I go"
type textarea "x"
type textarea "Before I go t"
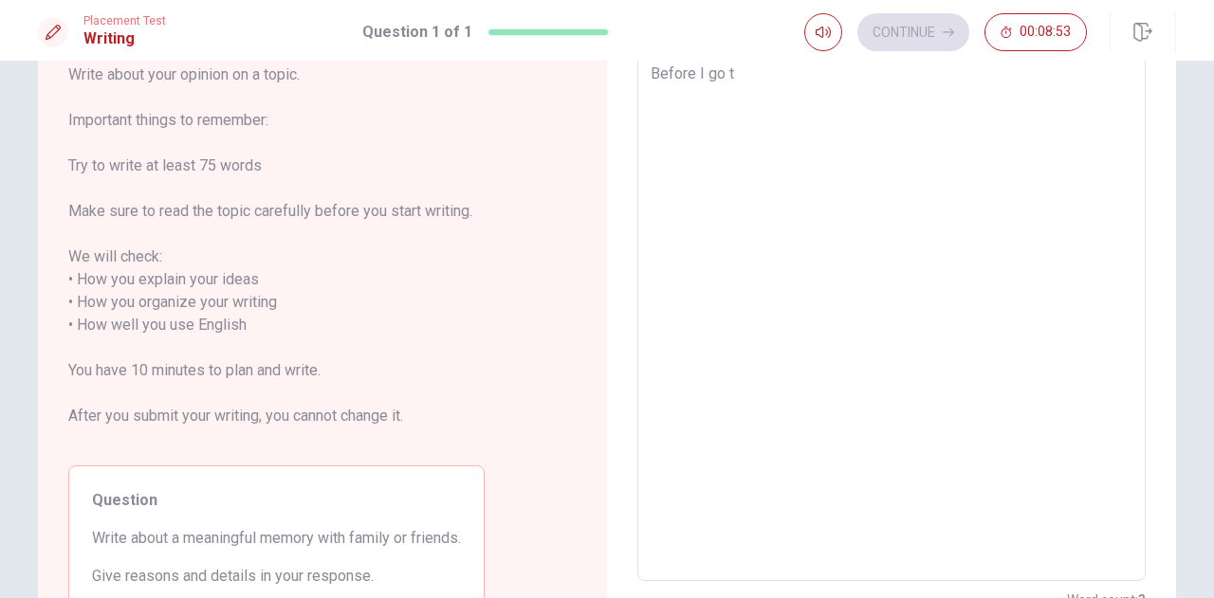
type textarea "x"
type textarea "Before I go to"
type textarea "x"
type textarea "Before I go to"
type textarea "x"
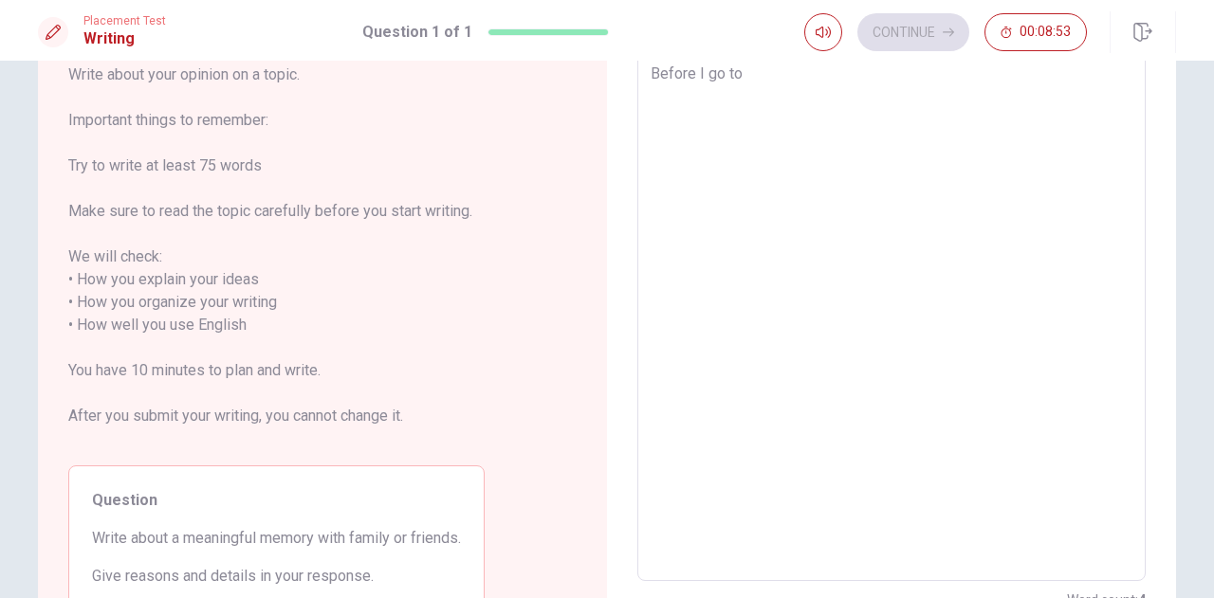
type textarea "Before I go to C"
type textarea "x"
type textarea "Before I go to Ca"
type textarea "x"
type textarea "Before I go to Can"
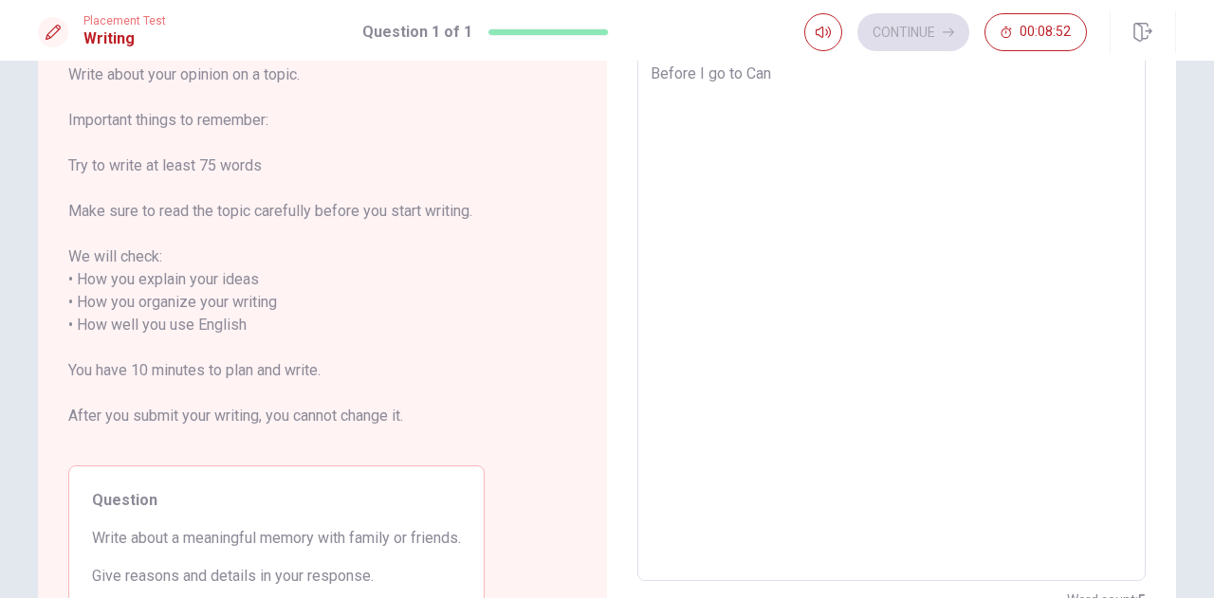
type textarea "x"
type textarea "Before I go to Cana"
type textarea "x"
type textarea "Before I go to Canad"
type textarea "x"
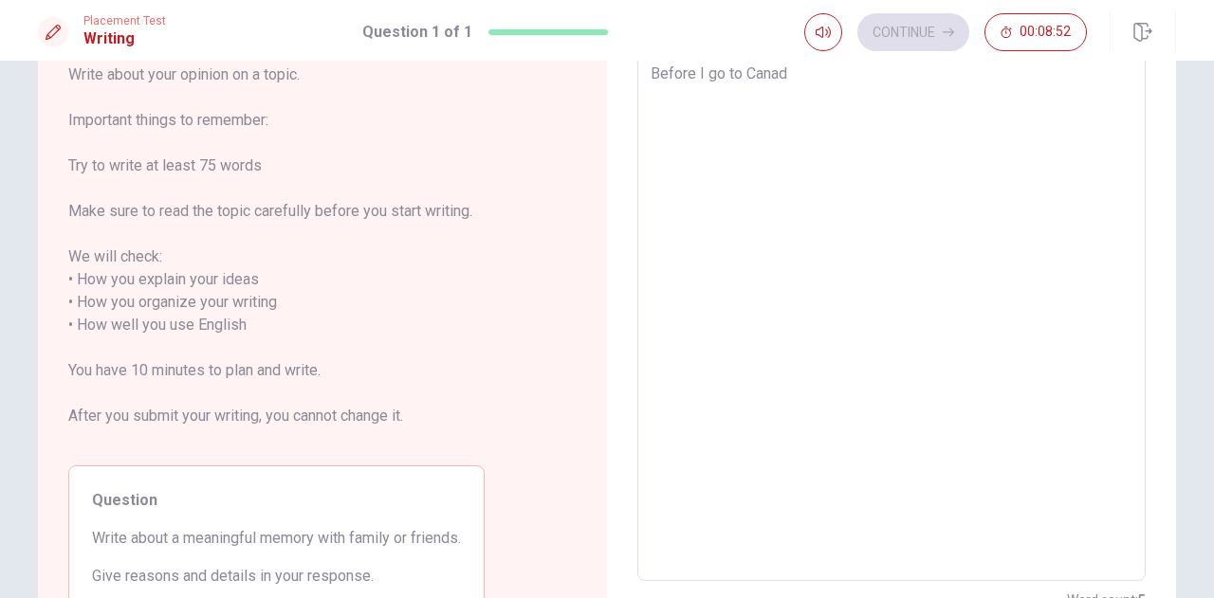
type textarea "Before I go to [GEOGRAPHIC_DATA]"
type textarea "x"
type textarea "Before I go to [GEOGRAPHIC_DATA],"
type textarea "x"
type textarea "Before I go to [GEOGRAPHIC_DATA],"
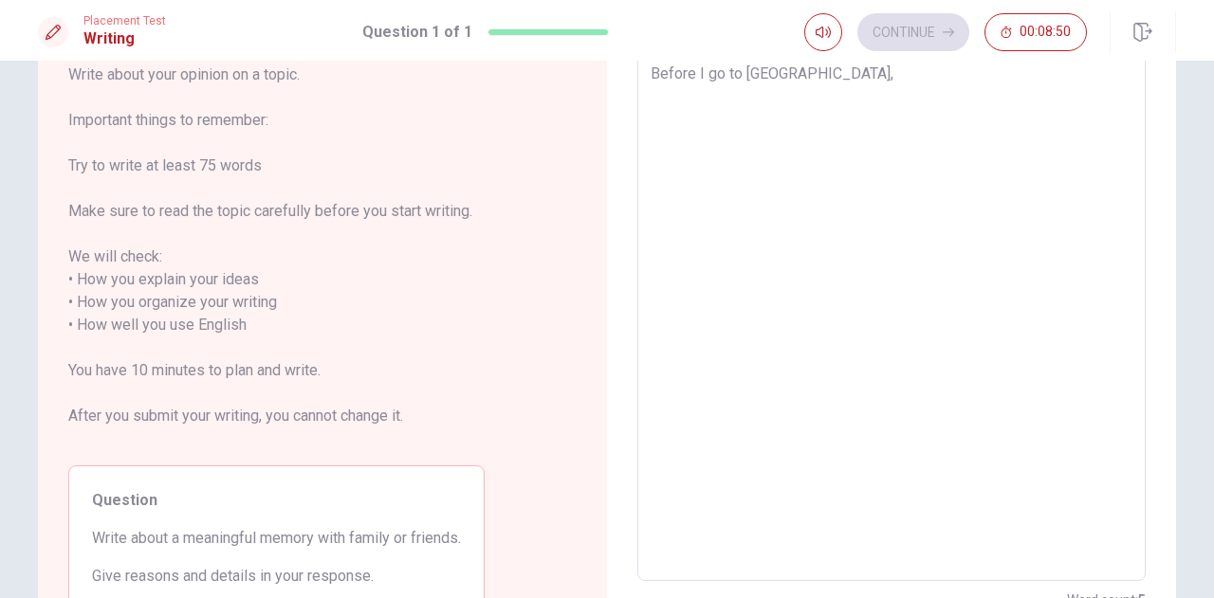
type textarea "x"
type textarea "Before I go to [GEOGRAPHIC_DATA], I"
type textarea "x"
type textarea "Before I go to [GEOGRAPHIC_DATA], I"
type textarea "x"
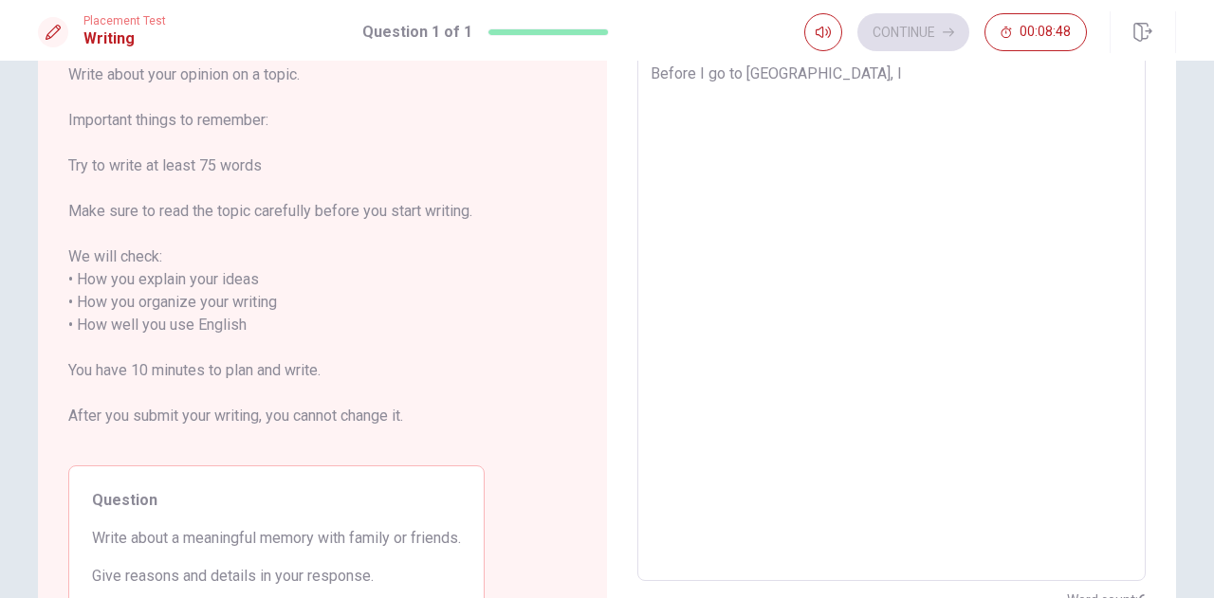
type textarea "Before I go to [GEOGRAPHIC_DATA], I m"
type textarea "x"
type textarea "Before I go to [GEOGRAPHIC_DATA], I me"
type textarea "x"
type textarea "Before I go to [GEOGRAPHIC_DATA], I met"
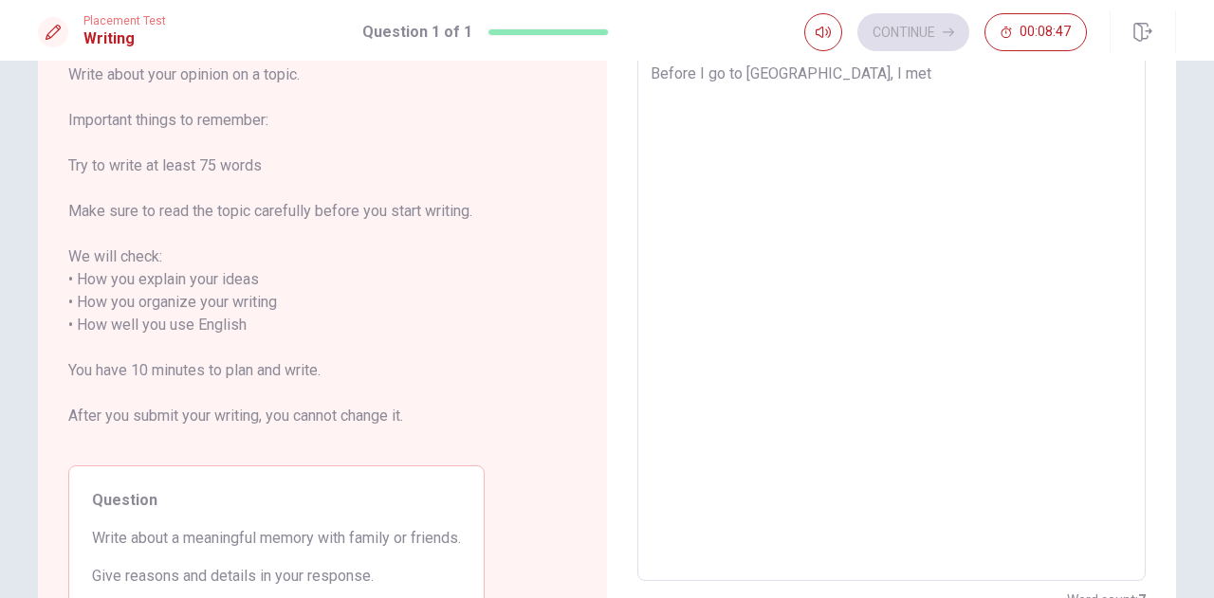
type textarea "x"
type textarea "Before I go to [GEOGRAPHIC_DATA], I me"
type textarea "x"
type textarea "Before I go to [GEOGRAPHIC_DATA], I m"
type textarea "x"
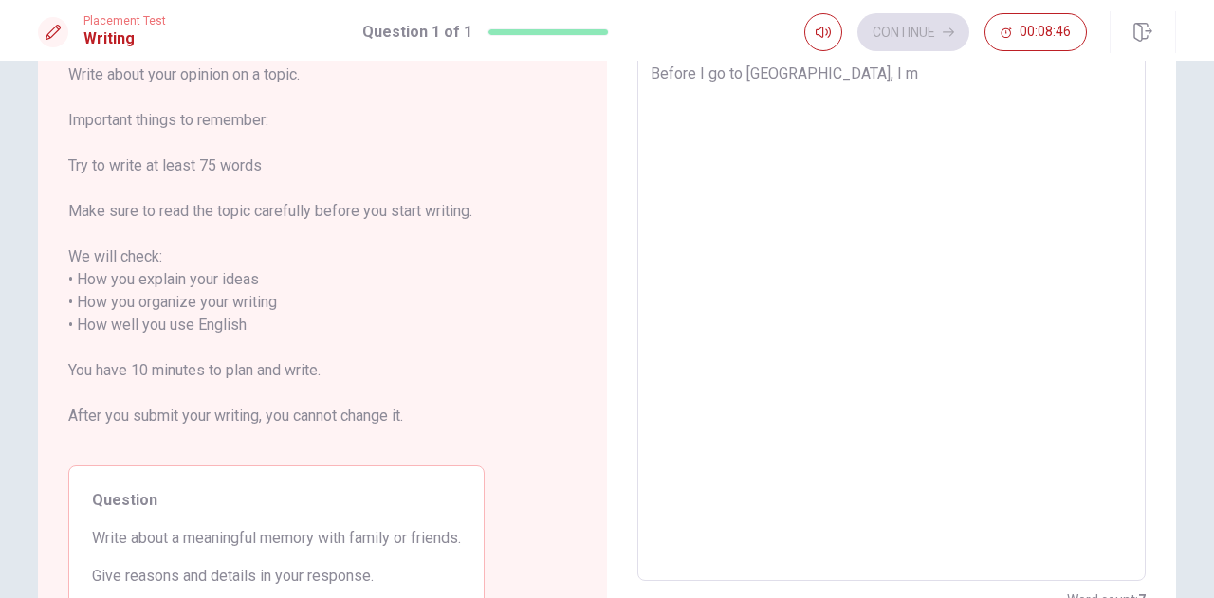
type textarea "Before I go to [GEOGRAPHIC_DATA], I"
type textarea "x"
type textarea "Before I go to [GEOGRAPHIC_DATA], I m"
type textarea "x"
type textarea "Before I go to [GEOGRAPHIC_DATA], I me"
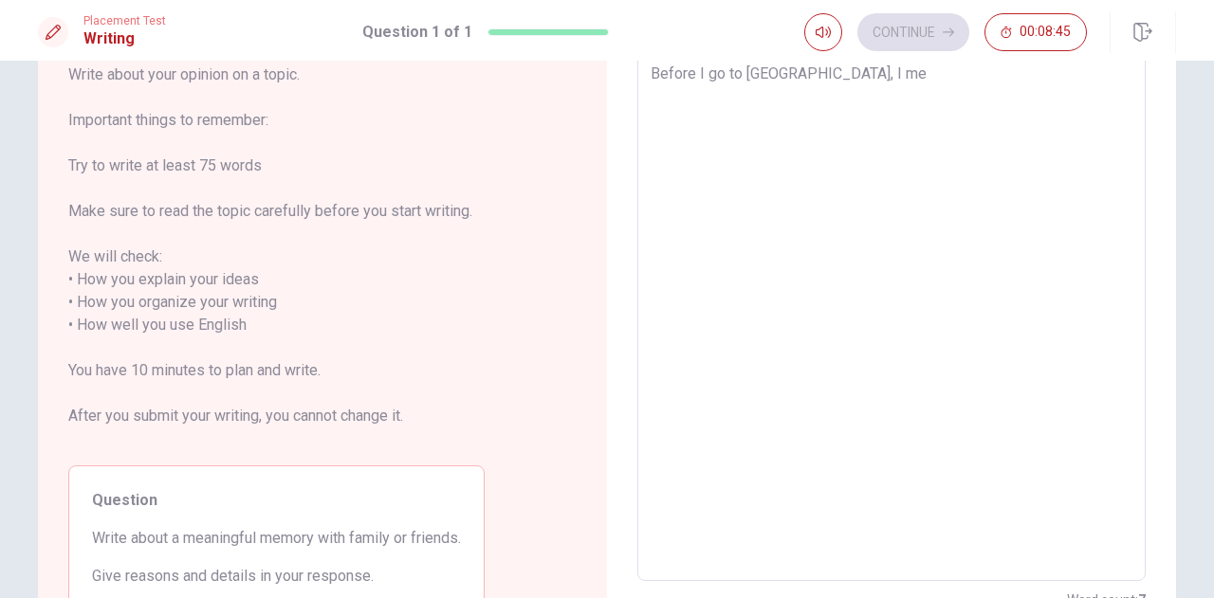
type textarea "x"
type textarea "Before I go to [GEOGRAPHIC_DATA], I mee"
type textarea "x"
type textarea "Before I go to [GEOGRAPHIC_DATA], I me"
type textarea "x"
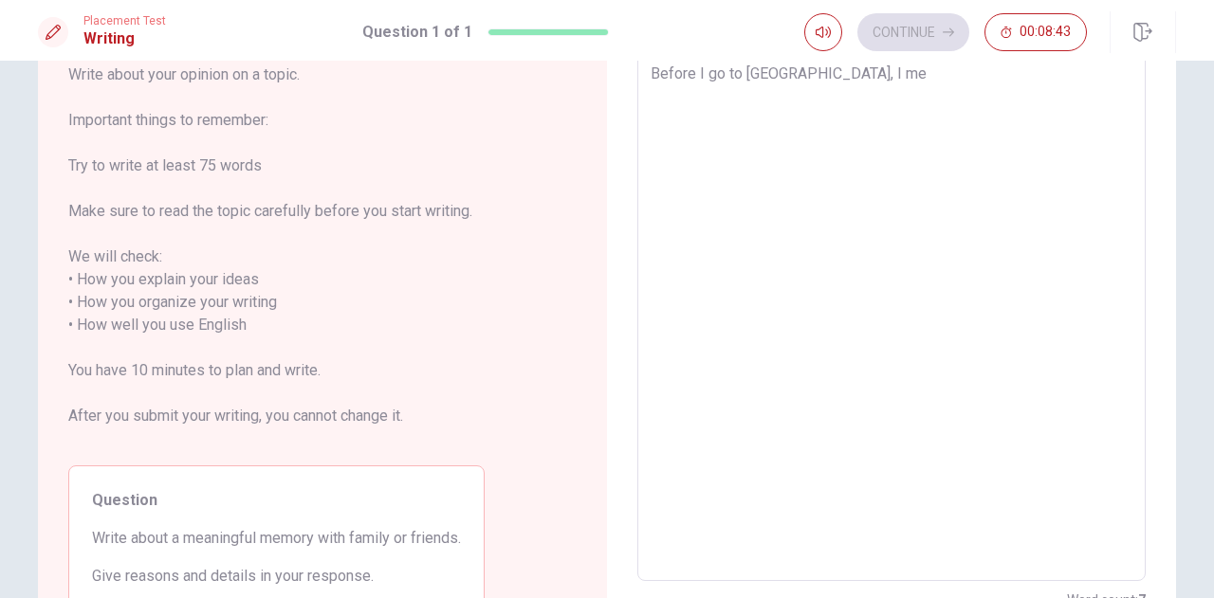
type textarea "Before I go to [GEOGRAPHIC_DATA], I met"
type textarea "x"
type textarea "Before I go to [GEOGRAPHIC_DATA], I met"
type textarea "x"
type textarea "Before I go to [GEOGRAPHIC_DATA], I met m"
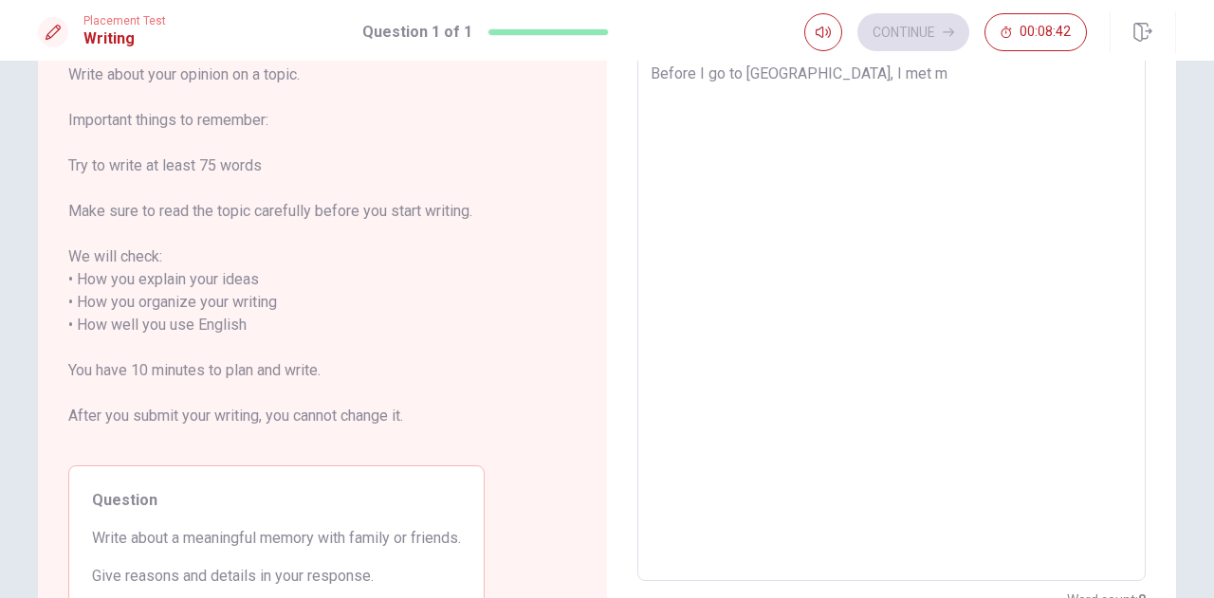
type textarea "x"
type textarea "Before I go to [GEOGRAPHIC_DATA], I met my"
type textarea "x"
type textarea "Before I go to [GEOGRAPHIC_DATA], I met my"
type textarea "x"
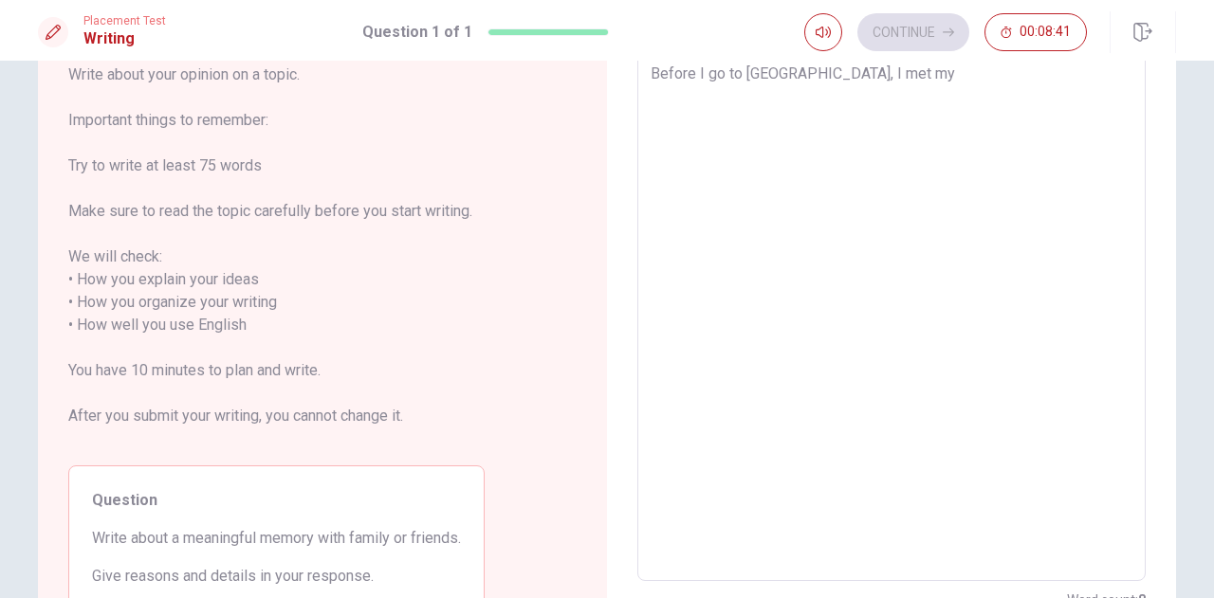
type textarea "Before I go to [GEOGRAPHIC_DATA], I met my f"
type textarea "x"
type textarea "Before I go to [GEOGRAPHIC_DATA], I met my fr"
type textarea "x"
type textarea "Before I go to [GEOGRAPHIC_DATA], I met my fri"
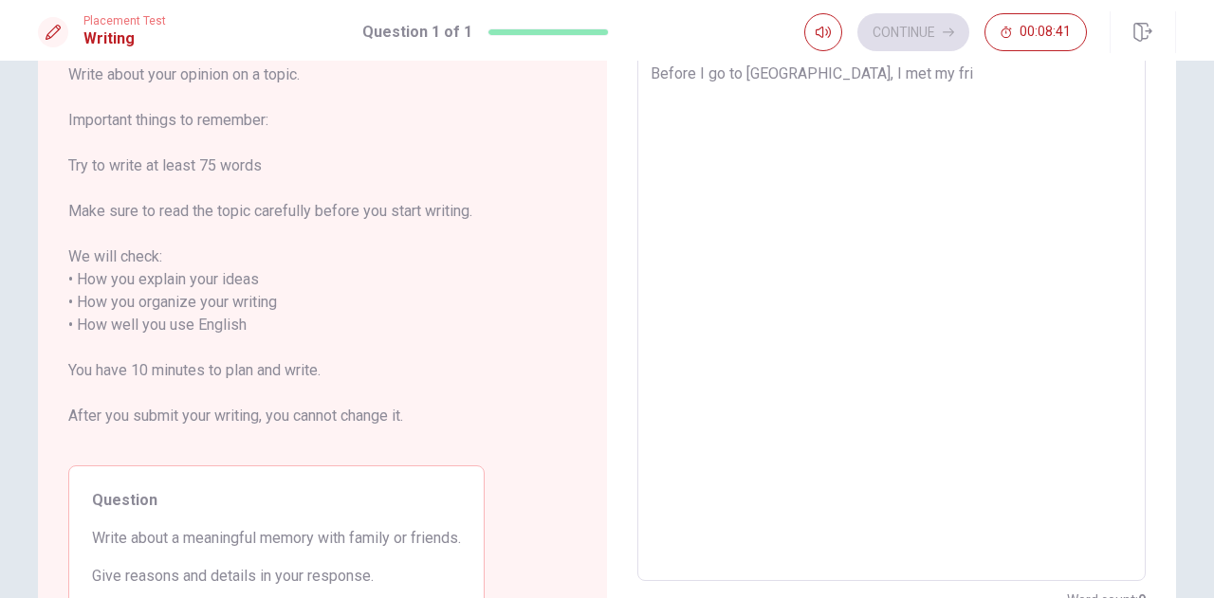
type textarea "x"
type textarea "Before I go to [GEOGRAPHIC_DATA], I met my frie"
type textarea "x"
type textarea "Before I go to [GEOGRAPHIC_DATA], I met my frien"
type textarea "x"
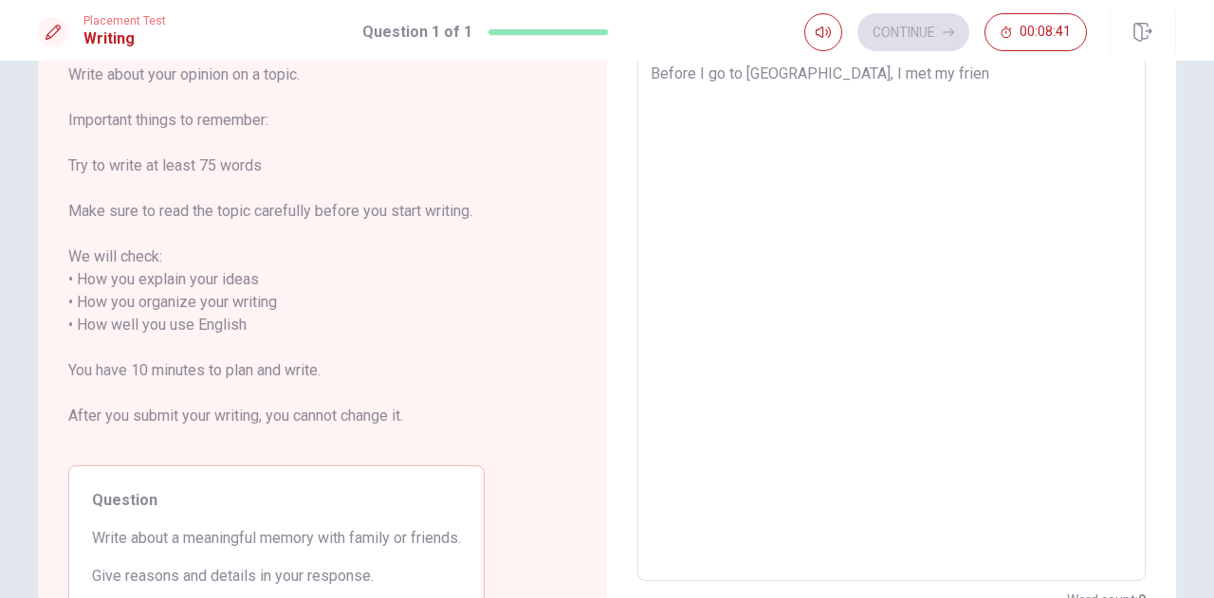
type textarea "Before I go to [GEOGRAPHIC_DATA], I met my friend"
type textarea "x"
type textarea "Before I go to [GEOGRAPHIC_DATA], I met my friends"
type textarea "x"
type textarea "Before I go to [GEOGRAPHIC_DATA], I met my friends"
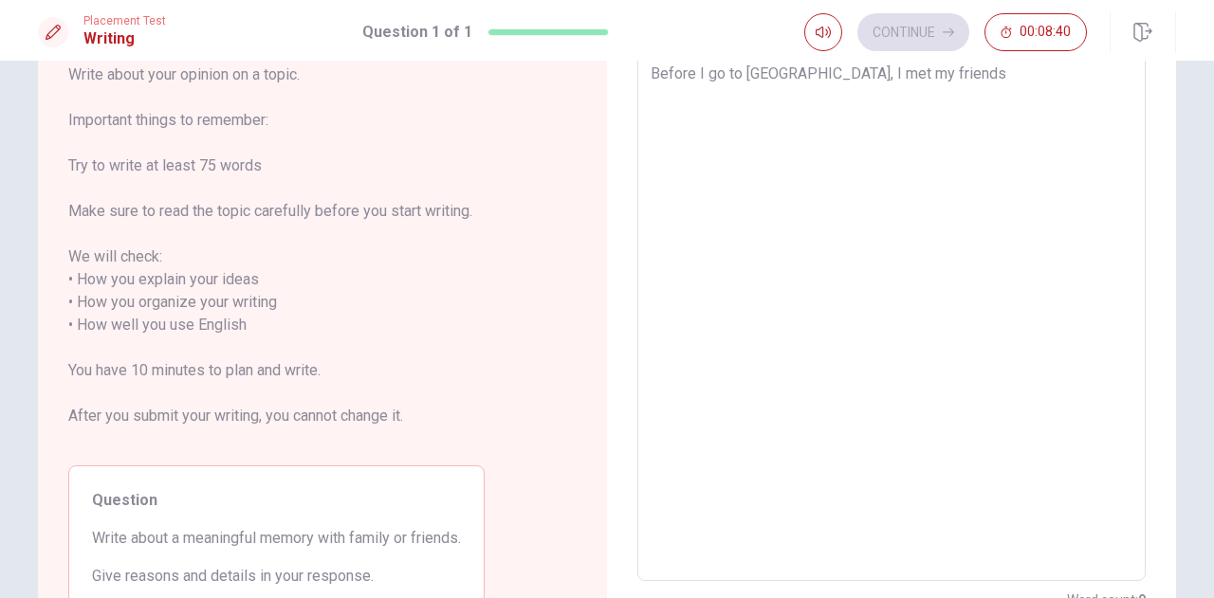
type textarea "x"
type textarea "Before I go to [GEOGRAPHIC_DATA], I met my friends a"
type textarea "x"
type textarea "Before I go to [GEOGRAPHIC_DATA], I met my friends an"
type textarea "x"
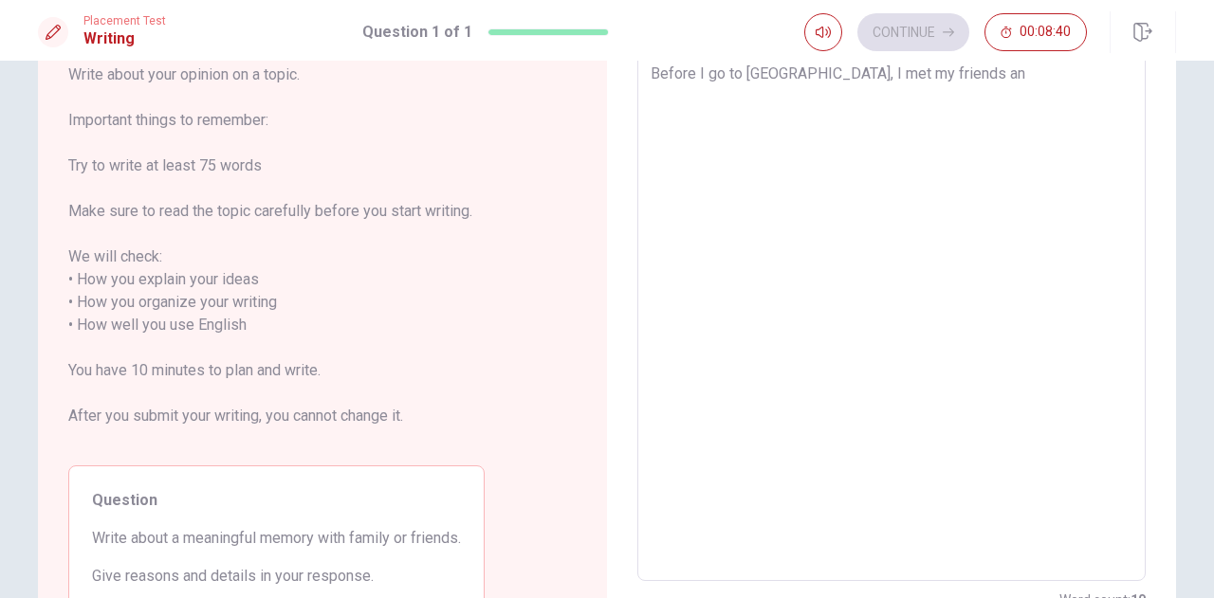
type textarea "Before I go to [GEOGRAPHIC_DATA], I met my friends and"
type textarea "x"
type textarea "Before I go to [GEOGRAPHIC_DATA], I met my friends and"
type textarea "x"
type textarea "Before I go to [GEOGRAPHIC_DATA], I met my friends and f"
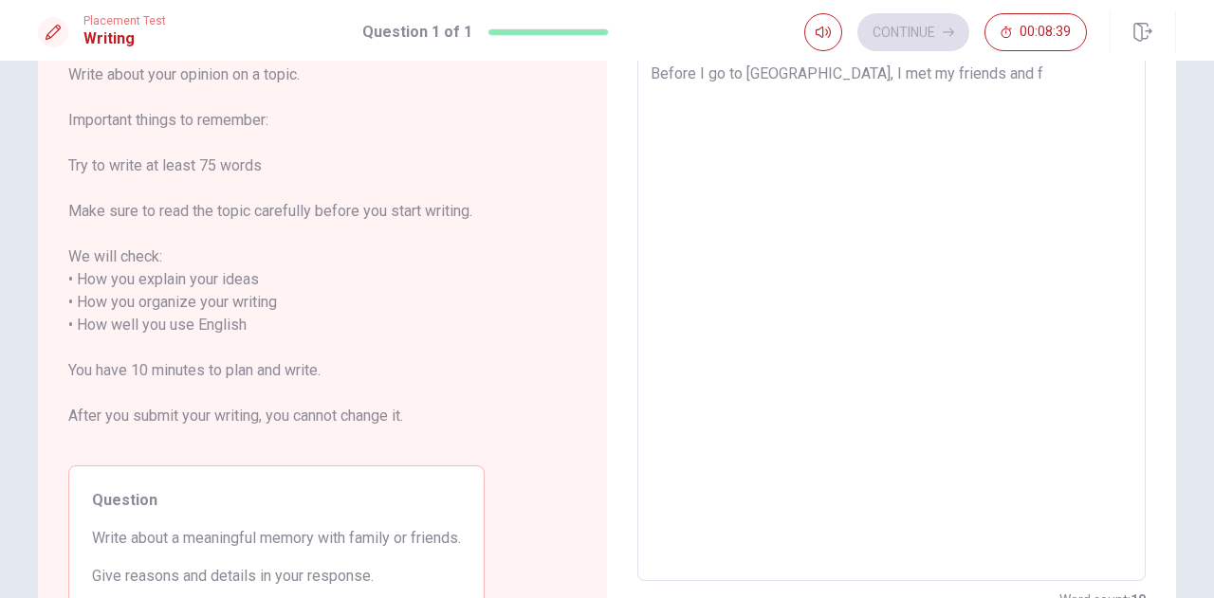
type textarea "x"
type textarea "Before I go to [GEOGRAPHIC_DATA], I met my friends and fm"
type textarea "x"
type textarea "Before I go to [GEOGRAPHIC_DATA], I met my friends and fma"
type textarea "x"
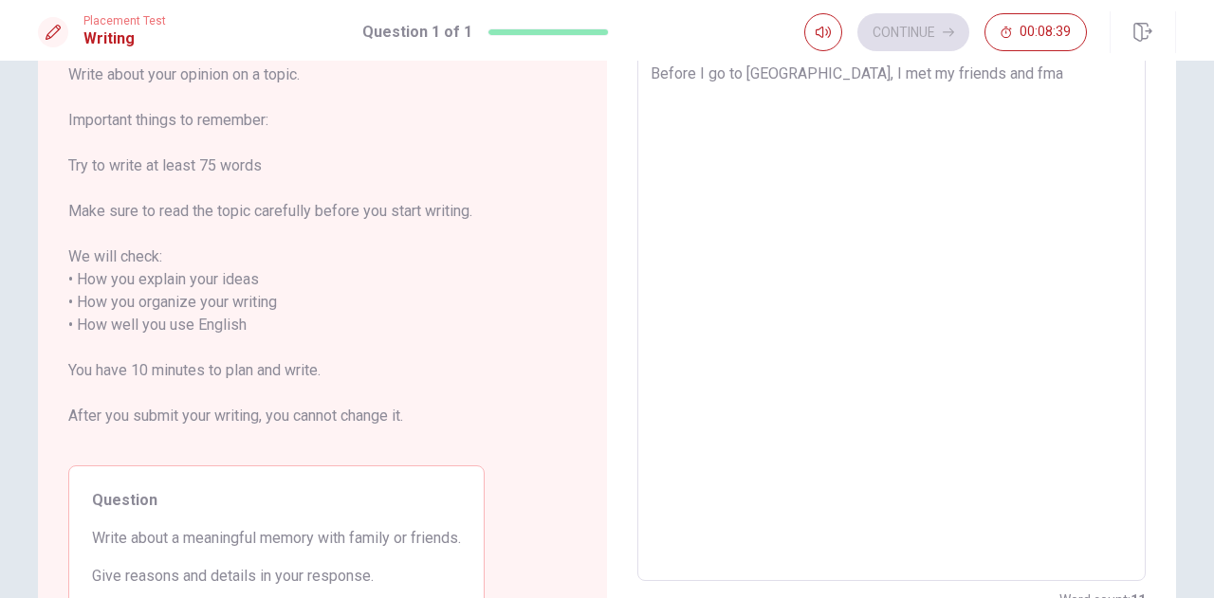
type textarea "Before I go to [GEOGRAPHIC_DATA], I met my friends and fmai"
type textarea "x"
type textarea "Before I go to [GEOGRAPHIC_DATA], I met my friends and fmail"
type textarea "x"
type textarea "Before I go to [GEOGRAPHIC_DATA], I met my friends and fmai"
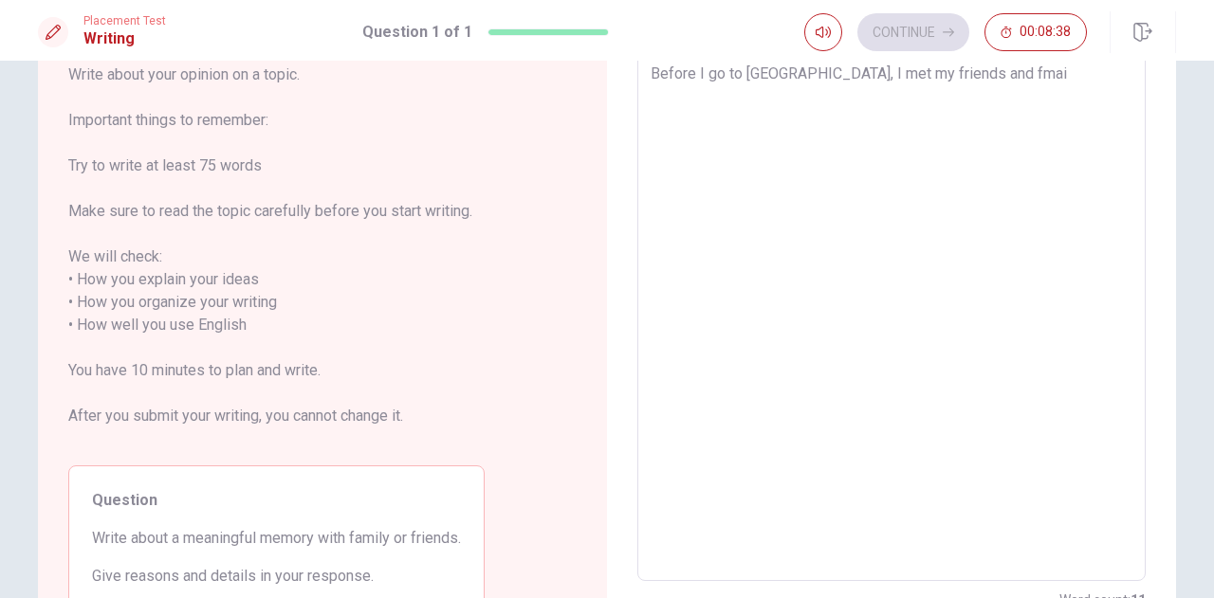
type textarea "x"
type textarea "Before I go to [GEOGRAPHIC_DATA], I met my friends and fma"
type textarea "x"
type textarea "Before I go to [GEOGRAPHIC_DATA], I met my friends and fm"
type textarea "x"
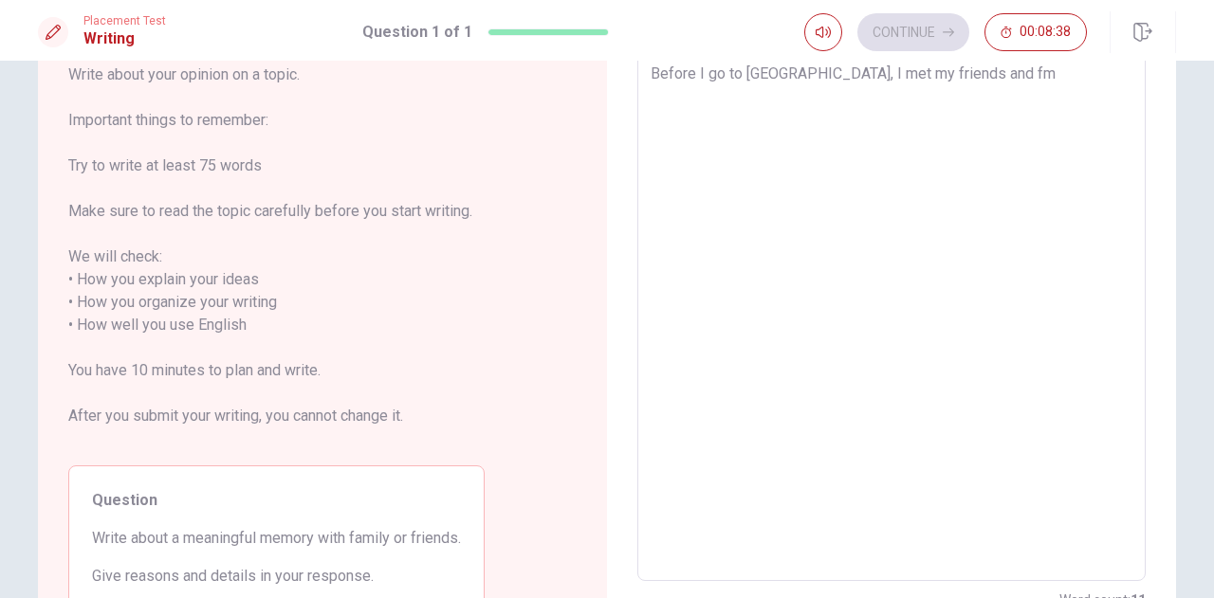
type textarea "Before I go to [GEOGRAPHIC_DATA], I met my friends and f"
type textarea "x"
type textarea "Before I go to [GEOGRAPHIC_DATA], I met my friends and fa"
type textarea "x"
type textarea "Before I go to [GEOGRAPHIC_DATA], I met my friends and fam"
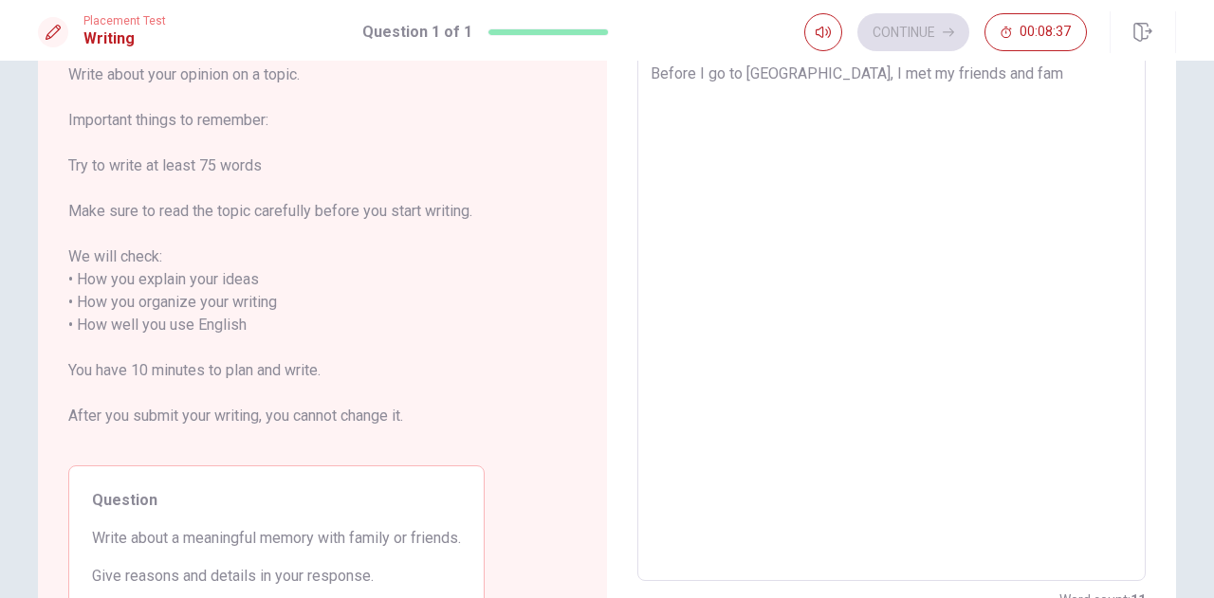
type textarea "x"
type textarea "Before I go to [GEOGRAPHIC_DATA], I met my friends and fami"
type textarea "x"
type textarea "Before I go to [GEOGRAPHIC_DATA], I met my friends and famil"
type textarea "x"
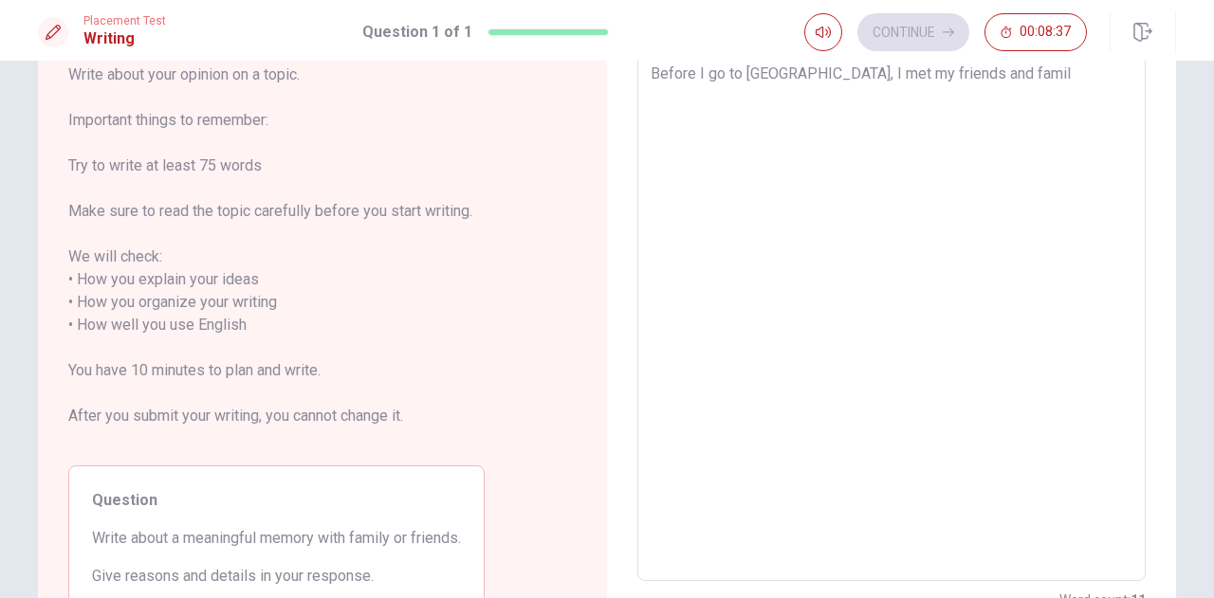
type textarea "Before I go to [GEOGRAPHIC_DATA], I met my friends and family"
type textarea "x"
type textarea "Before I go to [GEOGRAPHIC_DATA], I met my friends and family."
type textarea "x"
type textarea "Before I go to [GEOGRAPHIC_DATA], I met my friends and family."
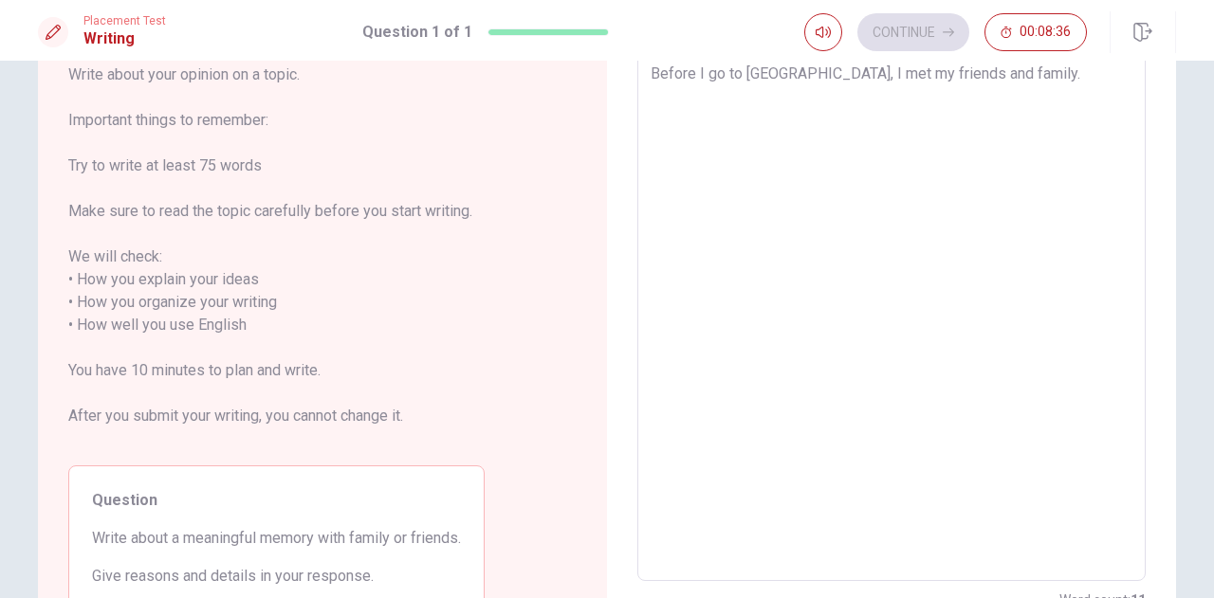
type textarea "x"
type textarea "Before I go to [GEOGRAPHIC_DATA], I met my friends and family. W"
type textarea "x"
type textarea "Before I go to [GEOGRAPHIC_DATA], I met my friends and family. We"
type textarea "x"
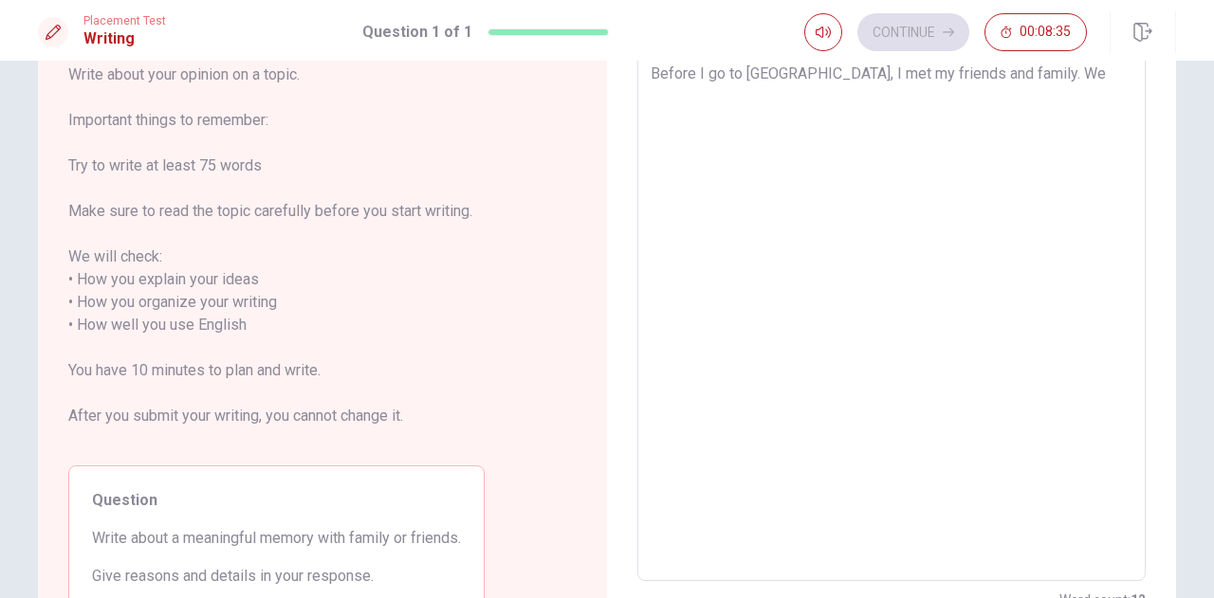
type textarea "Before I go to [GEOGRAPHIC_DATA], I met my friends and family. We"
type textarea "x"
type textarea "Before I go to [GEOGRAPHIC_DATA], I met my friends and family. We h"
type textarea "x"
type textarea "Before I go to [GEOGRAPHIC_DATA], I met my friends and family. We ha"
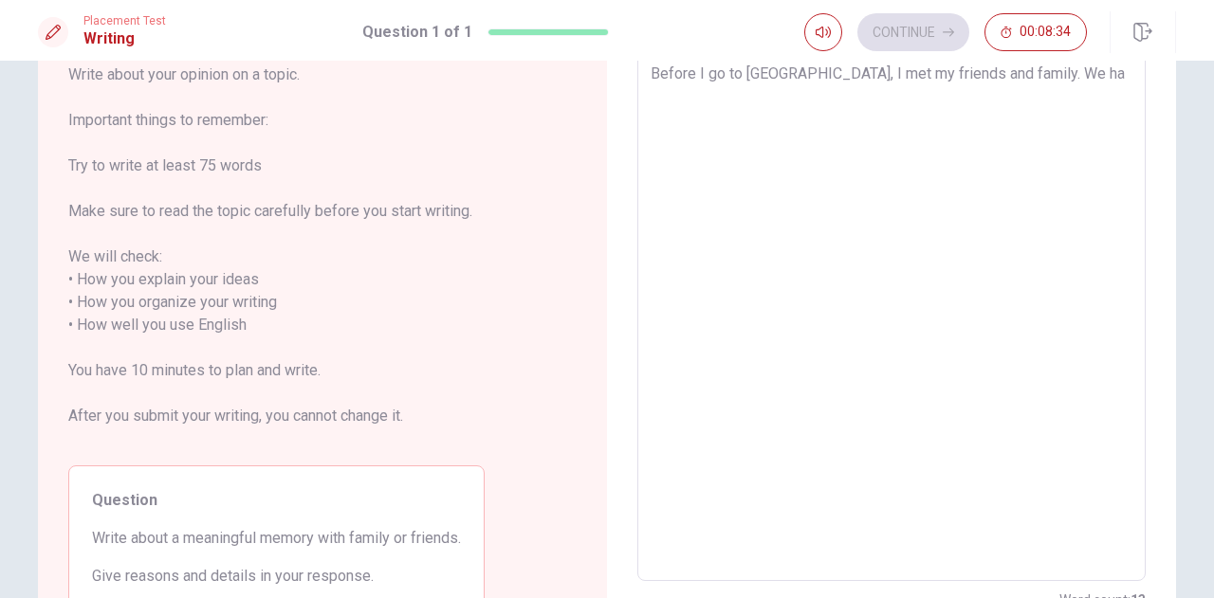
type textarea "x"
type textarea "Before I go to [GEOGRAPHIC_DATA], I met my friends and family. We hav"
type textarea "x"
type textarea "Before I go to [GEOGRAPHIC_DATA], I met my friends and family. We have"
type textarea "x"
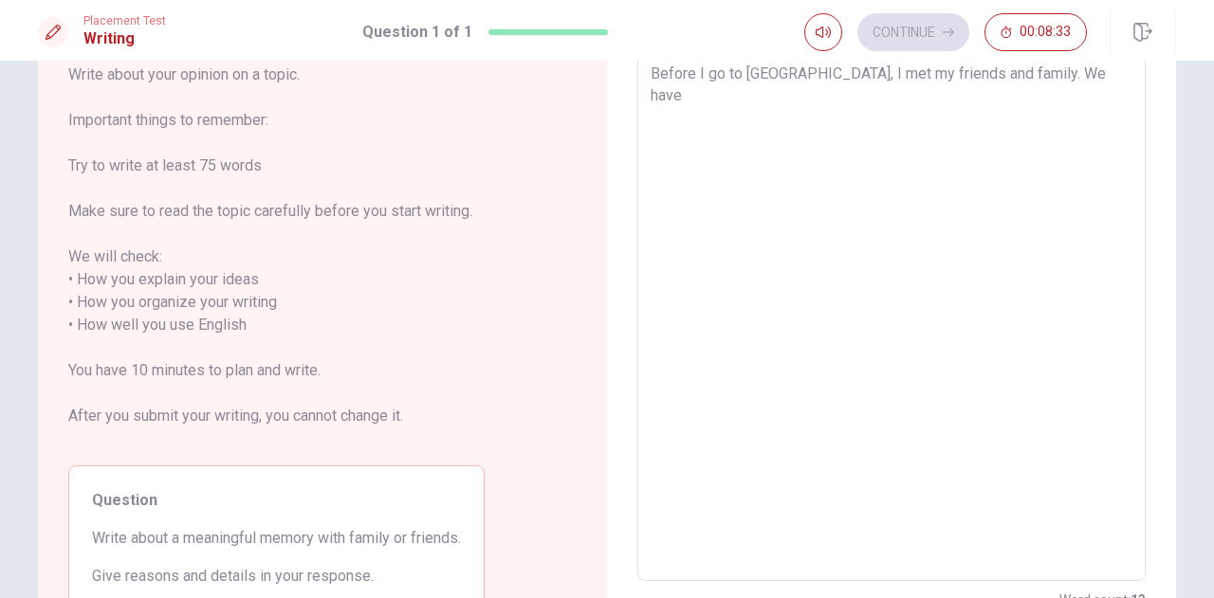
type textarea "Before I go to [GEOGRAPHIC_DATA], I met my friends and family. We have"
type textarea "x"
type textarea "Before I go to [GEOGRAPHIC_DATA], I met my friends and family. We have d"
type textarea "x"
type textarea "Before I go to [GEOGRAPHIC_DATA], I met my friends and family. We have di"
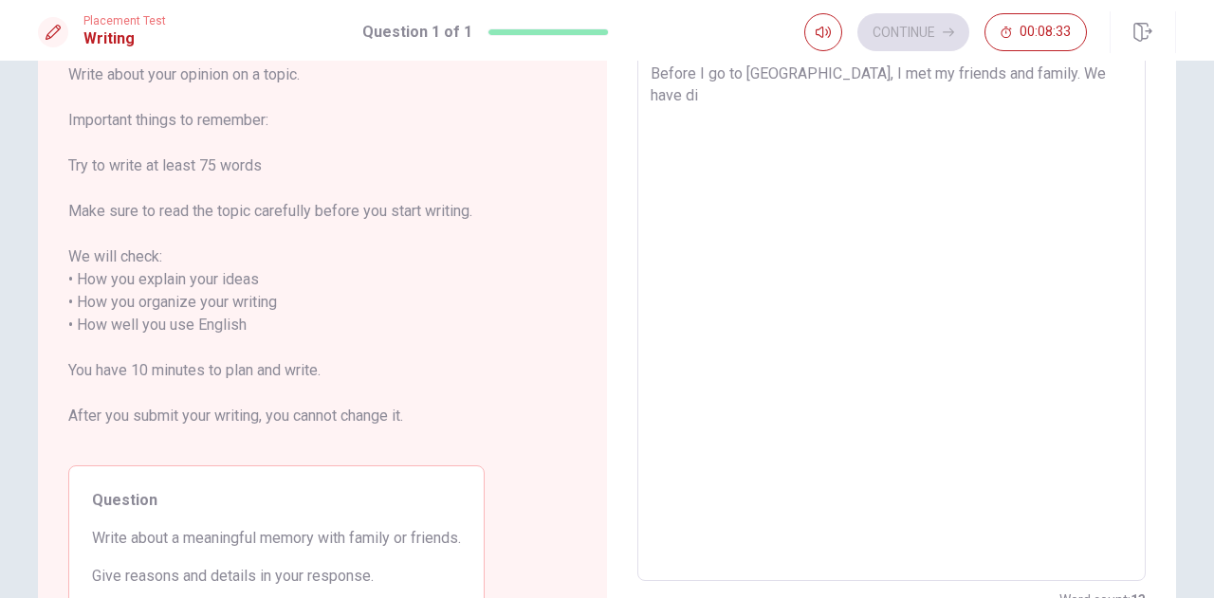
type textarea "x"
type textarea "Before I go to [GEOGRAPHIC_DATA], I met my friends and family. We have din"
type textarea "x"
type textarea "Before I go to [GEOGRAPHIC_DATA], I met my friends and family. We have di"
type textarea "x"
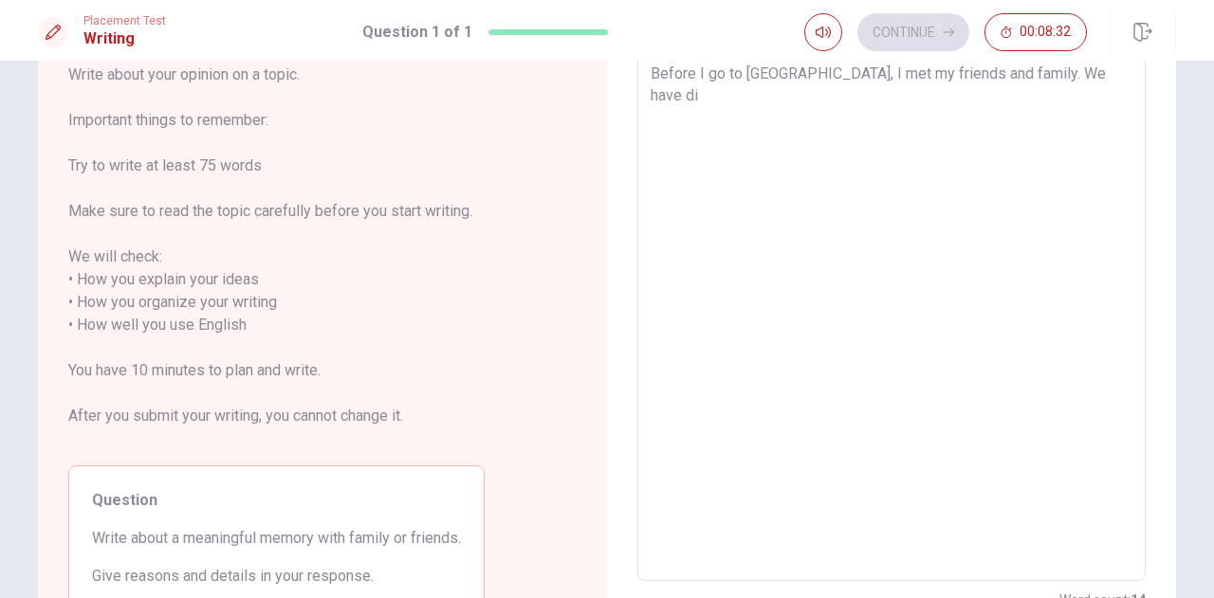
type textarea "Before I go to [GEOGRAPHIC_DATA], I met my friends and family. We have d"
type textarea "x"
type textarea "Before I go to [GEOGRAPHIC_DATA], I met my friends and family. We have"
type textarea "x"
type textarea "Before I go to [GEOGRAPHIC_DATA], I met my friends and family. We have"
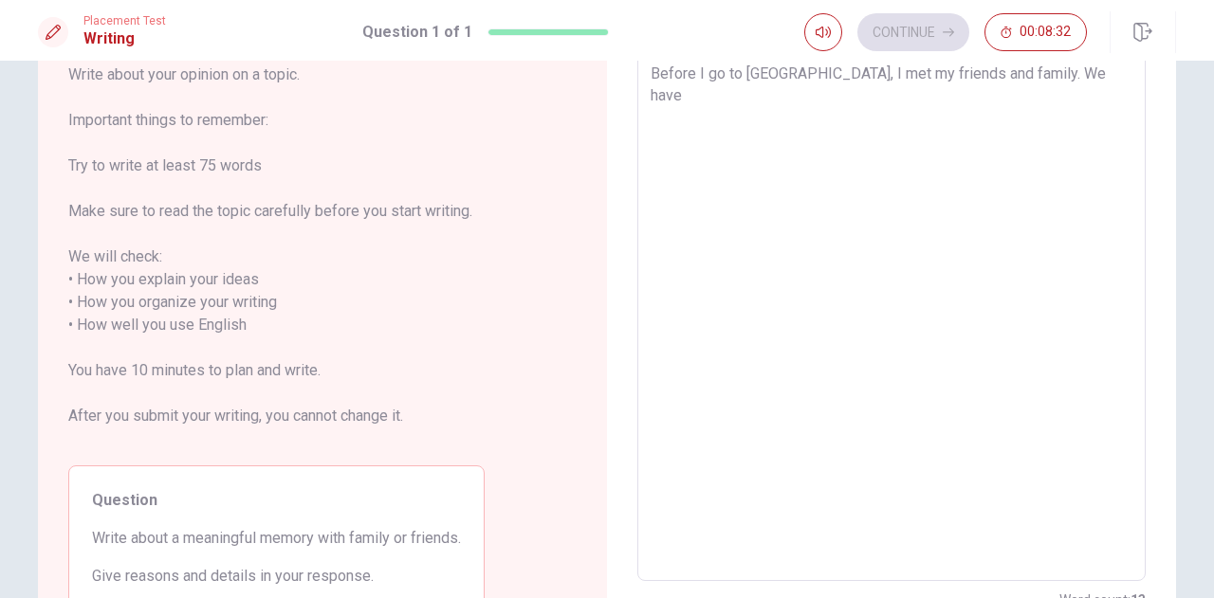
type textarea "x"
type textarea "Before I go to [GEOGRAPHIC_DATA], I met my friends and family. We hav"
type textarea "x"
type textarea "Before I go to [GEOGRAPHIC_DATA], I met my friends and family. We ha"
type textarea "x"
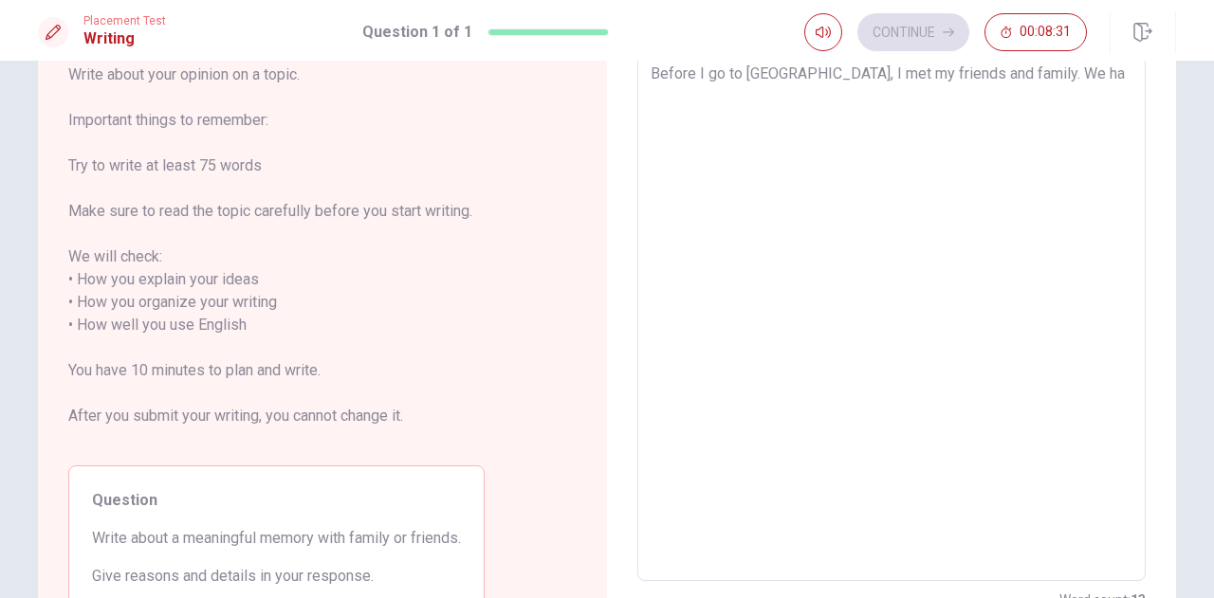
type textarea "Before I go to [GEOGRAPHIC_DATA], I met my friends and family. We had"
type textarea "x"
type textarea "Before I go to [GEOGRAPHIC_DATA], I met my friends and family. We had"
type textarea "x"
type textarea "Before I go to [GEOGRAPHIC_DATA], I met my friends and family. We had d"
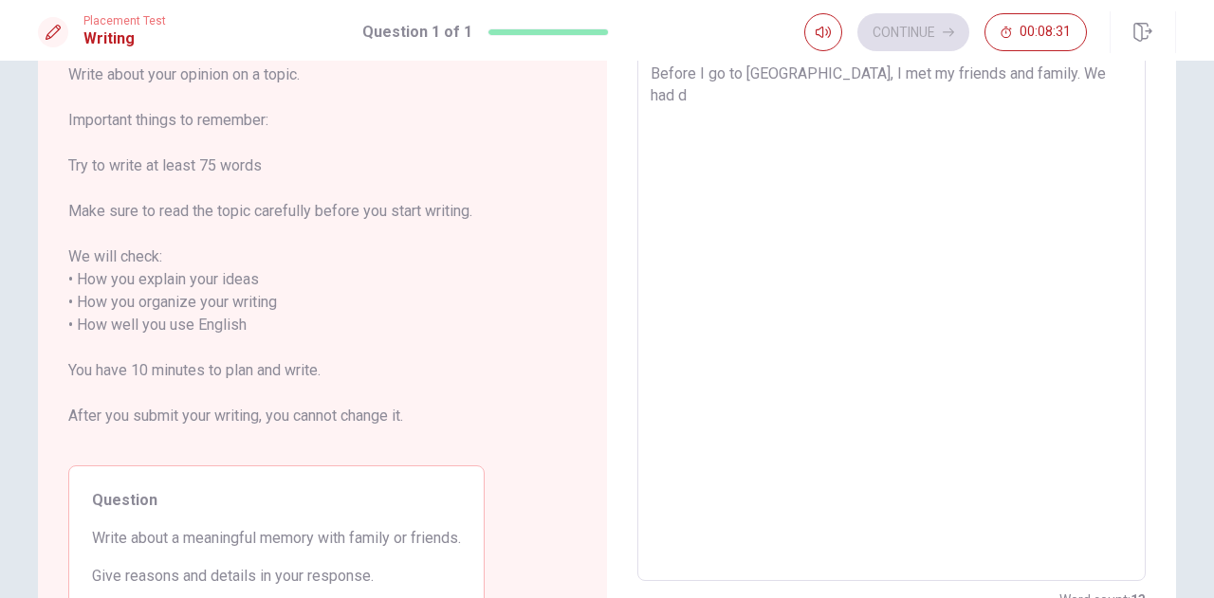
type textarea "x"
type textarea "Before I go to [GEOGRAPHIC_DATA], I met my friends and family. We had di"
type textarea "x"
type textarea "Before I go to [GEOGRAPHIC_DATA], I met my friends and family. We had din"
type textarea "x"
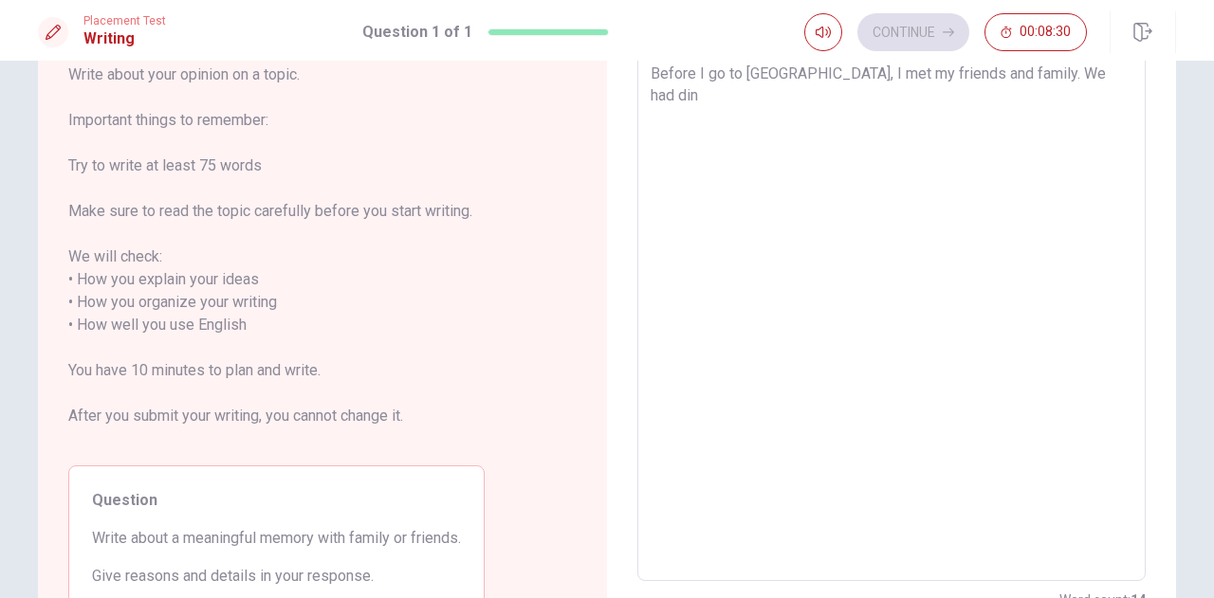
type textarea "Before I go to [GEOGRAPHIC_DATA], I met my friends and family. We had dinn"
type textarea "x"
type textarea "Before I go to [GEOGRAPHIC_DATA], I met my friends and family. We had dinnr"
type textarea "x"
type textarea "Before I go to [GEOGRAPHIC_DATA], I met my friends and family. We had dinn"
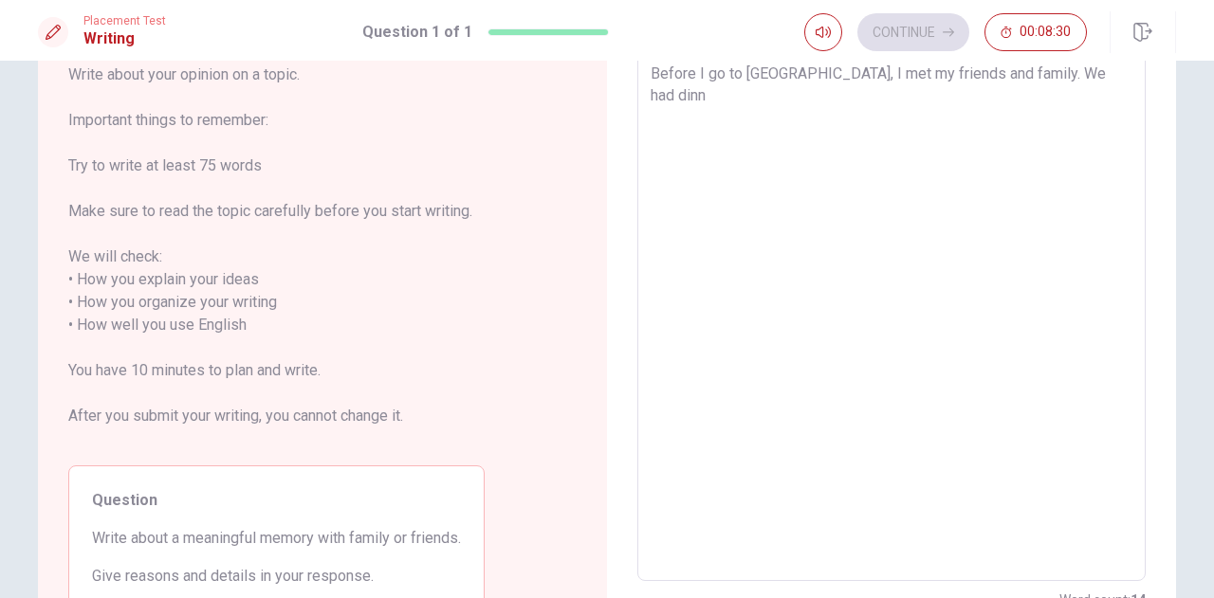
type textarea "x"
type textarea "Before I go to [GEOGRAPHIC_DATA], I met my friends and family. We had dinne"
type textarea "x"
type textarea "Before I go to [GEOGRAPHIC_DATA], I met my friends and family. We had dinner"
type textarea "x"
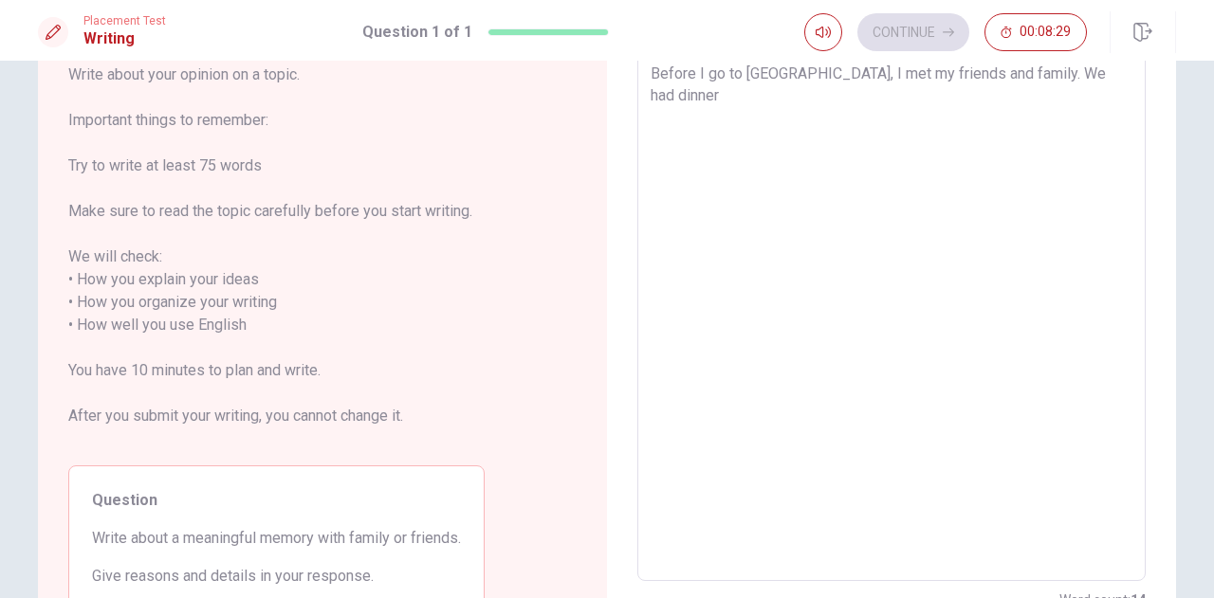
type textarea "Before I go to [GEOGRAPHIC_DATA], I met my friends and family. We had dinner"
click at [719, 75] on textarea "Before I go to [GEOGRAPHIC_DATA], I met my friends and family. We had dinner to…" at bounding box center [892, 315] width 482 height 504
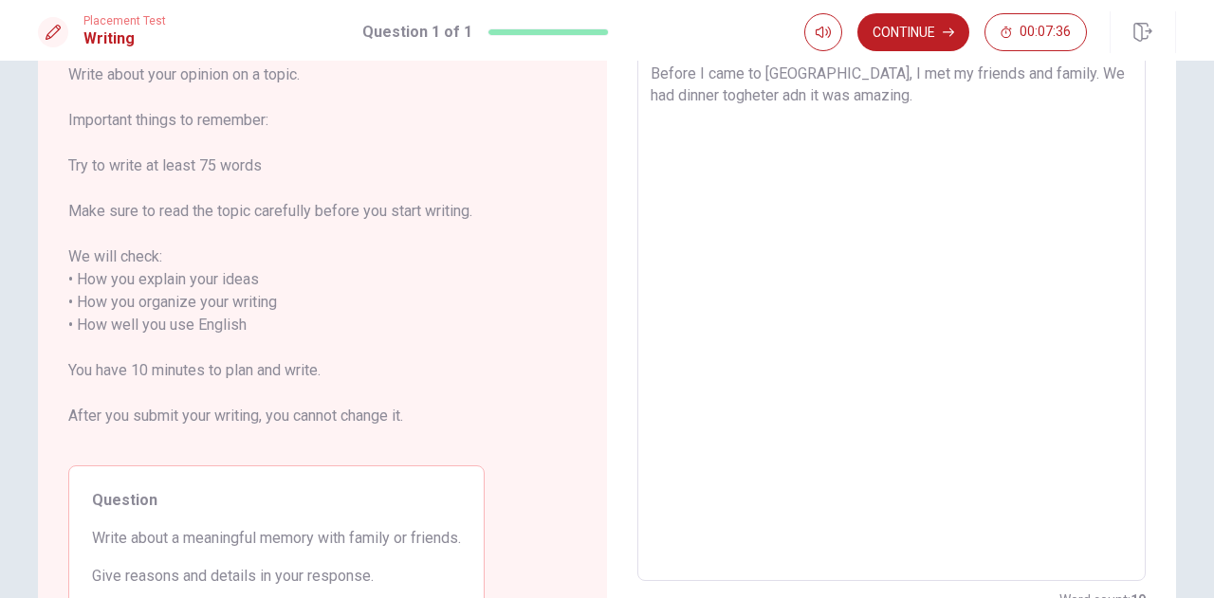
click at [866, 110] on textarea "Before I came to [GEOGRAPHIC_DATA], I met my friends and family. We had dinner …" at bounding box center [892, 315] width 482 height 504
click at [734, 86] on textarea "Before I came to [GEOGRAPHIC_DATA], I met my friends and family. We had dinner …" at bounding box center [892, 315] width 482 height 504
click at [861, 105] on textarea "Before I came to [GEOGRAPHIC_DATA], I met my friends and family. We had dinner …" at bounding box center [892, 315] width 482 height 504
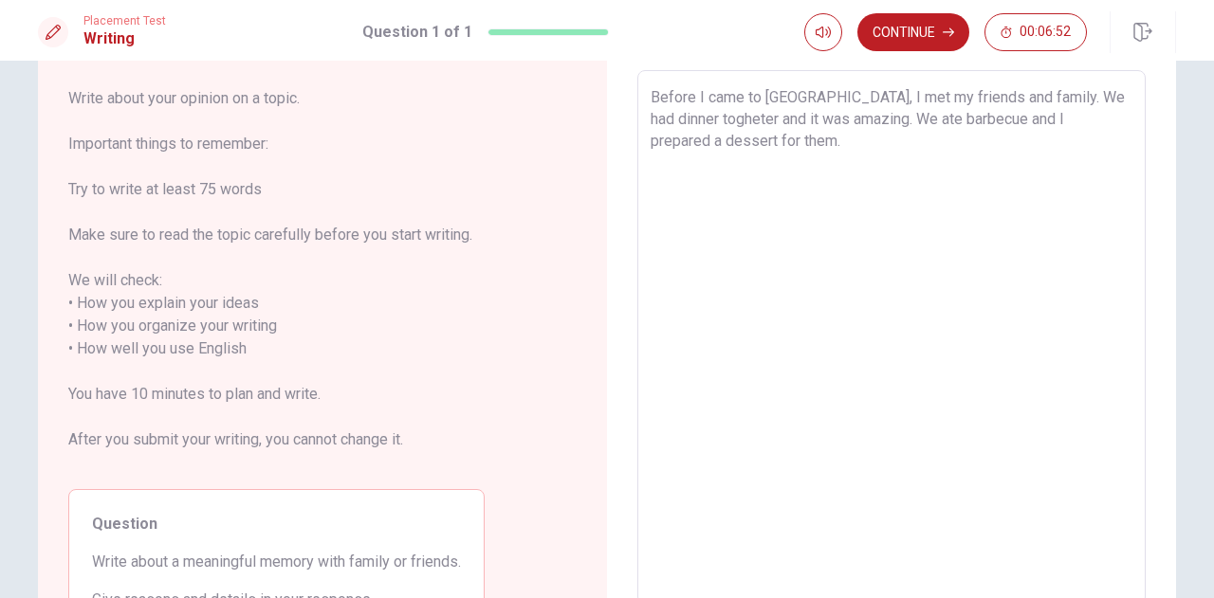
scroll to position [92, 0]
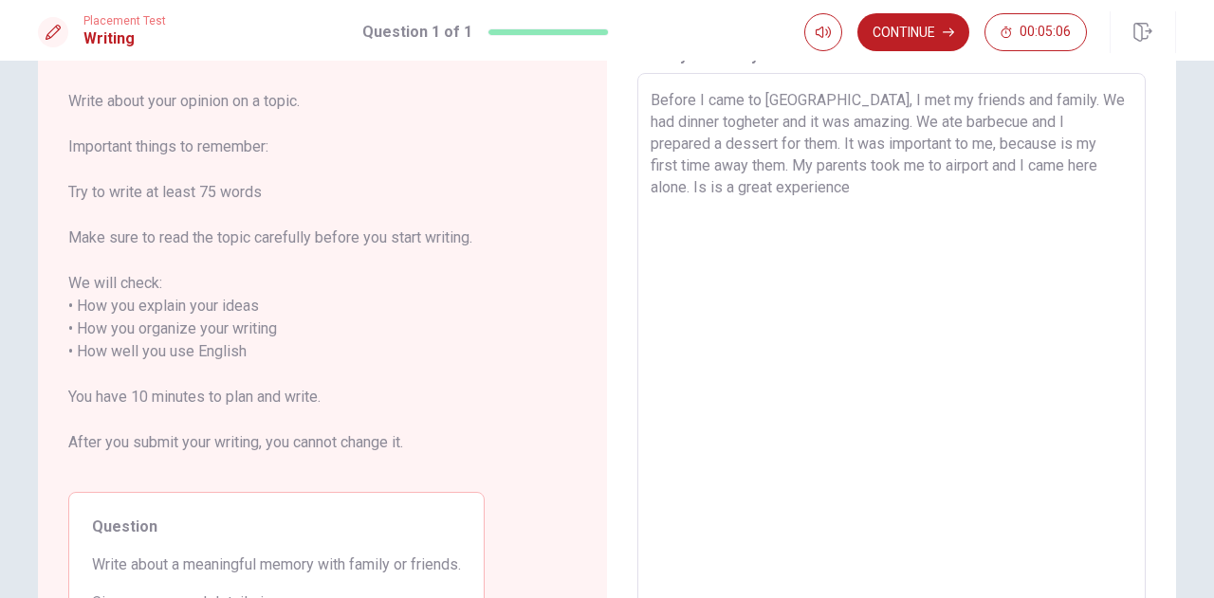
click at [1104, 163] on textarea "Before I came to [GEOGRAPHIC_DATA], I met my friends and family. We had dinner …" at bounding box center [892, 341] width 482 height 504
click at [818, 185] on textarea "Before I came to [GEOGRAPHIC_DATA], I met my friends and family. We had dinner …" at bounding box center [892, 341] width 482 height 504
click at [927, 43] on button "Continue" at bounding box center [913, 32] width 112 height 38
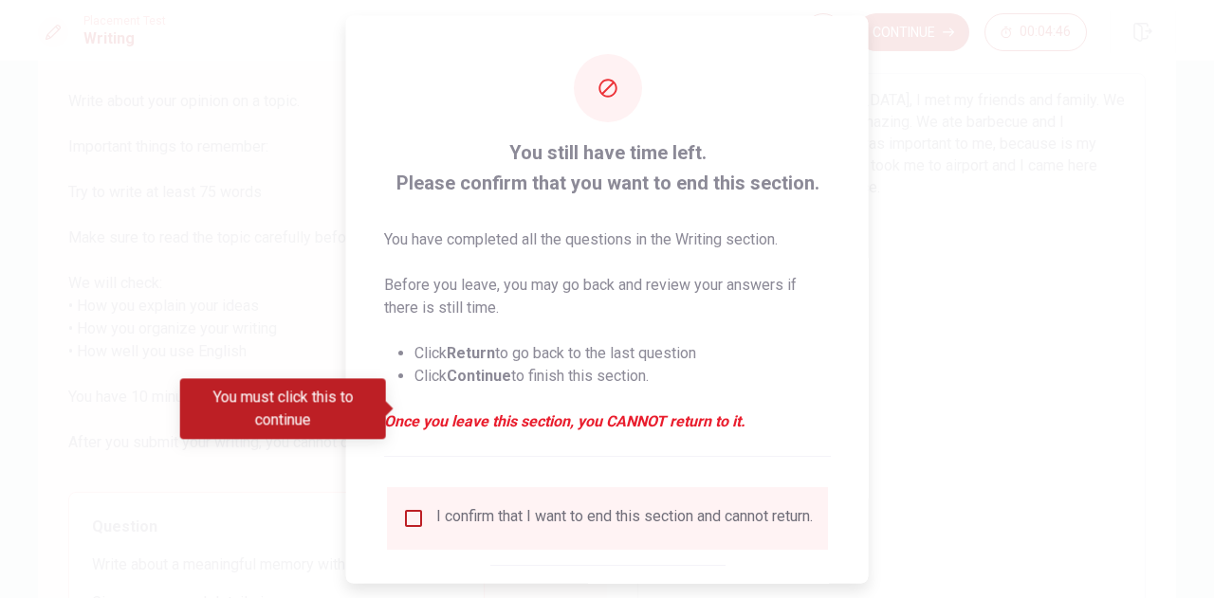
scroll to position [108, 0]
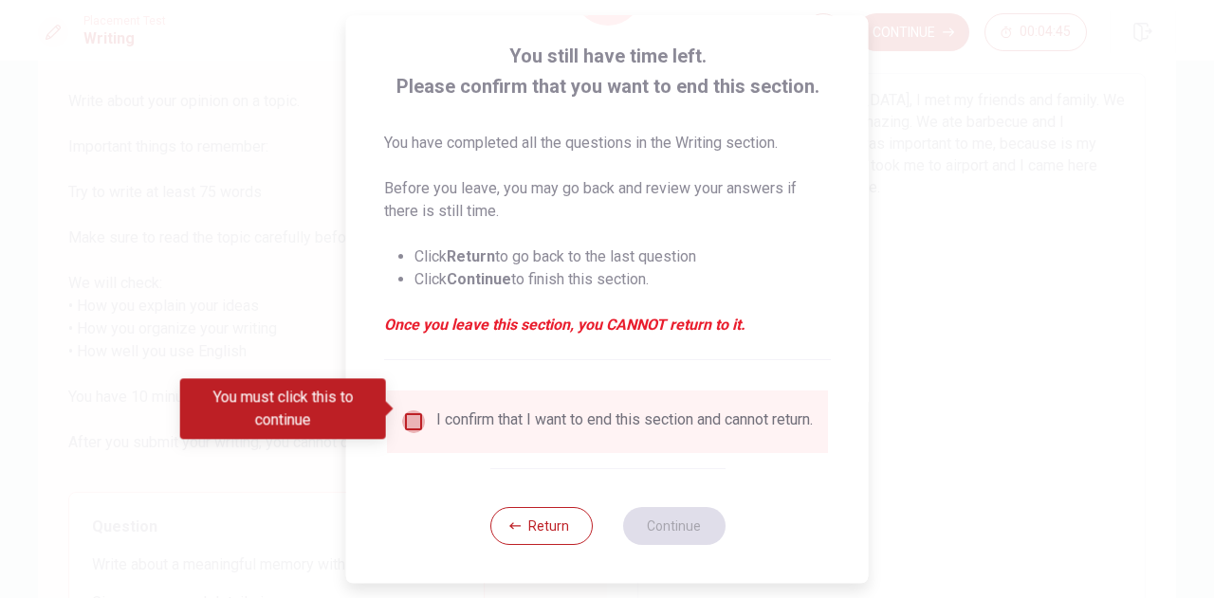
click at [413, 413] on input "You must click this to continue" at bounding box center [413, 422] width 23 height 23
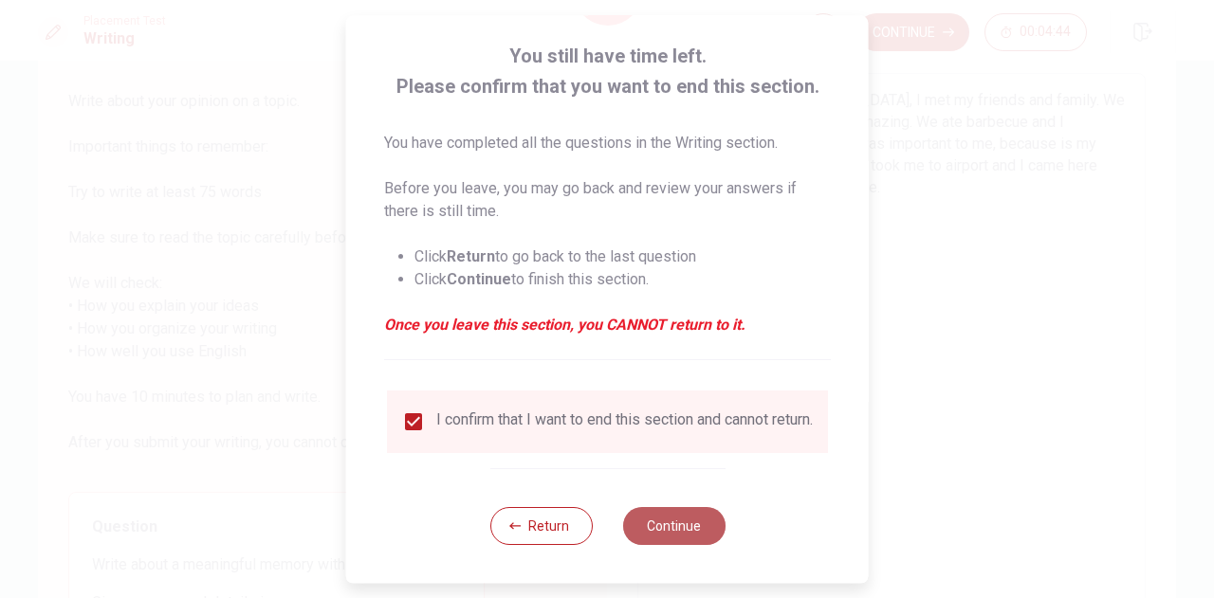
click at [652, 530] on button "Continue" at bounding box center [673, 526] width 102 height 38
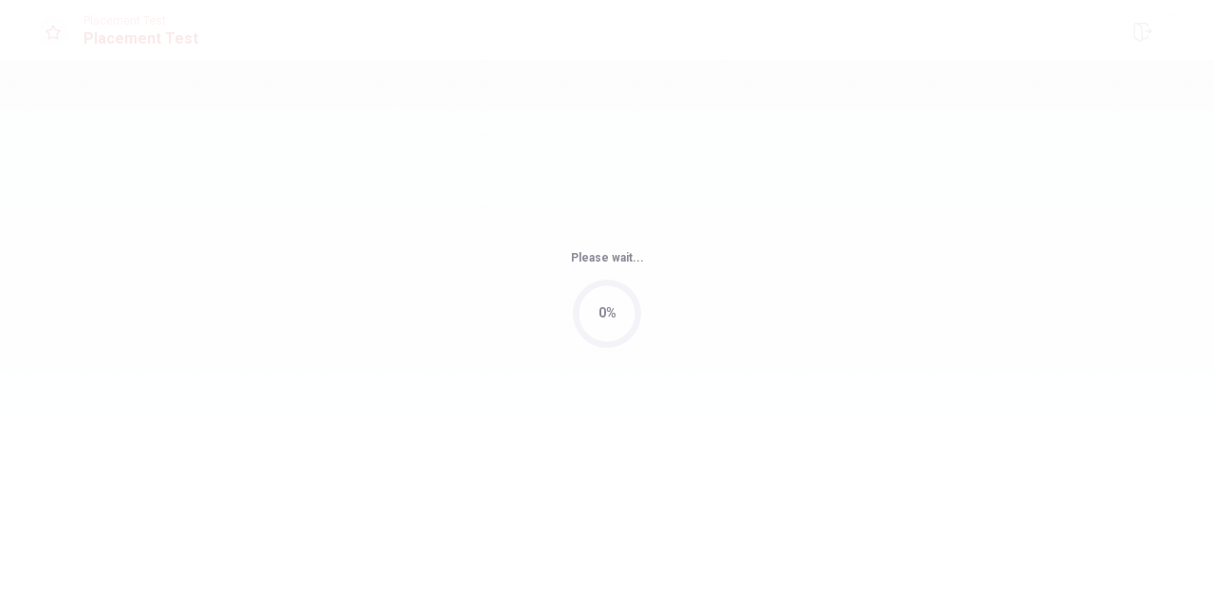
scroll to position [0, 0]
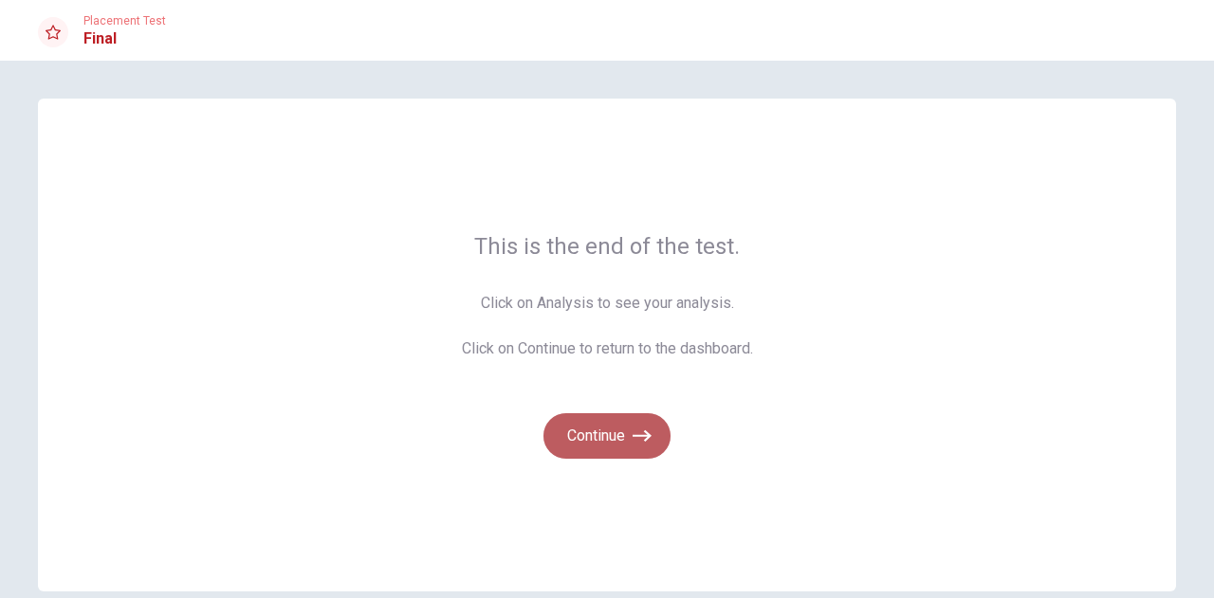
click at [608, 454] on button "Continue" at bounding box center [606, 436] width 127 height 46
